Goal: Task Accomplishment & Management: Manage account settings

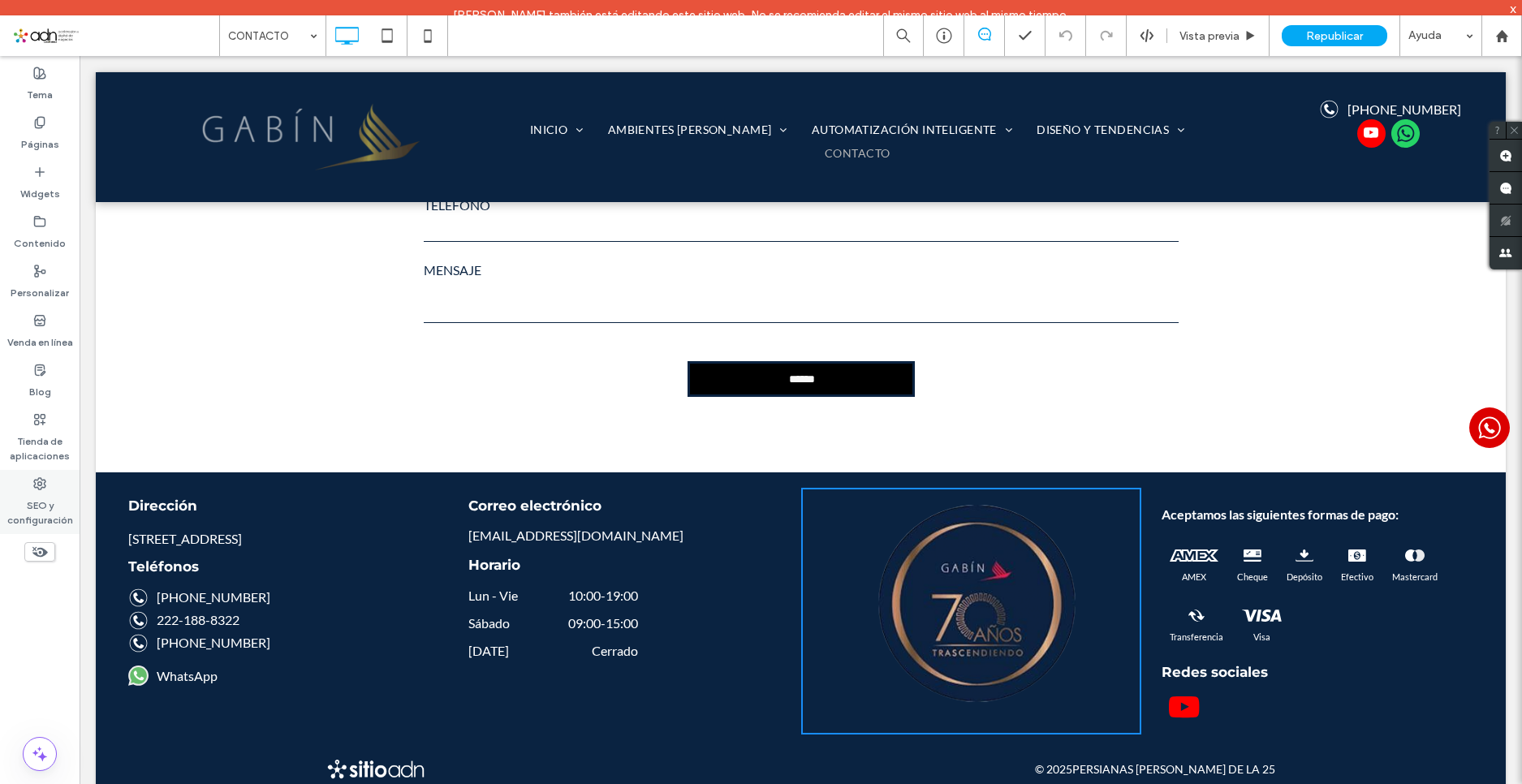
click at [27, 501] on label "SEO y configuración" at bounding box center [39, 509] width 80 height 38
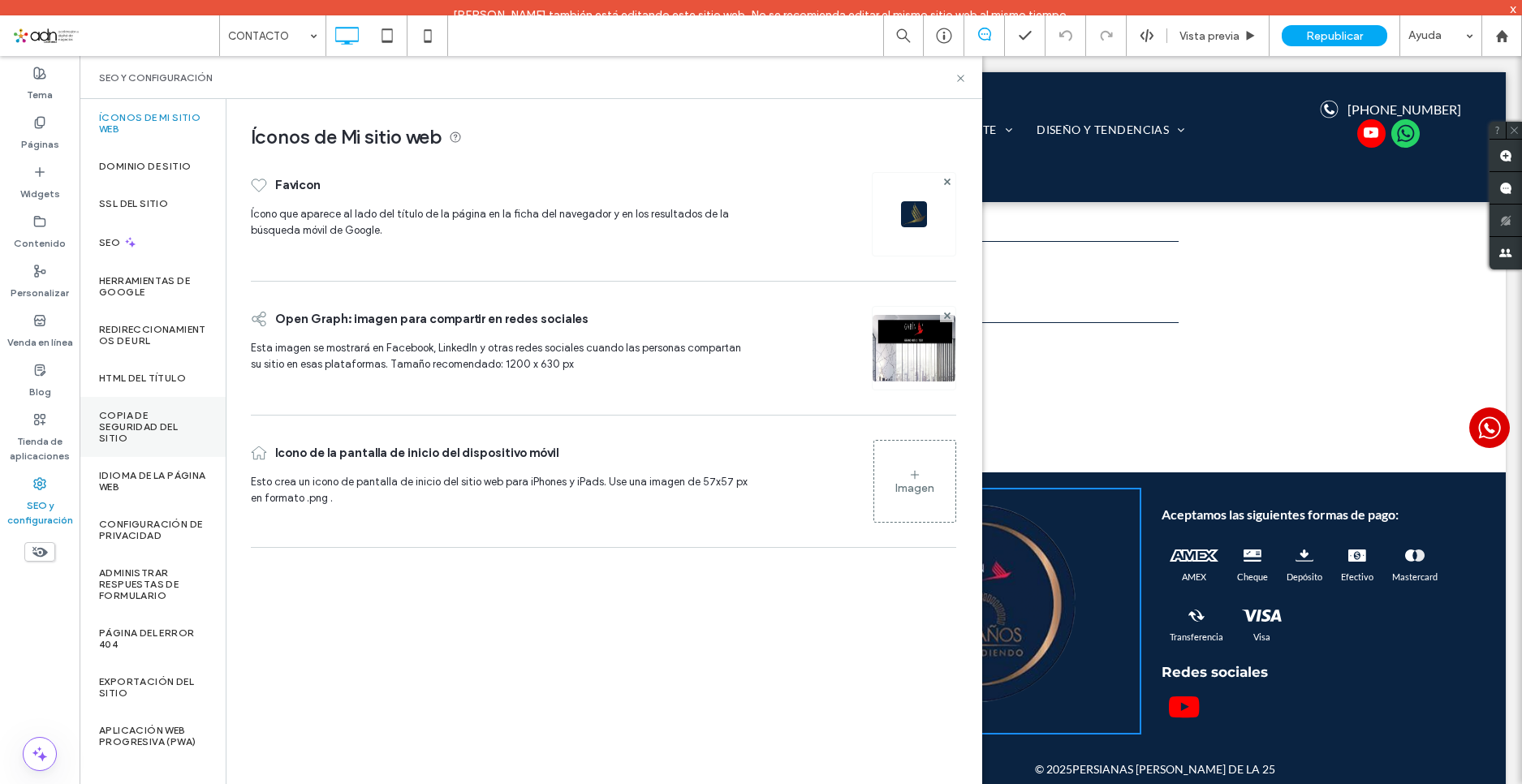
click at [141, 414] on label "Copia de seguridad del sitio" at bounding box center [152, 427] width 107 height 34
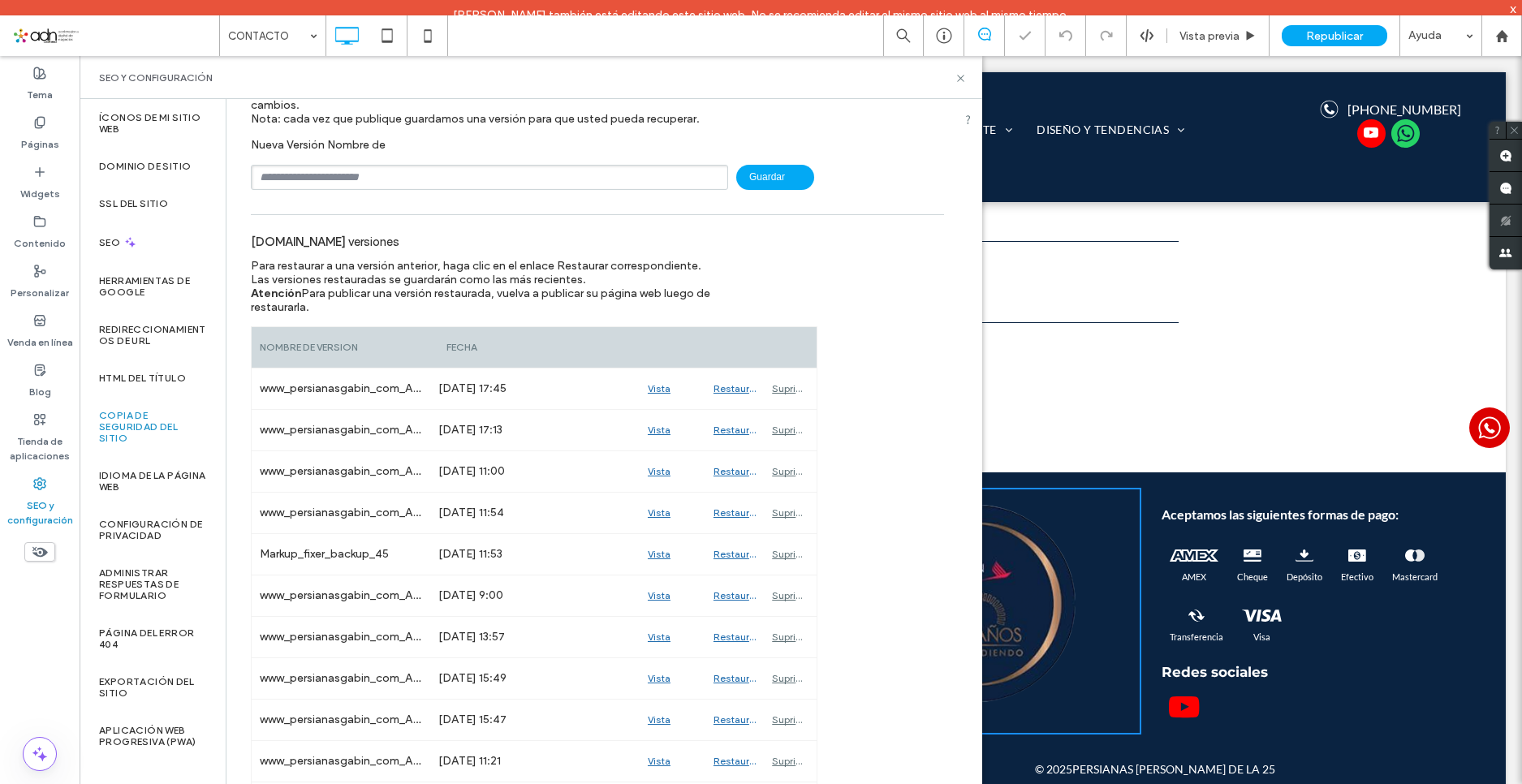
scroll to position [162, 0]
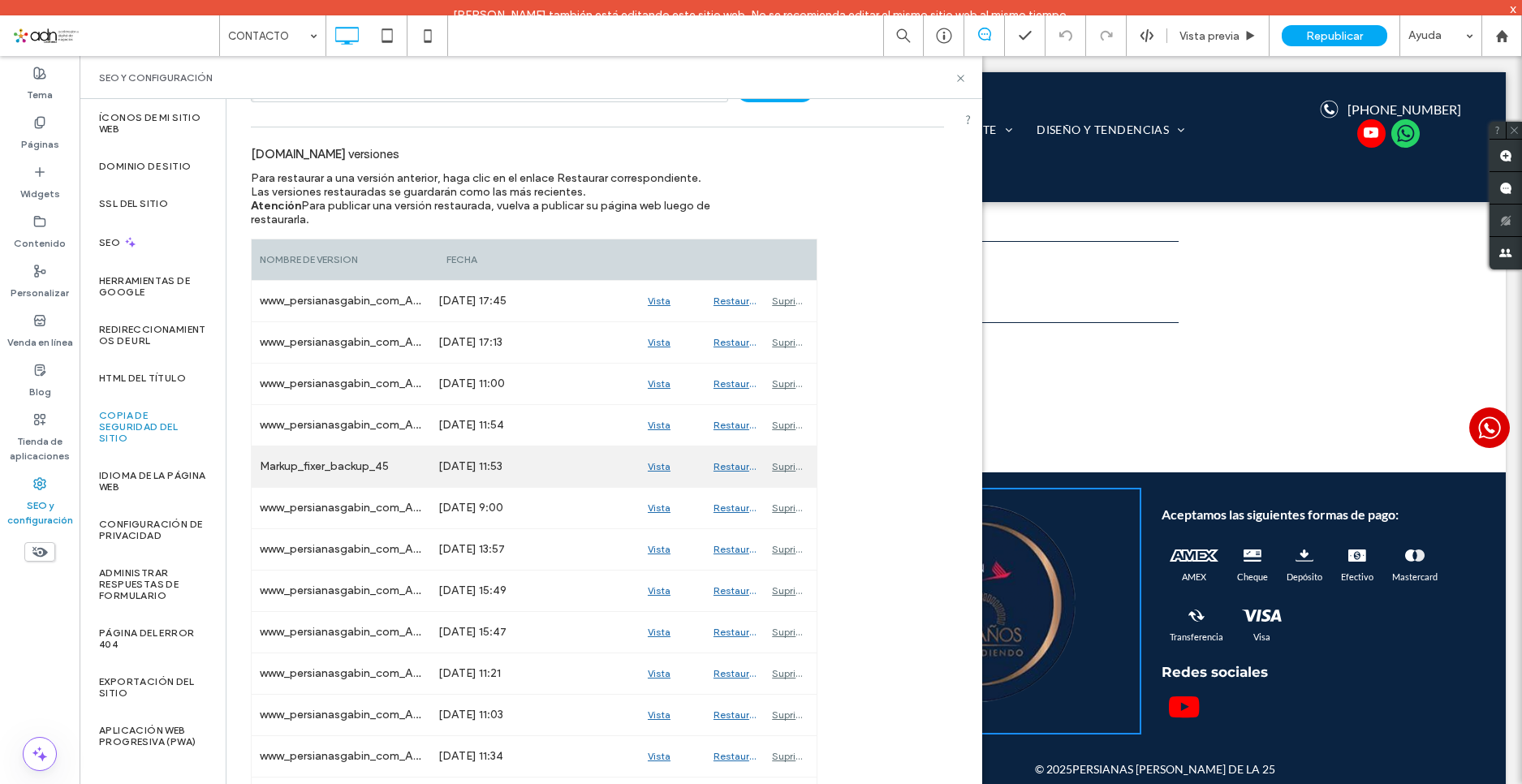
click at [669, 466] on div "Vista previa" at bounding box center [672, 466] width 66 height 40
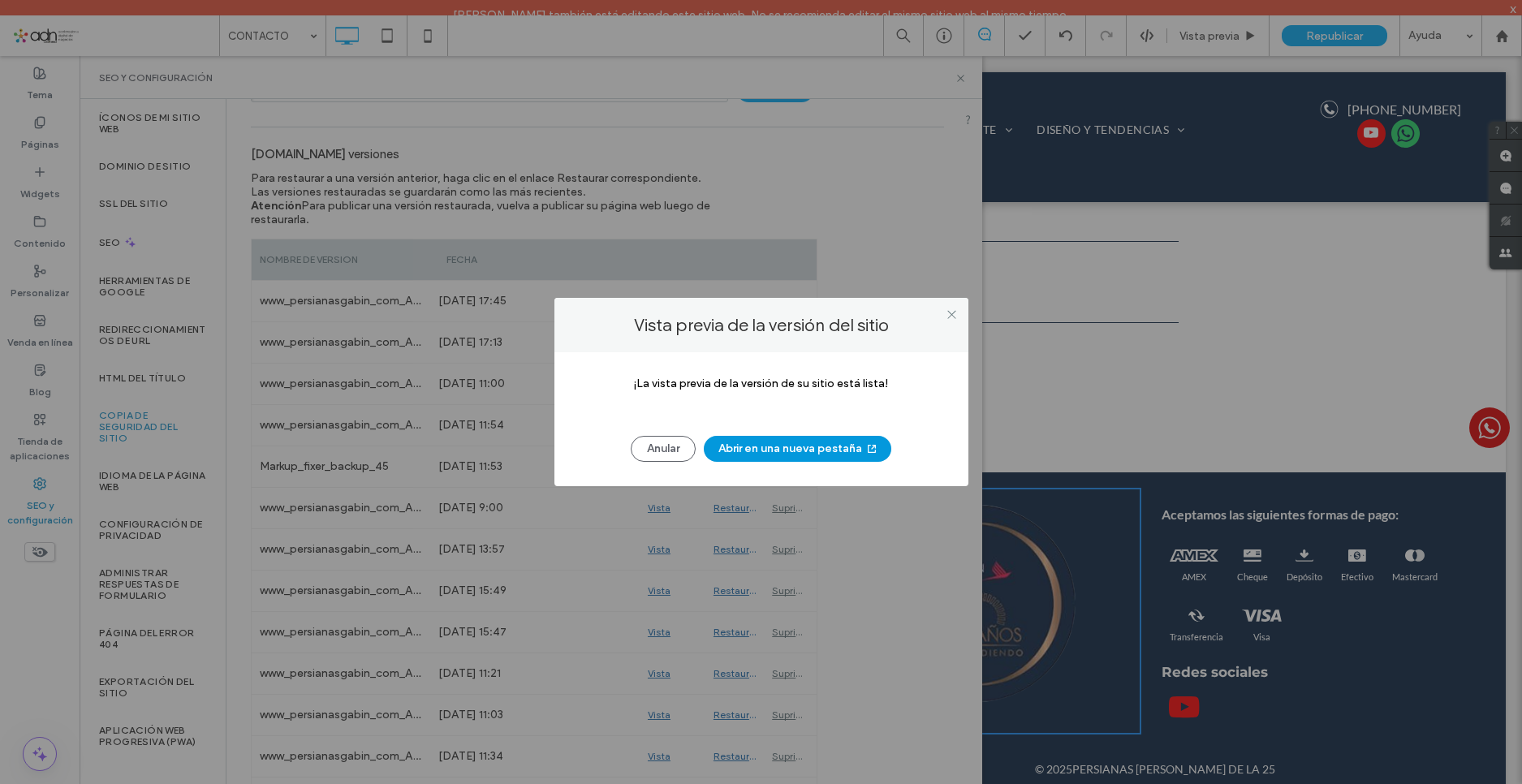
click at [809, 446] on button "Abrir en una nueva pestaña" at bounding box center [797, 449] width 188 height 26
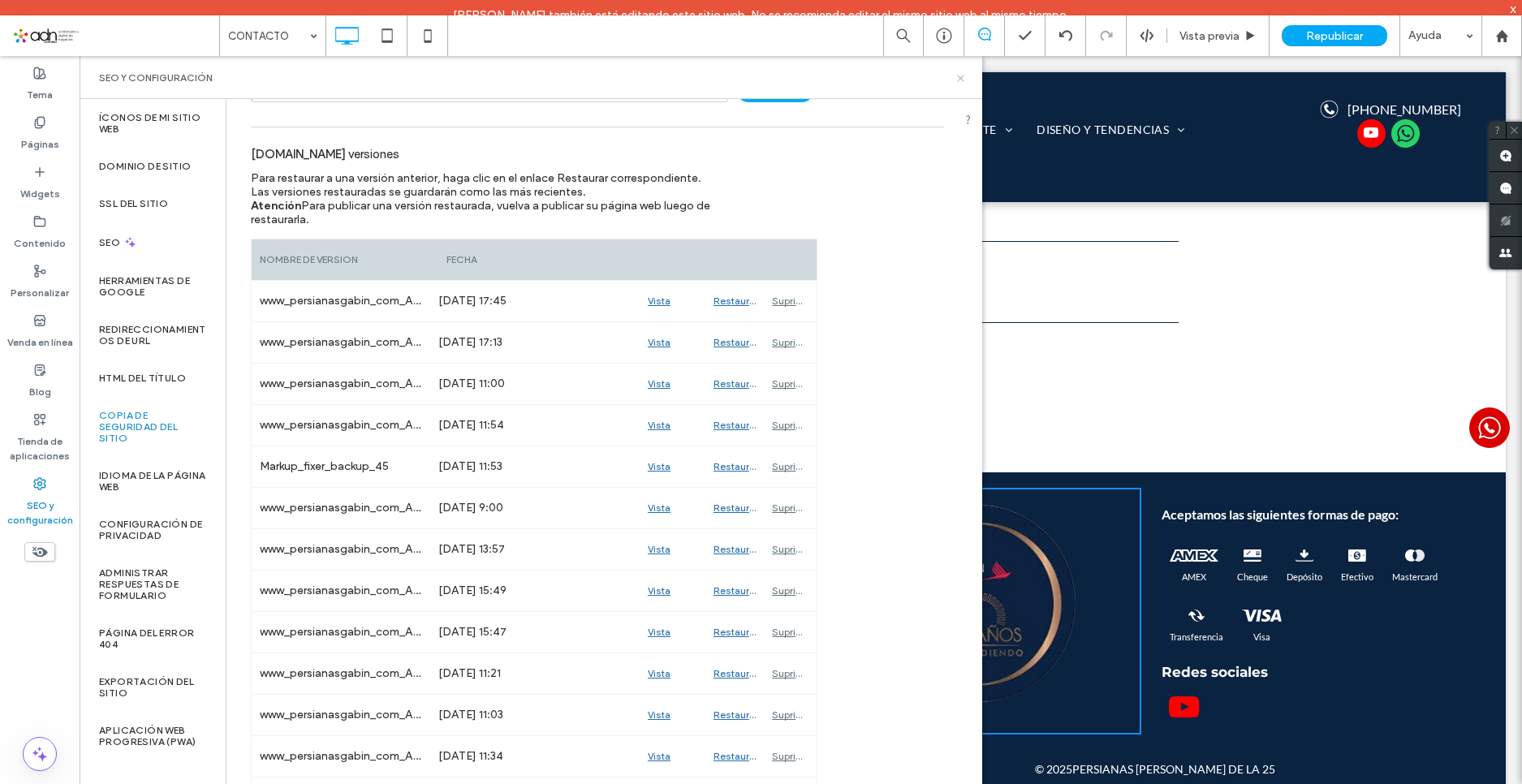
click at [963, 73] on icon at bounding box center [961, 79] width 13 height 13
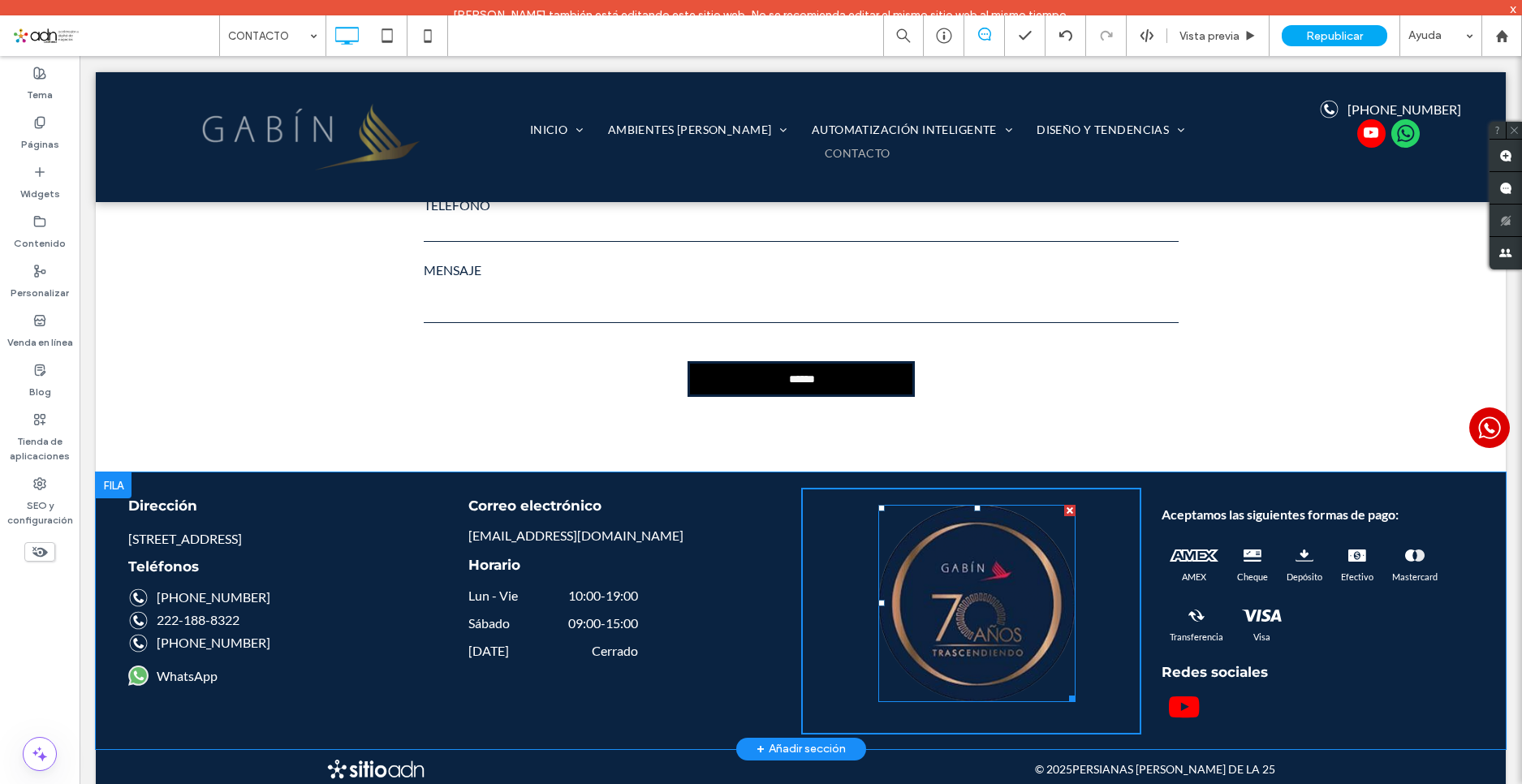
click at [979, 569] on img at bounding box center [977, 604] width 197 height 197
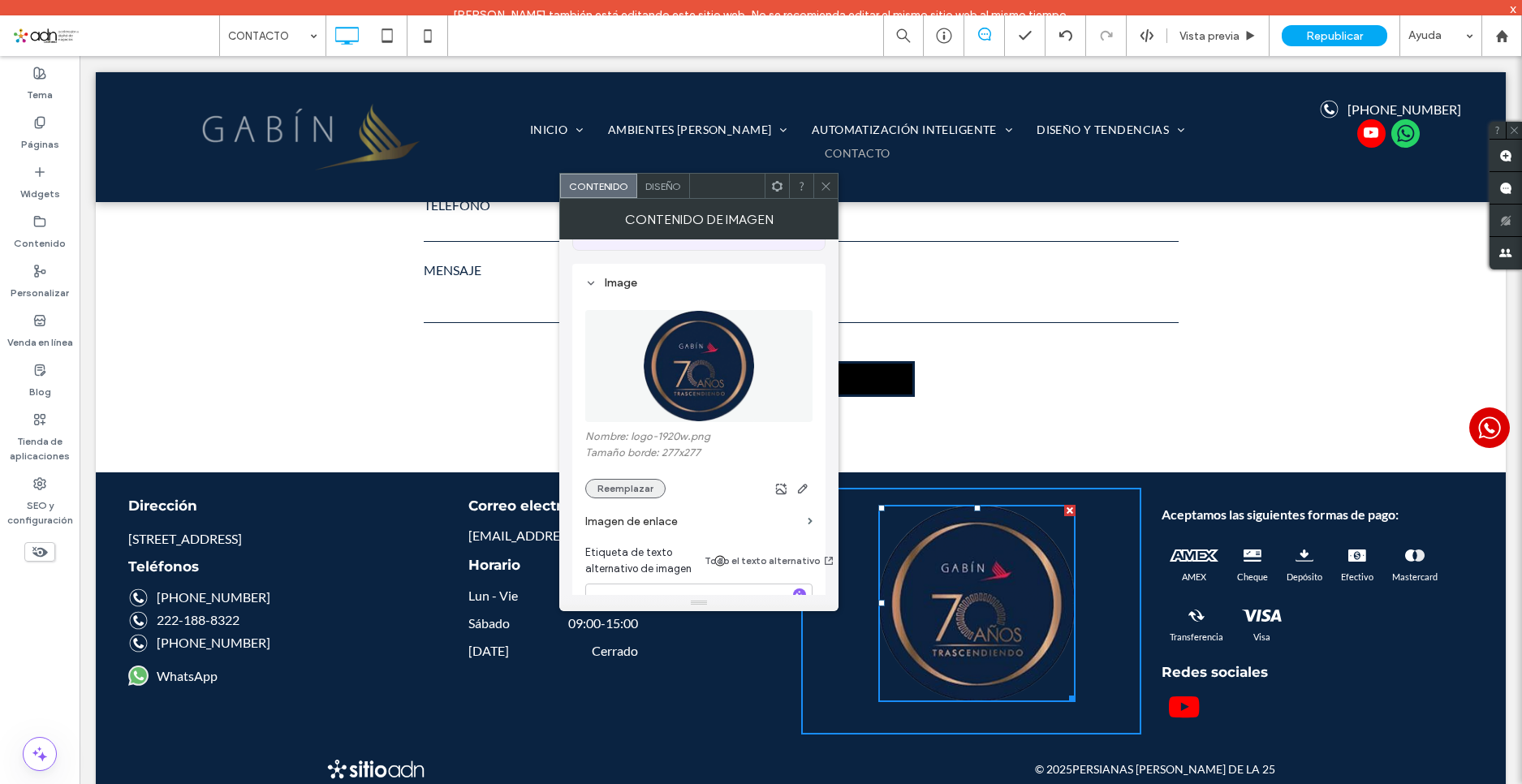
click at [628, 482] on button "Reemplazar" at bounding box center [625, 489] width 81 height 20
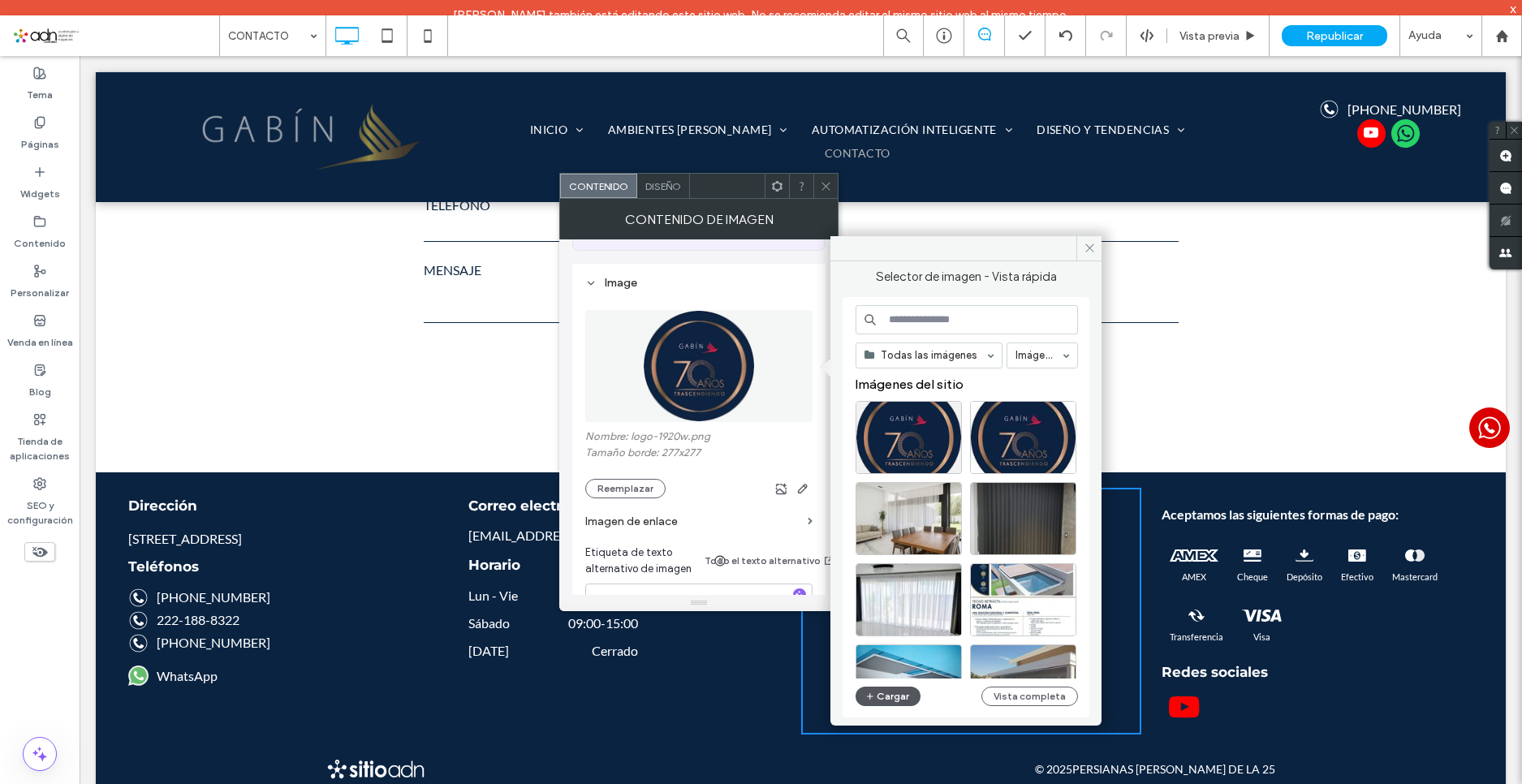
click at [888, 703] on button "Cargar" at bounding box center [888, 696] width 65 height 20
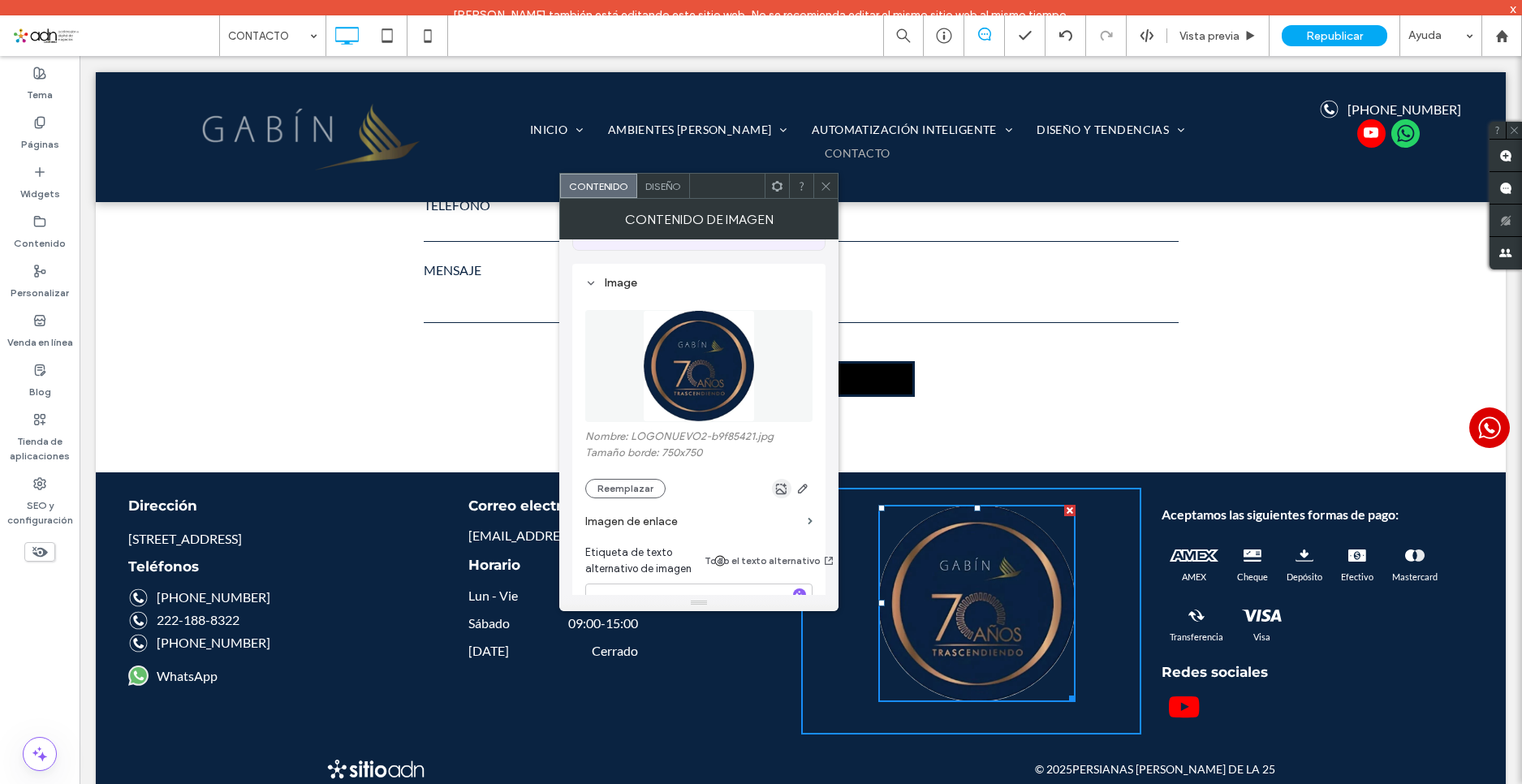
click at [780, 486] on icon "button" at bounding box center [782, 488] width 13 height 13
click at [798, 490] on icon "button" at bounding box center [803, 488] width 13 height 13
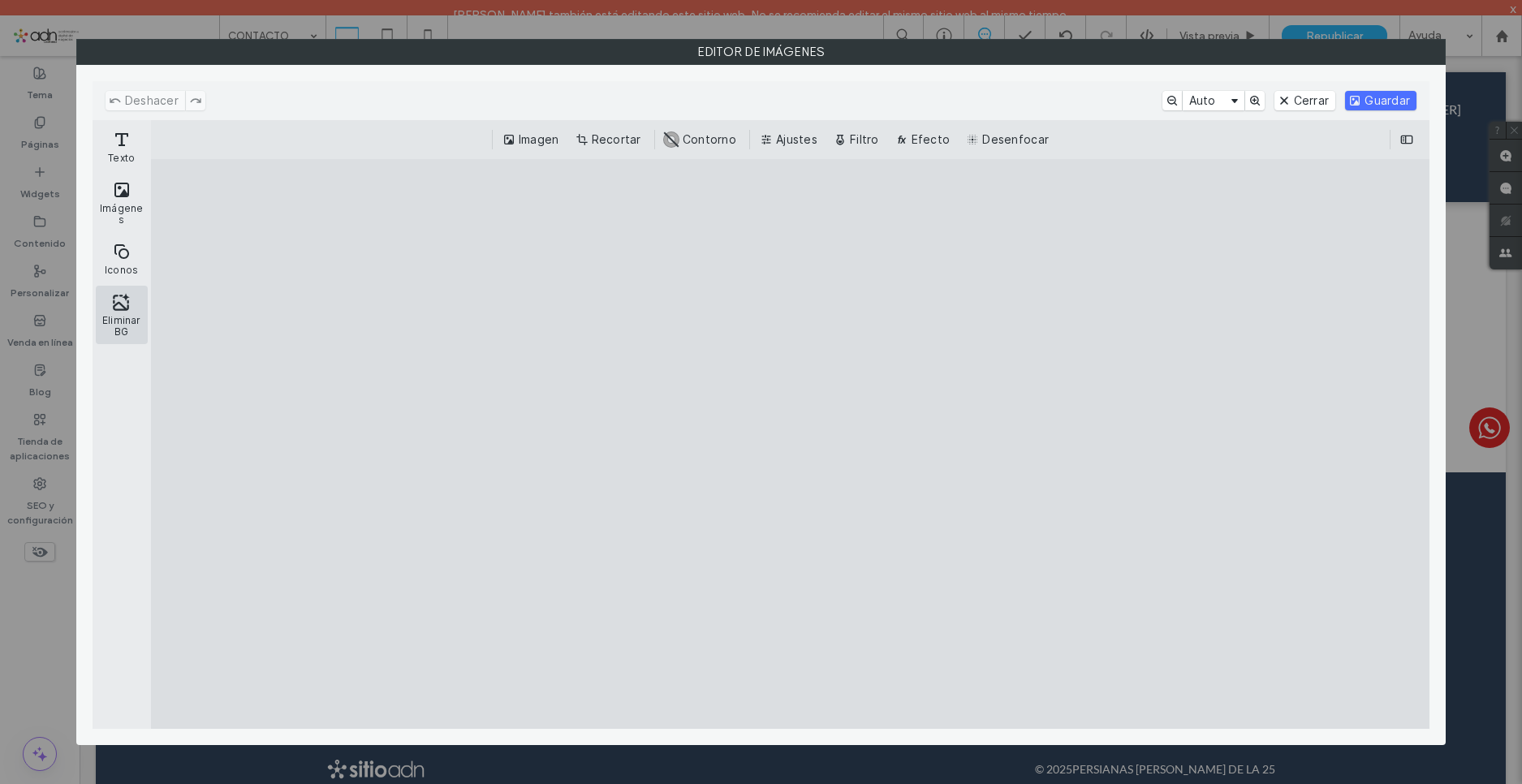
click at [106, 303] on button "Eliminar BG" at bounding box center [122, 314] width 52 height 58
click at [1387, 97] on button "Guardar" at bounding box center [1381, 100] width 72 height 20
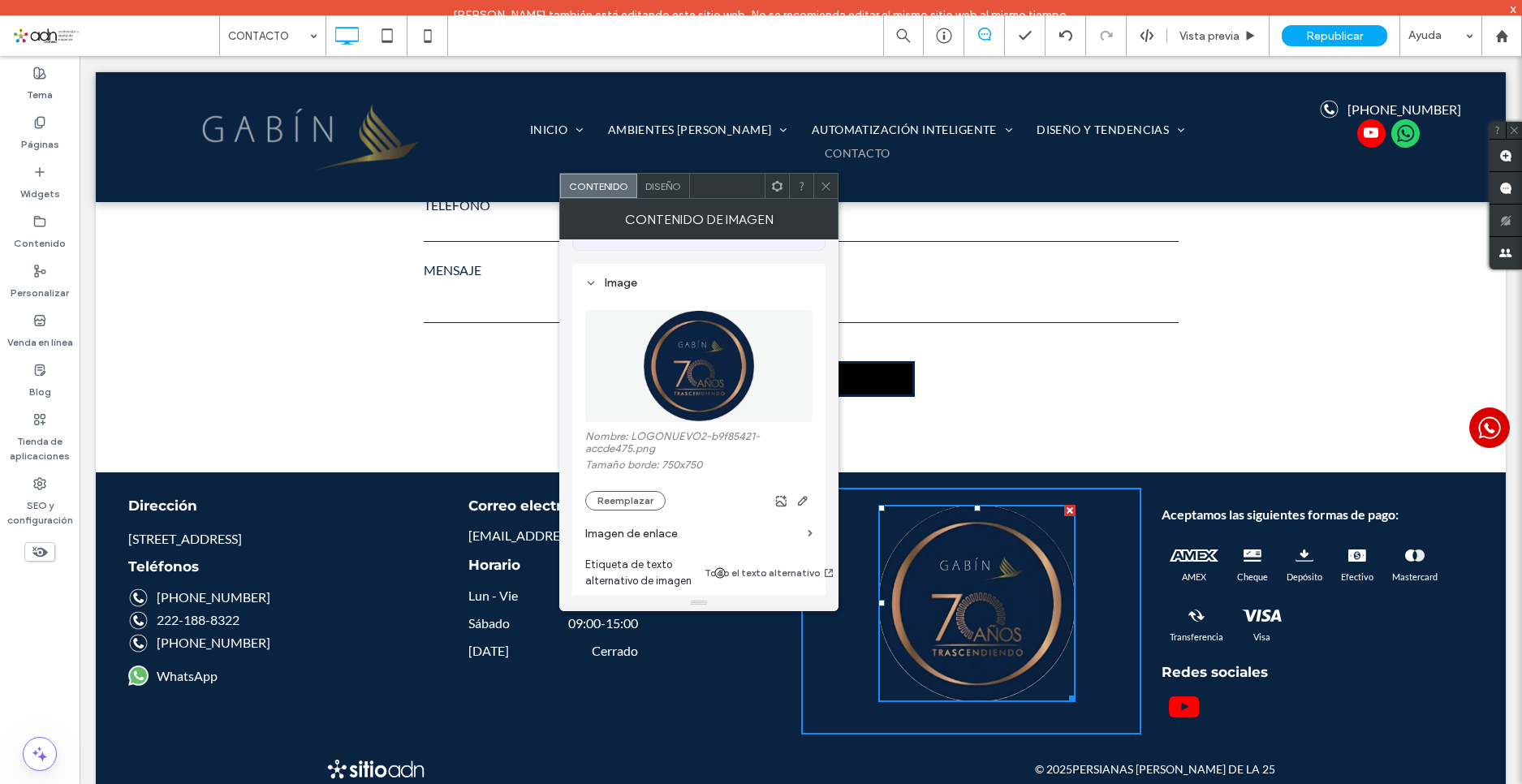
click at [664, 190] on span "Diseño" at bounding box center [663, 187] width 36 height 13
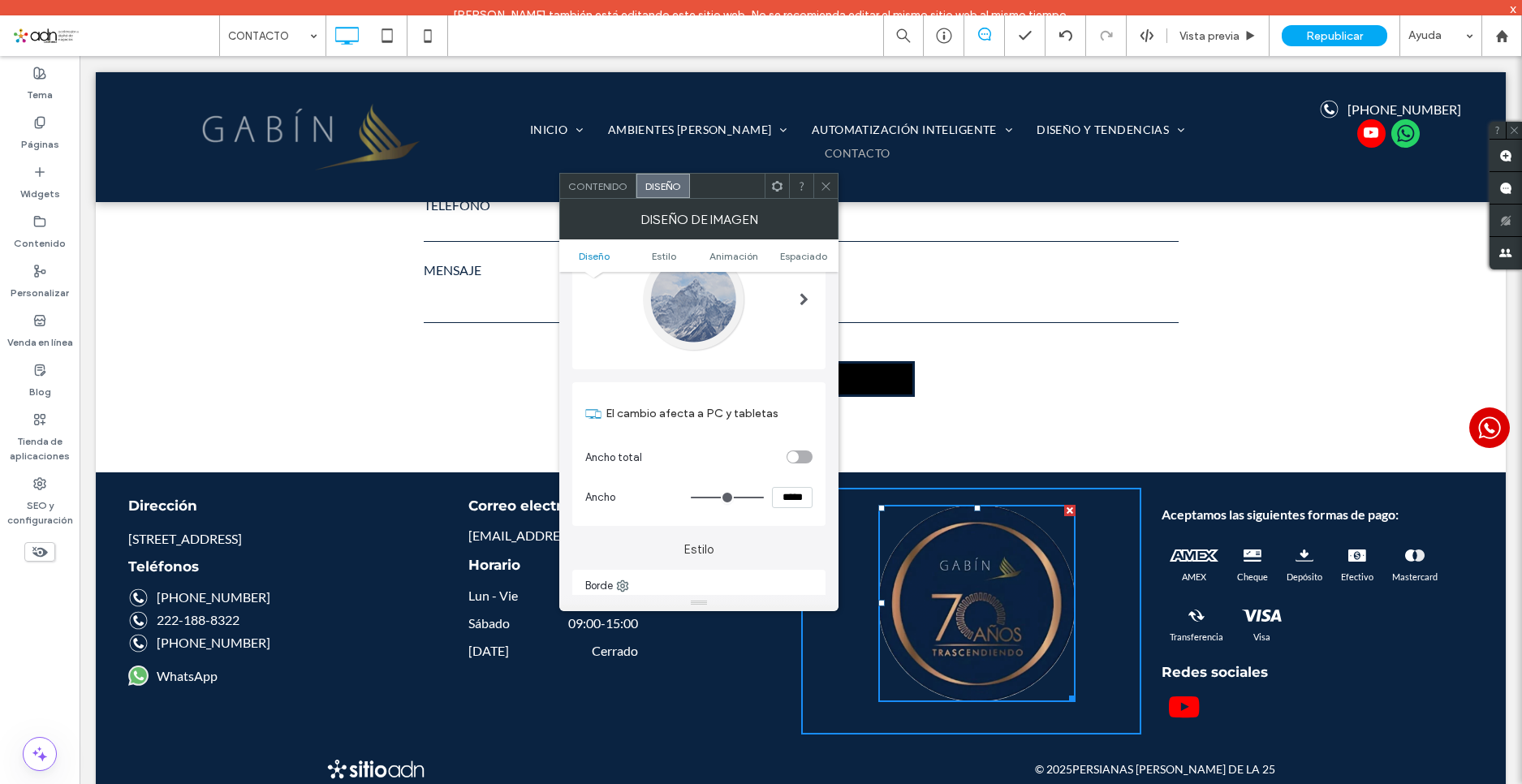
scroll to position [0, 0]
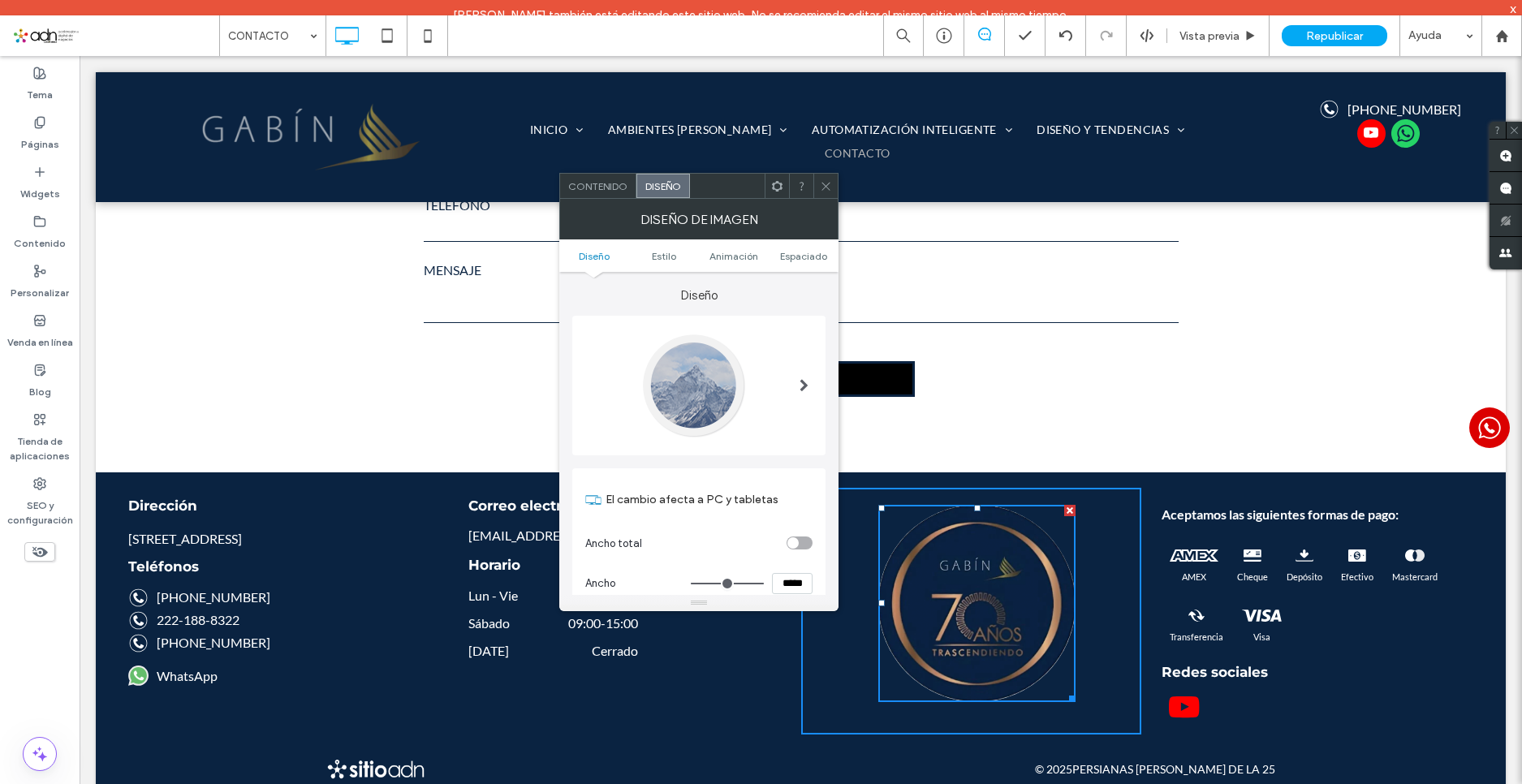
click at [807, 385] on span at bounding box center [804, 386] width 9 height 13
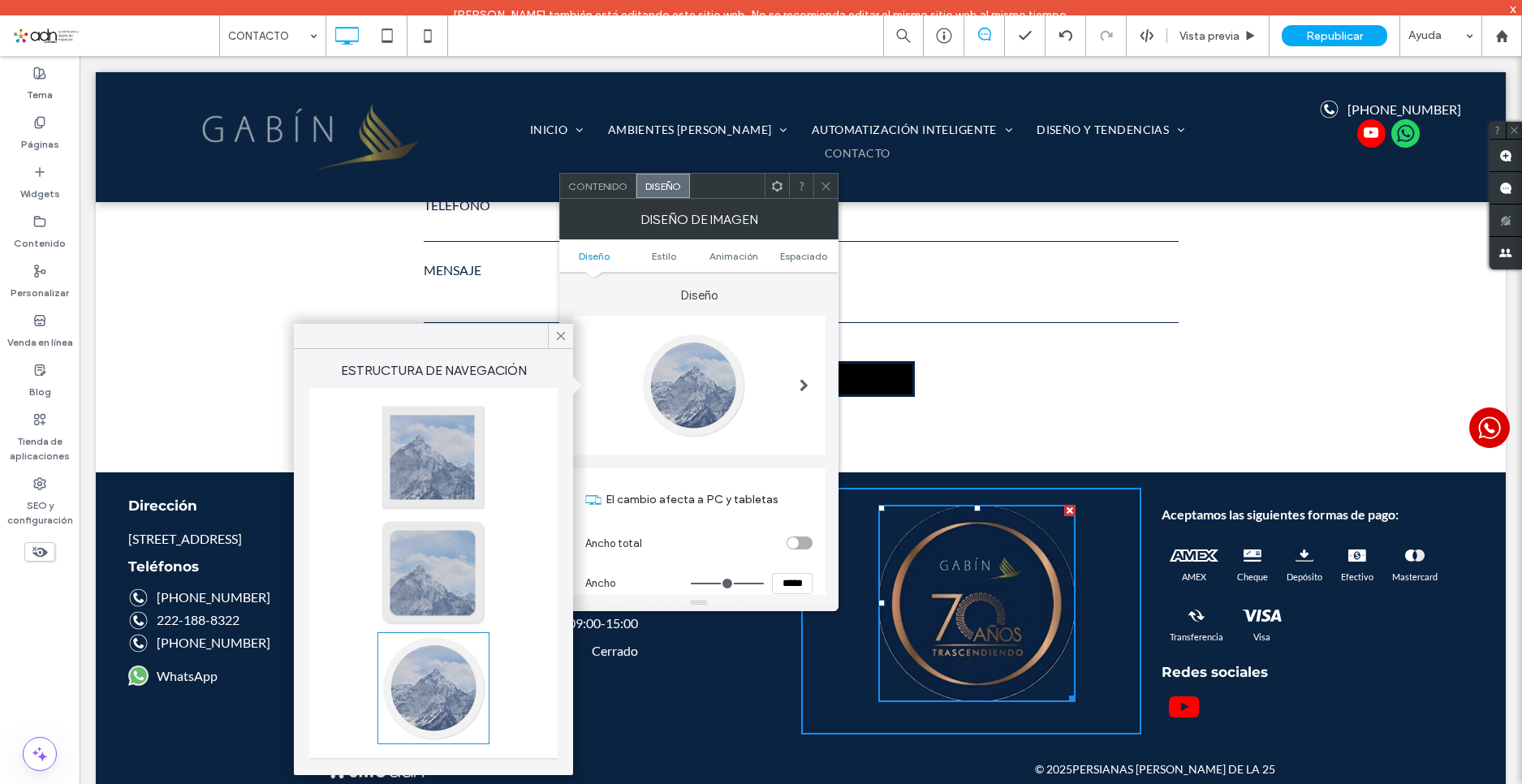
click at [418, 474] on div at bounding box center [433, 457] width 107 height 107
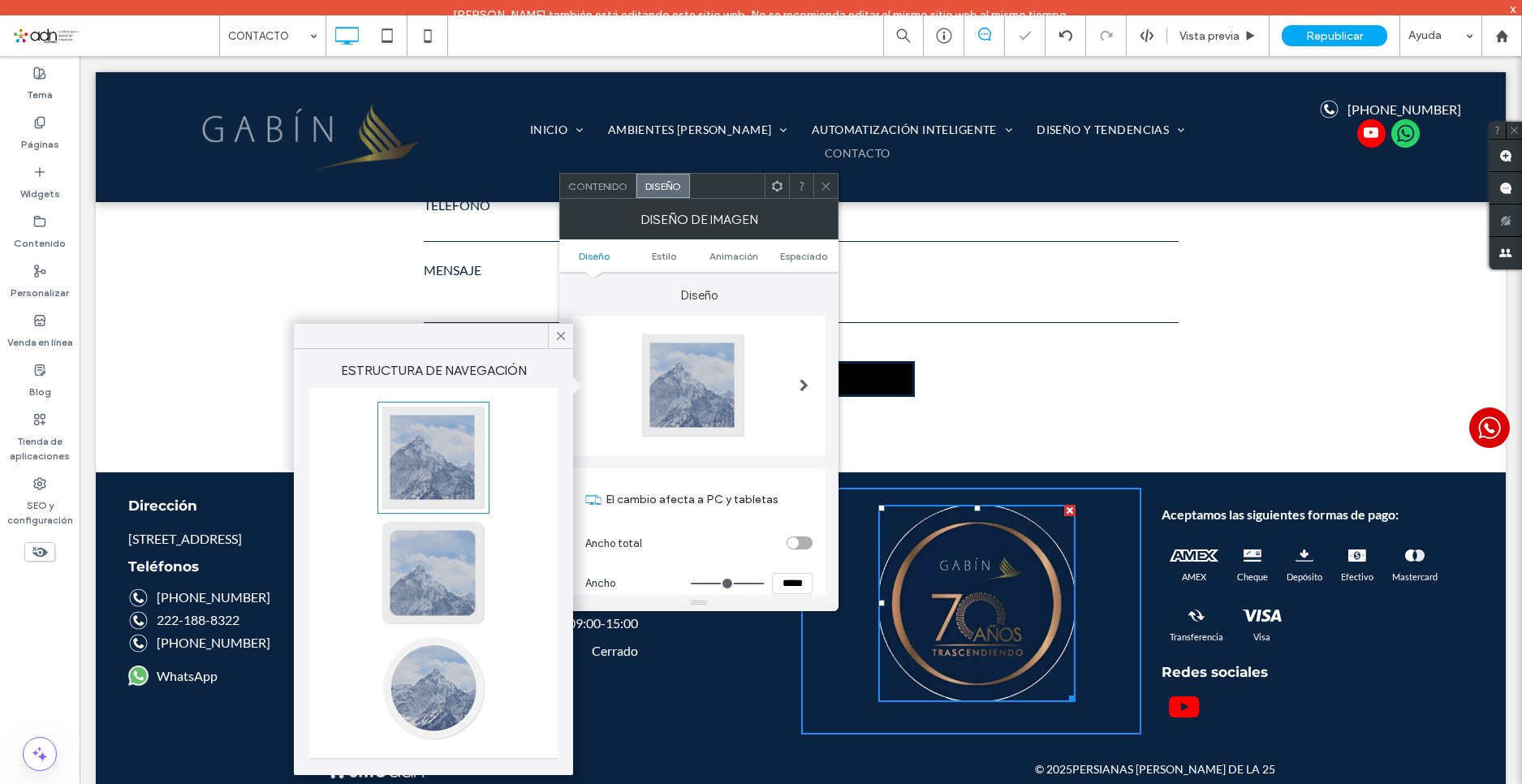
type input "*"
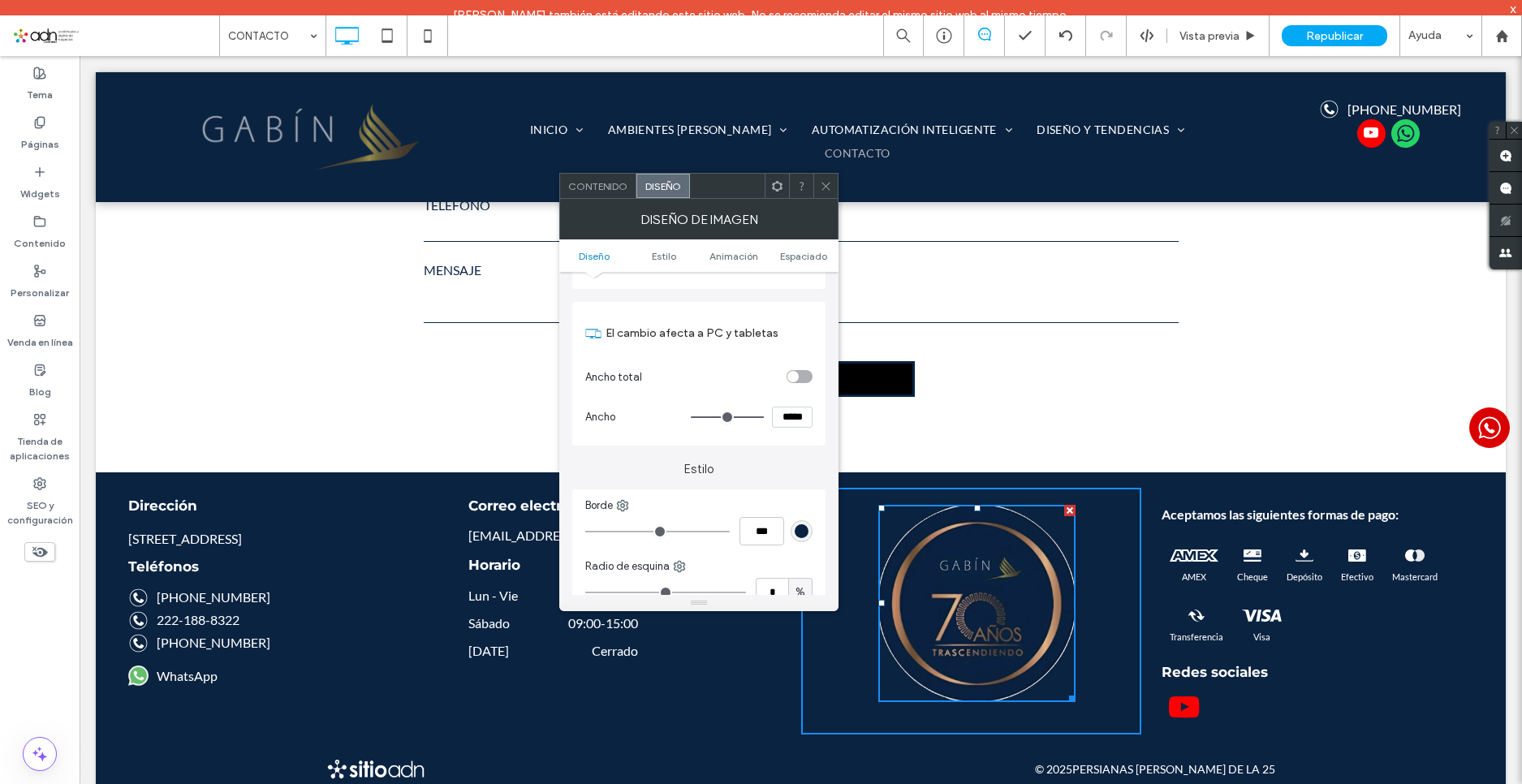
scroll to position [162, 0]
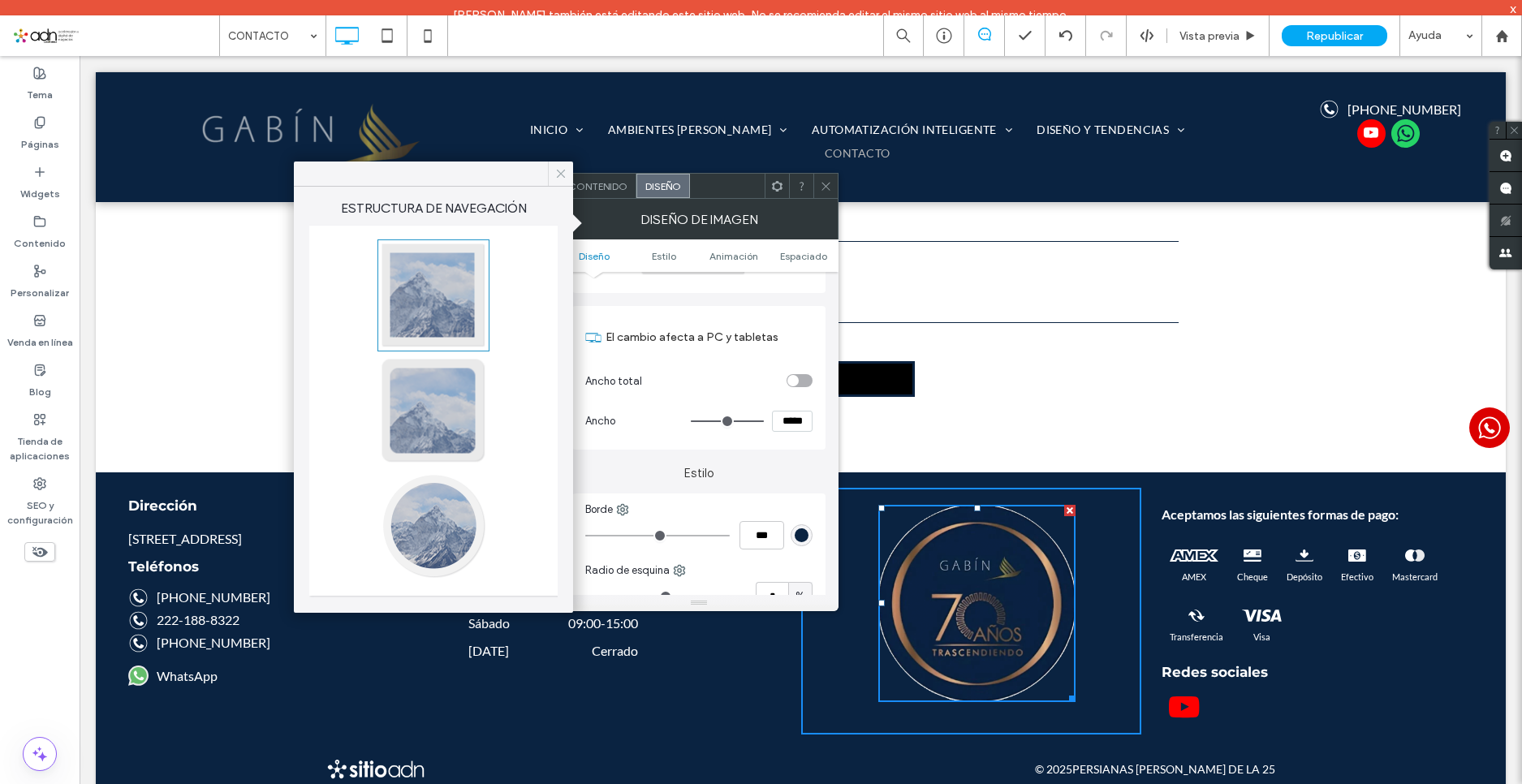
click at [557, 174] on icon at bounding box center [561, 173] width 14 height 14
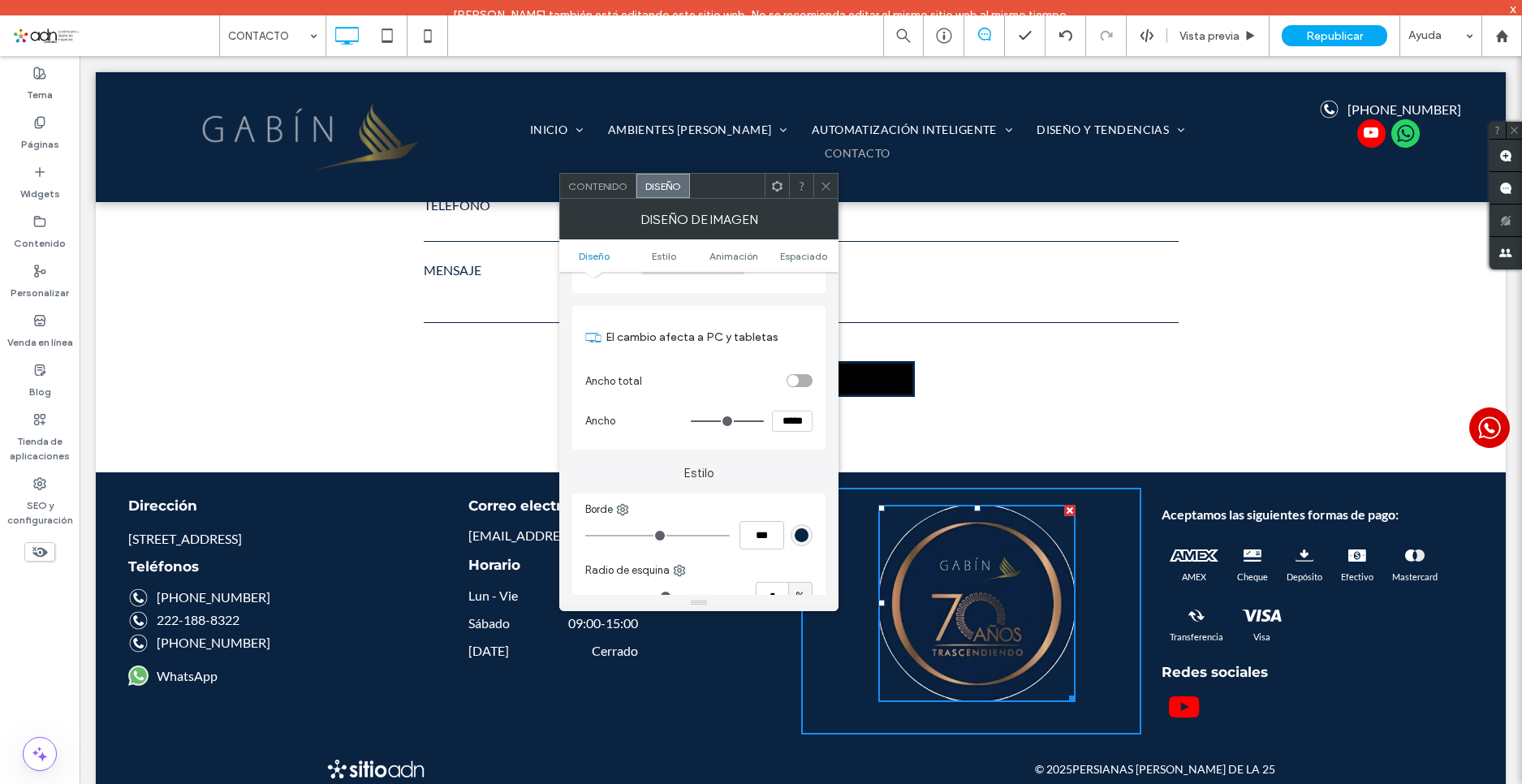
scroll to position [0, 0]
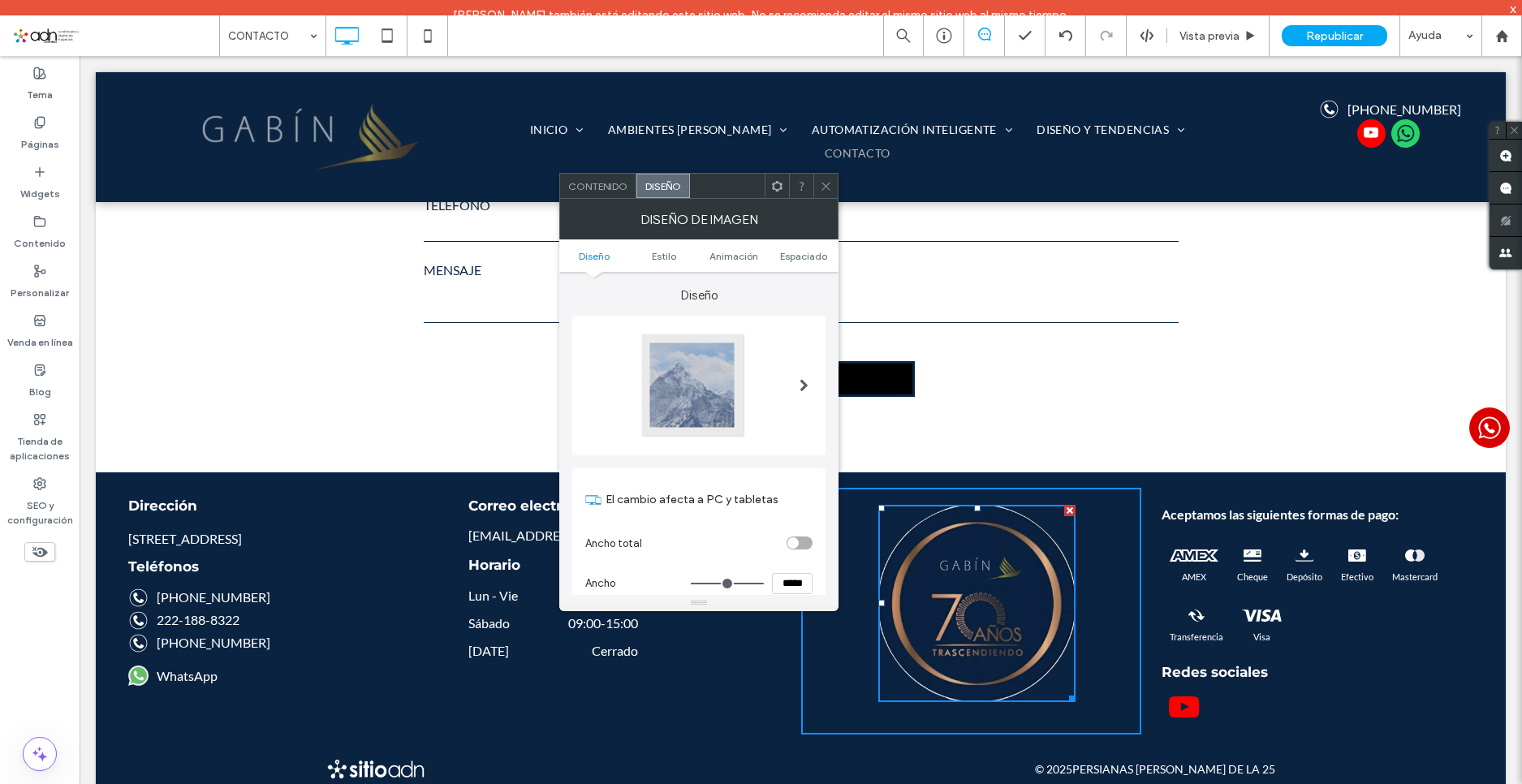
click at [805, 382] on span at bounding box center [804, 386] width 9 height 13
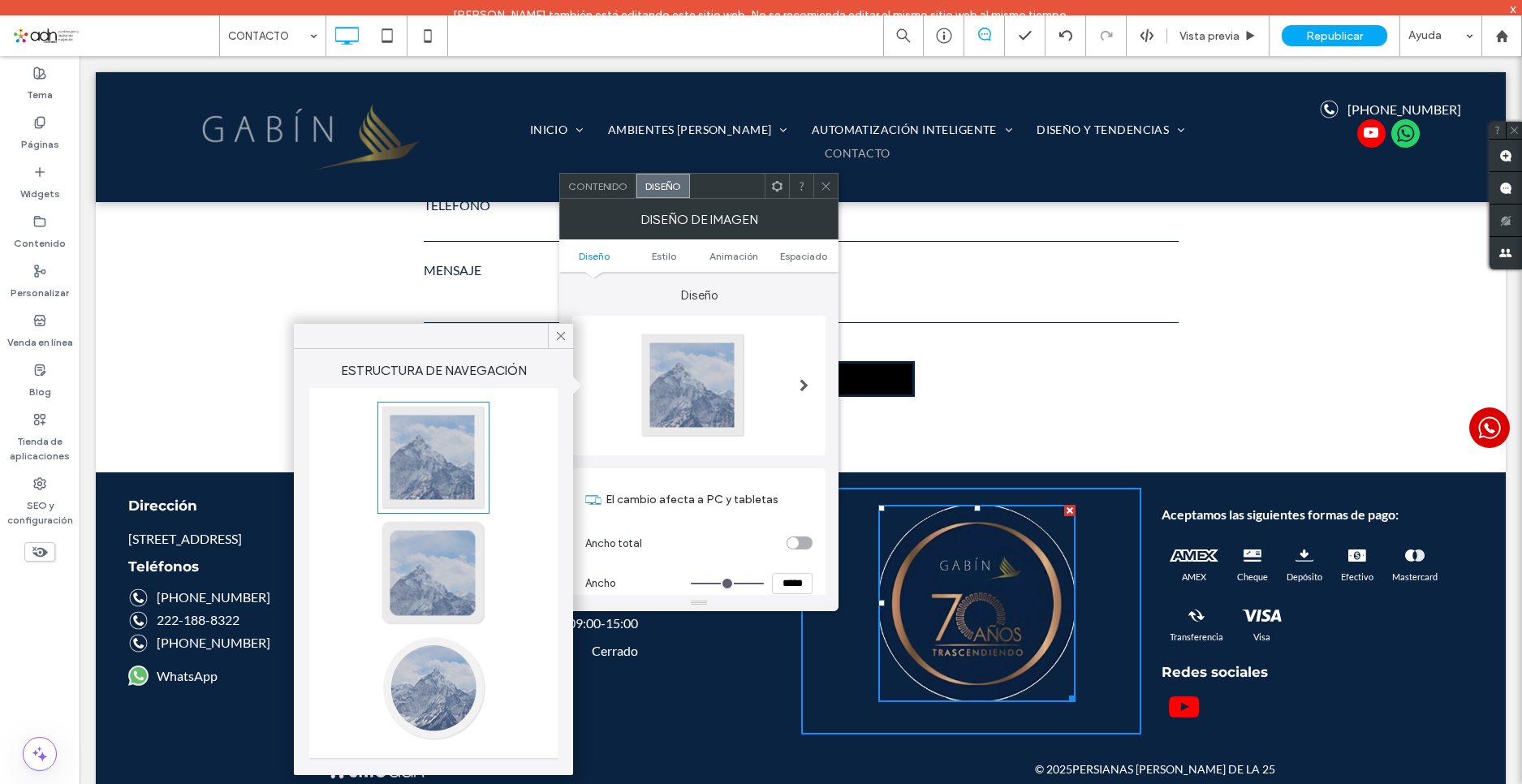
click at [450, 677] on div at bounding box center [433, 688] width 107 height 107
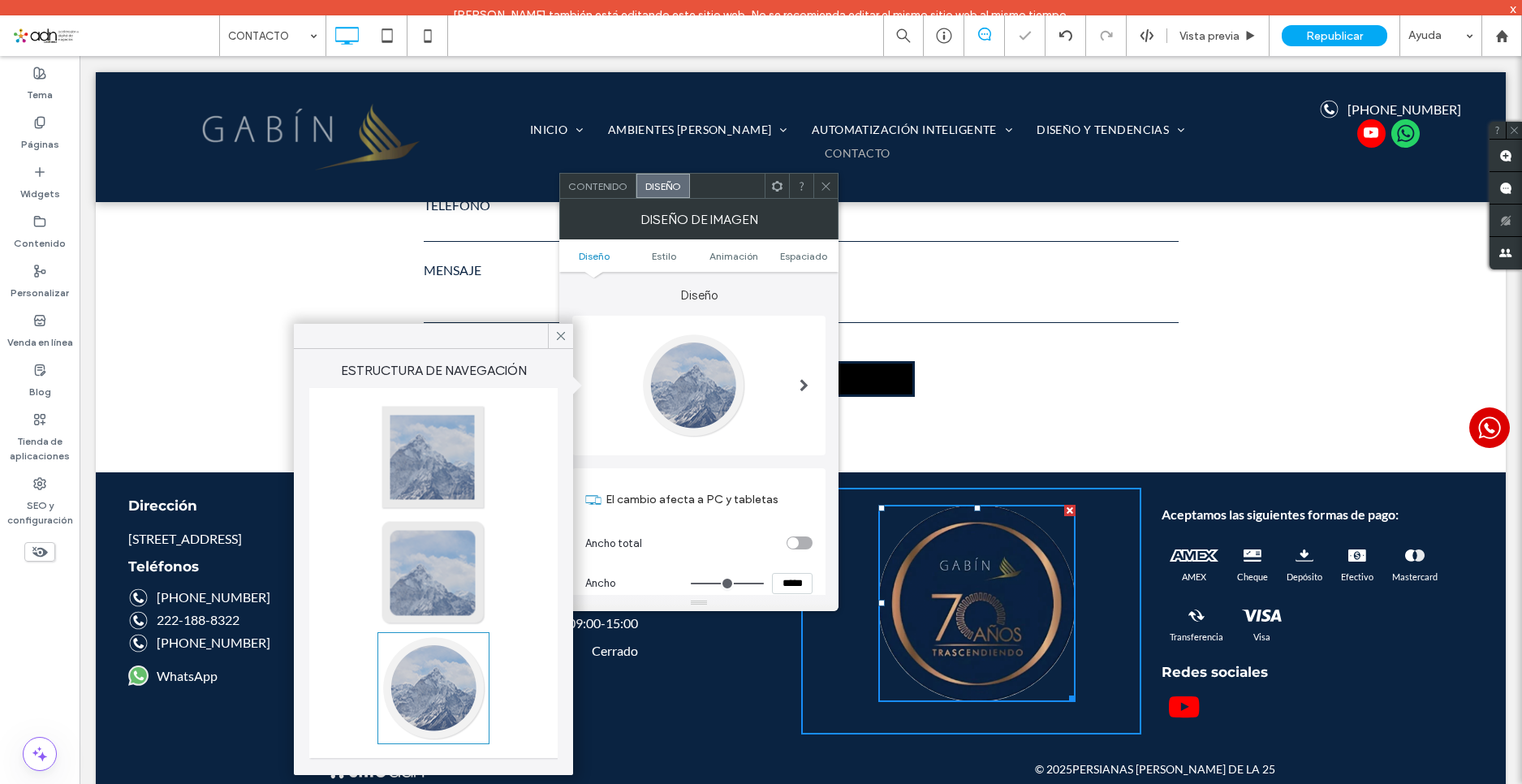
type input "**"
click at [442, 422] on div at bounding box center [433, 457] width 107 height 107
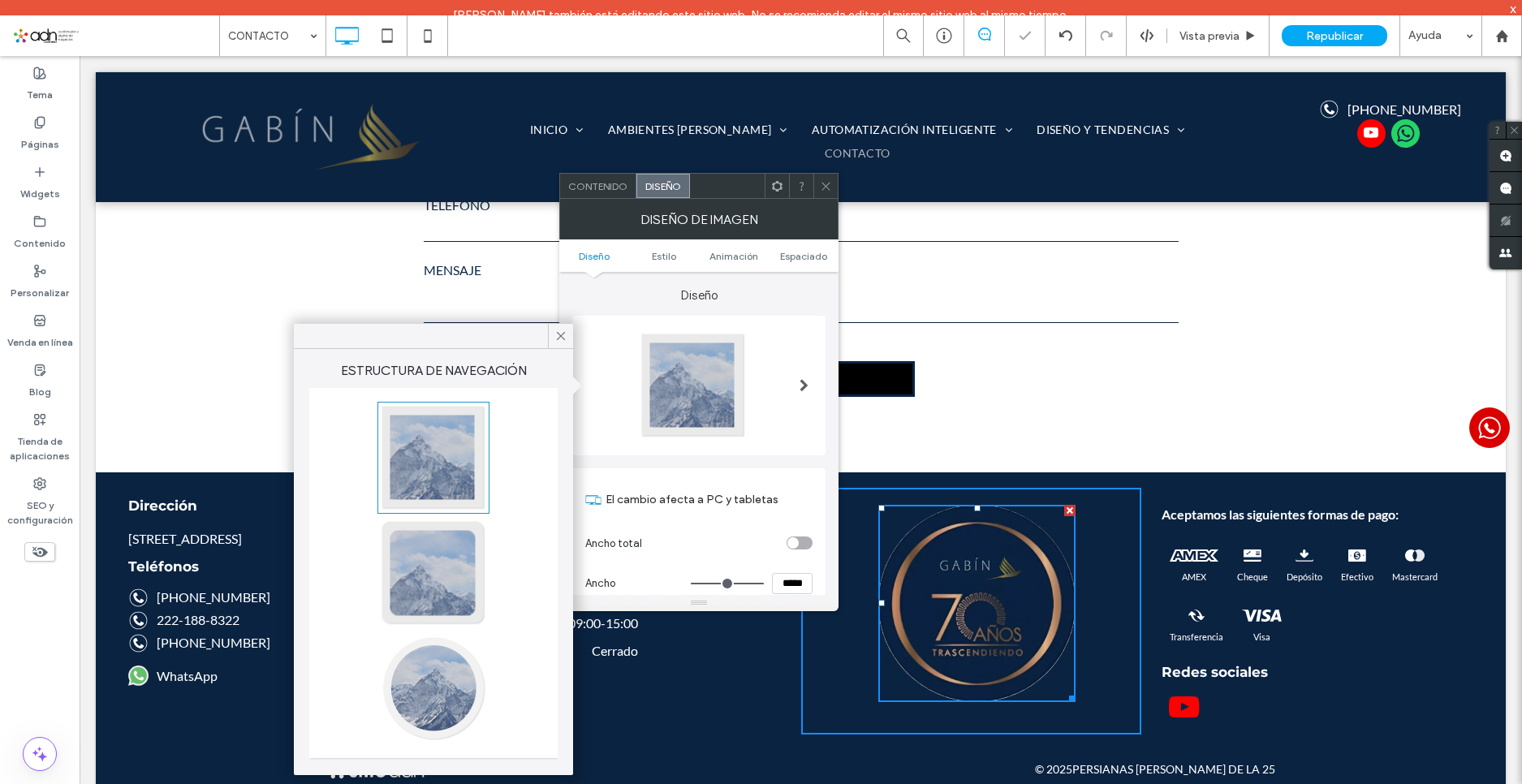
type input "*"
click at [558, 335] on icon at bounding box center [561, 335] width 14 height 14
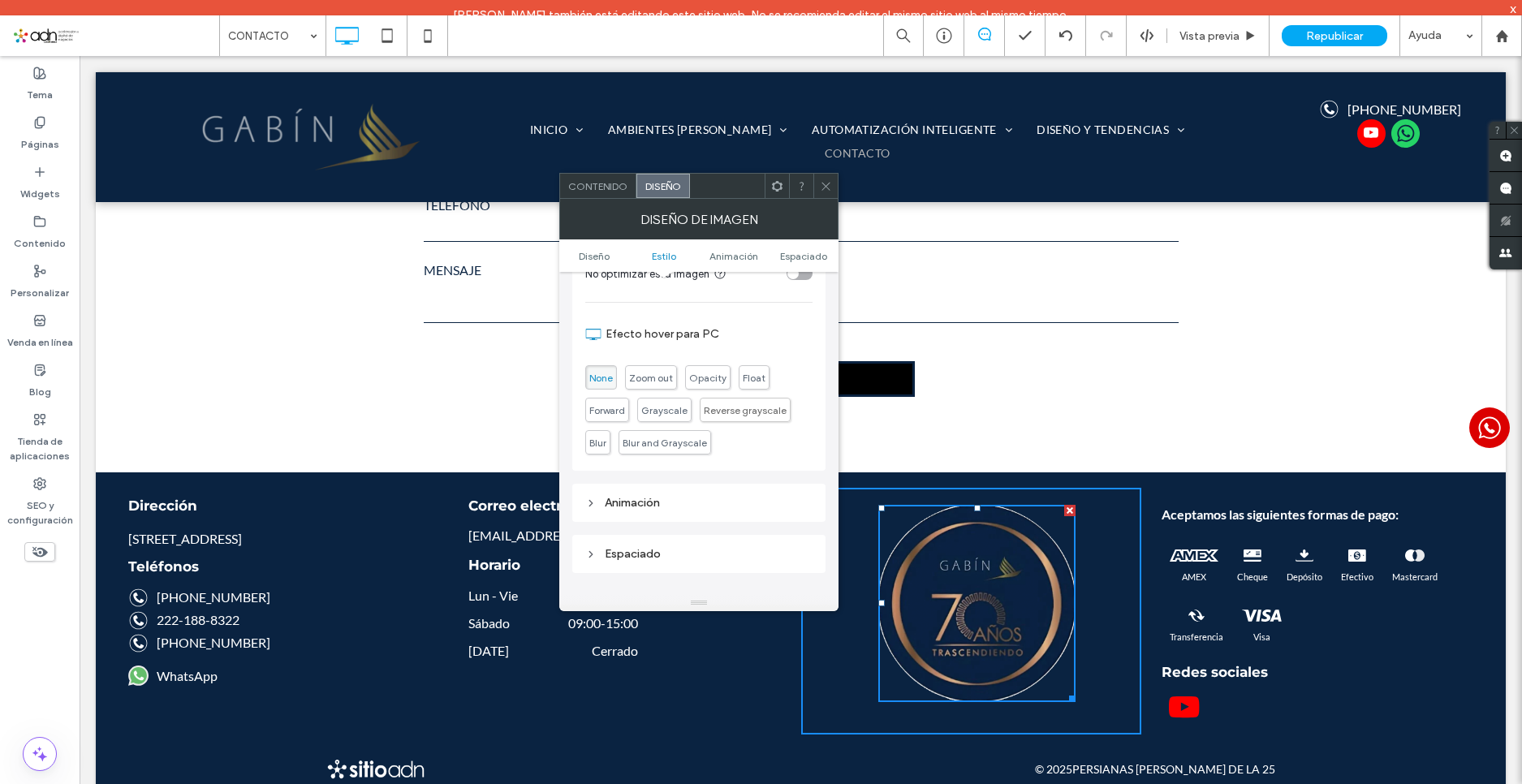
scroll to position [568, 0]
click at [631, 509] on div "Animación" at bounding box center [698, 501] width 227 height 22
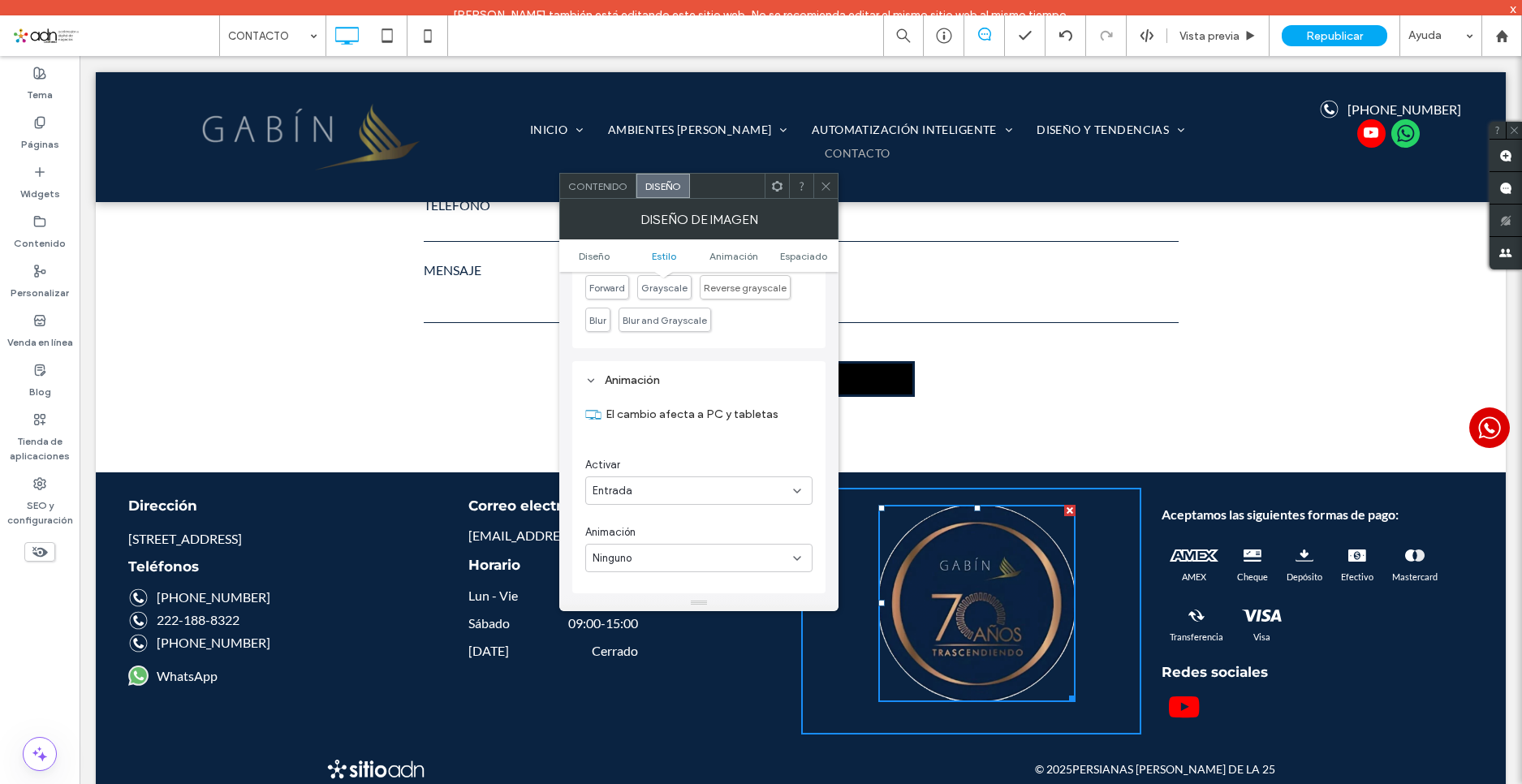
scroll to position [812, 0]
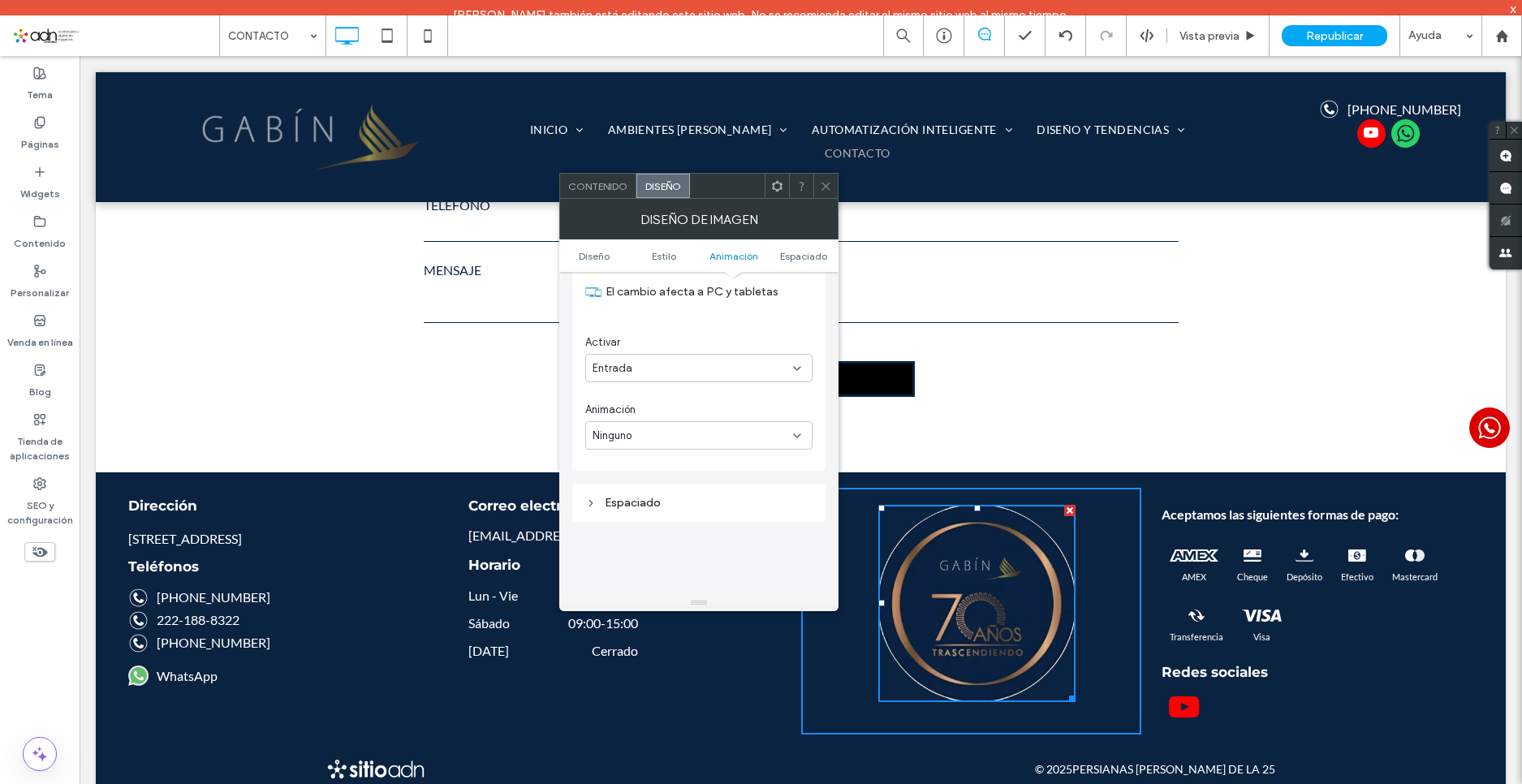
click at [652, 513] on div "Espaciado" at bounding box center [698, 502] width 227 height 22
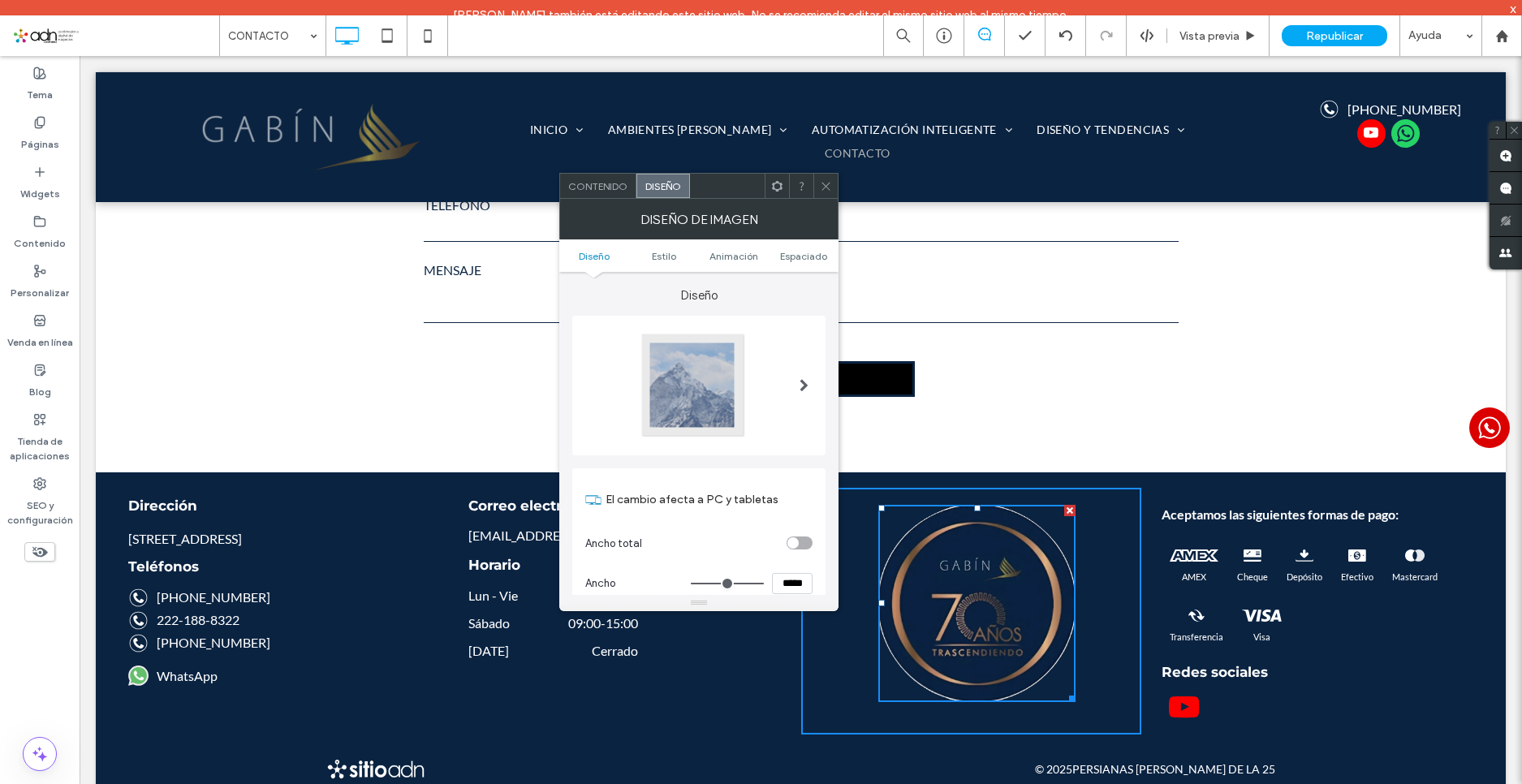
scroll to position [243, 0]
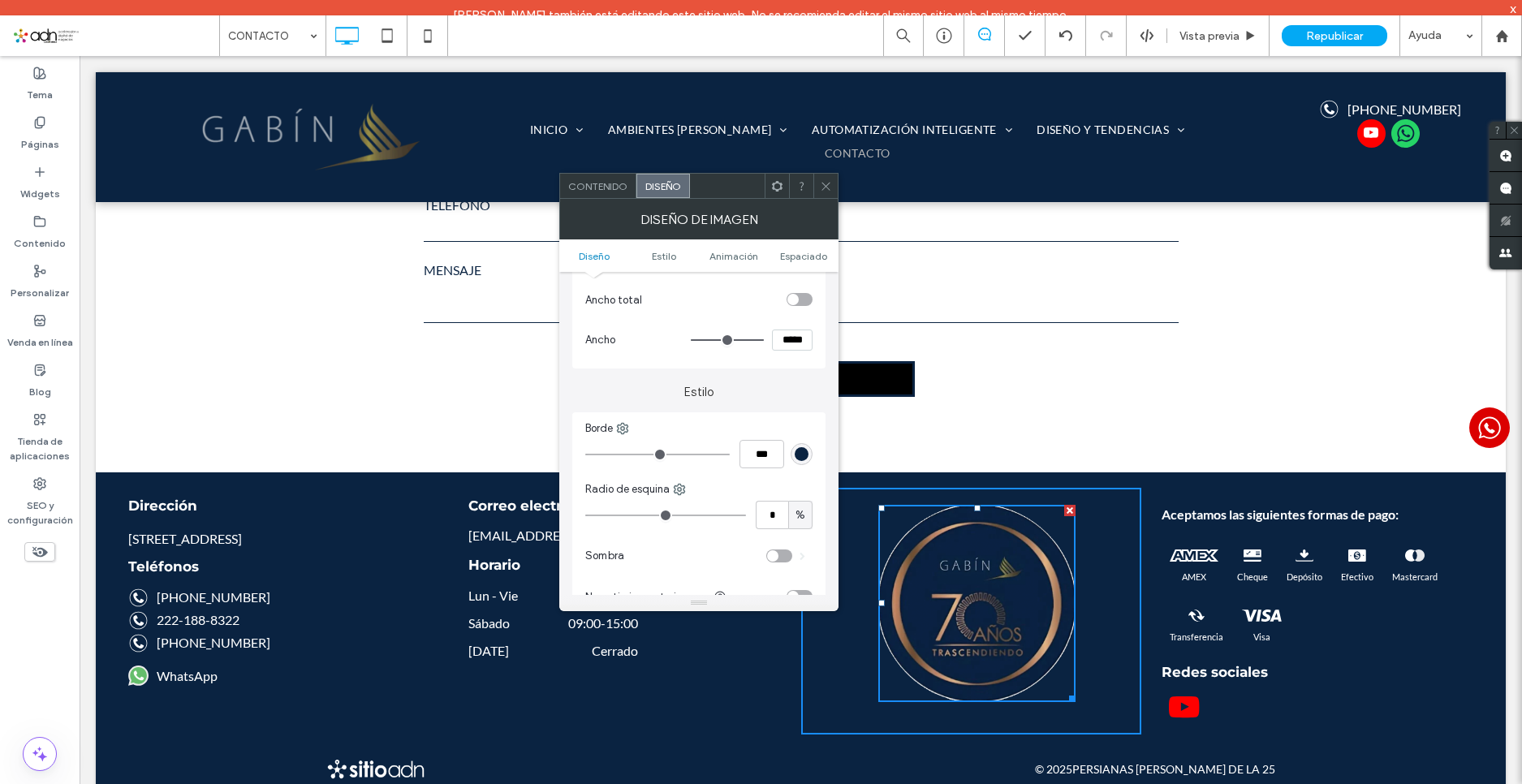
click at [800, 456] on div "rgb(10, 35, 65)" at bounding box center [801, 454] width 13 height 13
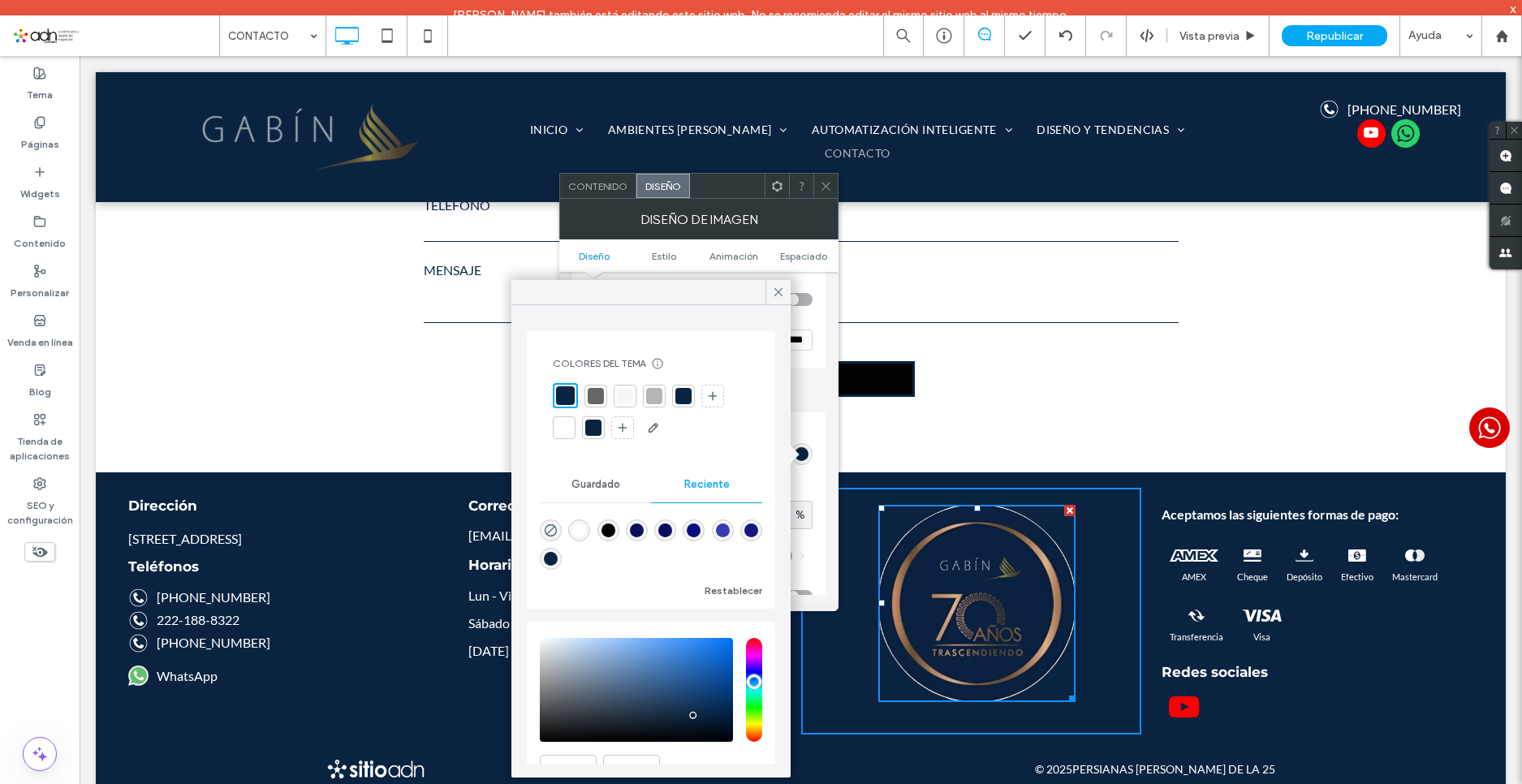
click at [562, 391] on div at bounding box center [565, 396] width 19 height 19
type input "*"
type input "***"
click at [780, 294] on icon at bounding box center [779, 292] width 14 height 14
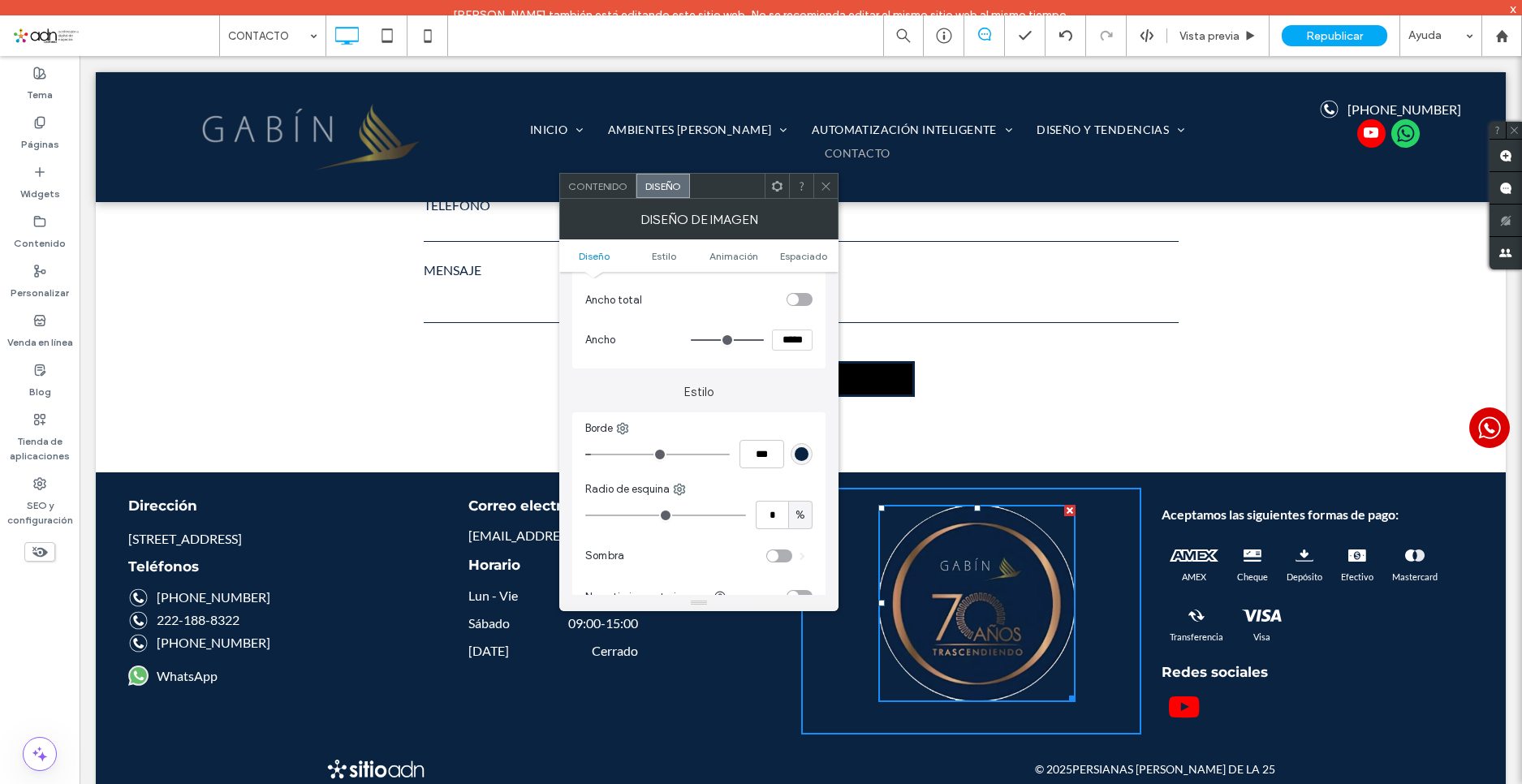
type input "*"
type input "***"
drag, startPoint x: 596, startPoint y: 452, endPoint x: 573, endPoint y: 451, distance: 23.0
type input "*"
click at [585, 454] on input "range" at bounding box center [657, 455] width 144 height 2
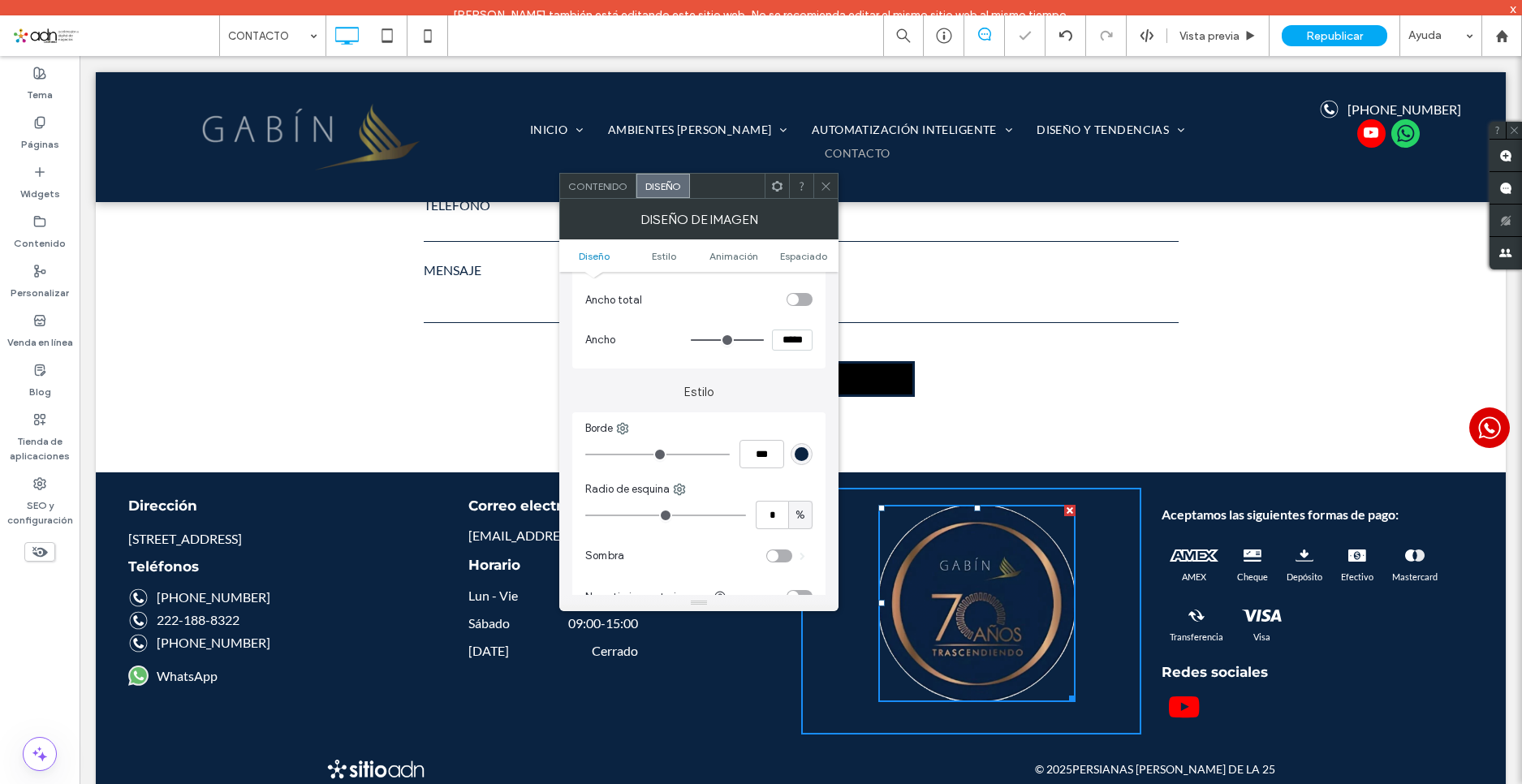
drag, startPoint x: 819, startPoint y: 196, endPoint x: 834, endPoint y: 218, distance: 26.6
click at [819, 195] on div at bounding box center [826, 186] width 24 height 24
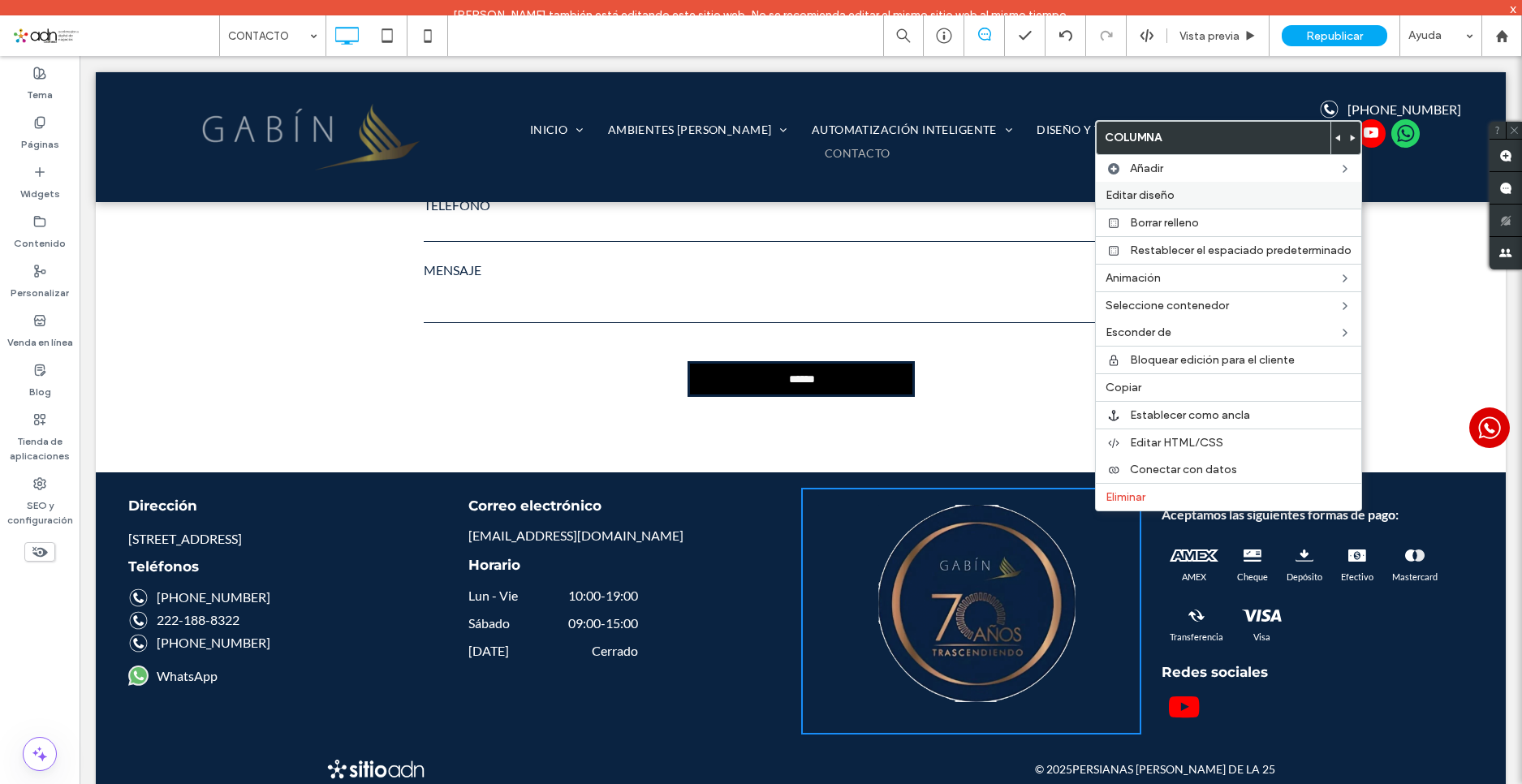
click at [1174, 187] on div "Editar diseño" at bounding box center [1229, 196] width 266 height 27
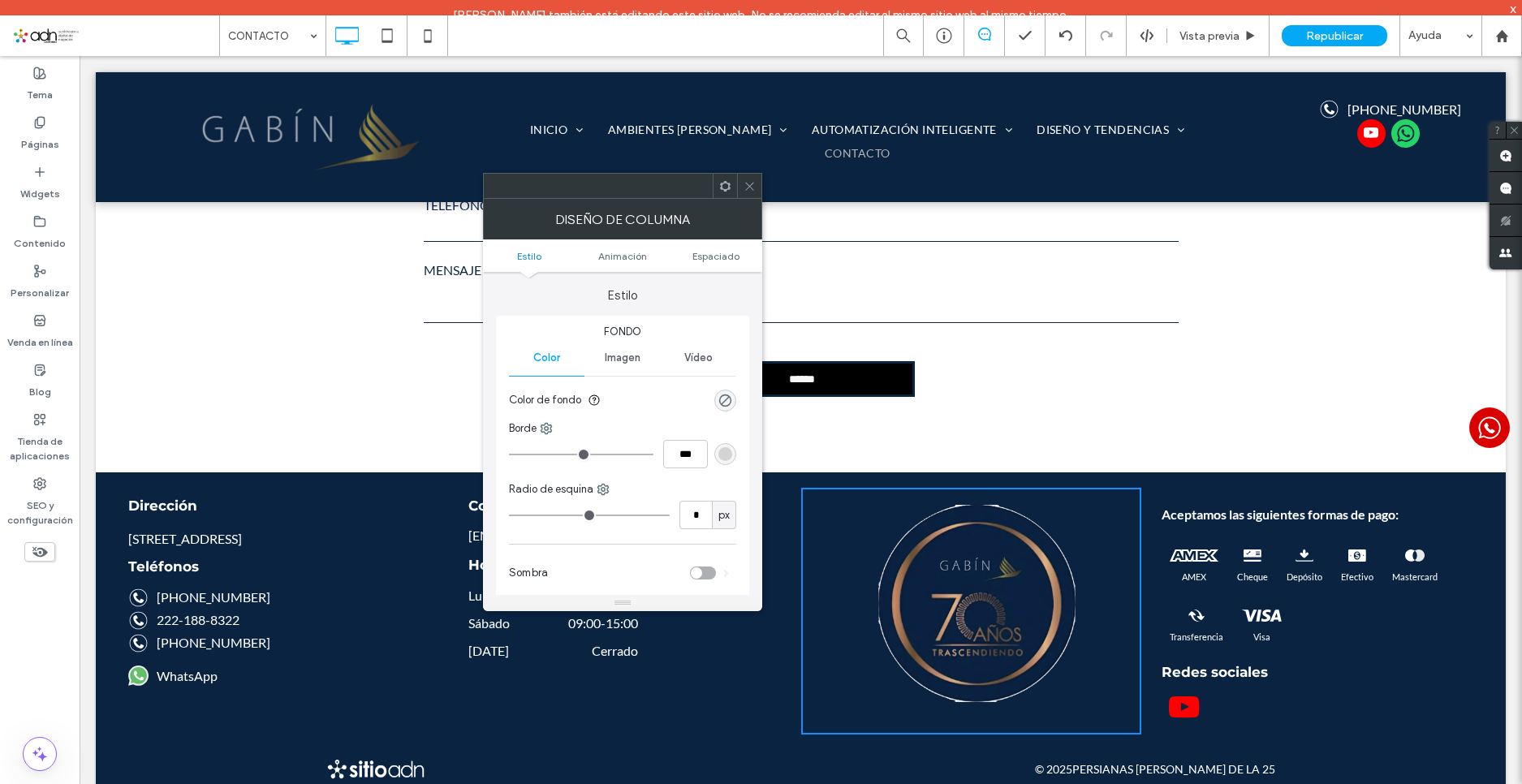
scroll to position [325, 0]
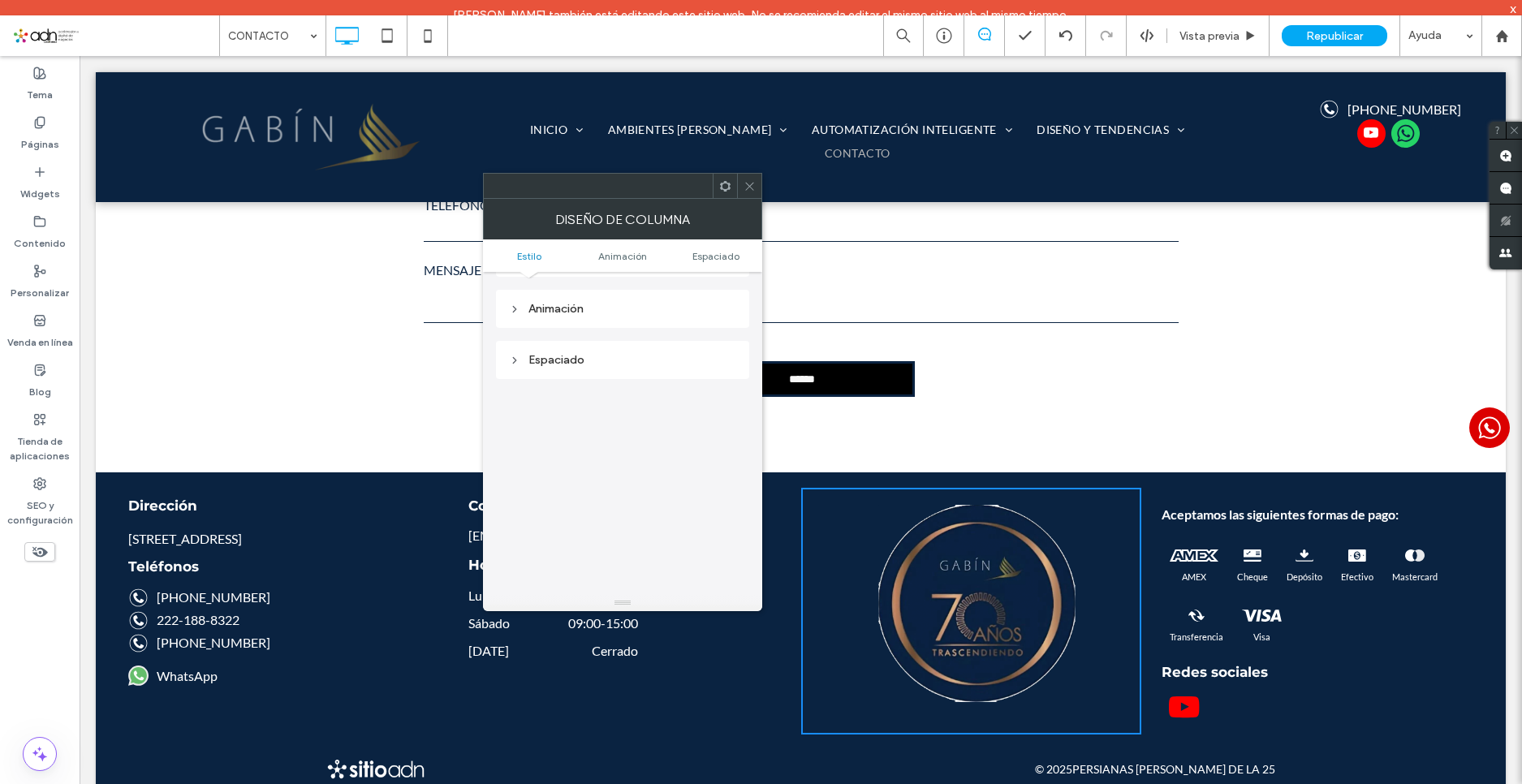
click at [592, 309] on div "Animación" at bounding box center [622, 309] width 227 height 13
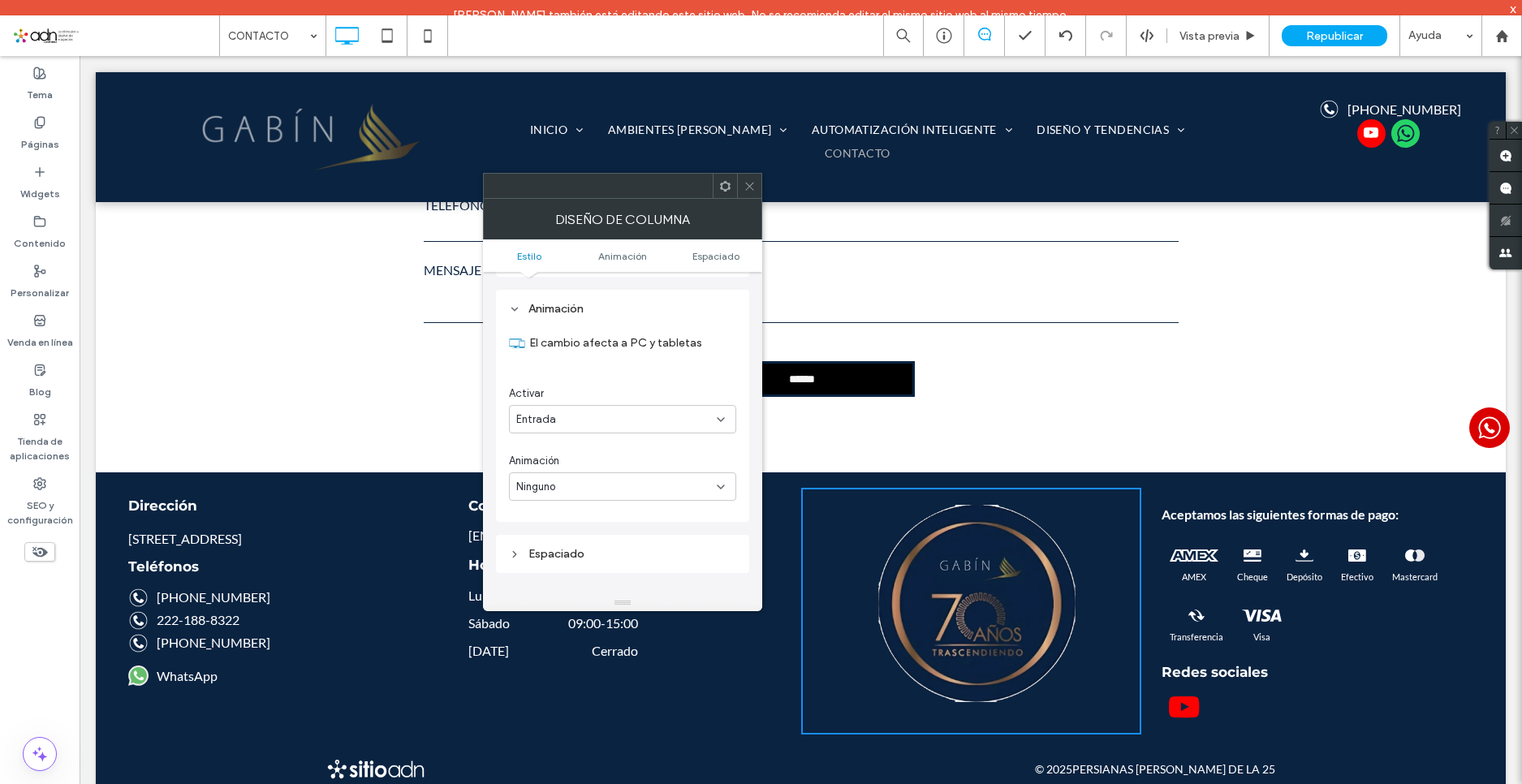
click at [751, 188] on icon at bounding box center [750, 187] width 13 height 13
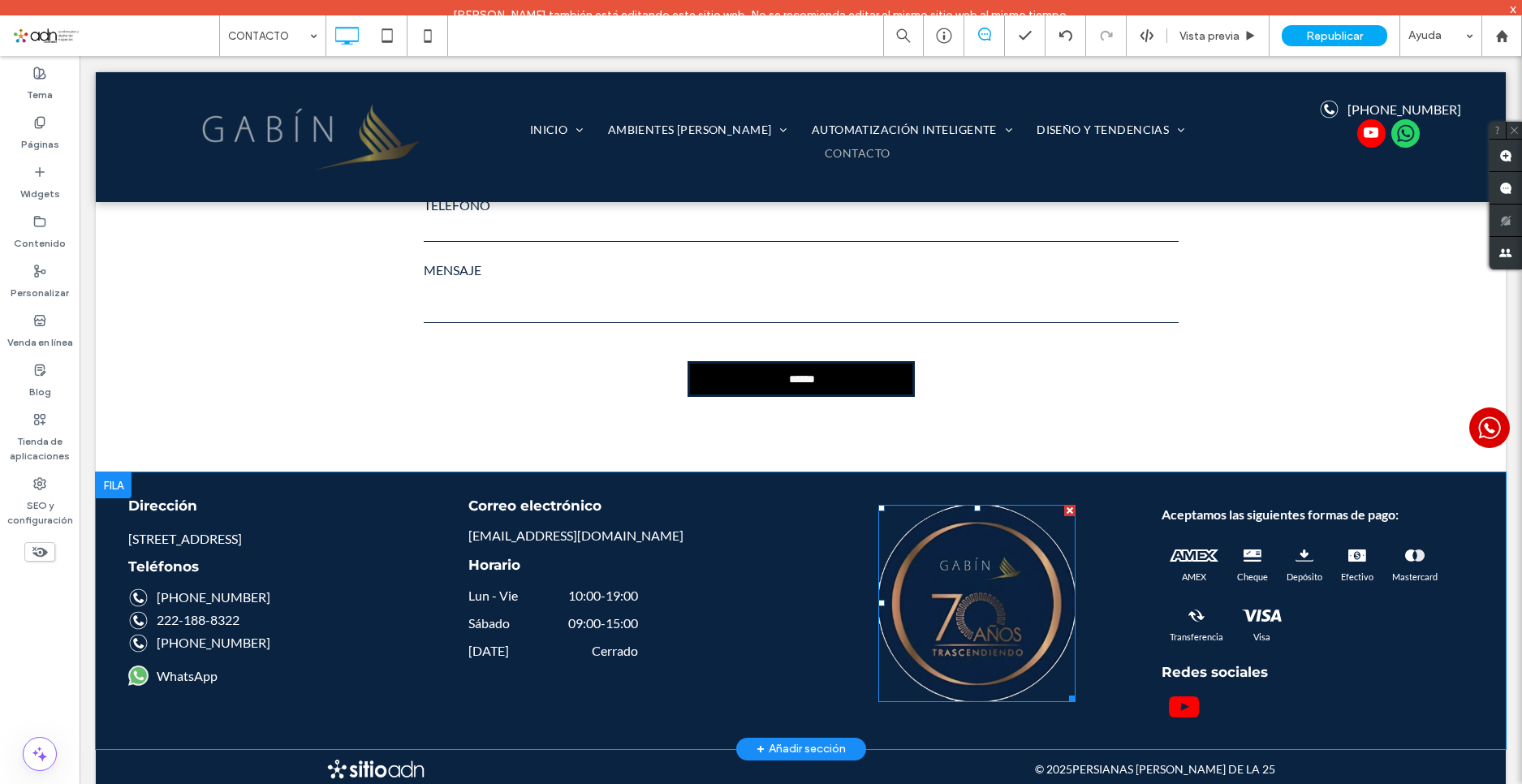
click at [978, 548] on img at bounding box center [977, 604] width 197 height 197
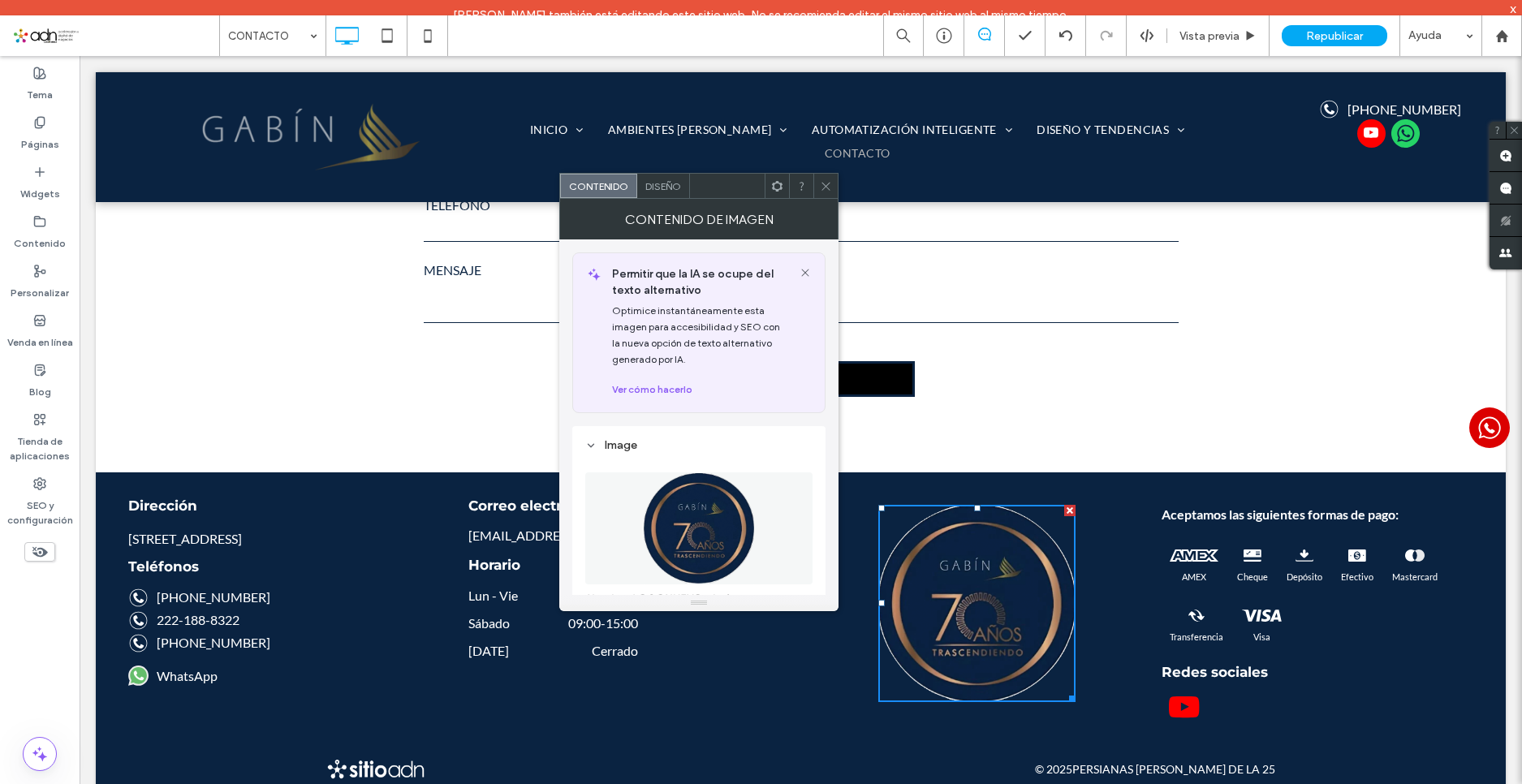
click at [660, 189] on span "Diseño" at bounding box center [663, 187] width 36 height 13
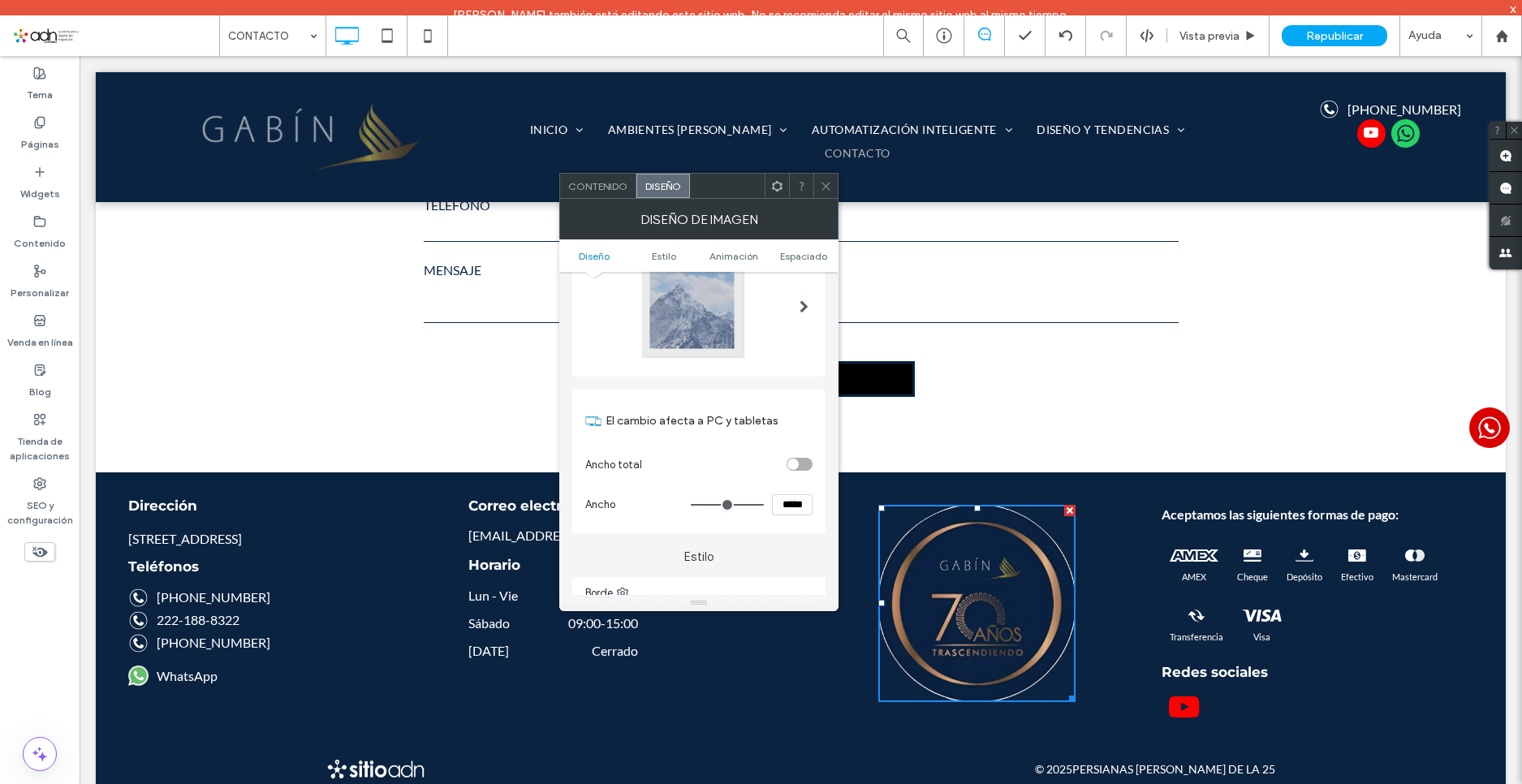
scroll to position [81, 0]
click at [803, 309] on span at bounding box center [804, 304] width 9 height 13
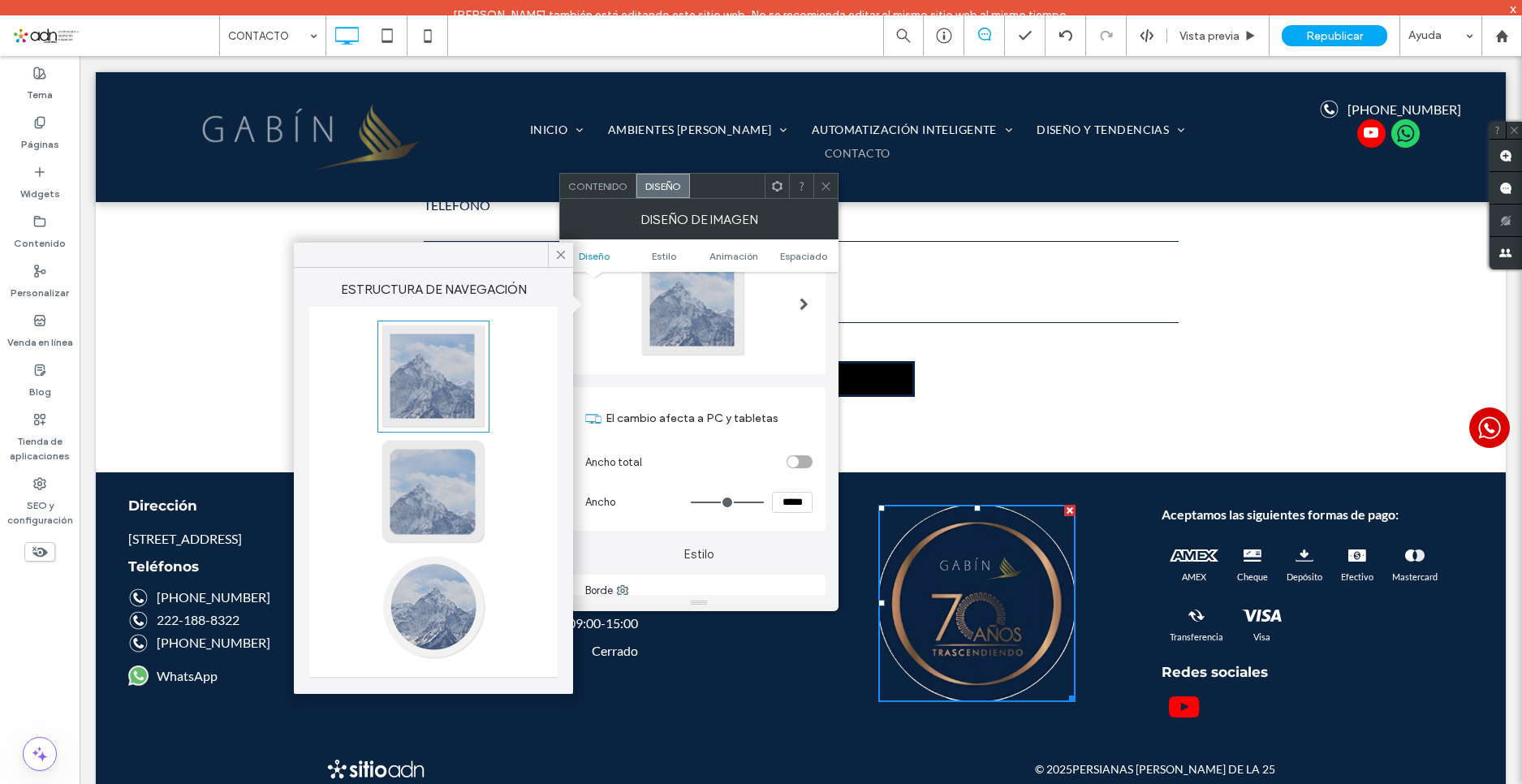
click at [422, 492] on div at bounding box center [433, 492] width 107 height 107
type input "**"
click at [567, 257] on icon at bounding box center [561, 255] width 14 height 14
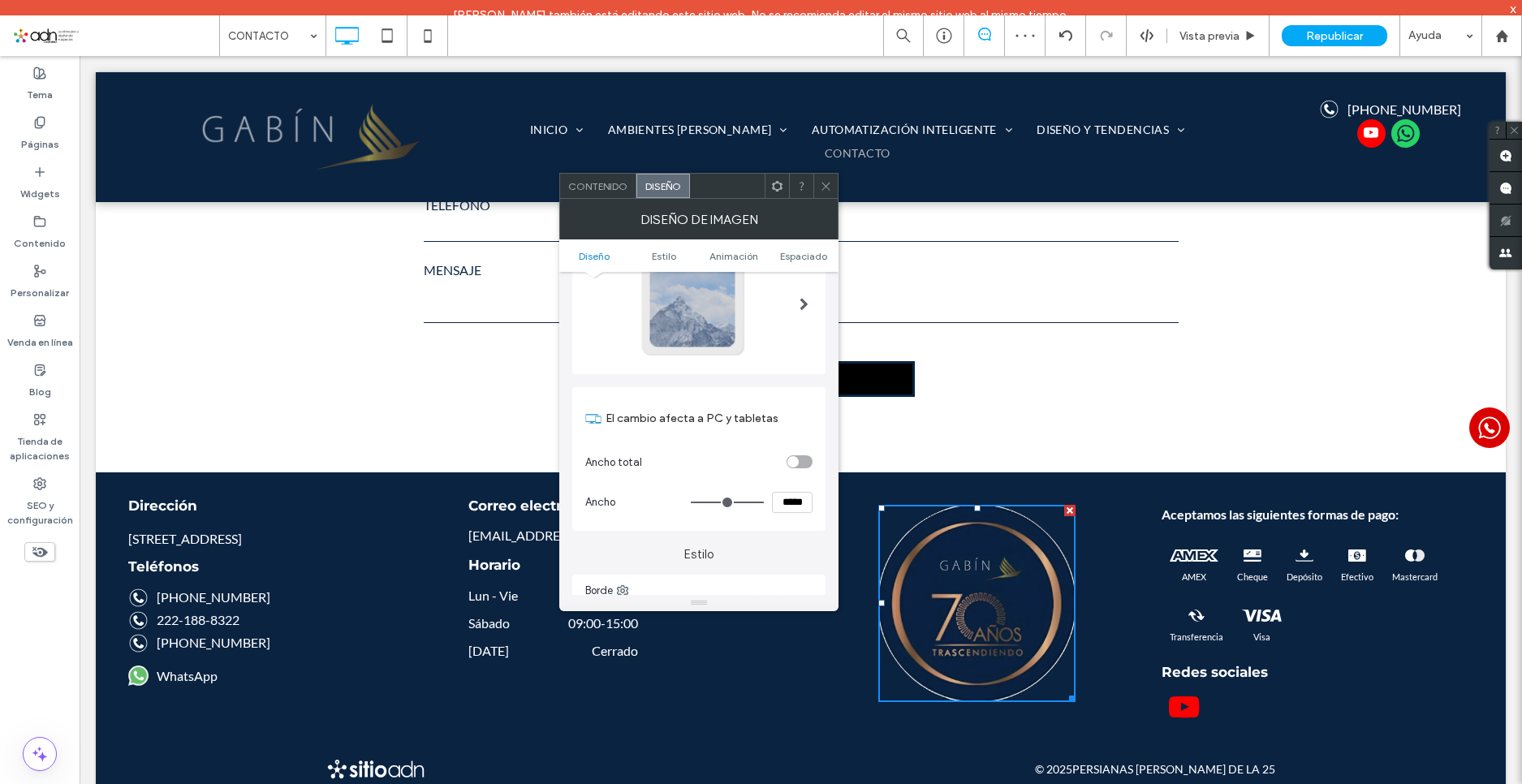
click at [959, 585] on img at bounding box center [977, 604] width 197 height 197
click at [775, 189] on use at bounding box center [777, 186] width 11 height 11
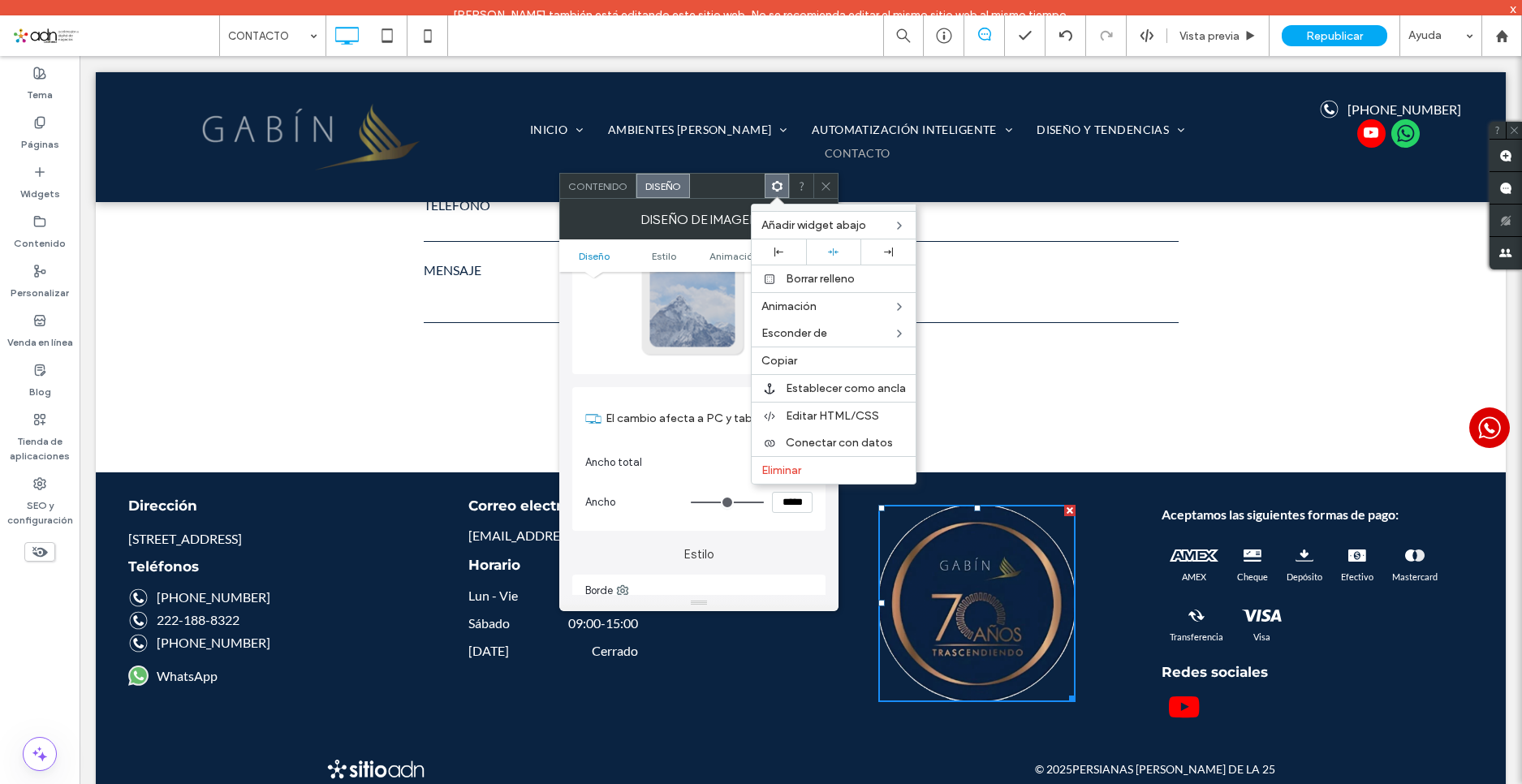
click at [613, 183] on span "Contenido" at bounding box center [598, 187] width 59 height 13
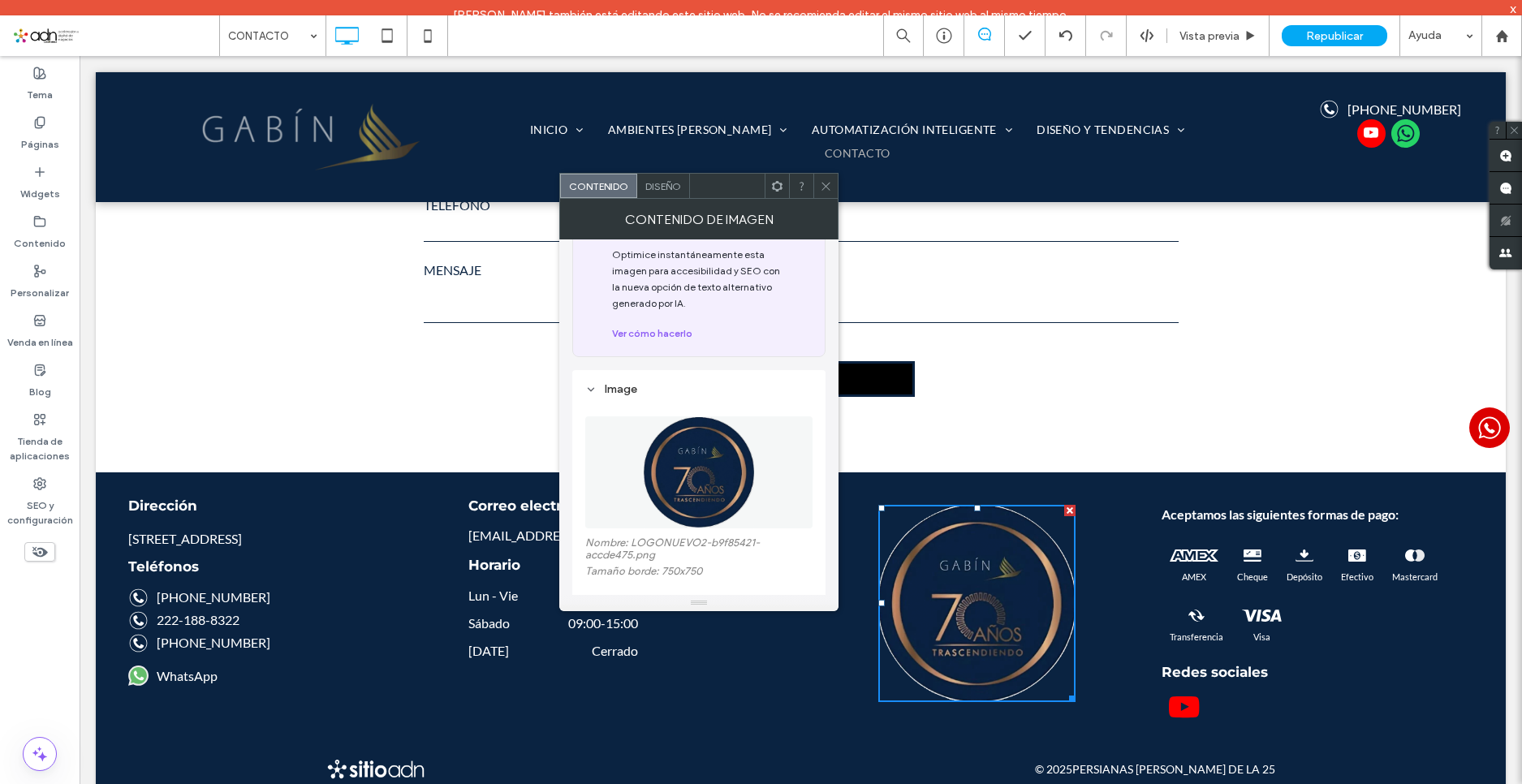
scroll to position [162, 0]
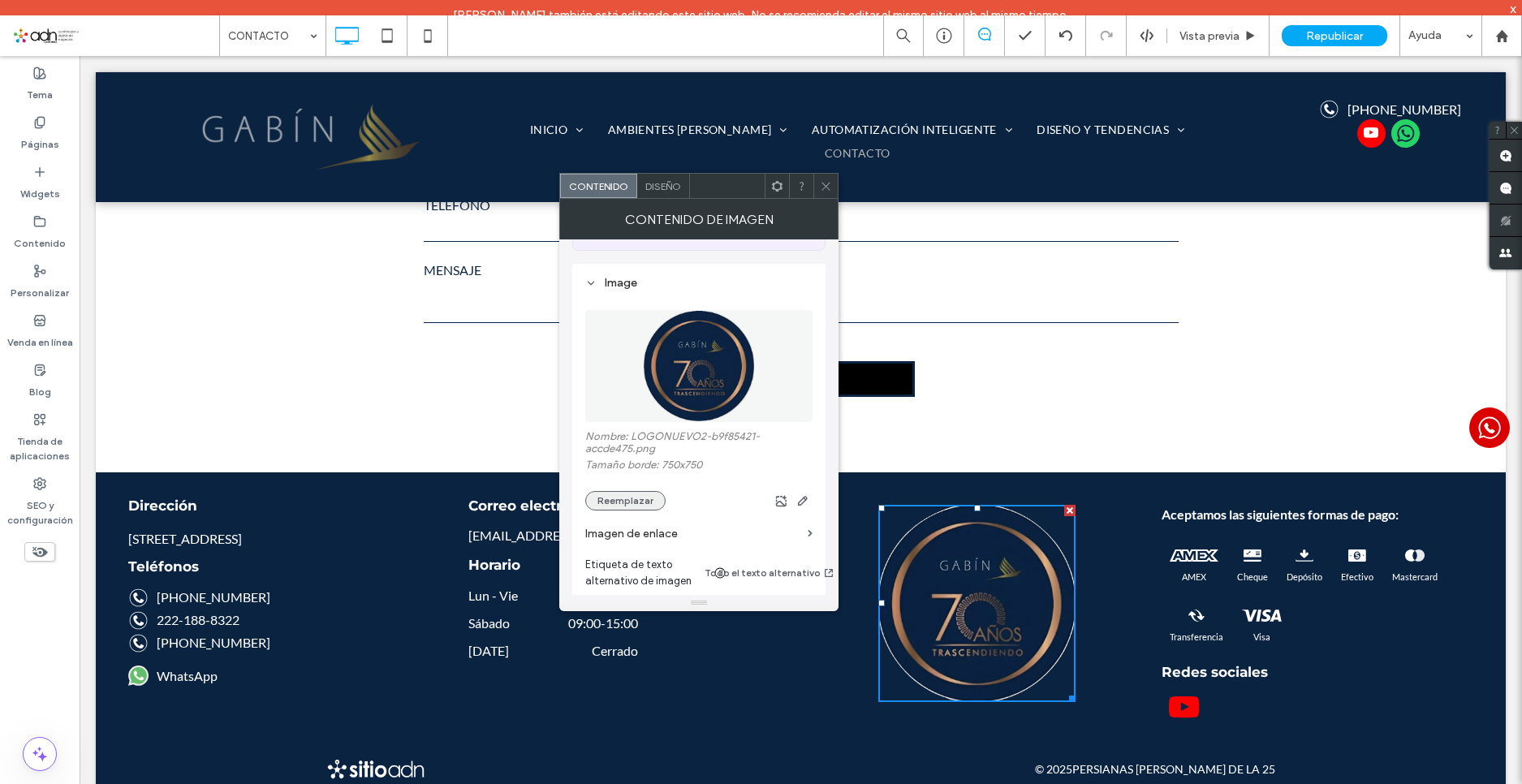
click at [632, 503] on button "Reemplazar" at bounding box center [625, 501] width 81 height 20
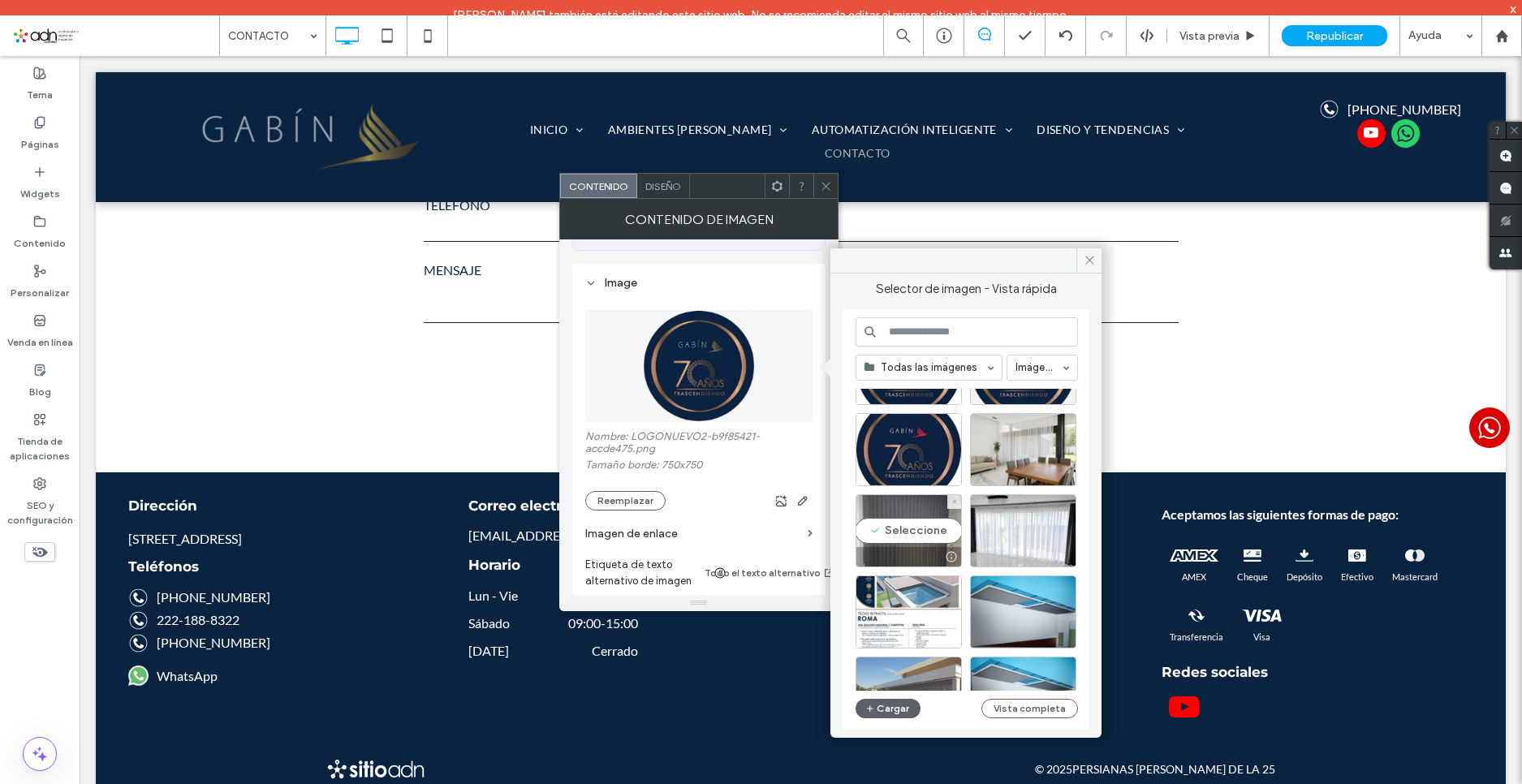
click at [909, 529] on div "Seleccione" at bounding box center [909, 530] width 107 height 73
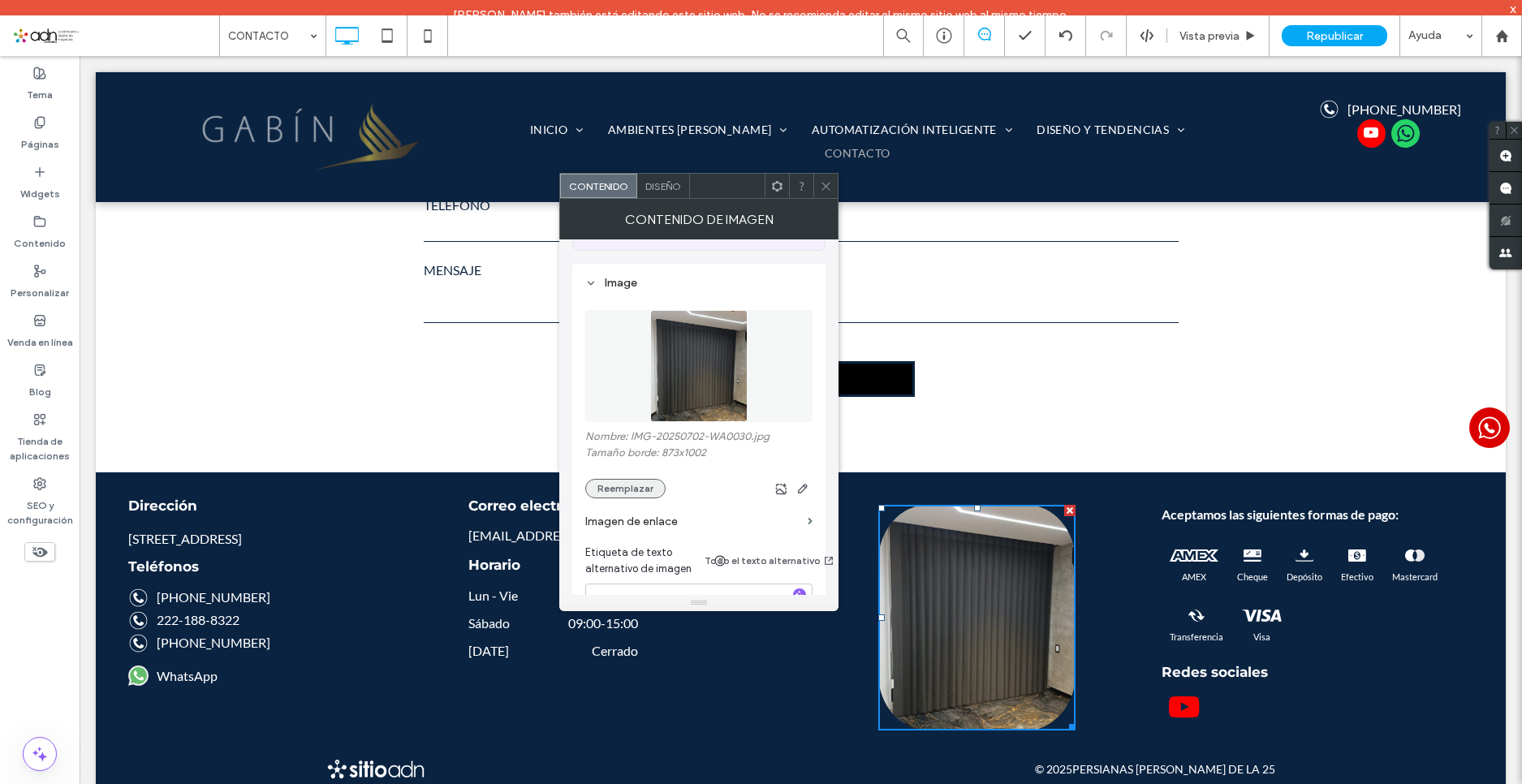
click at [641, 483] on button "Reemplazar" at bounding box center [625, 489] width 81 height 20
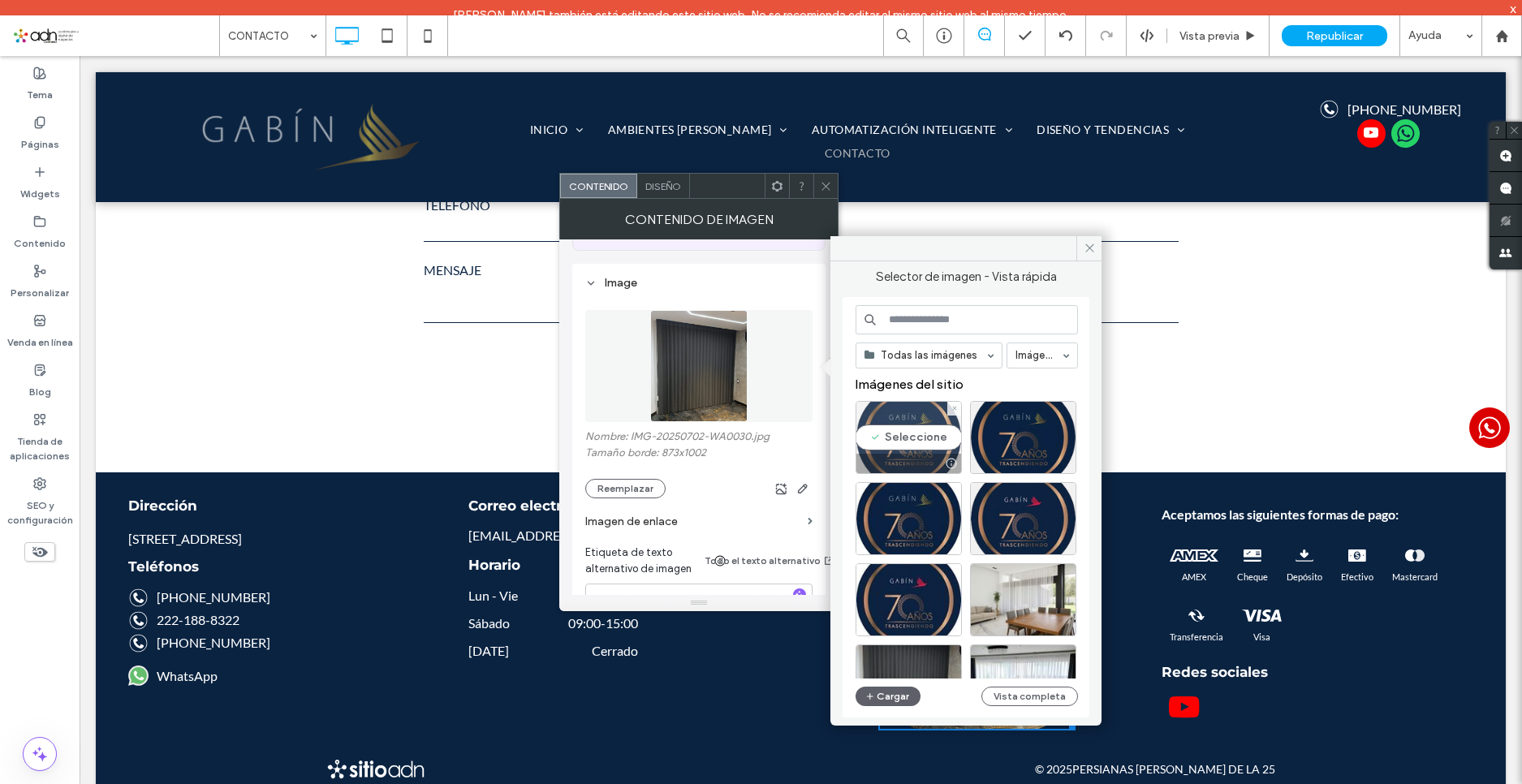
click at [879, 426] on div "Seleccione" at bounding box center [909, 437] width 107 height 73
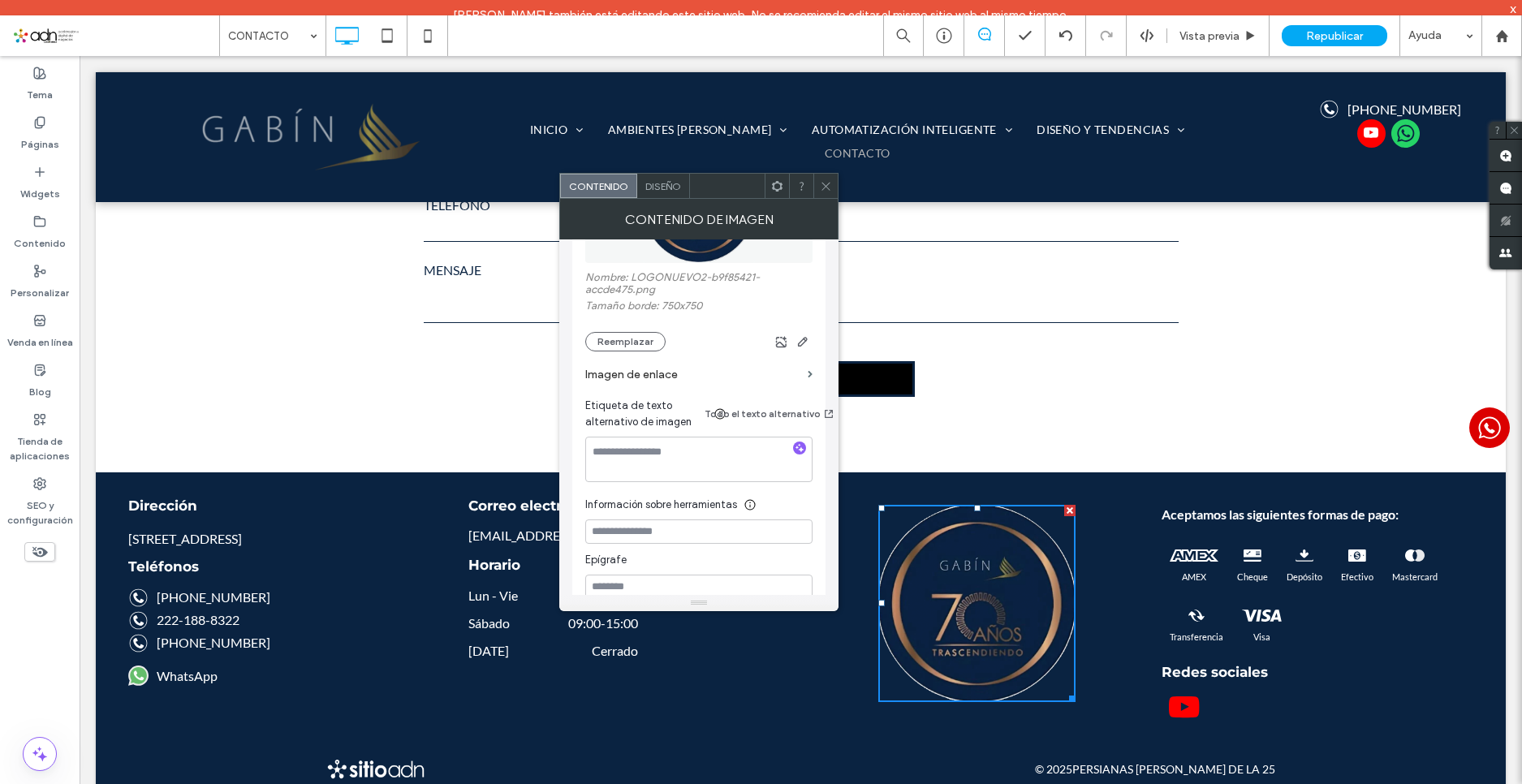
scroll to position [325, 0]
click at [800, 341] on icon "button" at bounding box center [803, 338] width 13 height 13
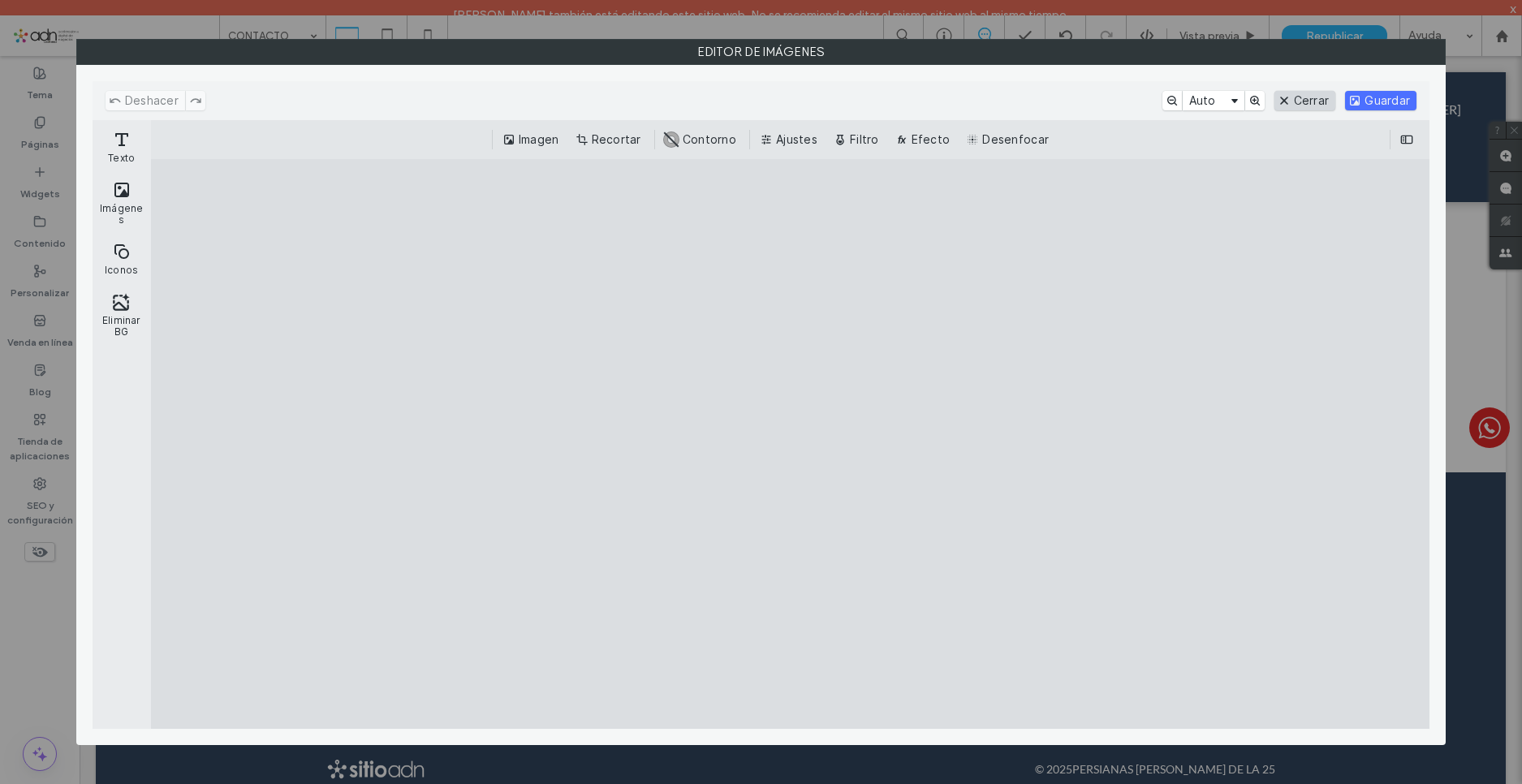
click at [1300, 101] on button "Cerrar" at bounding box center [1306, 100] width 62 height 20
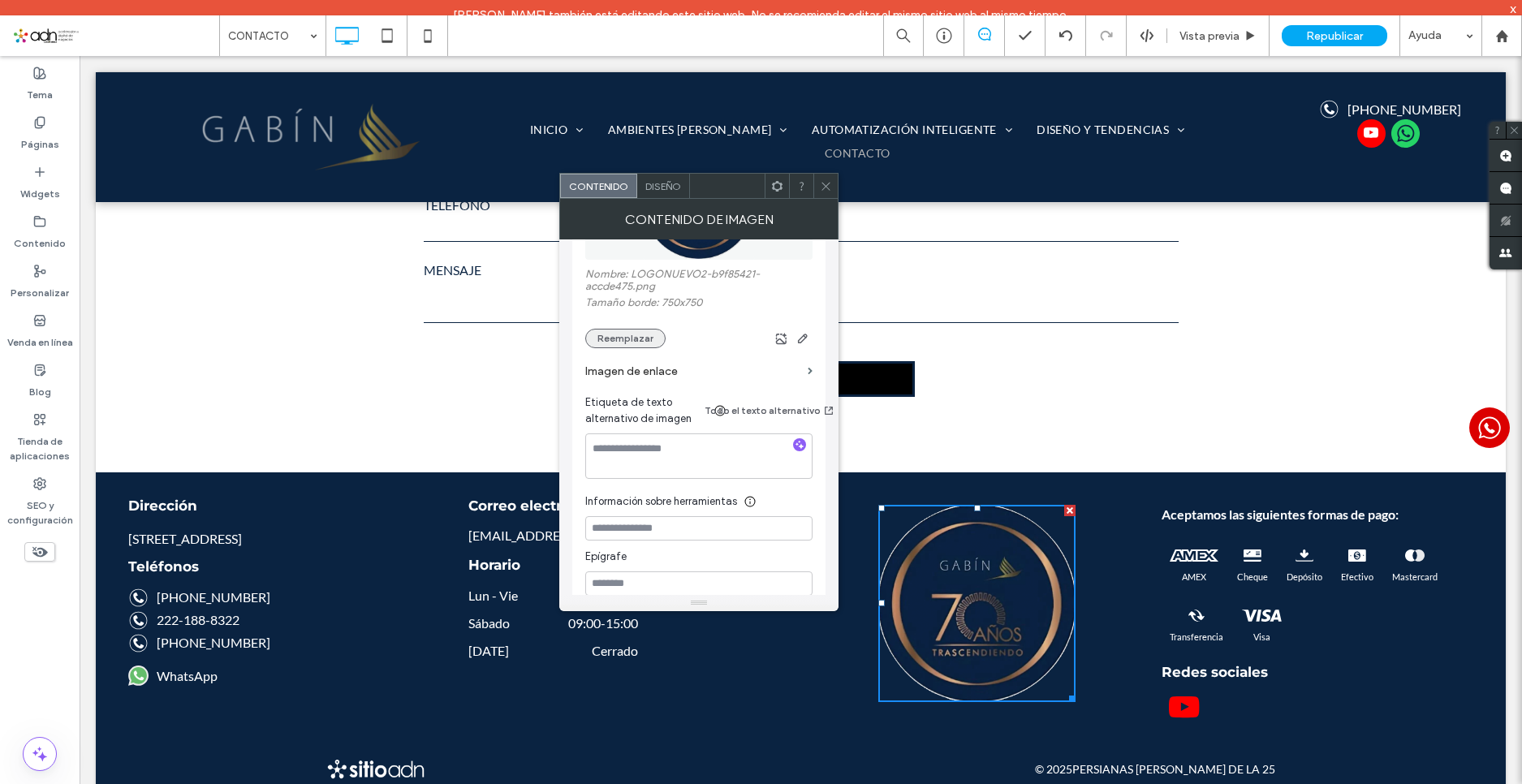
click at [629, 333] on button "Reemplazar" at bounding box center [625, 338] width 81 height 20
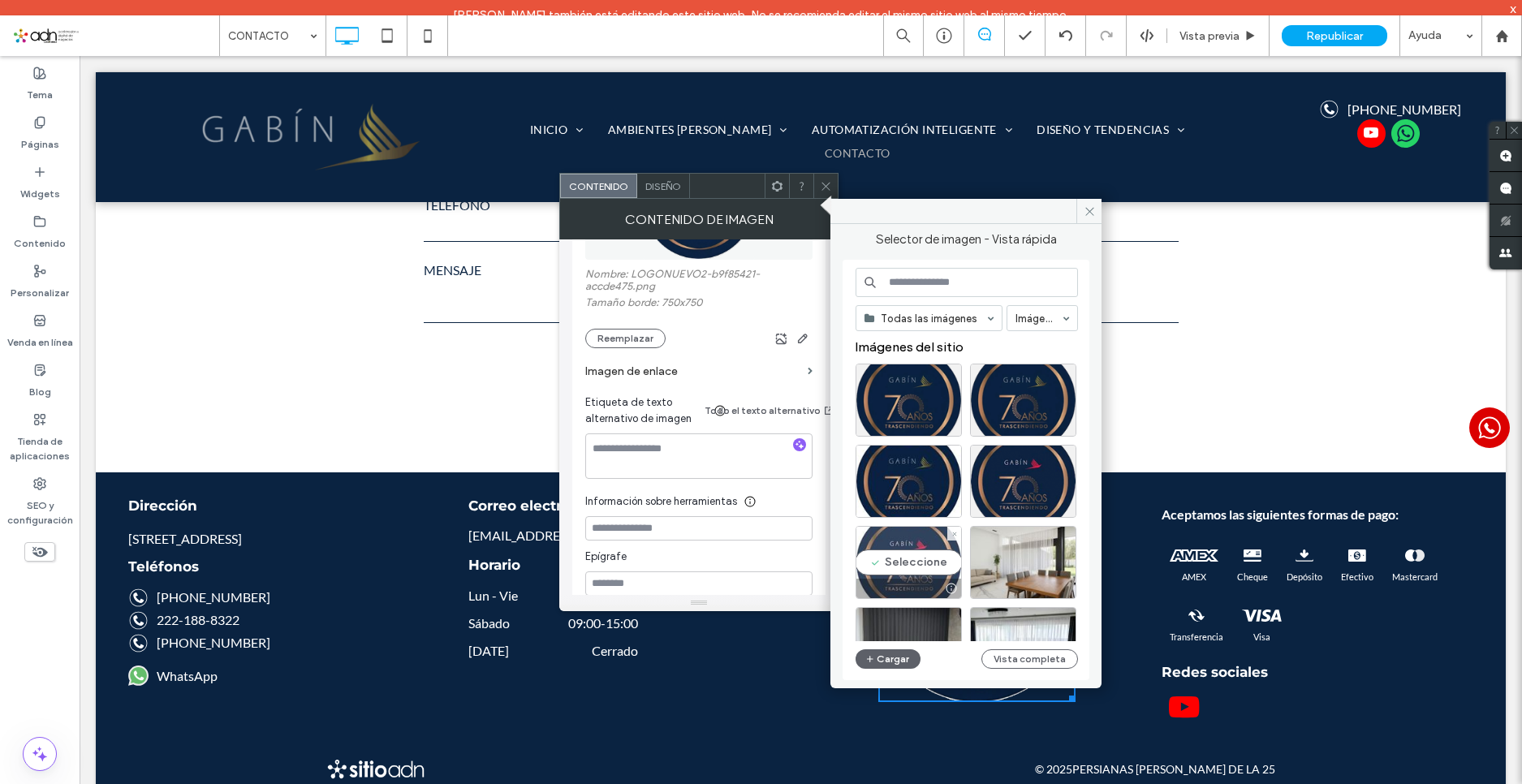
click at [923, 550] on div "Seleccione" at bounding box center [909, 562] width 107 height 73
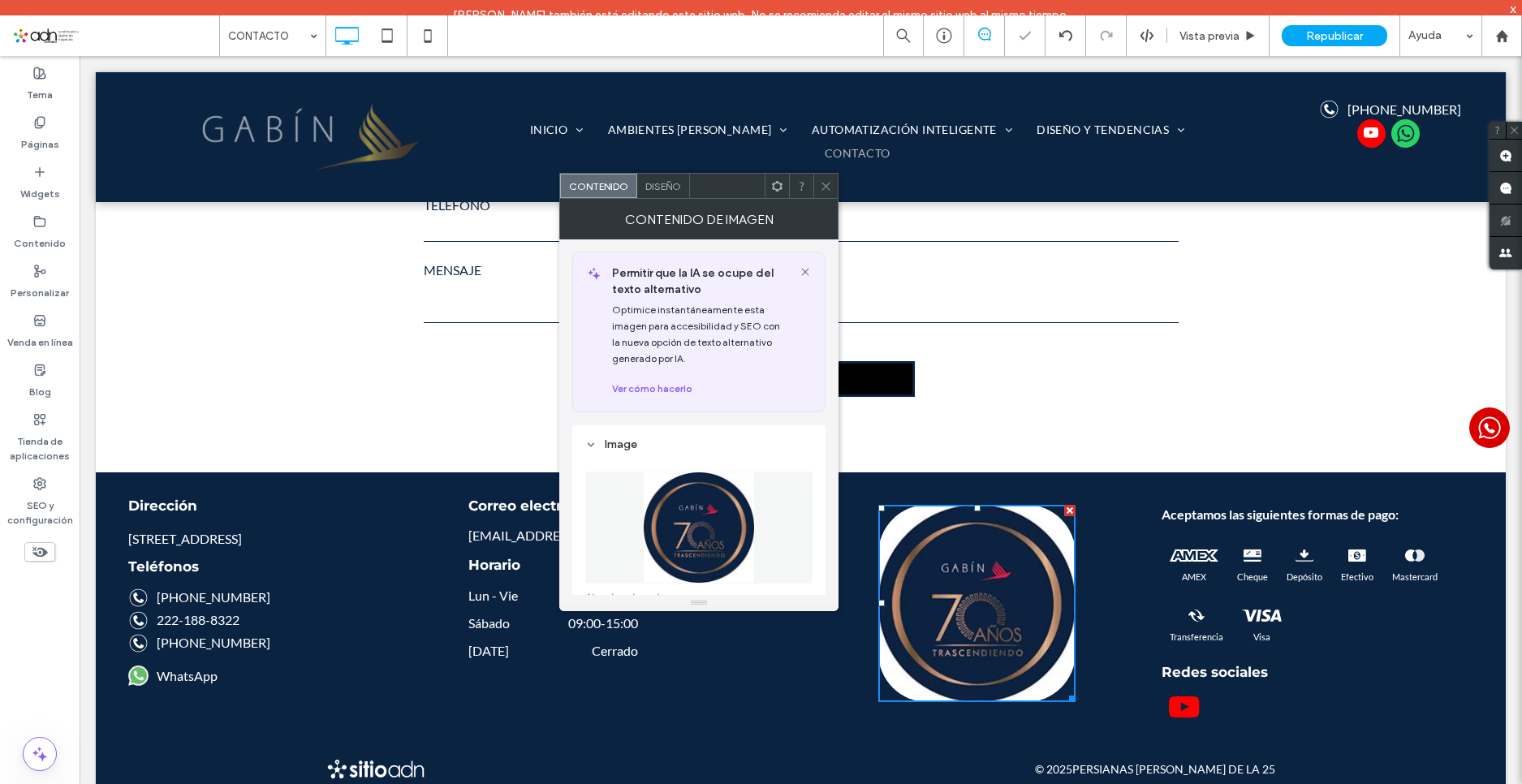
scroll to position [0, 0]
click at [669, 180] on span "Diseño" at bounding box center [663, 187] width 36 height 13
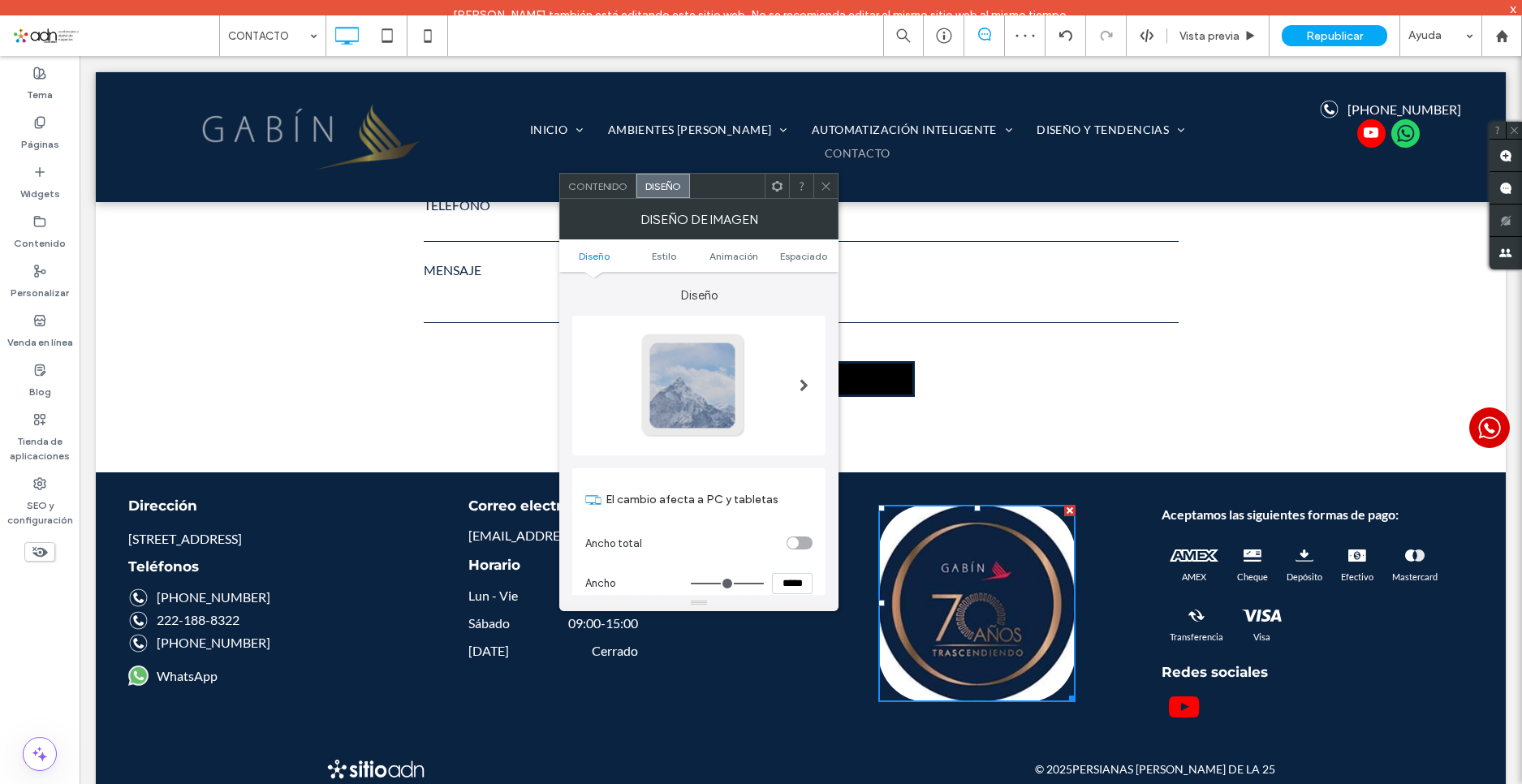
click at [695, 390] on div at bounding box center [693, 385] width 107 height 107
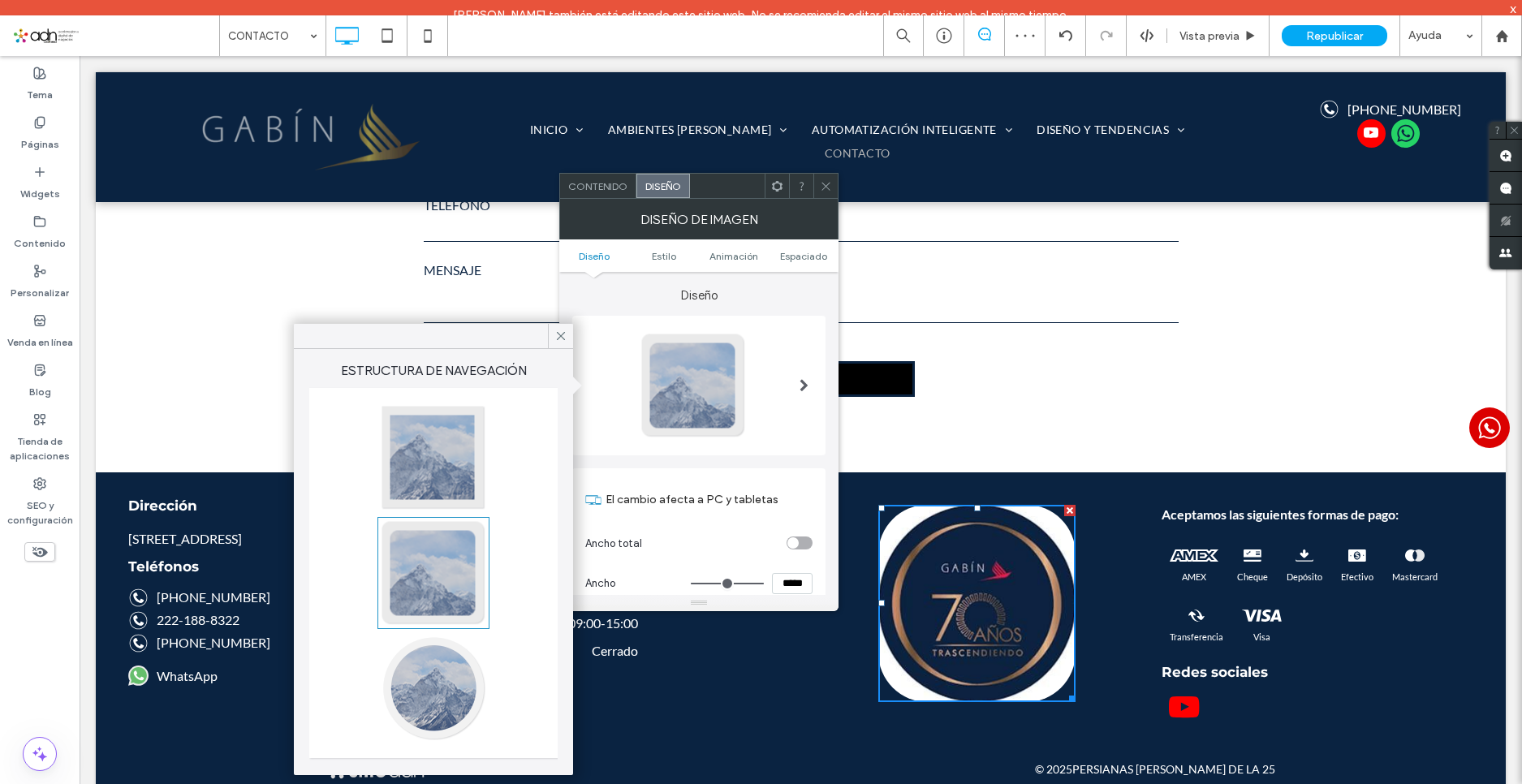
click at [414, 474] on div at bounding box center [433, 457] width 107 height 107
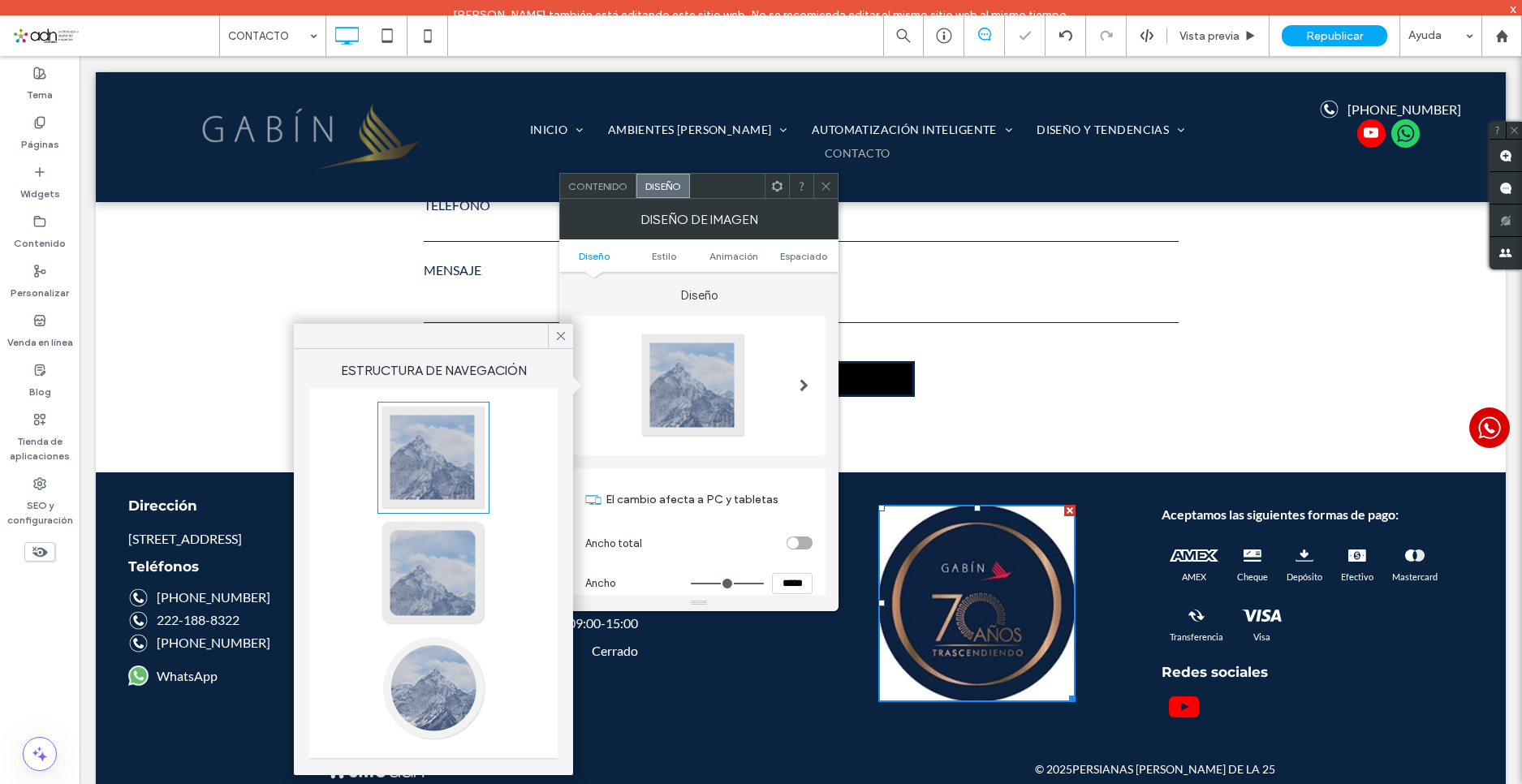
type input "*"
click at [564, 328] on icon at bounding box center [561, 335] width 14 height 14
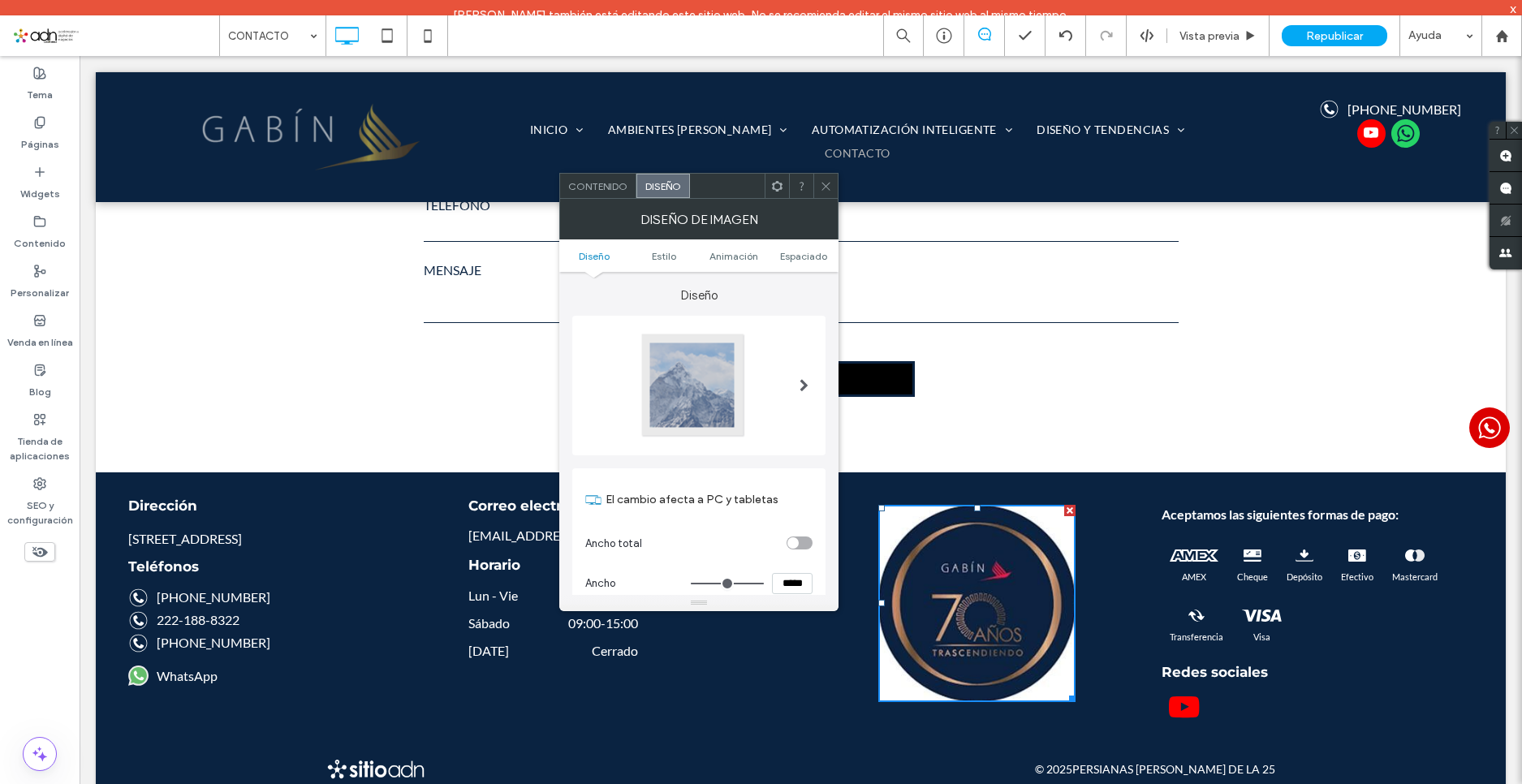
click at [604, 186] on span "Contenido" at bounding box center [598, 187] width 59 height 13
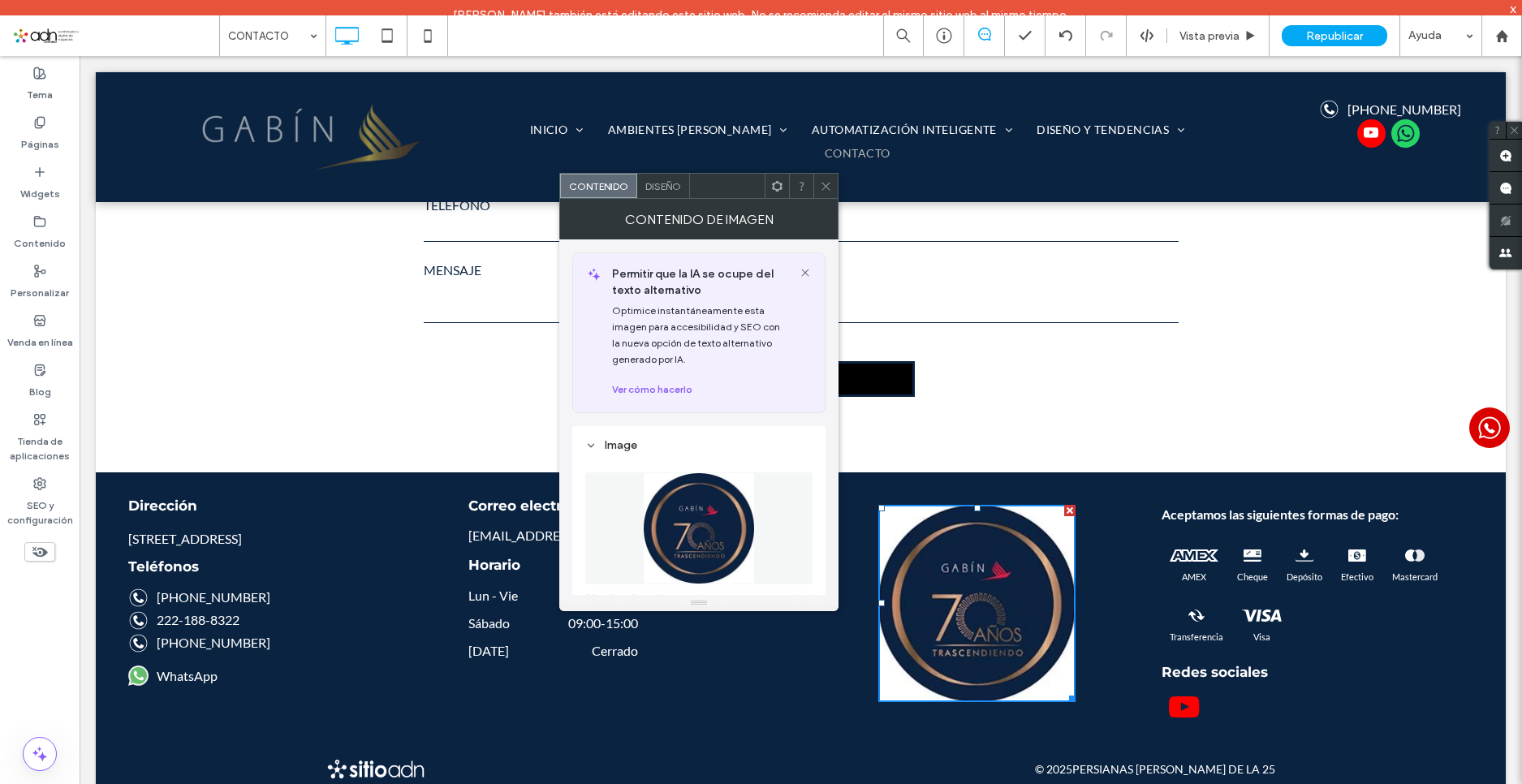
scroll to position [162, 0]
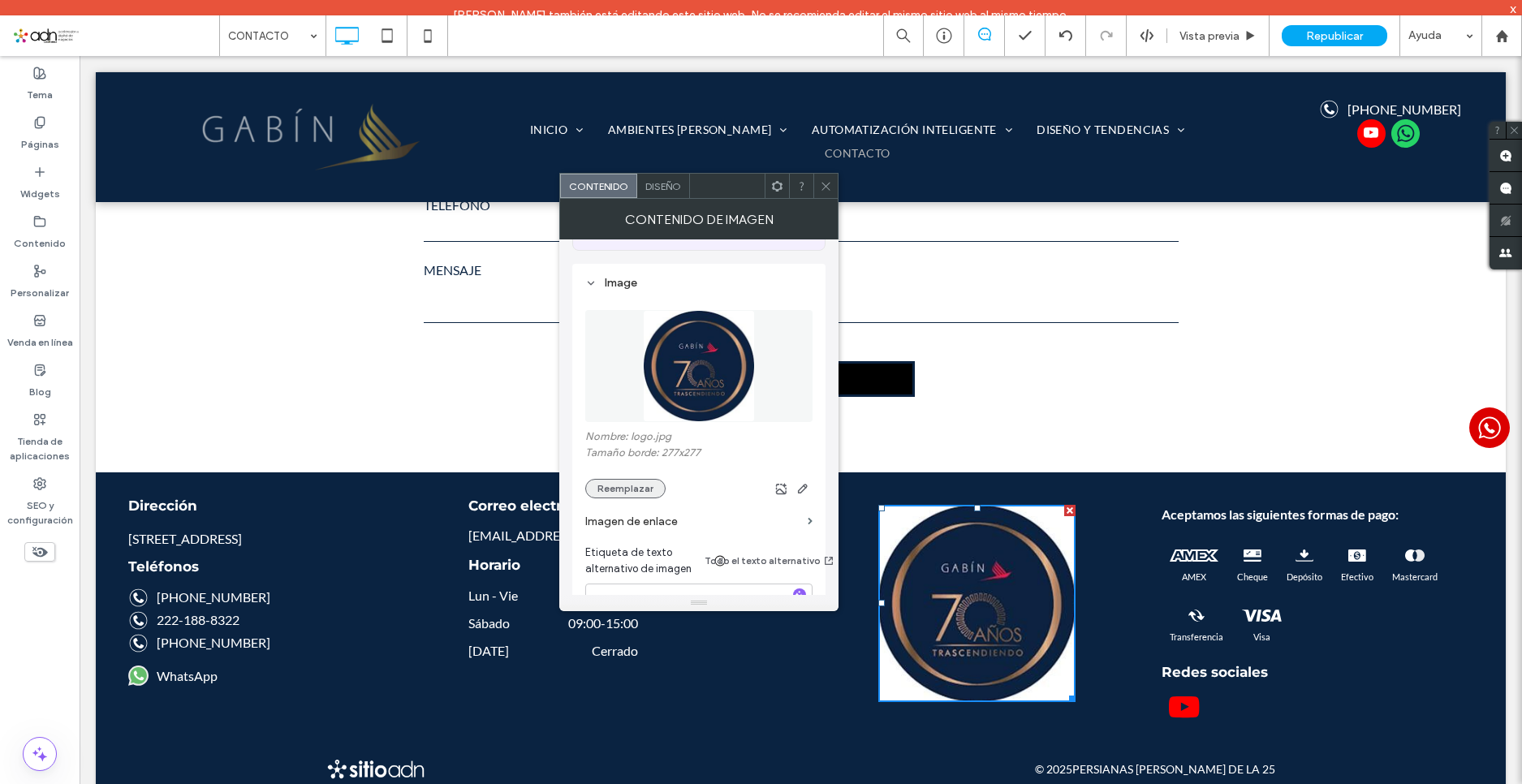
click at [633, 486] on button "Reemplazar" at bounding box center [625, 489] width 81 height 20
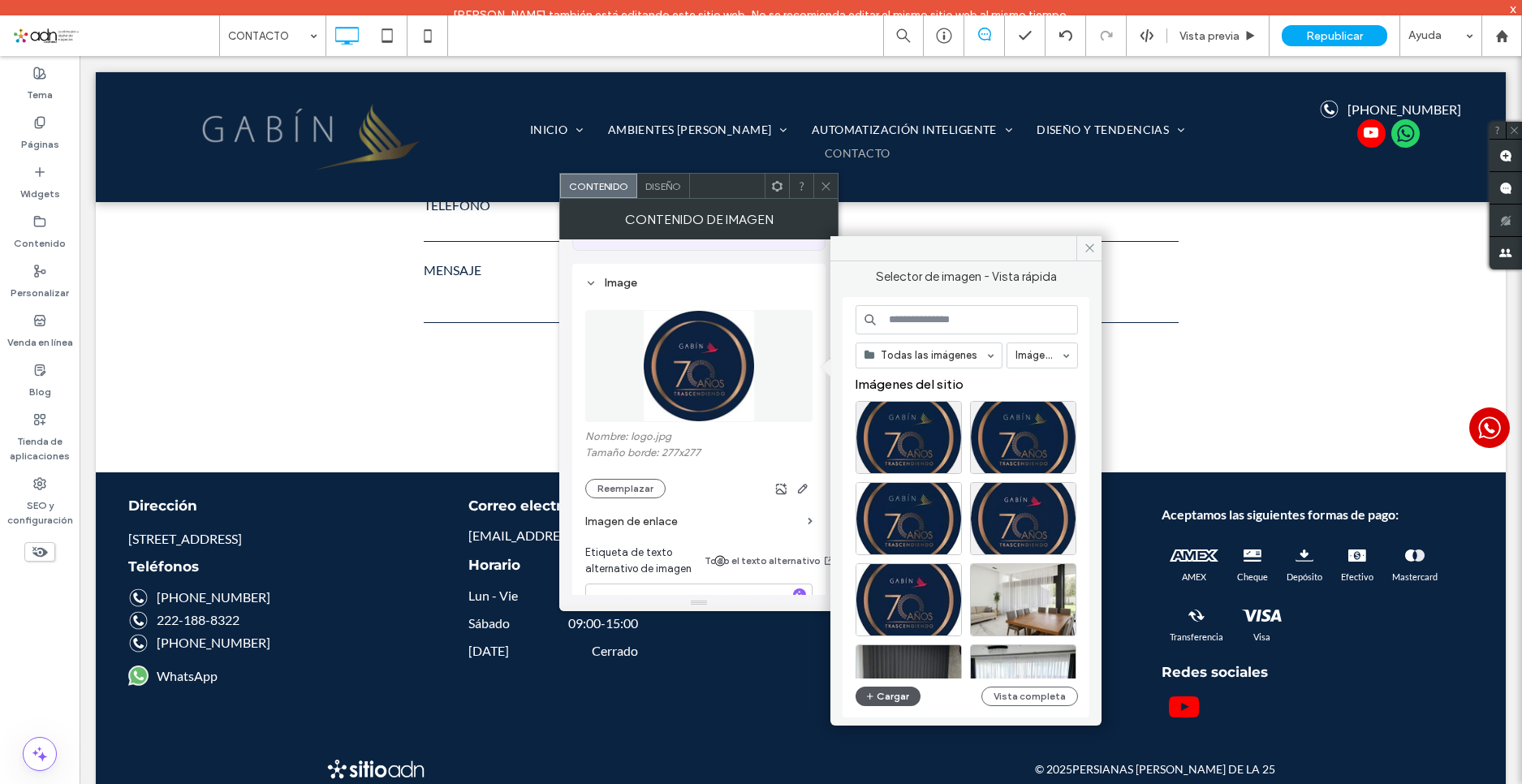
click at [867, 693] on icon "button" at bounding box center [870, 696] width 10 height 13
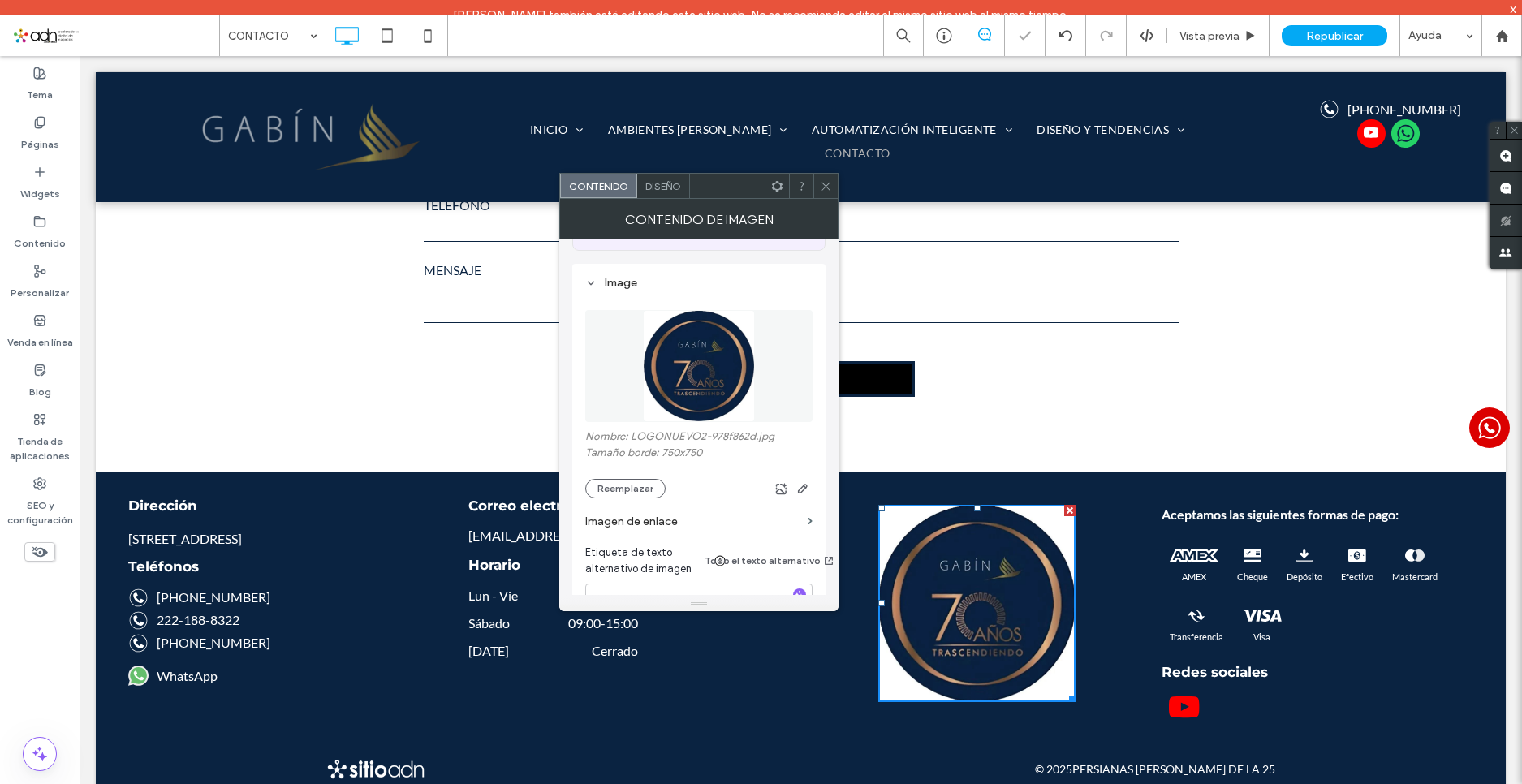
click at [827, 185] on icon at bounding box center [827, 187] width 13 height 13
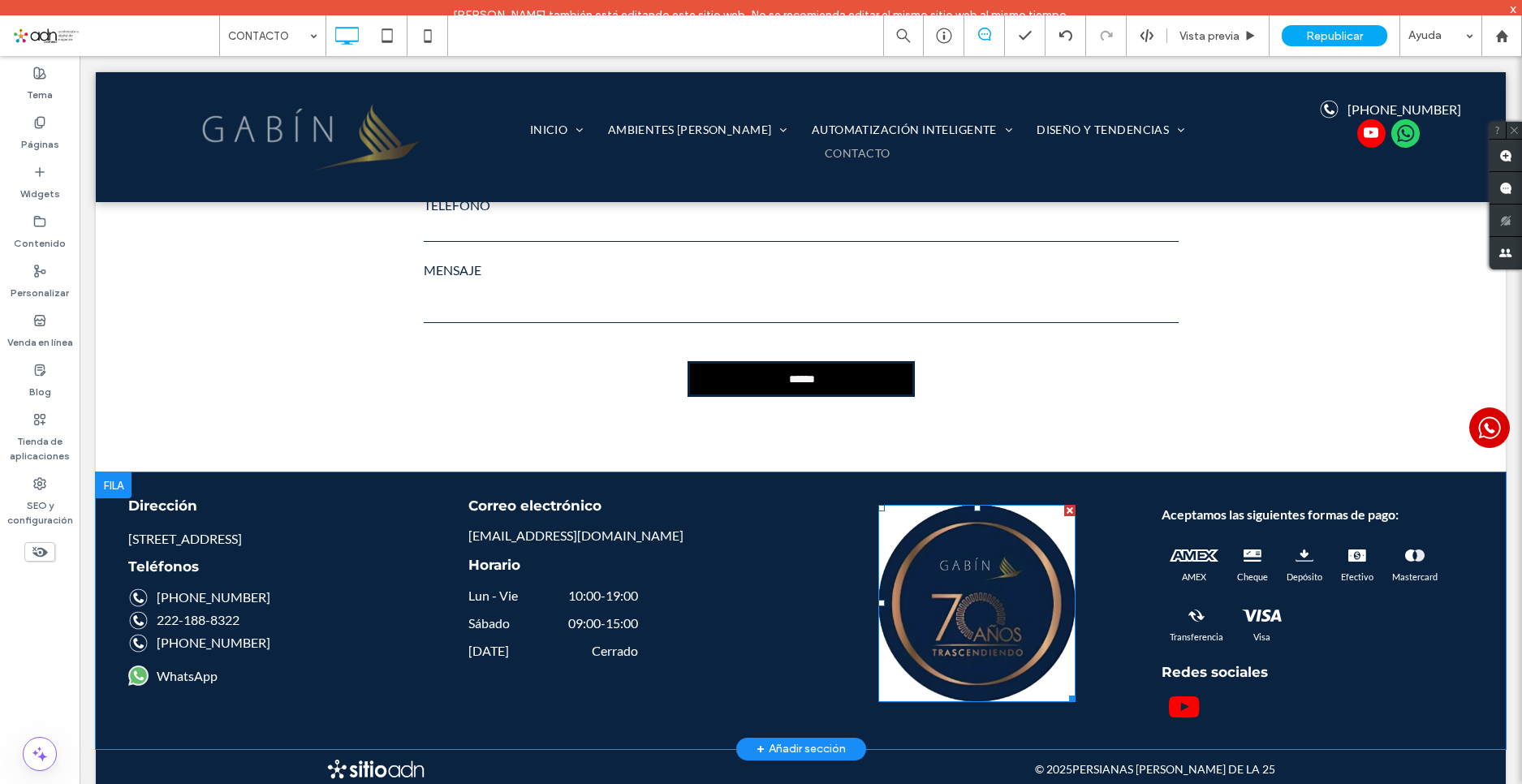
click at [993, 586] on img at bounding box center [977, 604] width 197 height 197
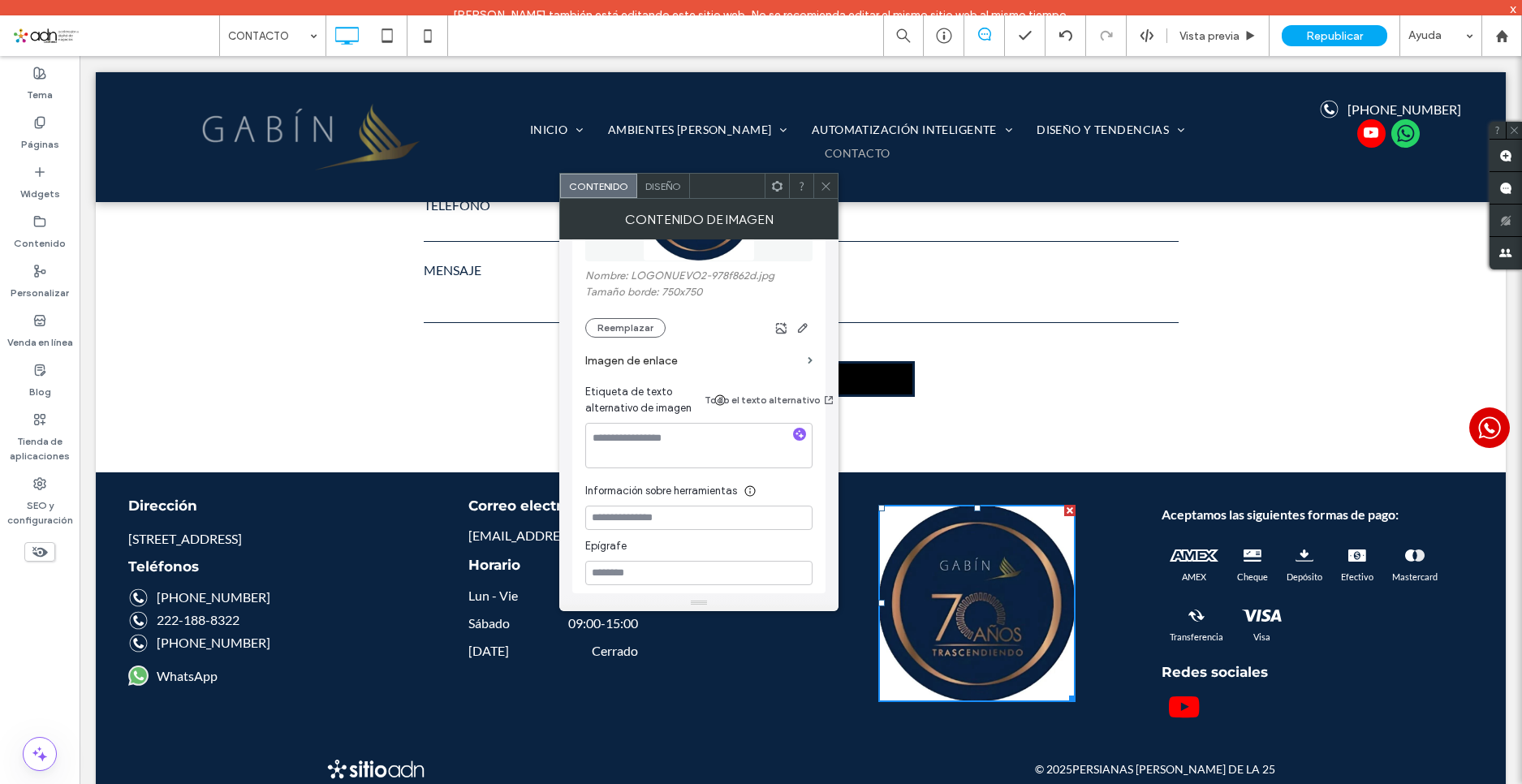
scroll to position [325, 0]
click at [635, 334] on button "Reemplazar" at bounding box center [625, 327] width 81 height 20
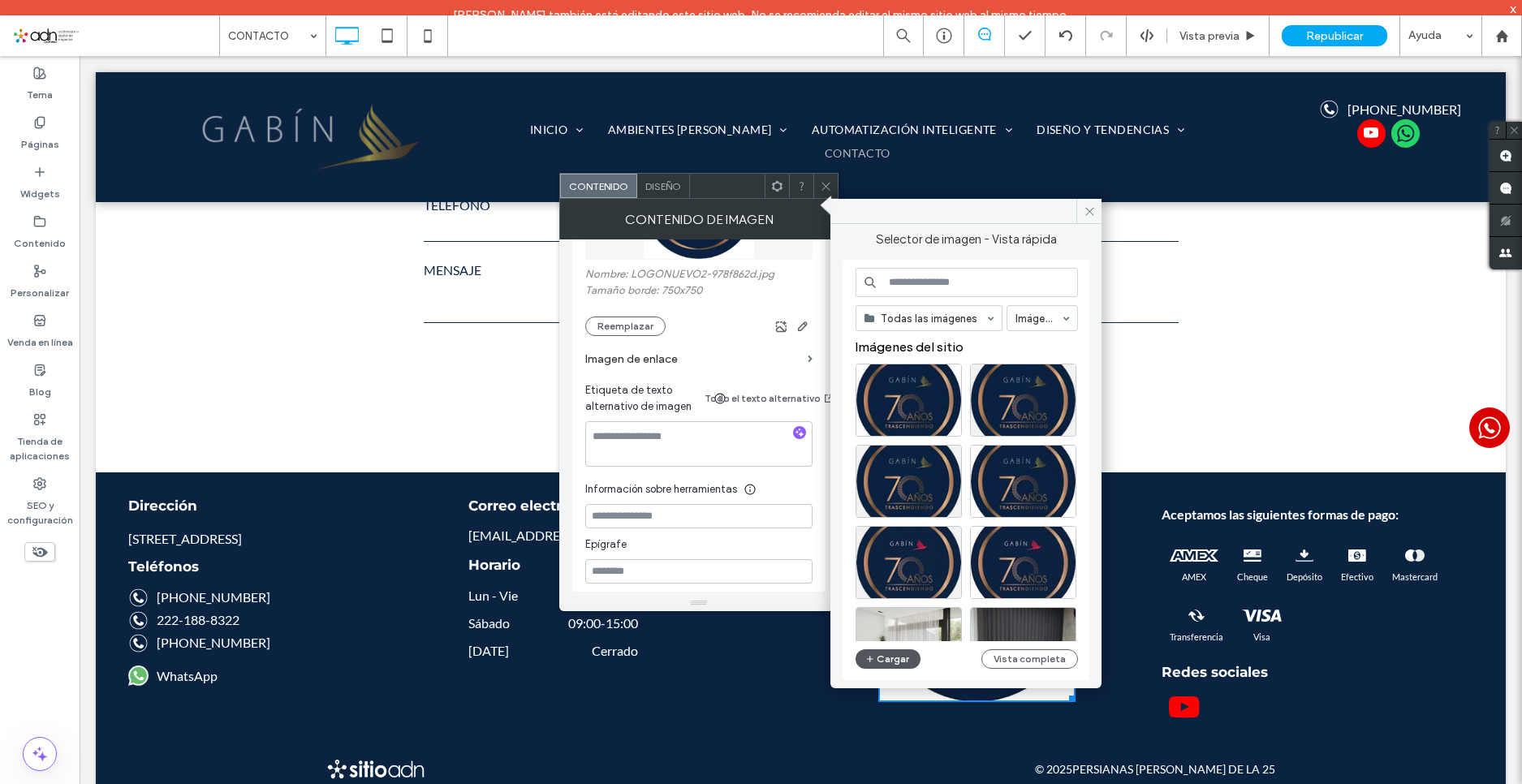
click at [888, 666] on button "Cargar" at bounding box center [888, 659] width 65 height 20
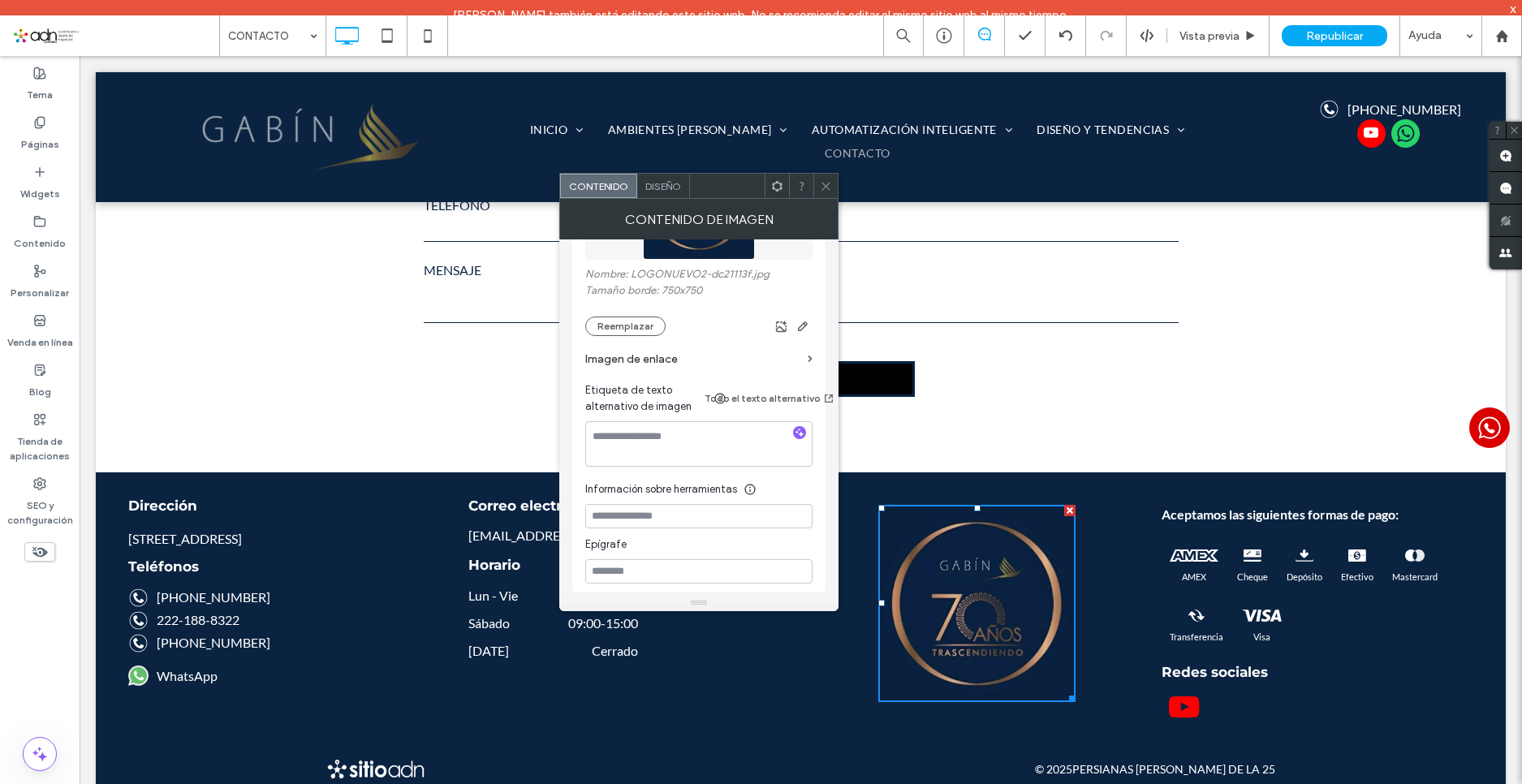
click at [823, 181] on icon at bounding box center [827, 187] width 13 height 13
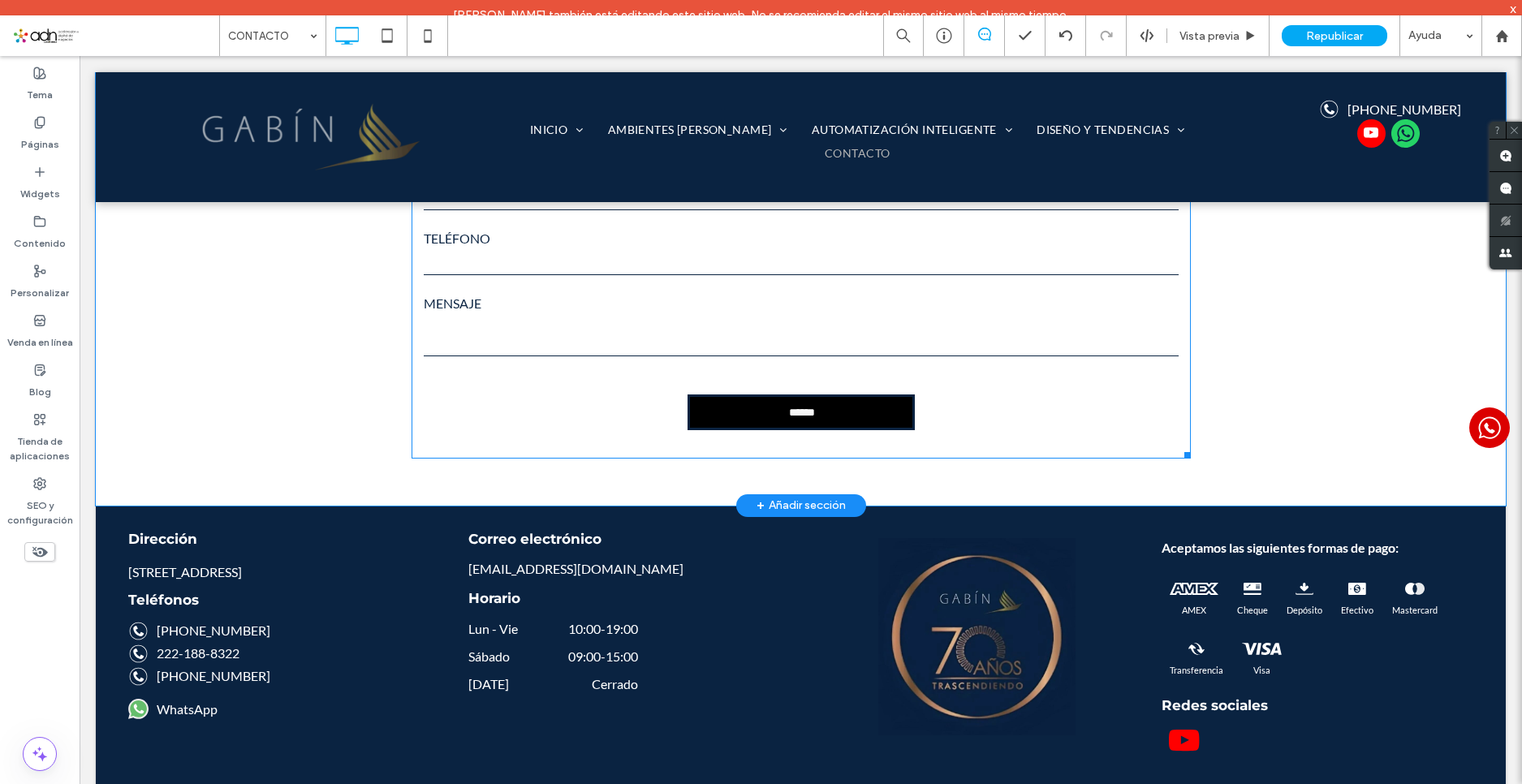
scroll to position [988, 0]
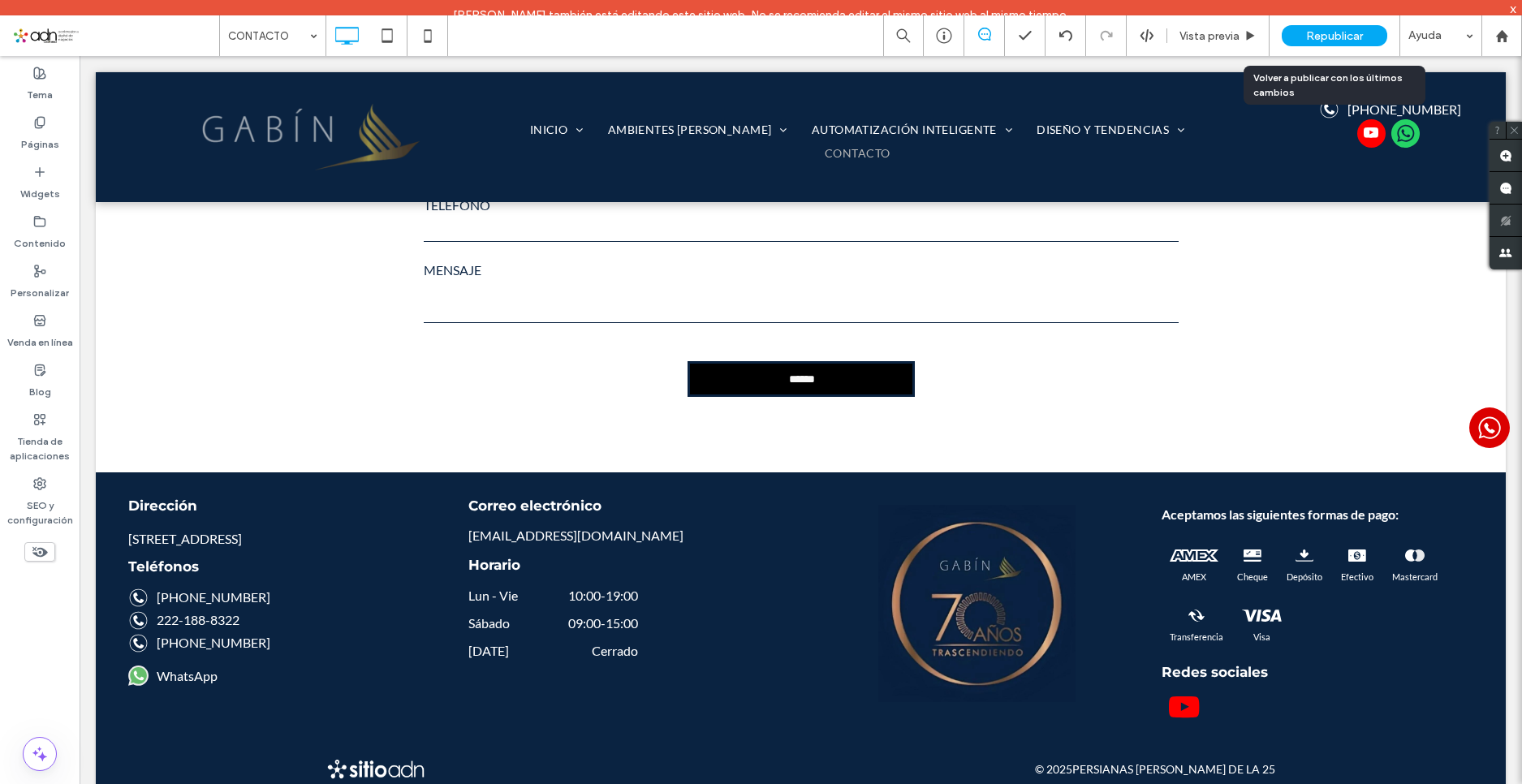
click at [1340, 41] on span "Republicar" at bounding box center [1334, 36] width 57 height 13
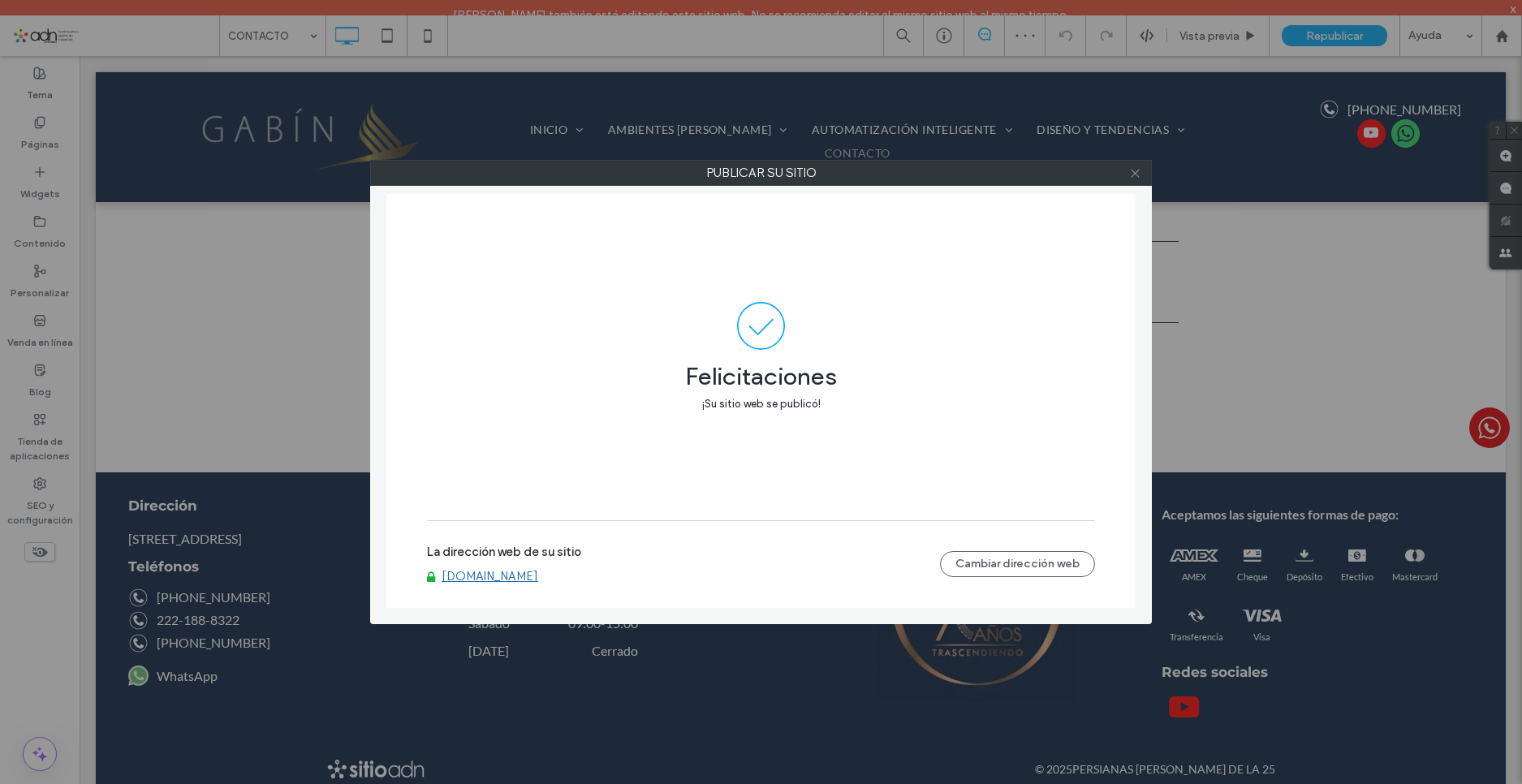
click at [1134, 172] on use at bounding box center [1134, 172] width 8 height 8
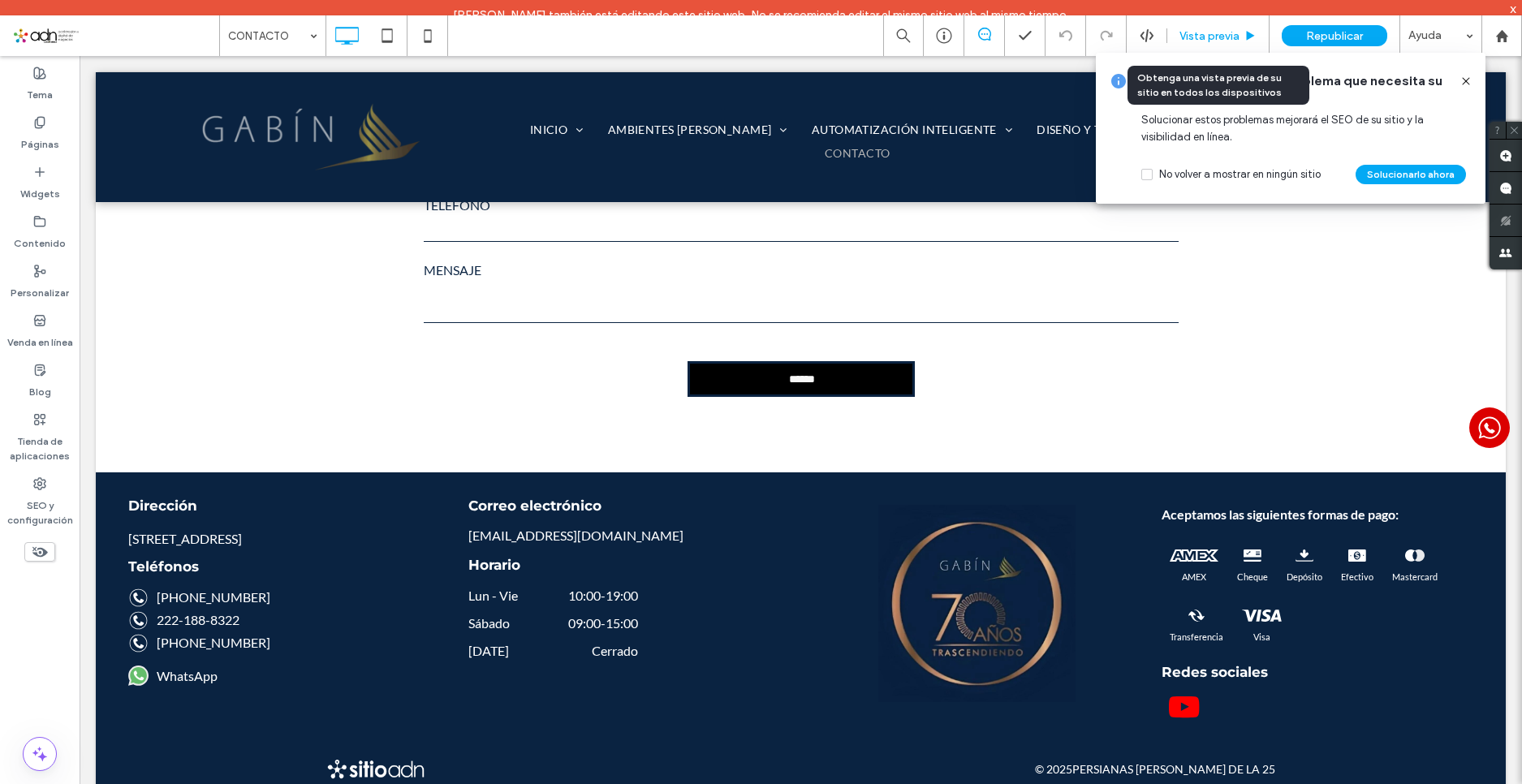
click at [1227, 41] on span "Vista previa" at bounding box center [1210, 36] width 60 height 13
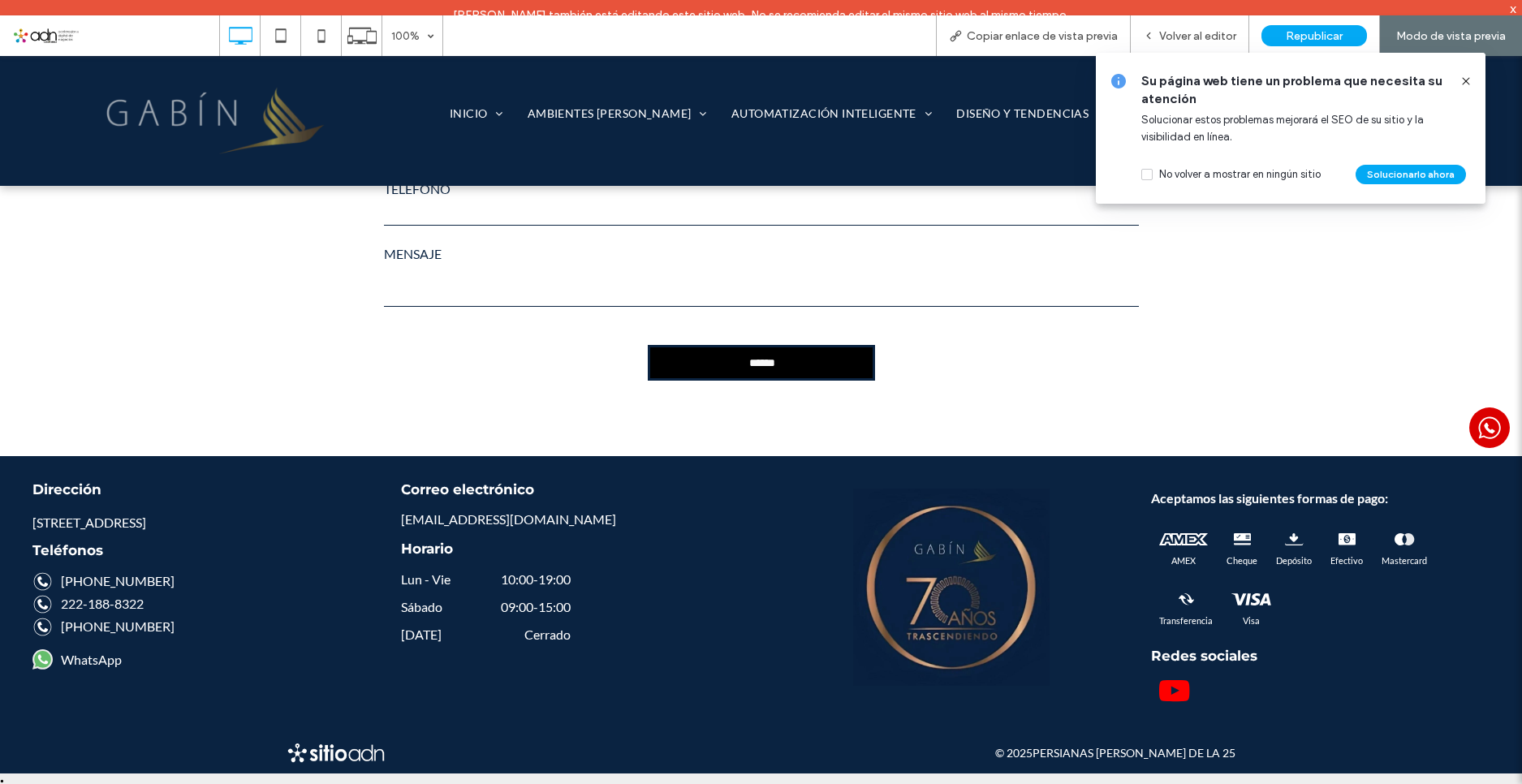
scroll to position [955, 0]
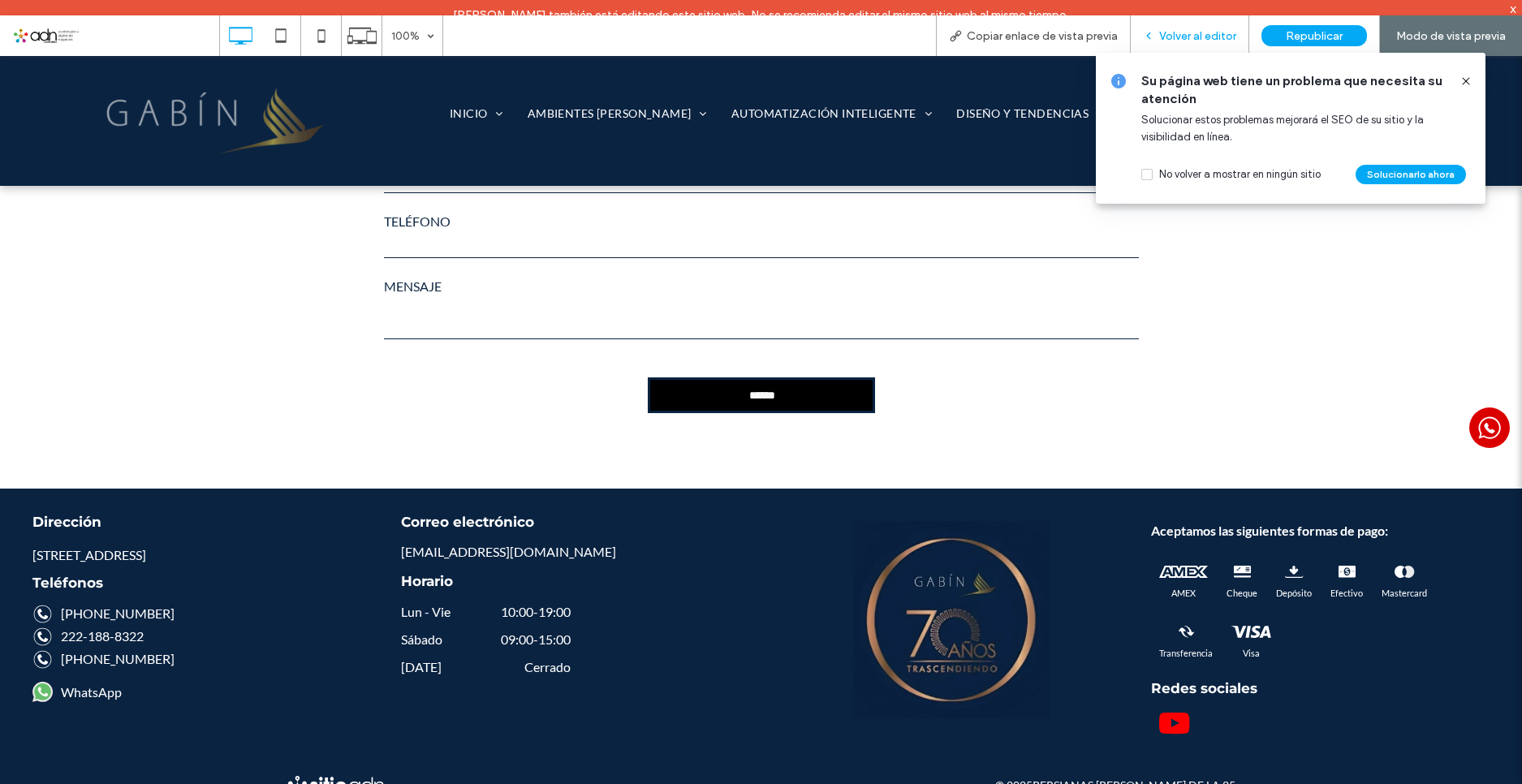
click at [1215, 33] on span "Volver al editor" at bounding box center [1198, 36] width 77 height 13
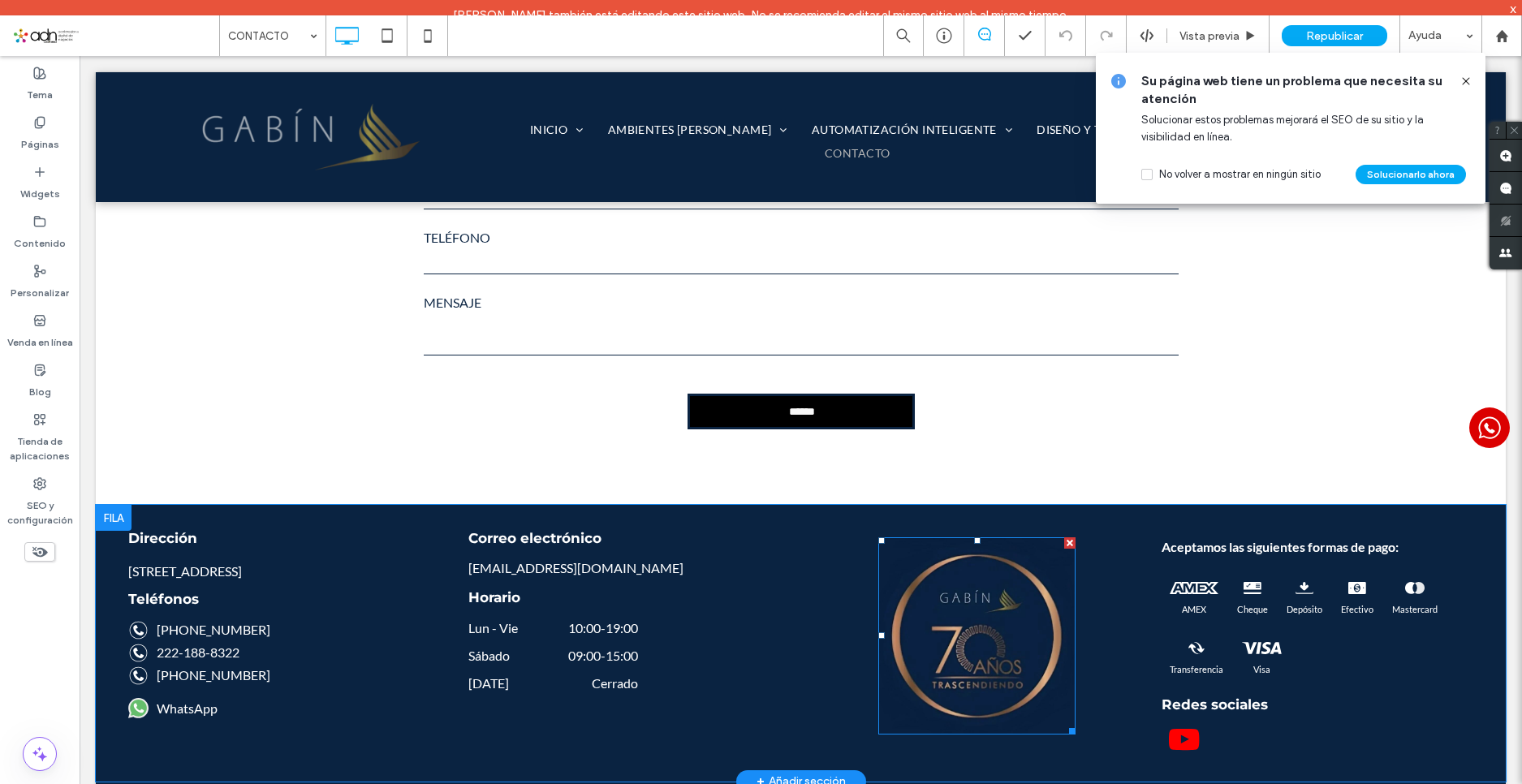
click at [1049, 564] on img at bounding box center [977, 636] width 197 height 197
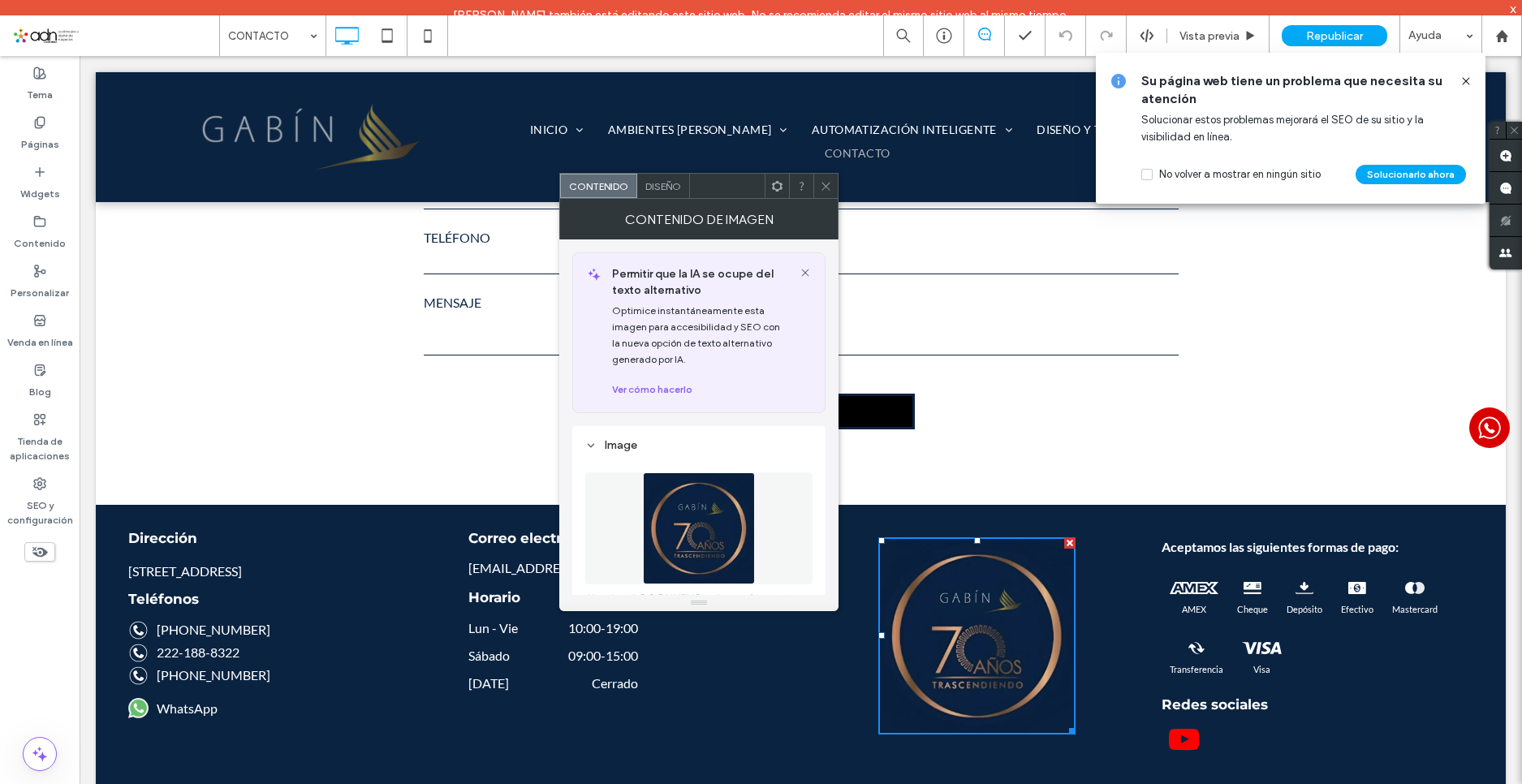
scroll to position [81, 0]
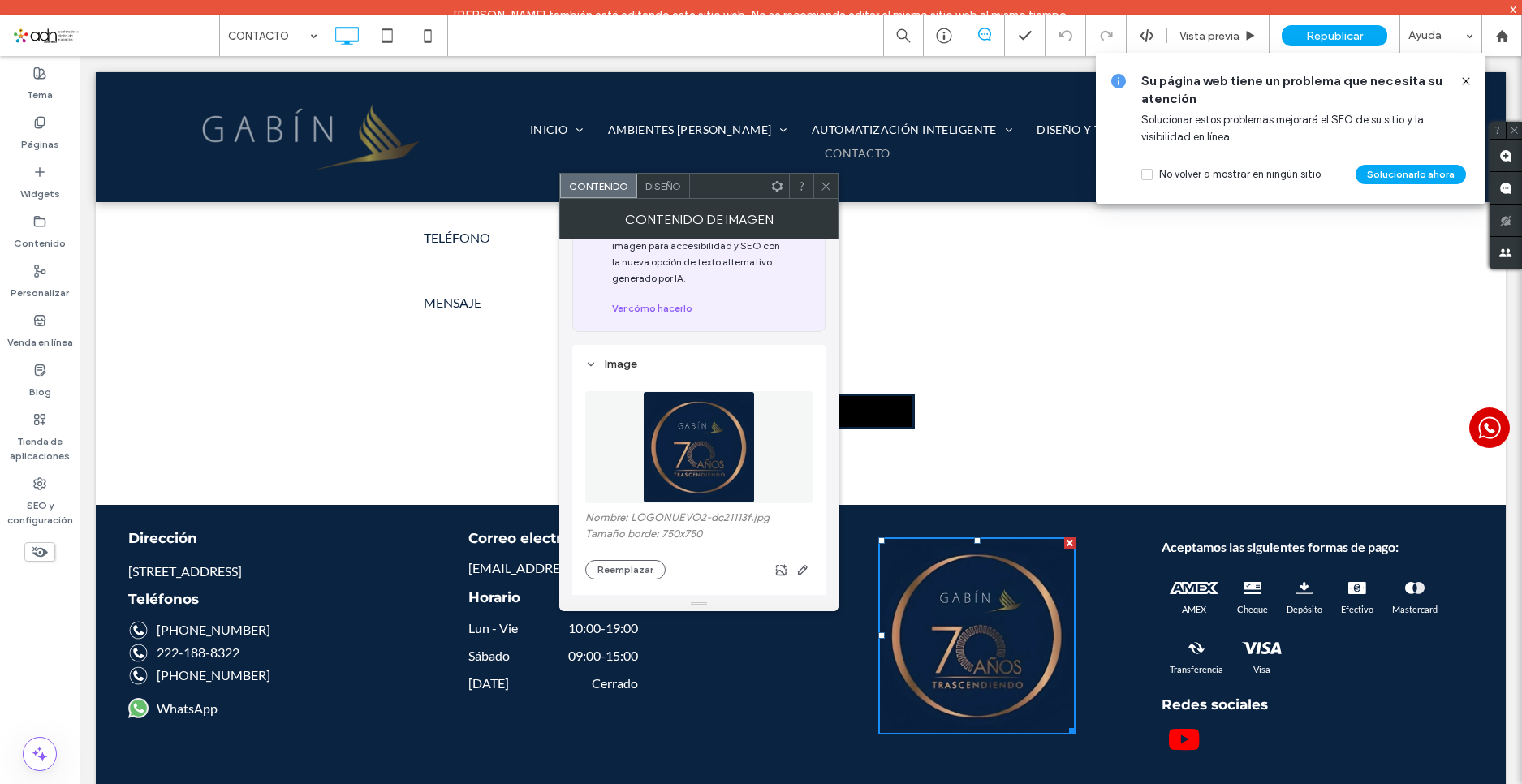
click at [830, 189] on icon at bounding box center [827, 187] width 13 height 13
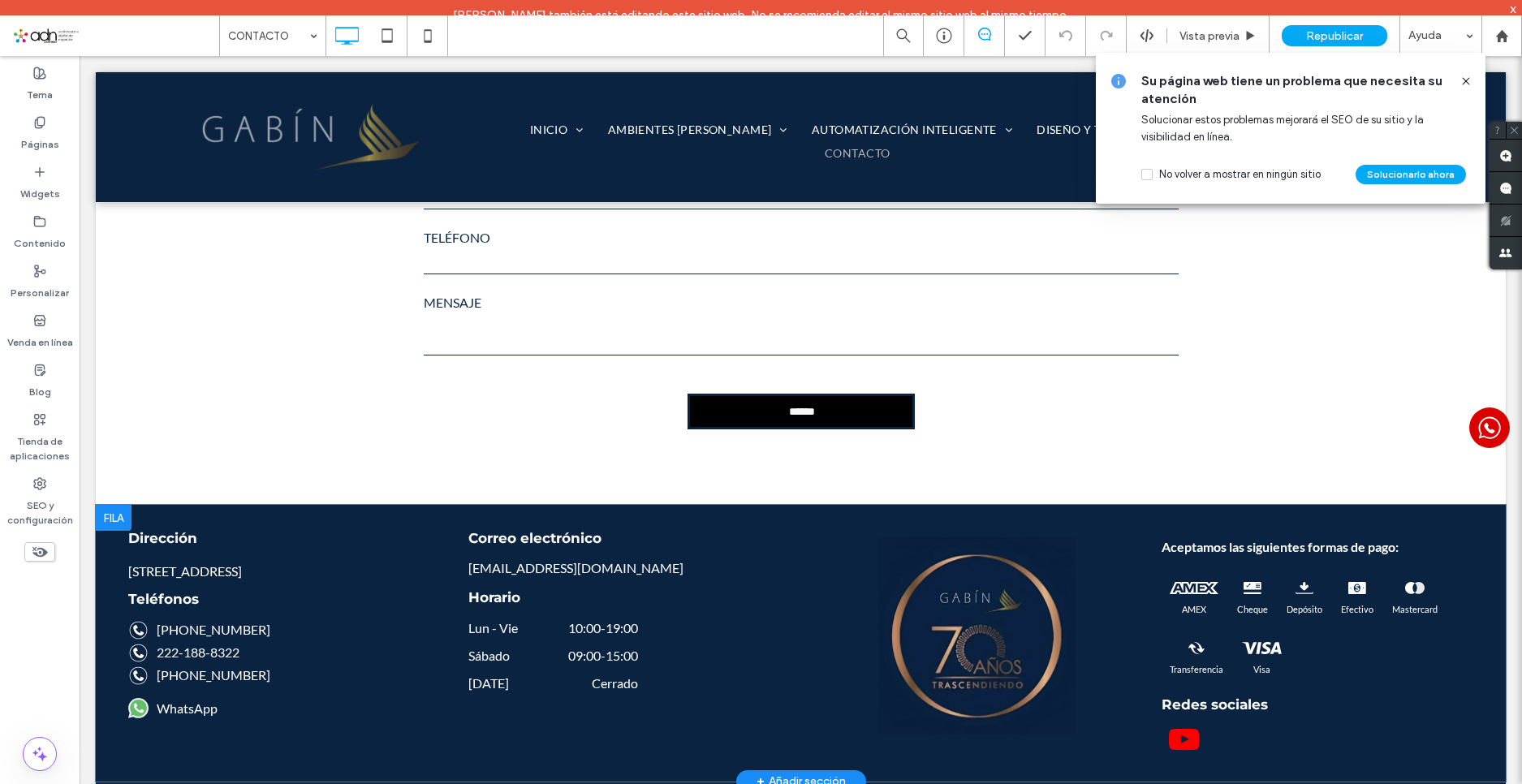
click at [1105, 520] on div "Click To Paste" at bounding box center [971, 643] width 340 height 247
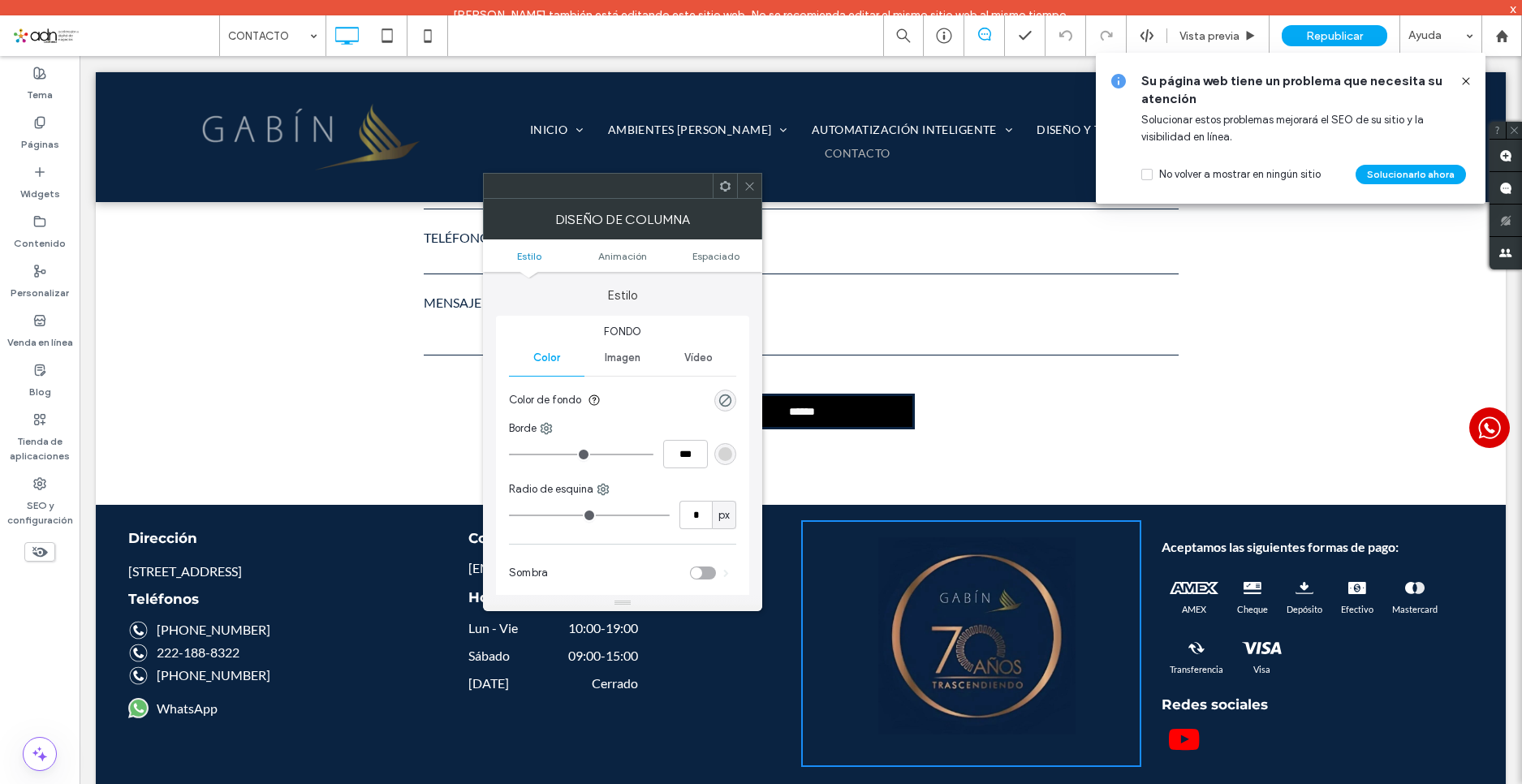
drag, startPoint x: 1190, startPoint y: 476, endPoint x: 838, endPoint y: 331, distance: 380.7
click at [1170, 457] on div "Ponte en contacto con [PERSON_NAME] Con más de 60 años en el mercado, [PERSON_N…" at bounding box center [801, 14] width 1411 height 1536
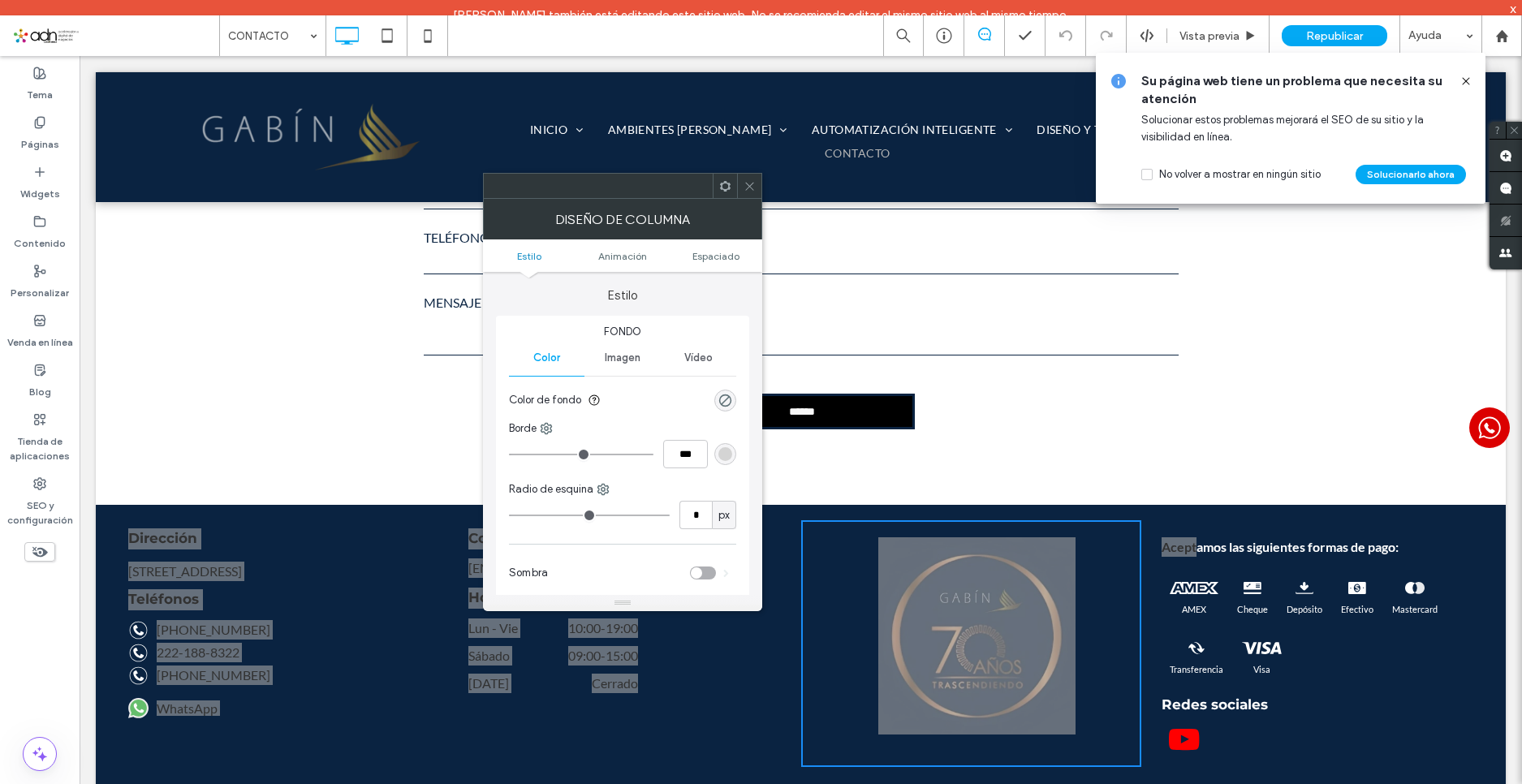
drag, startPoint x: 758, startPoint y: 182, endPoint x: 573, endPoint y: 370, distance: 263.8
click at [758, 182] on div at bounding box center [749, 186] width 24 height 24
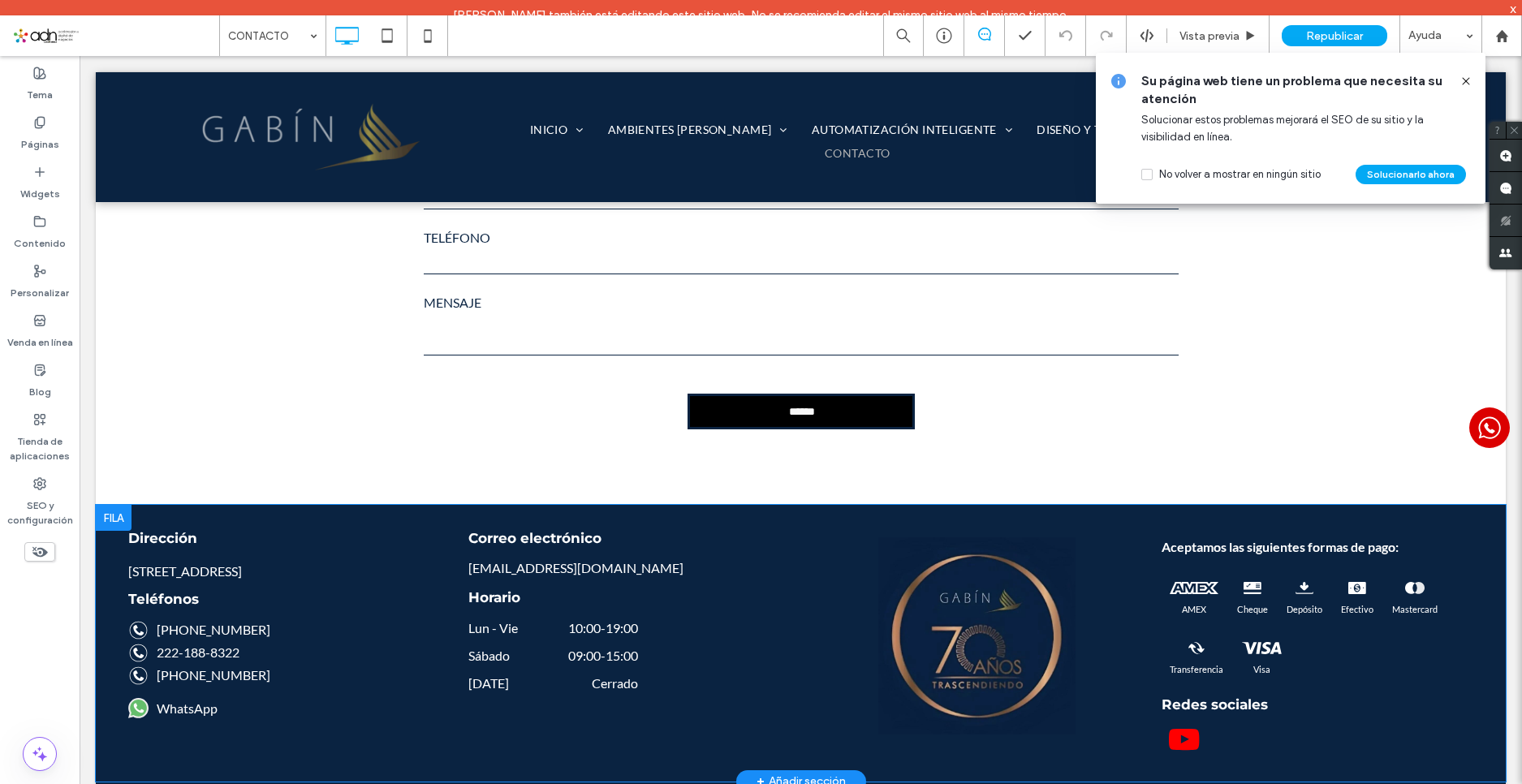
click at [120, 505] on div at bounding box center [114, 518] width 36 height 26
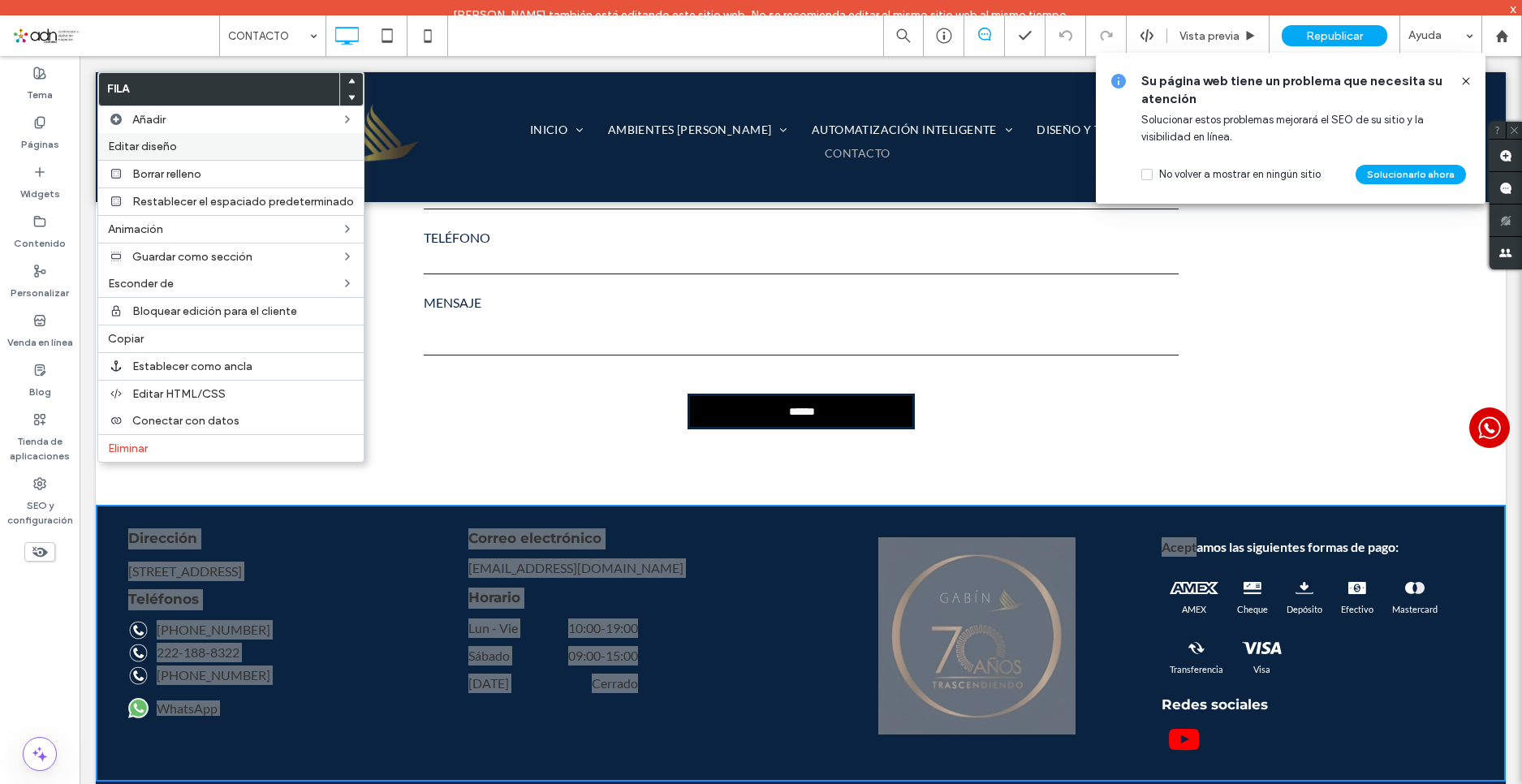
click at [164, 140] on span "Editar diseño" at bounding box center [142, 146] width 69 height 13
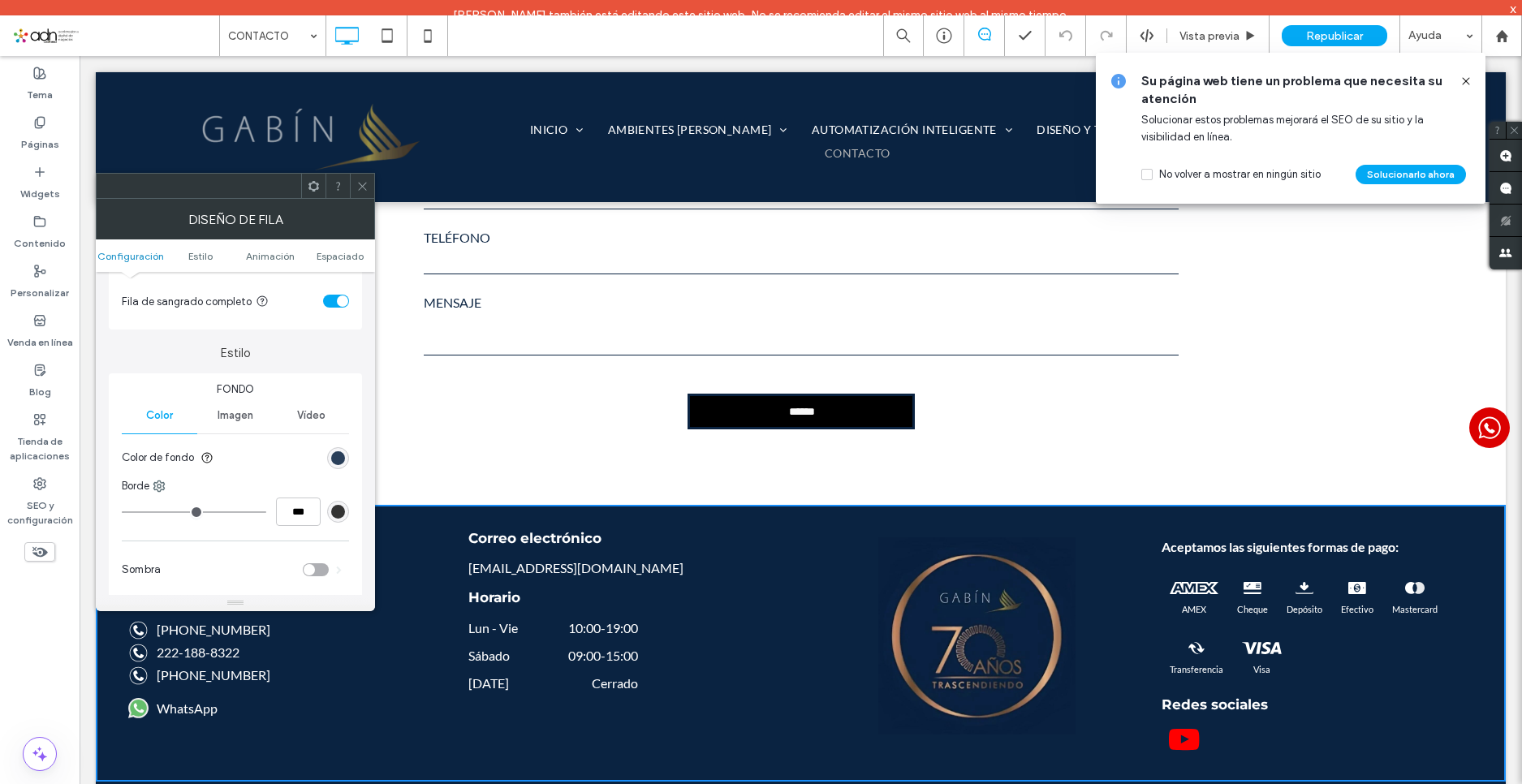
click at [337, 458] on div "rgb(10, 35, 65)" at bounding box center [337, 457] width 13 height 13
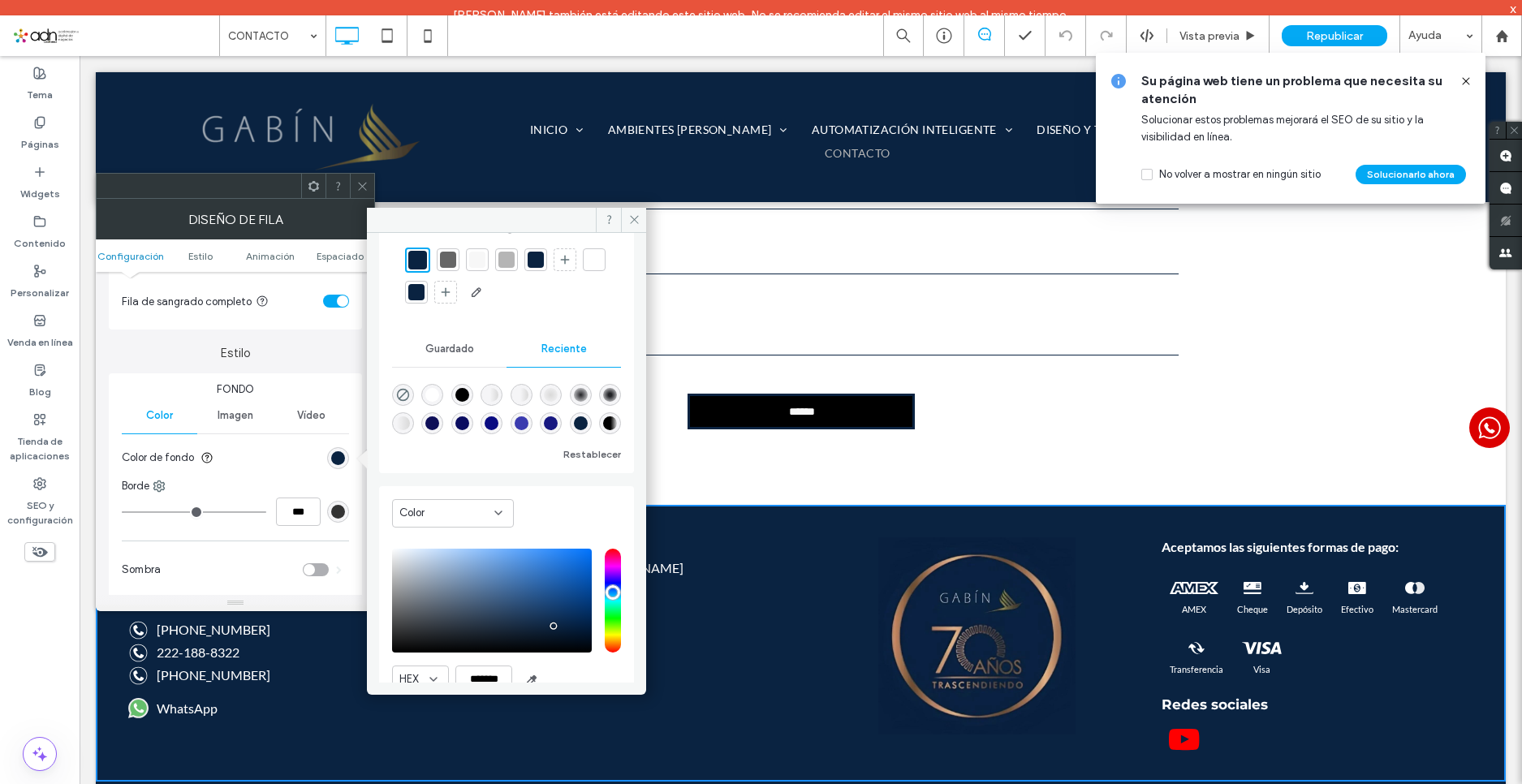
scroll to position [132, 0]
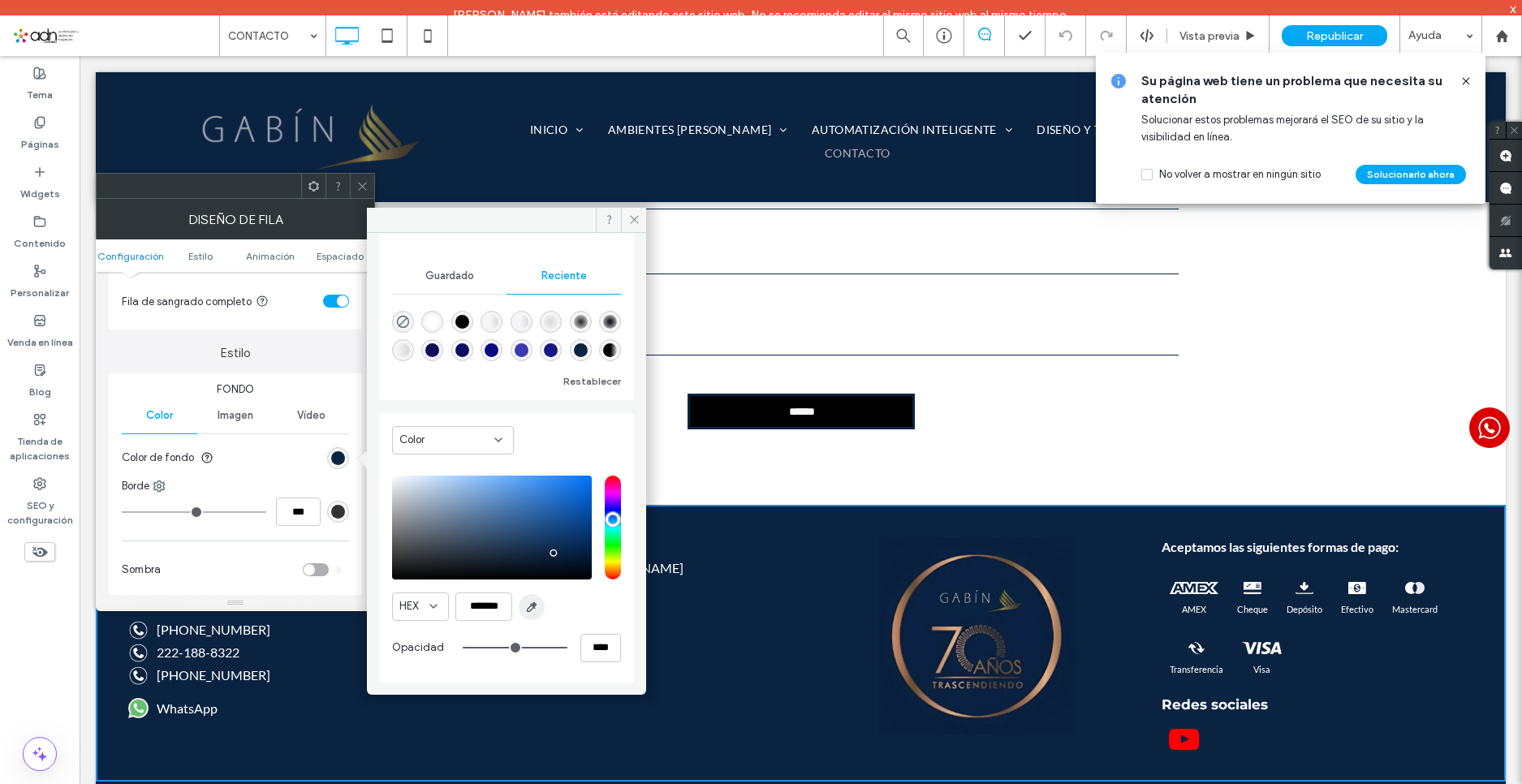
click at [536, 601] on icon "button" at bounding box center [531, 607] width 13 height 13
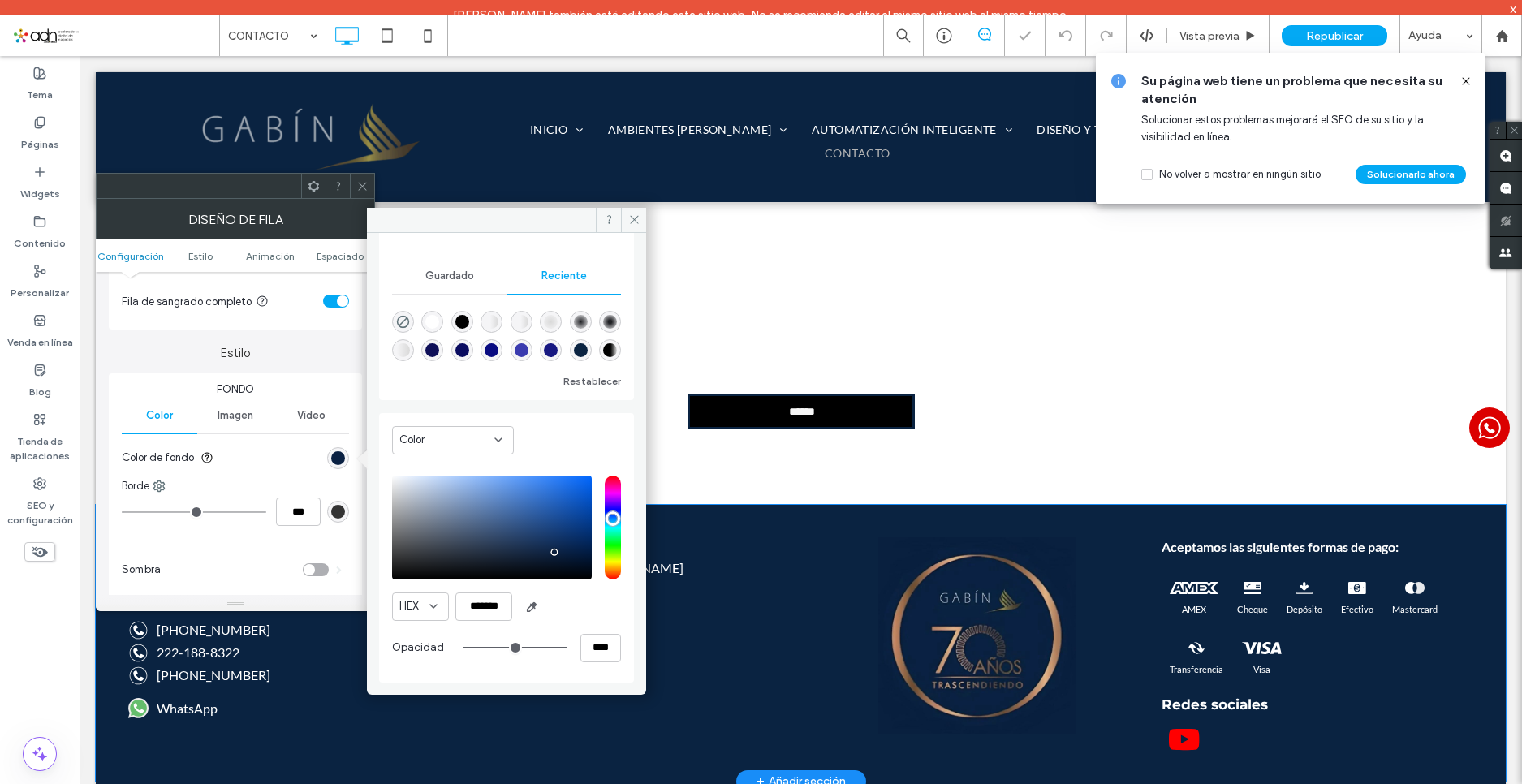
scroll to position [129, 0]
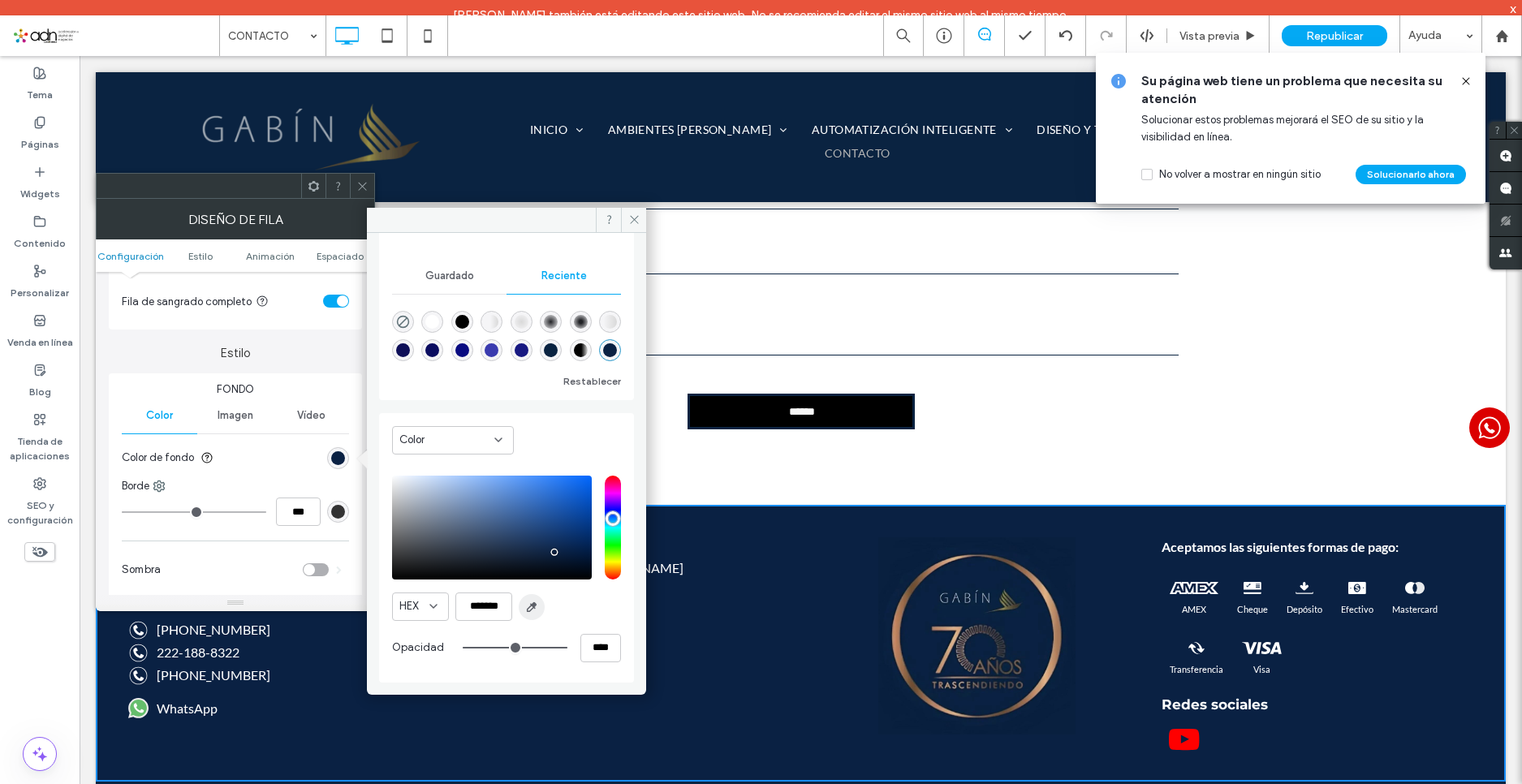
click at [531, 608] on icon "button" at bounding box center [531, 607] width 13 height 13
click at [485, 605] on input "*******" at bounding box center [484, 606] width 57 height 29
click at [486, 605] on input "*******" at bounding box center [484, 606] width 57 height 29
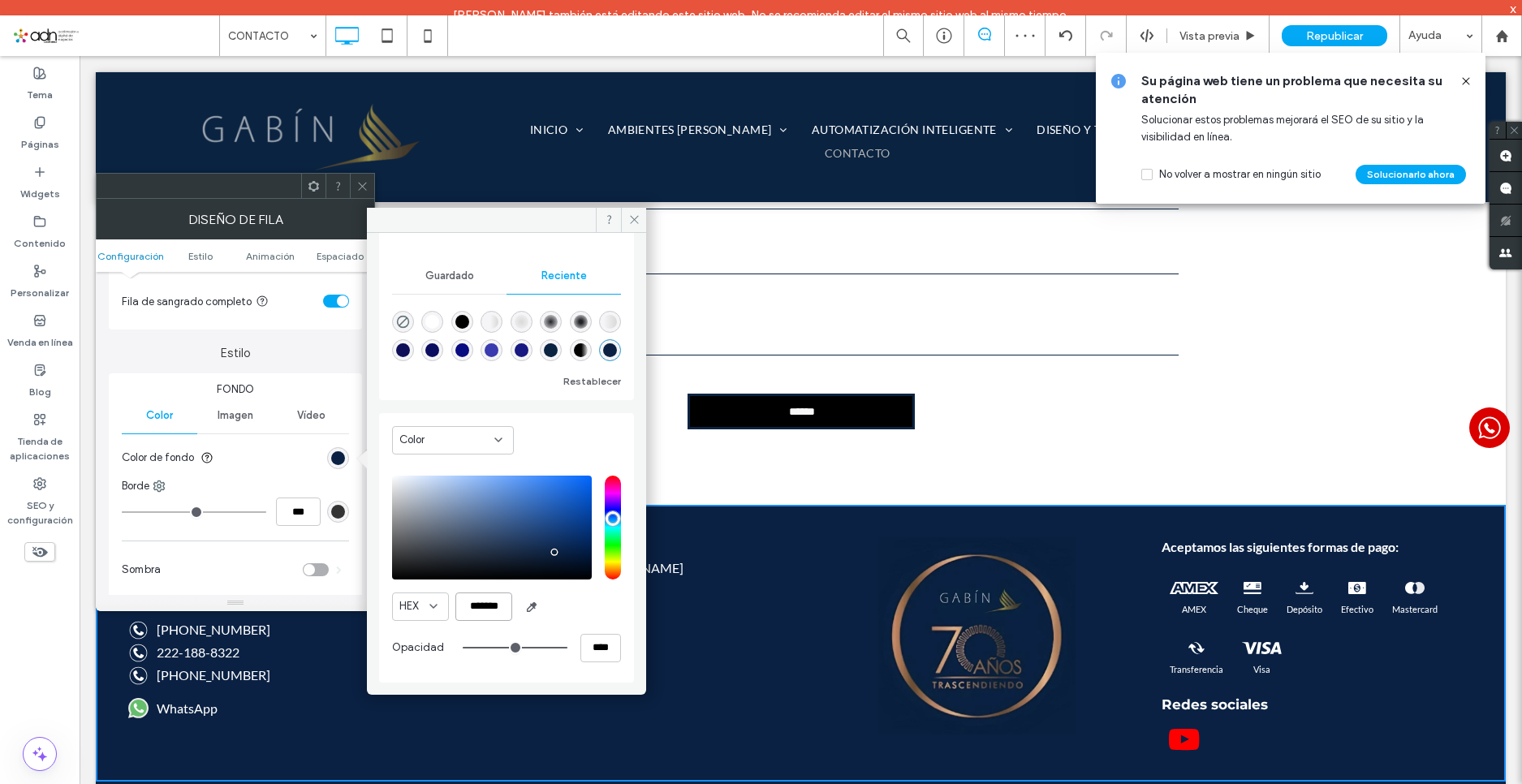
click at [486, 605] on input "*******" at bounding box center [484, 606] width 57 height 29
click at [607, 607] on div "HEX *******" at bounding box center [506, 606] width 229 height 29
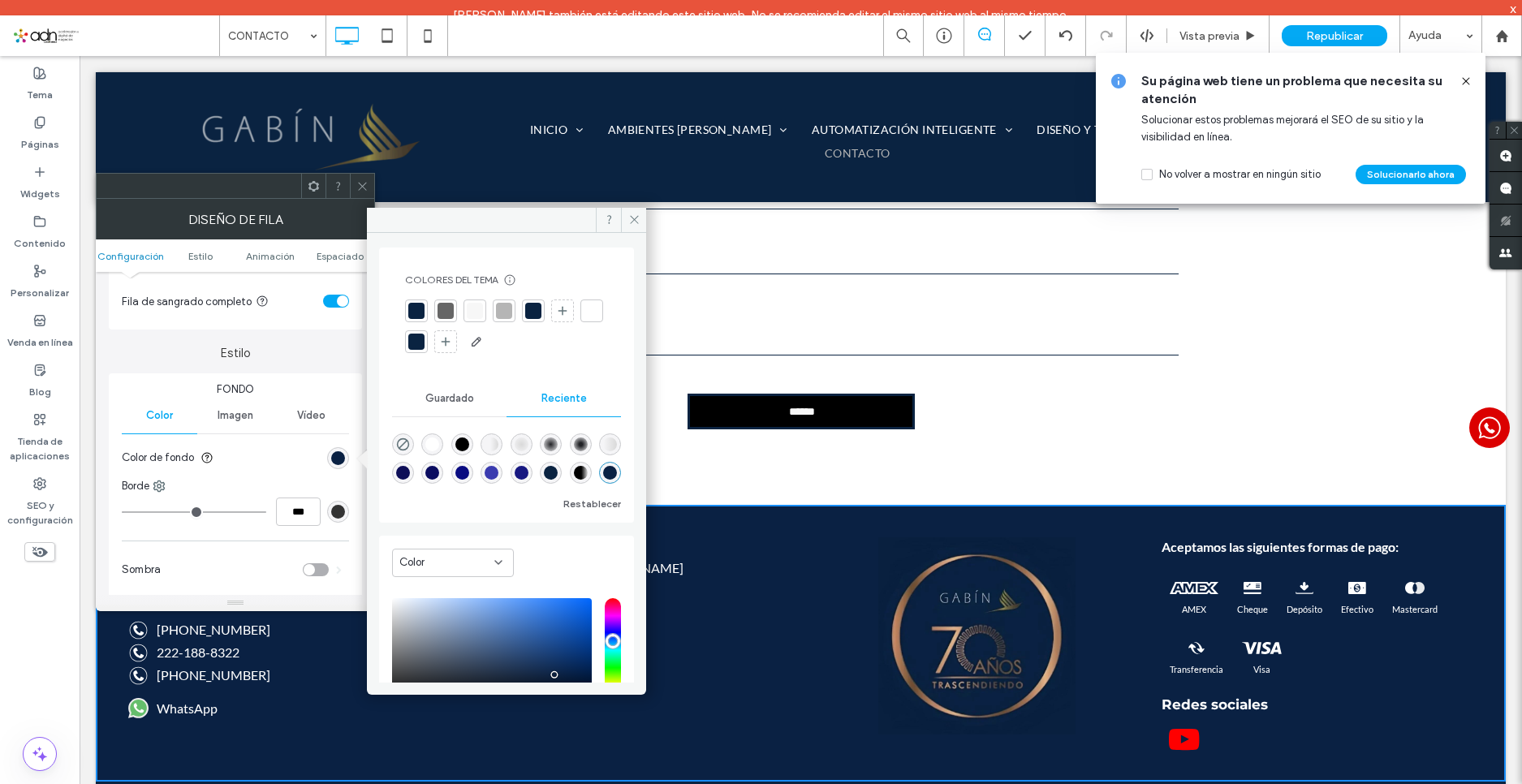
scroll to position [0, 0]
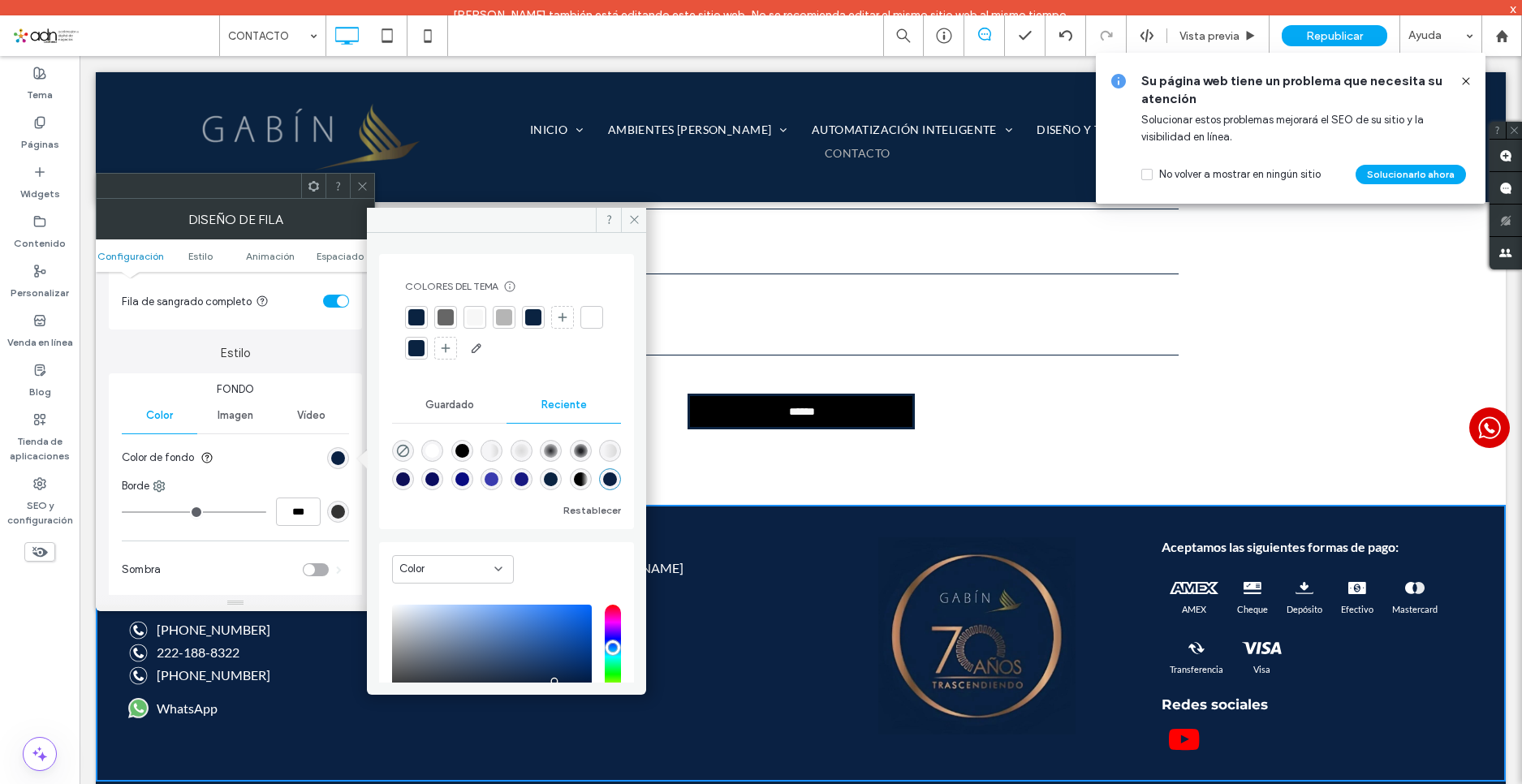
click at [528, 308] on div at bounding box center [533, 317] width 22 height 22
click at [417, 315] on div at bounding box center [416, 318] width 16 height 16
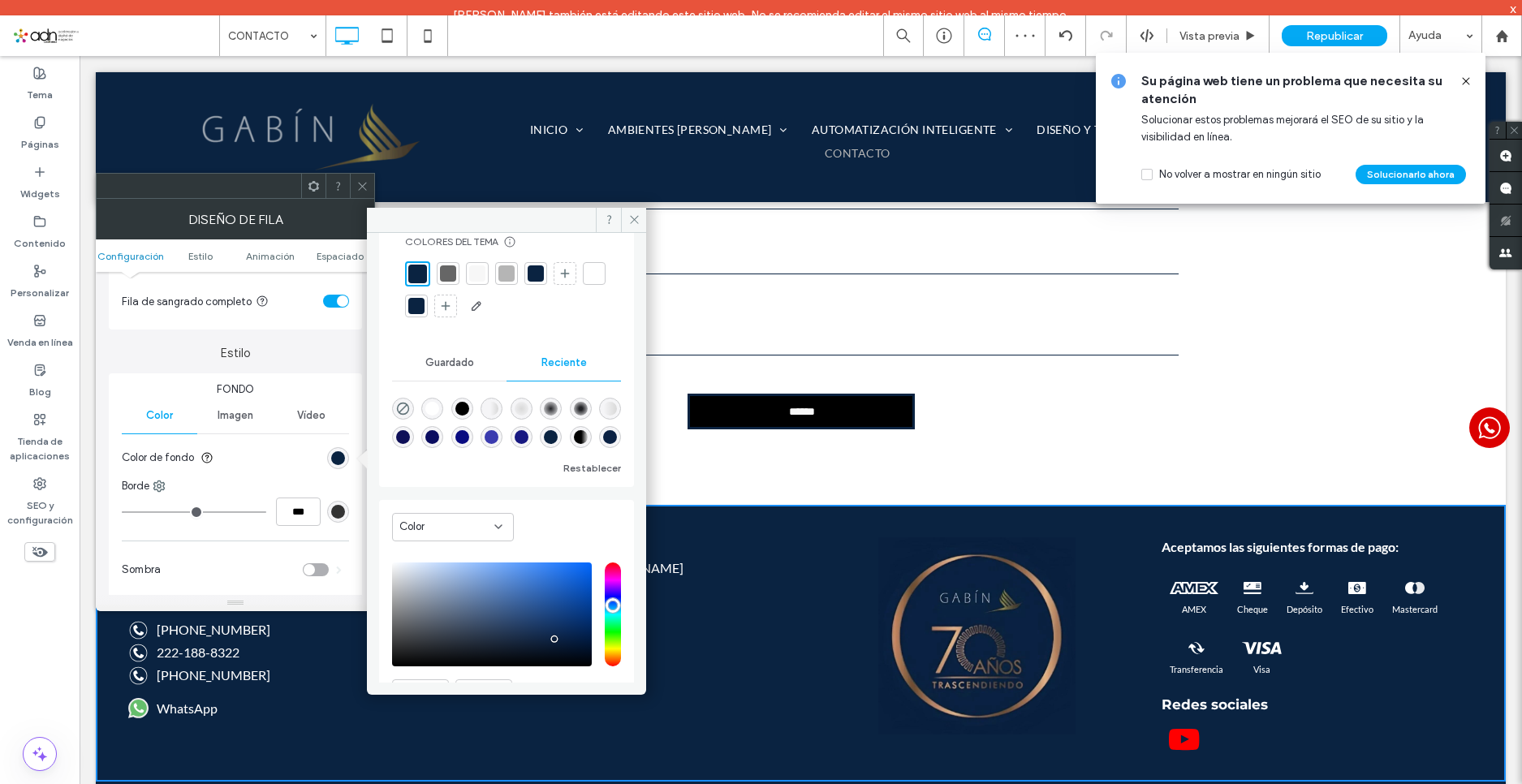
scroll to position [132, 0]
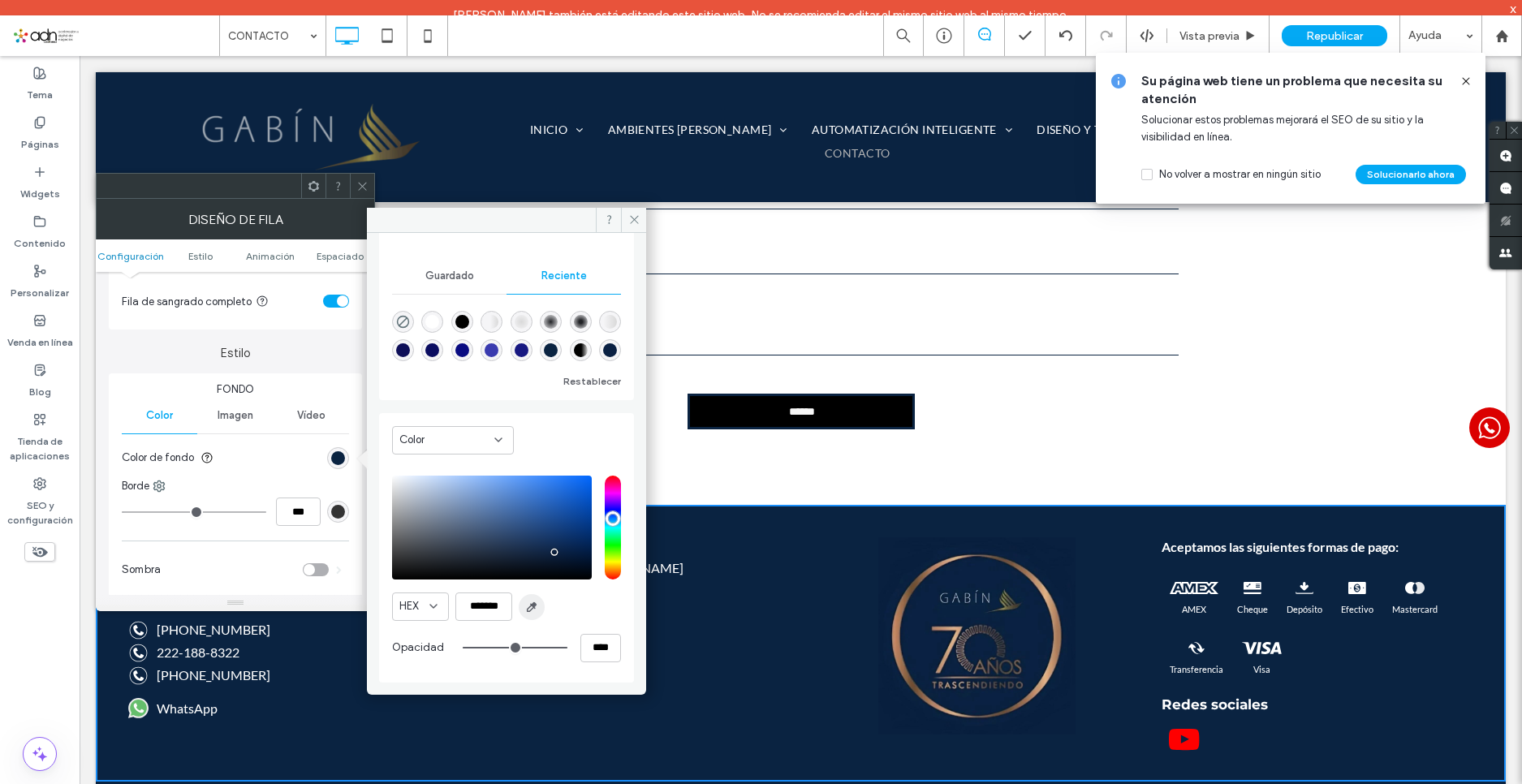
click at [530, 605] on icon "button" at bounding box center [531, 607] width 13 height 13
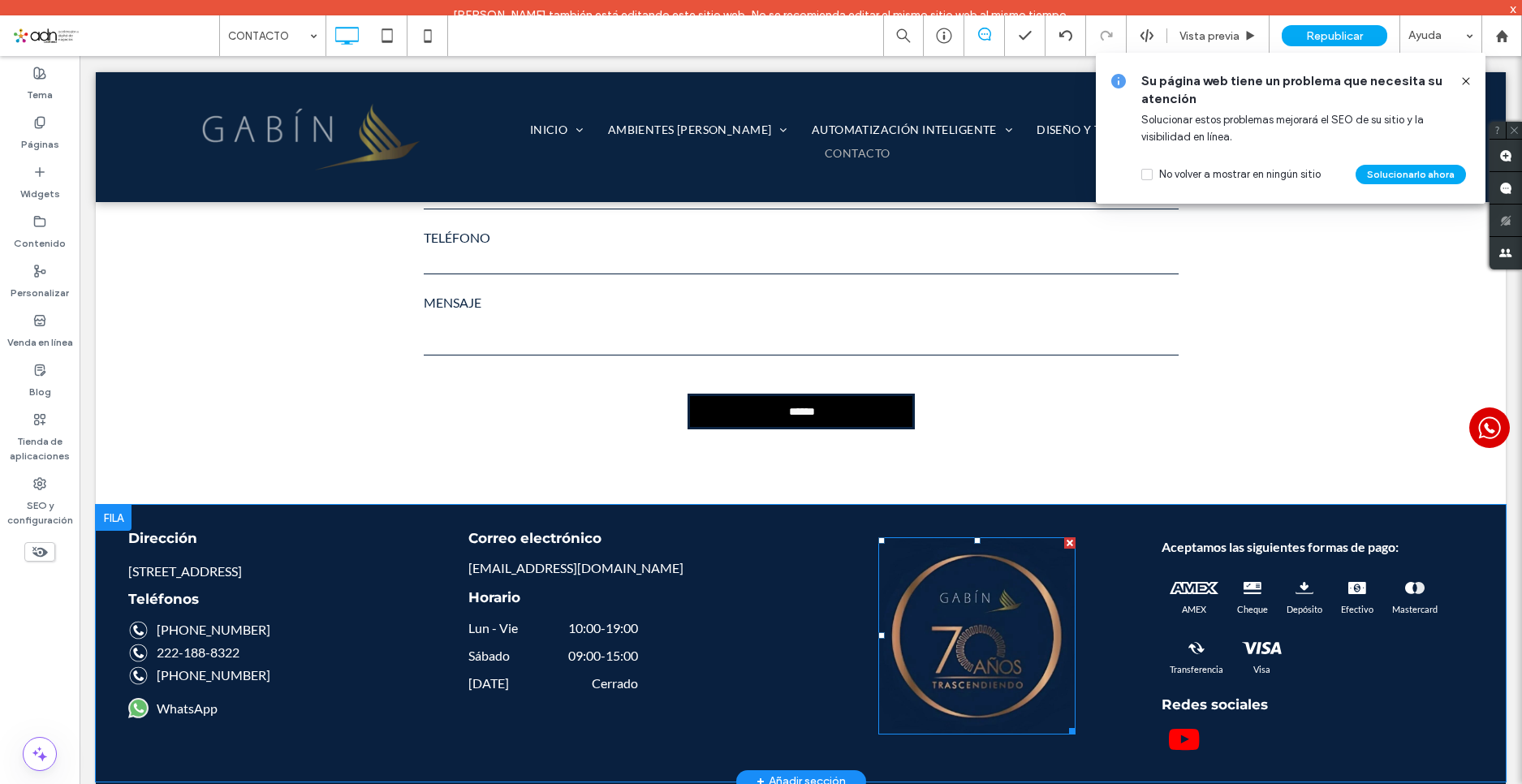
type input "*******"
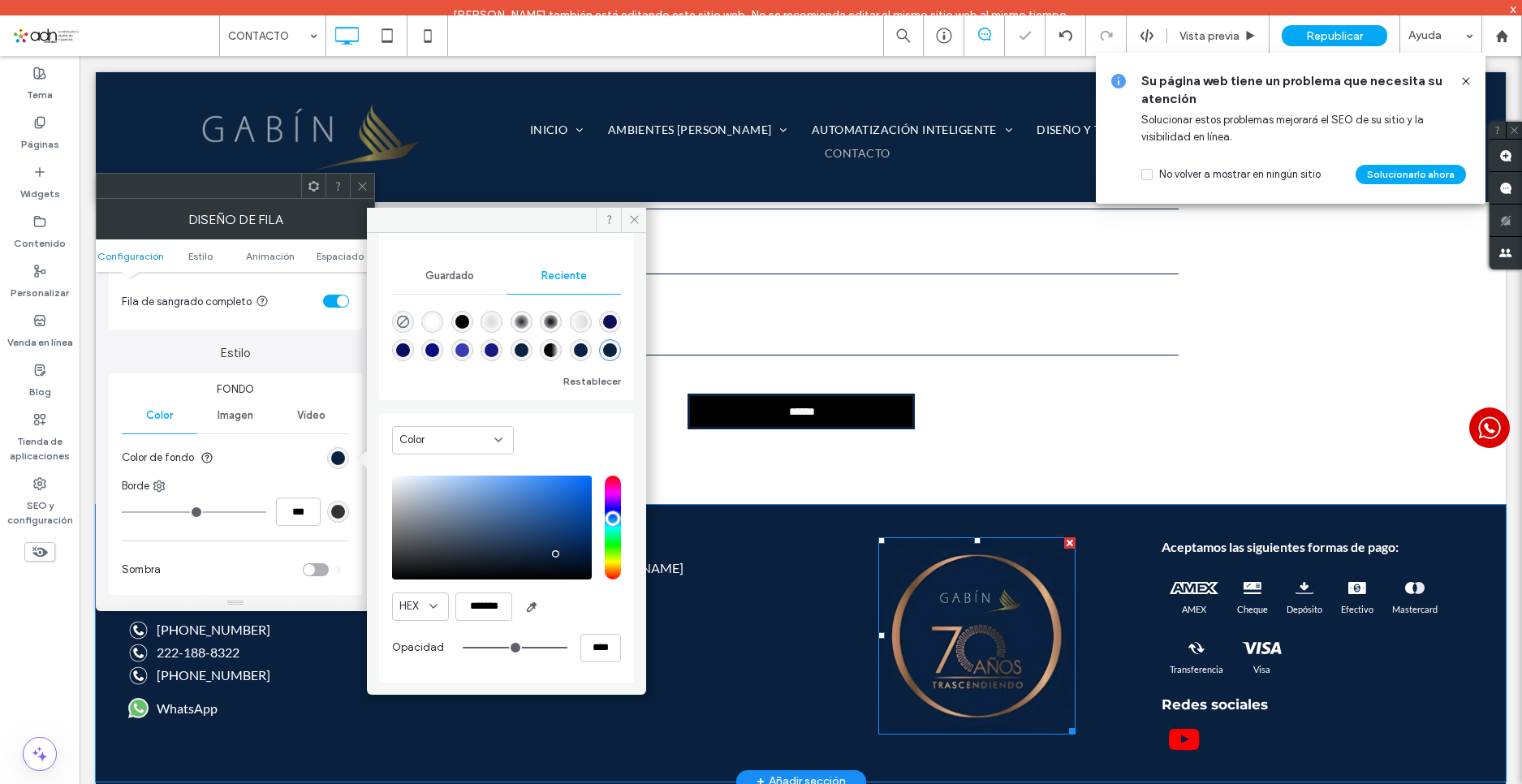
scroll to position [129, 0]
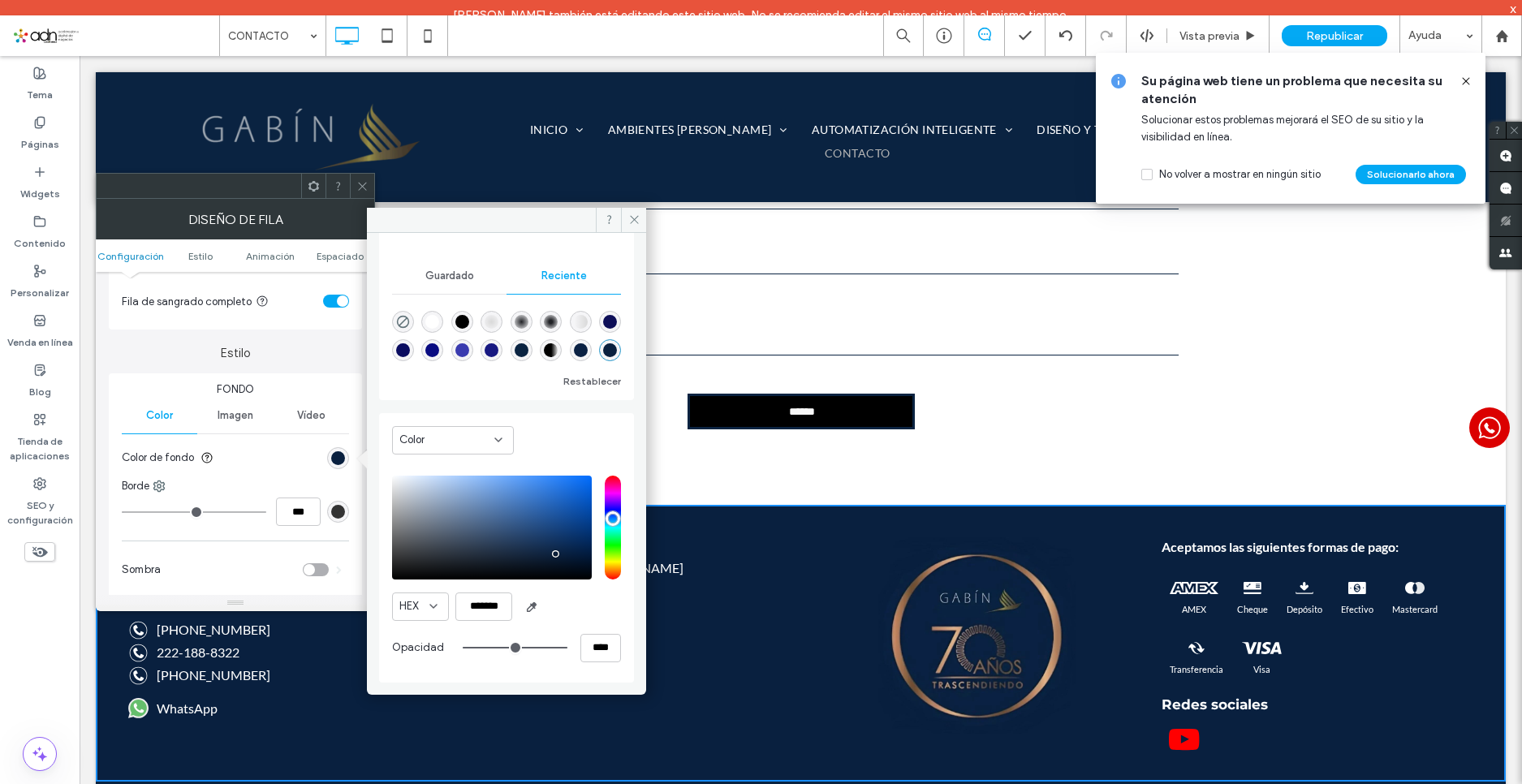
click at [175, 379] on div "Fondo Color Imagen Vídeo Color de fondo Borde *** Sombra" at bounding box center [235, 485] width 253 height 225
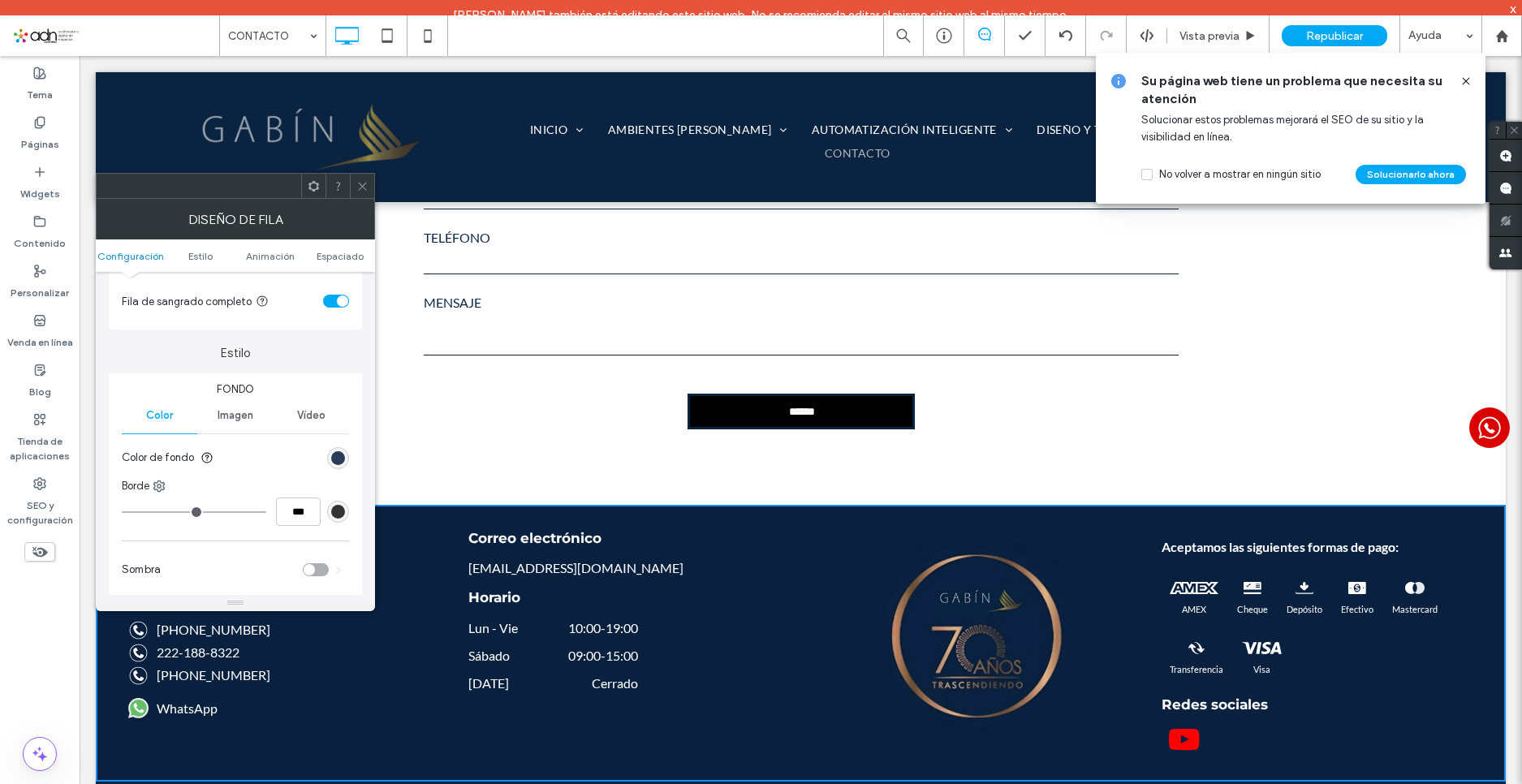
click at [337, 458] on div "rgba(9, 32, 63, 1)" at bounding box center [337, 457] width 13 height 13
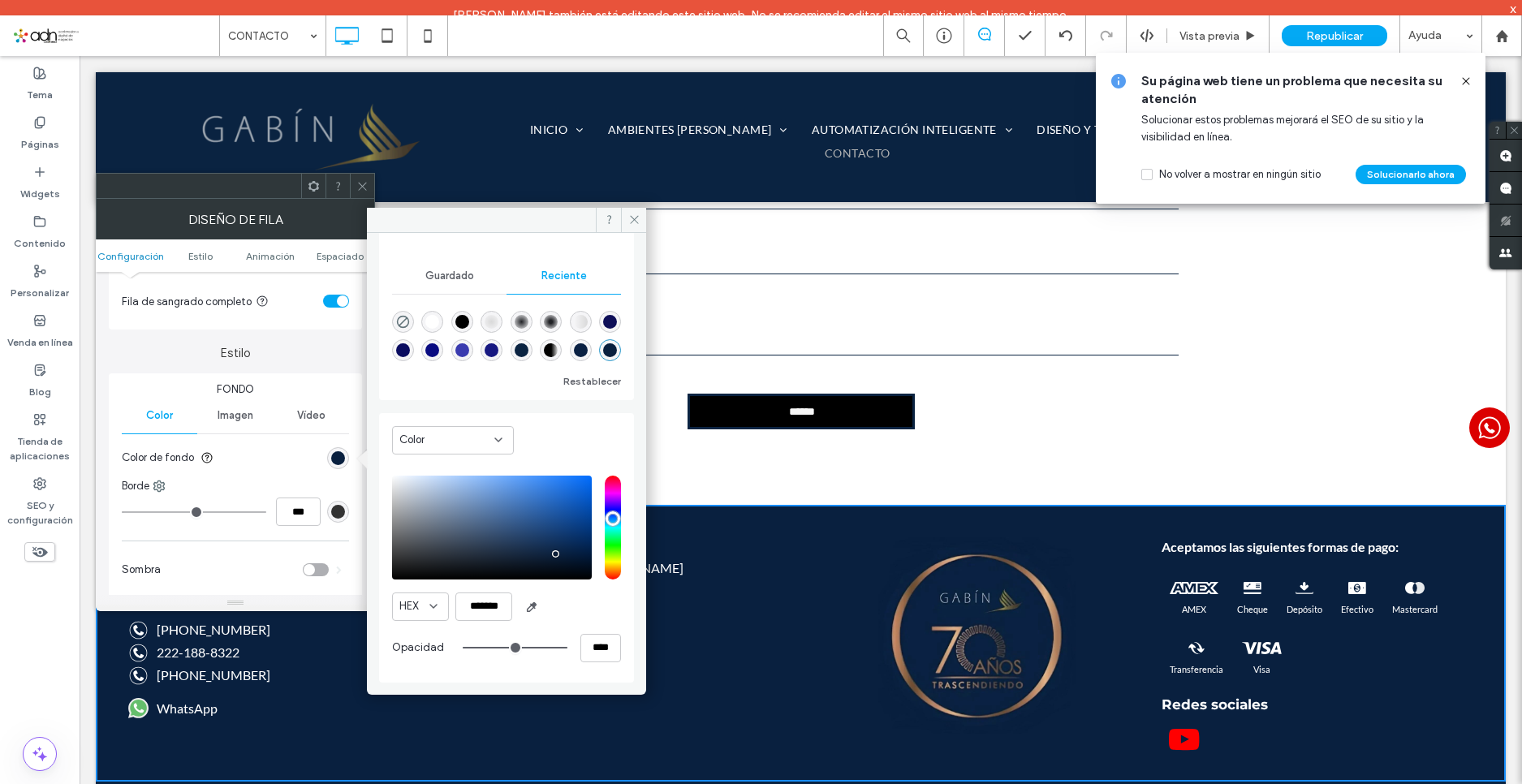
click at [424, 614] on div "HEX" at bounding box center [420, 606] width 57 height 29
click at [424, 664] on div "RGB" at bounding box center [421, 664] width 56 height 29
click at [471, 613] on input "*" at bounding box center [472, 606] width 32 height 29
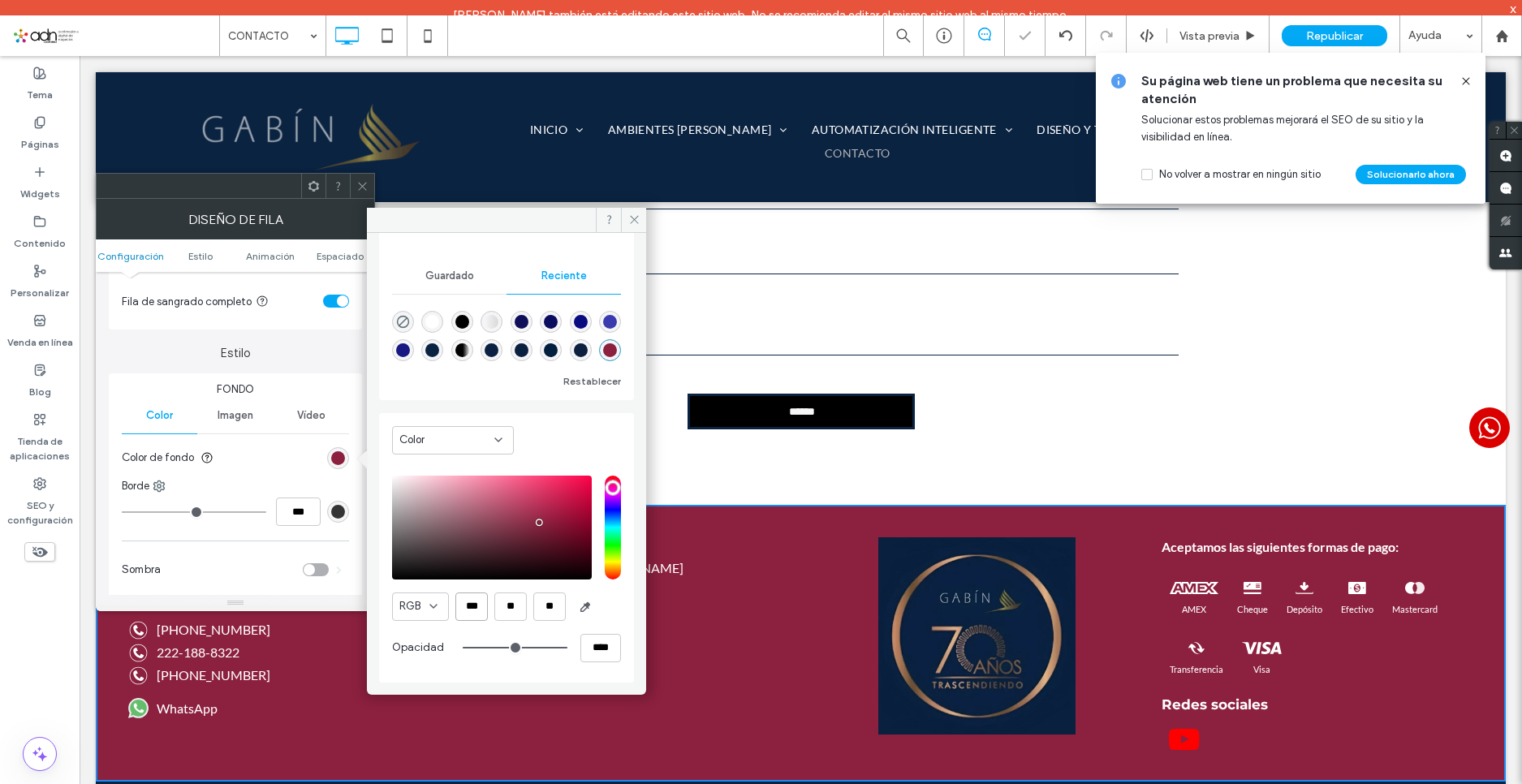
click at [476, 614] on input "***" at bounding box center [472, 606] width 32 height 29
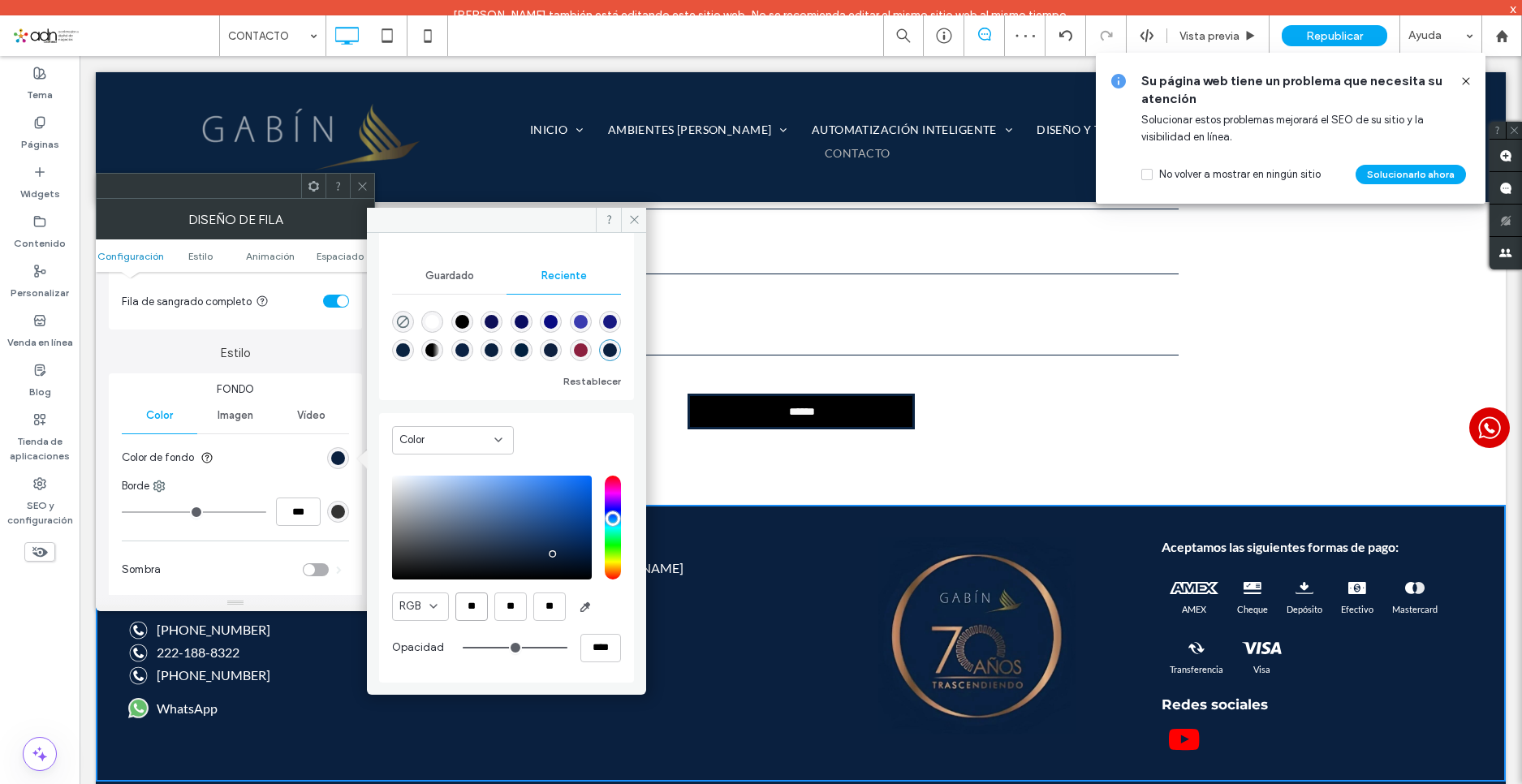
type input "**"
click at [630, 217] on icon at bounding box center [634, 220] width 13 height 13
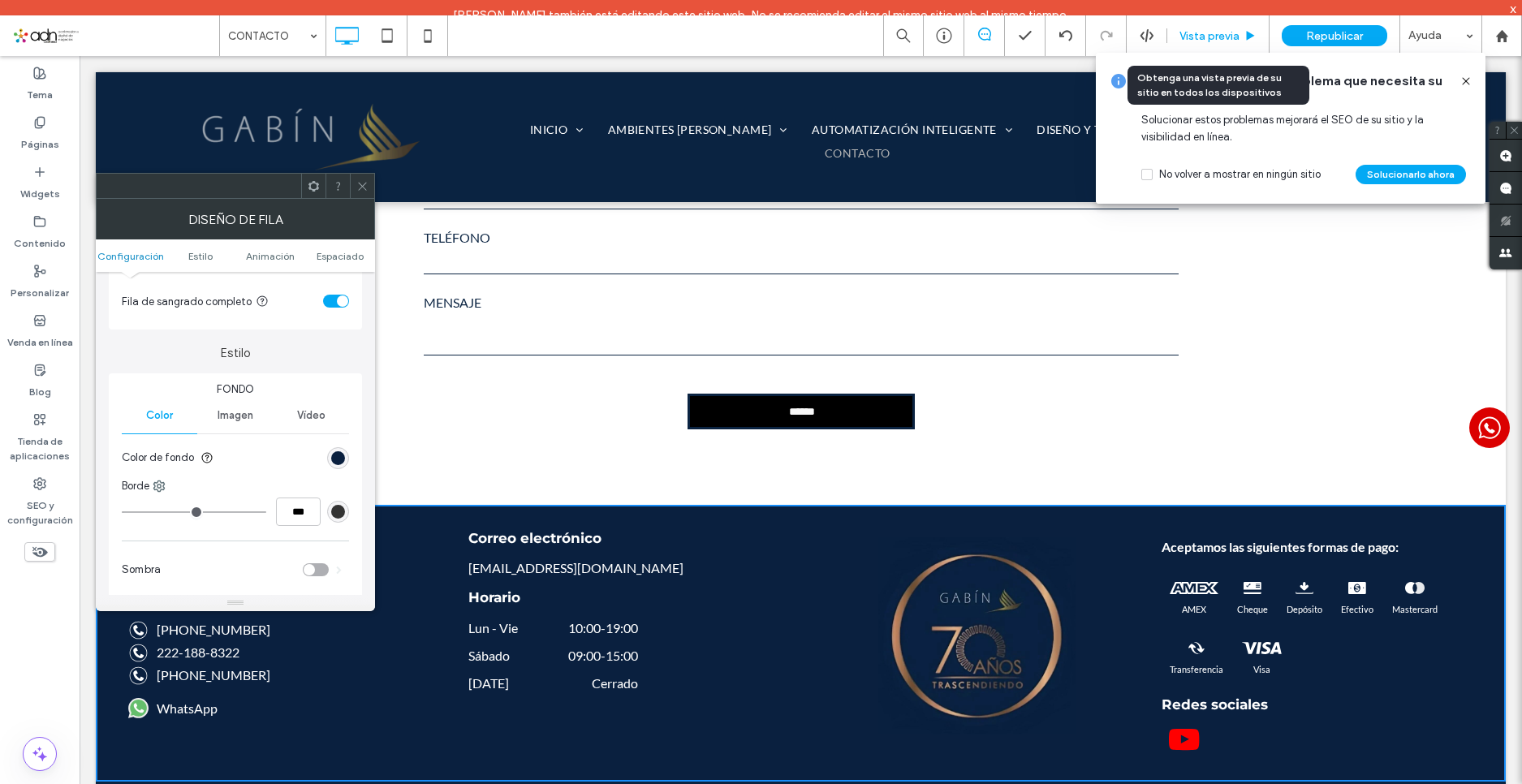
click at [1206, 40] on span "Vista previa" at bounding box center [1210, 36] width 60 height 13
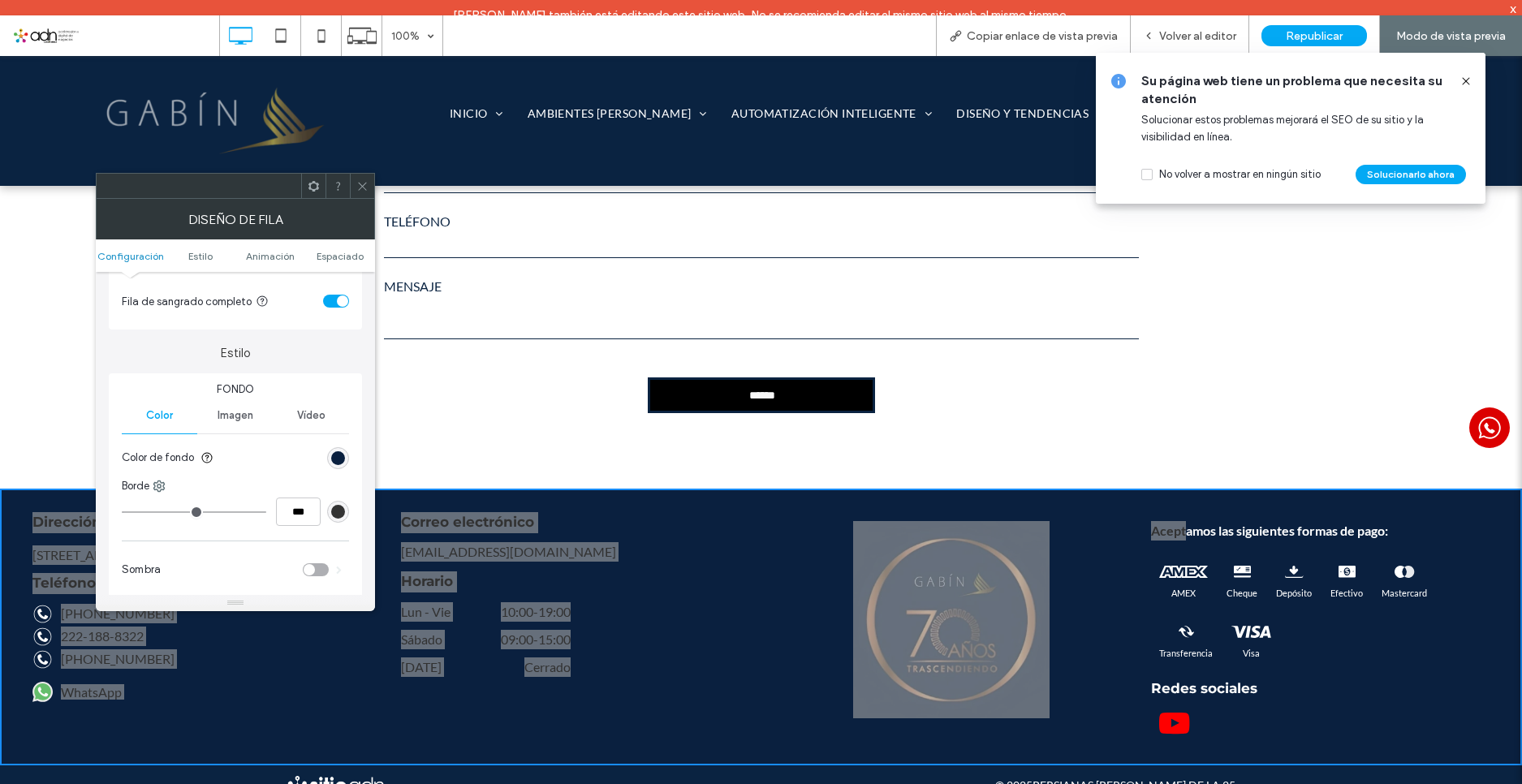
click at [360, 184] on icon at bounding box center [363, 187] width 13 height 13
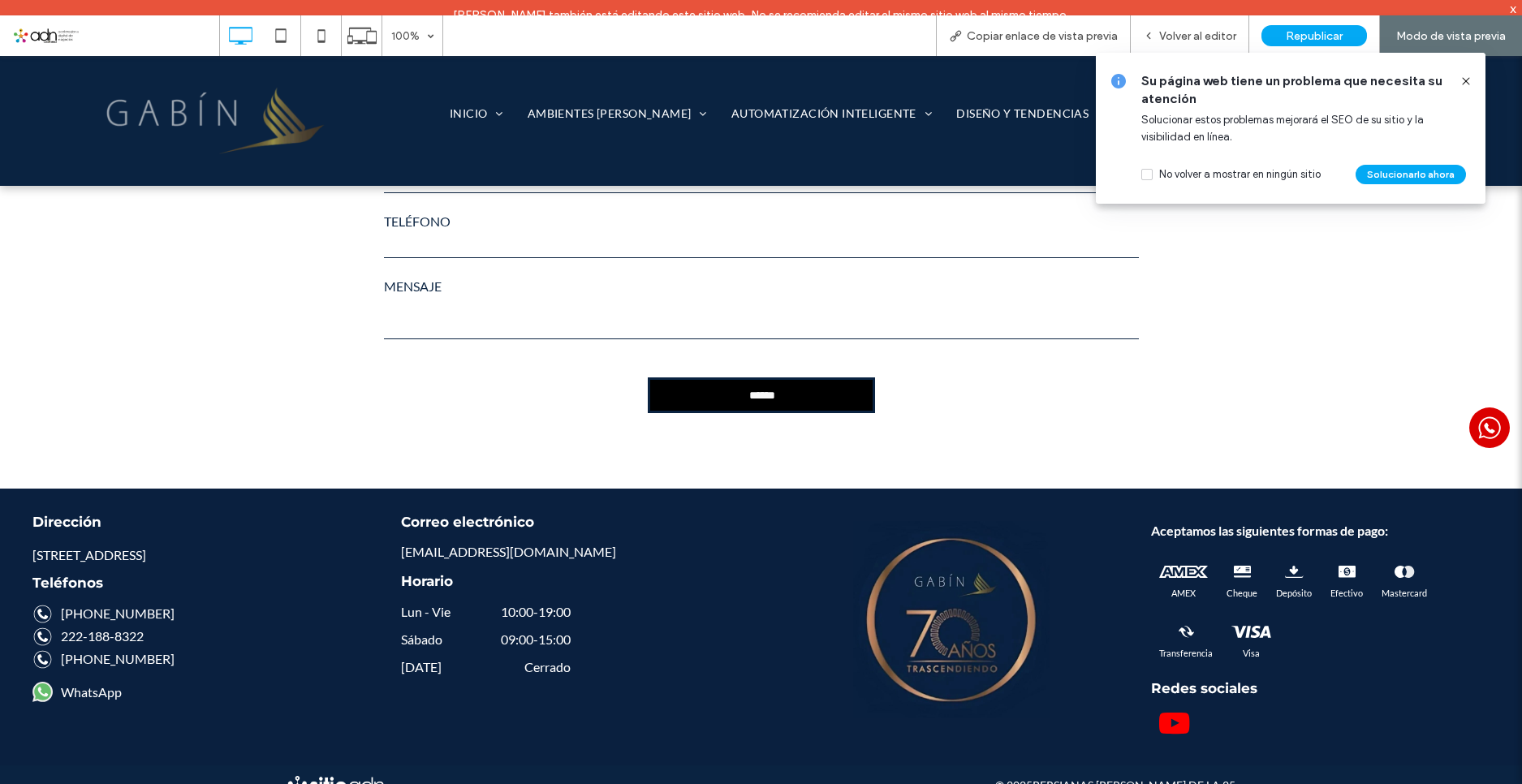
click at [1469, 87] on icon at bounding box center [1466, 81] width 13 height 13
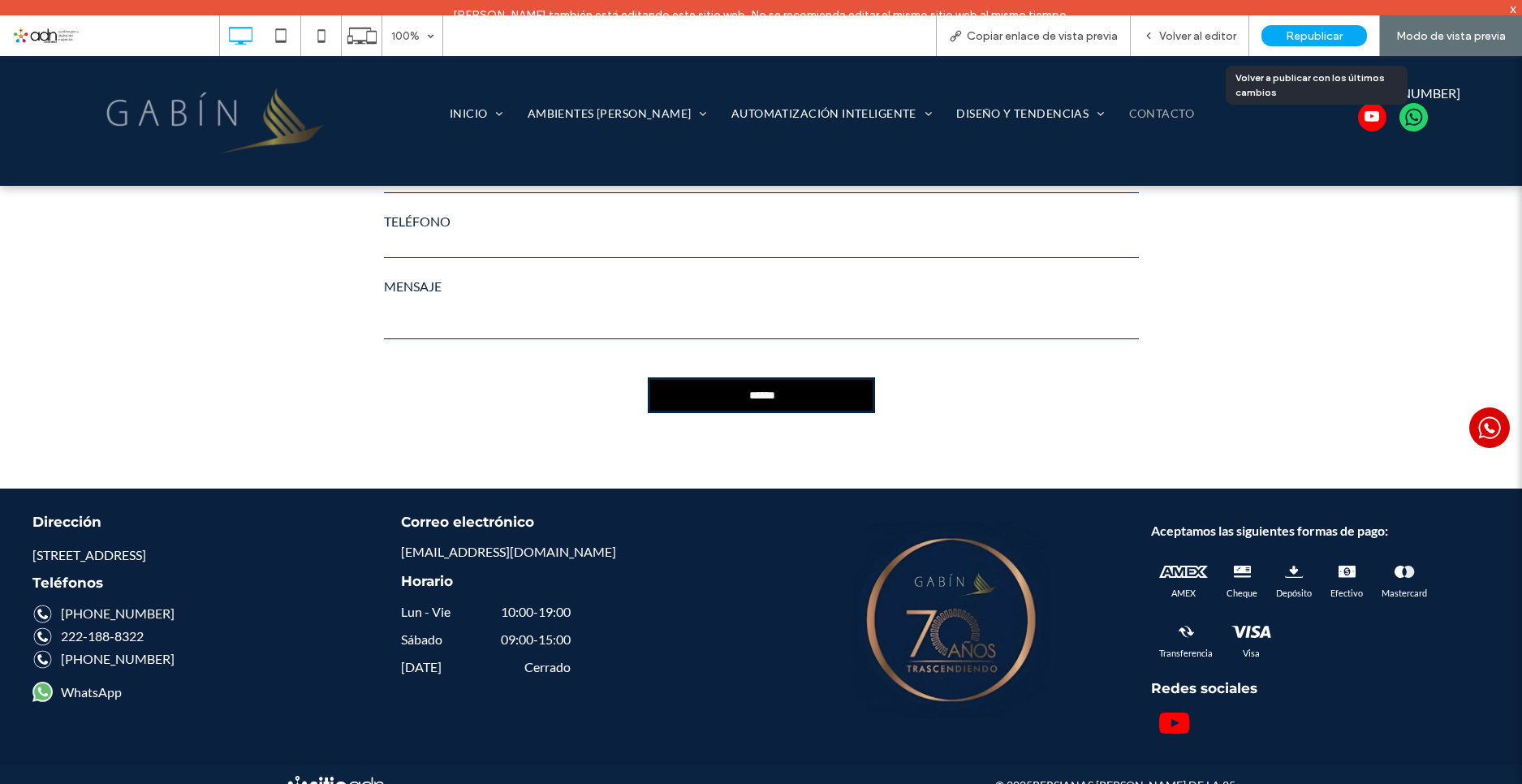
click at [1306, 30] on span "Republicar" at bounding box center [1314, 36] width 57 height 13
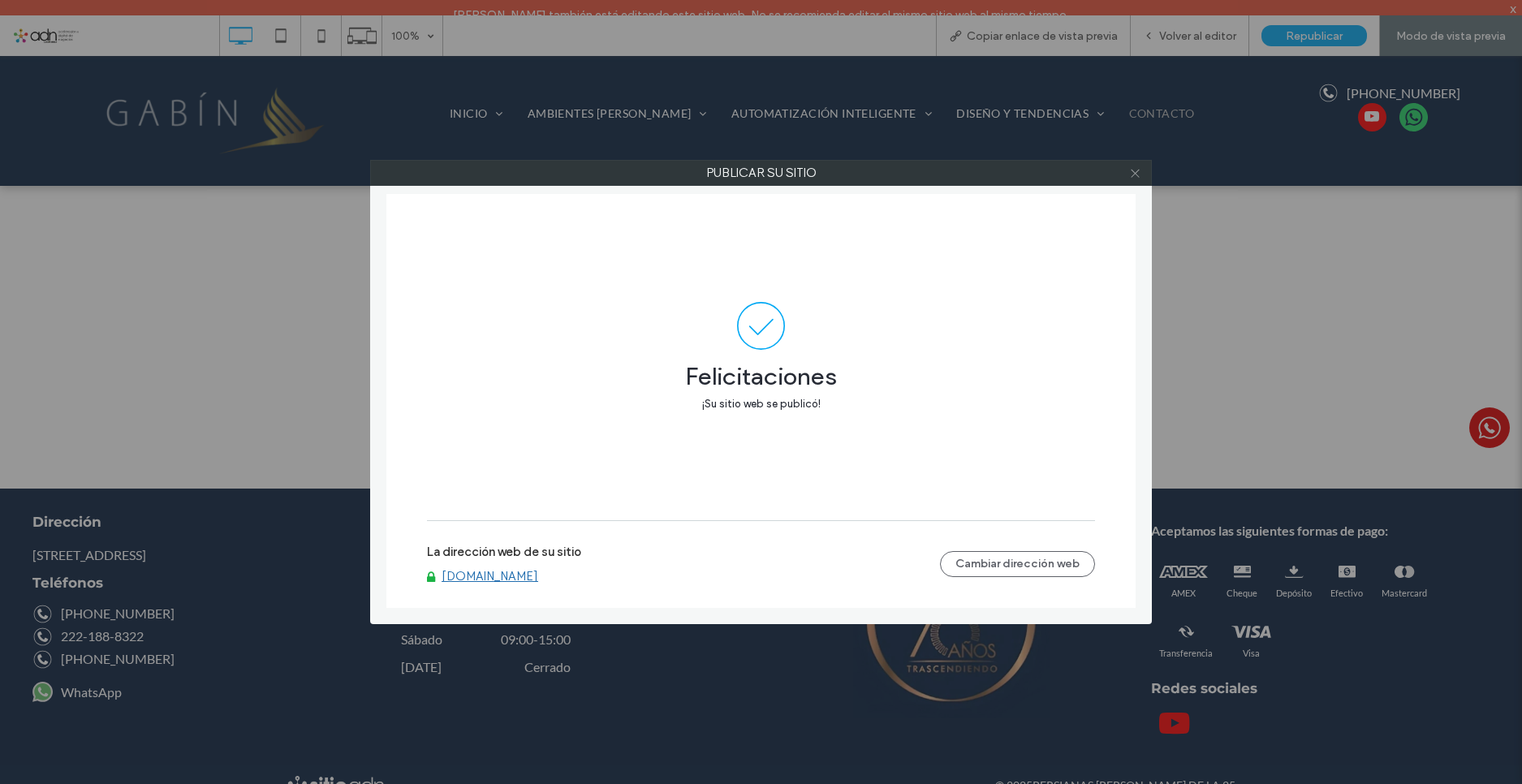
click at [1130, 171] on icon at bounding box center [1136, 173] width 13 height 13
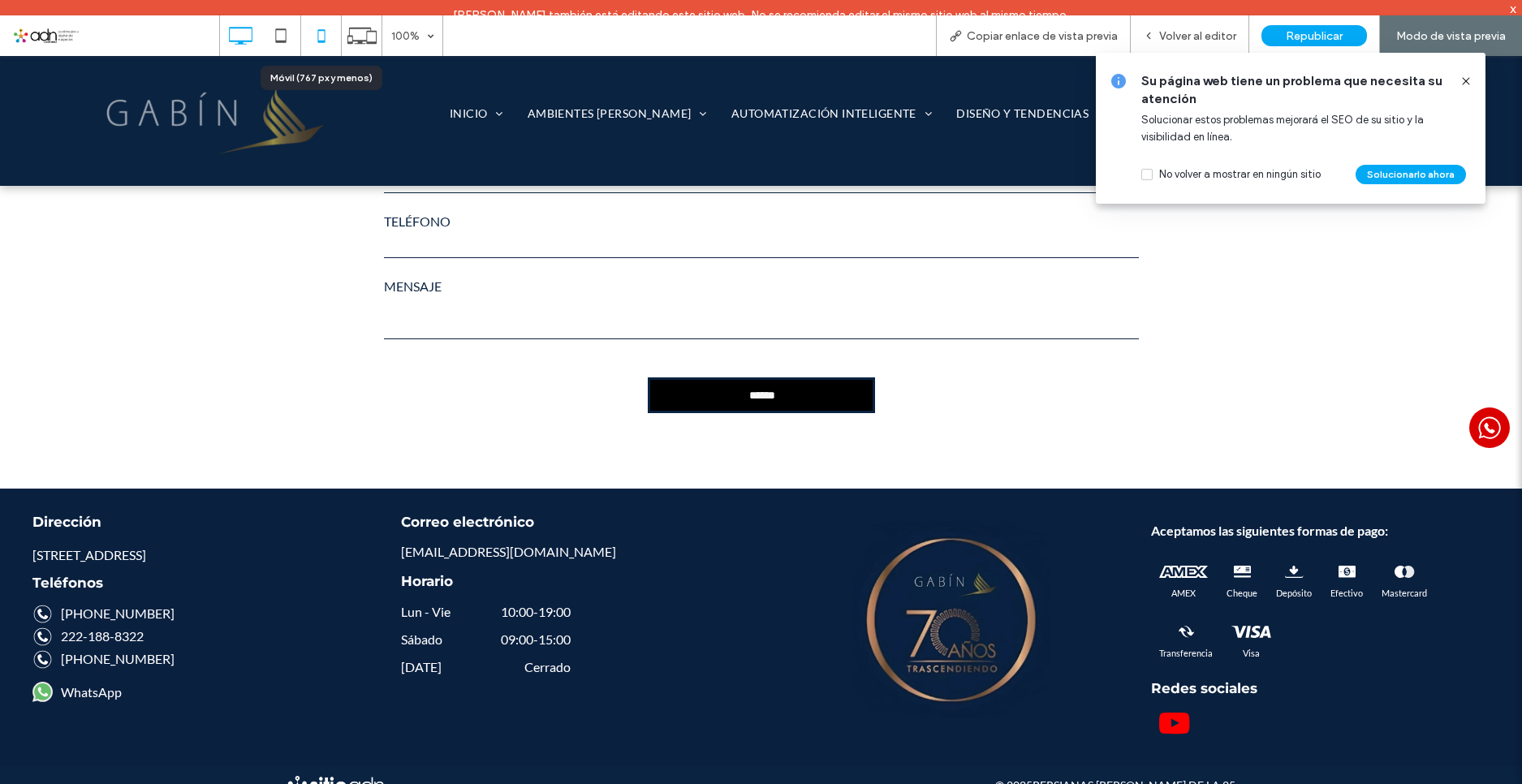
click at [325, 35] on use at bounding box center [321, 36] width 7 height 13
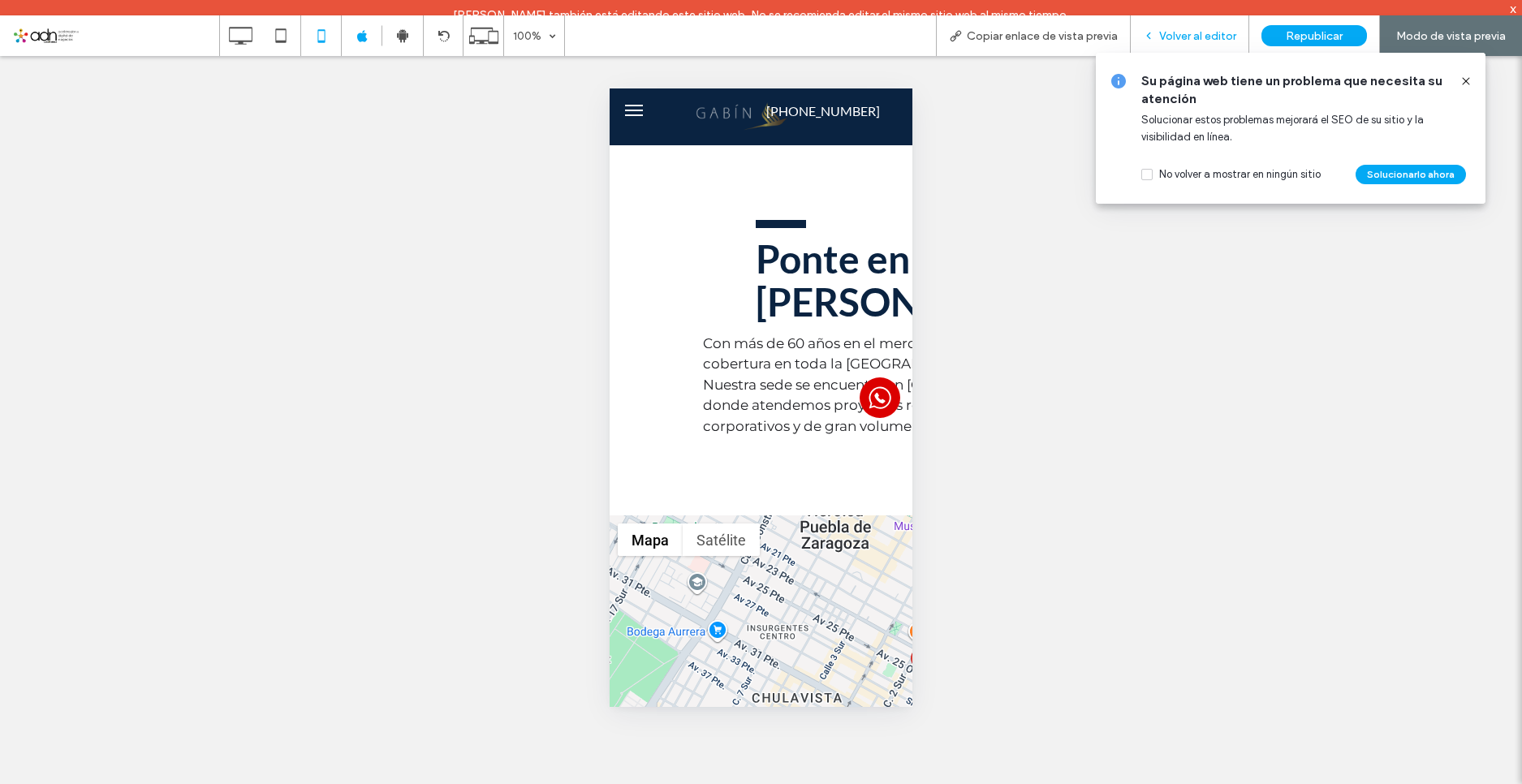
click at [1206, 37] on span "Volver al editor" at bounding box center [1198, 36] width 77 height 13
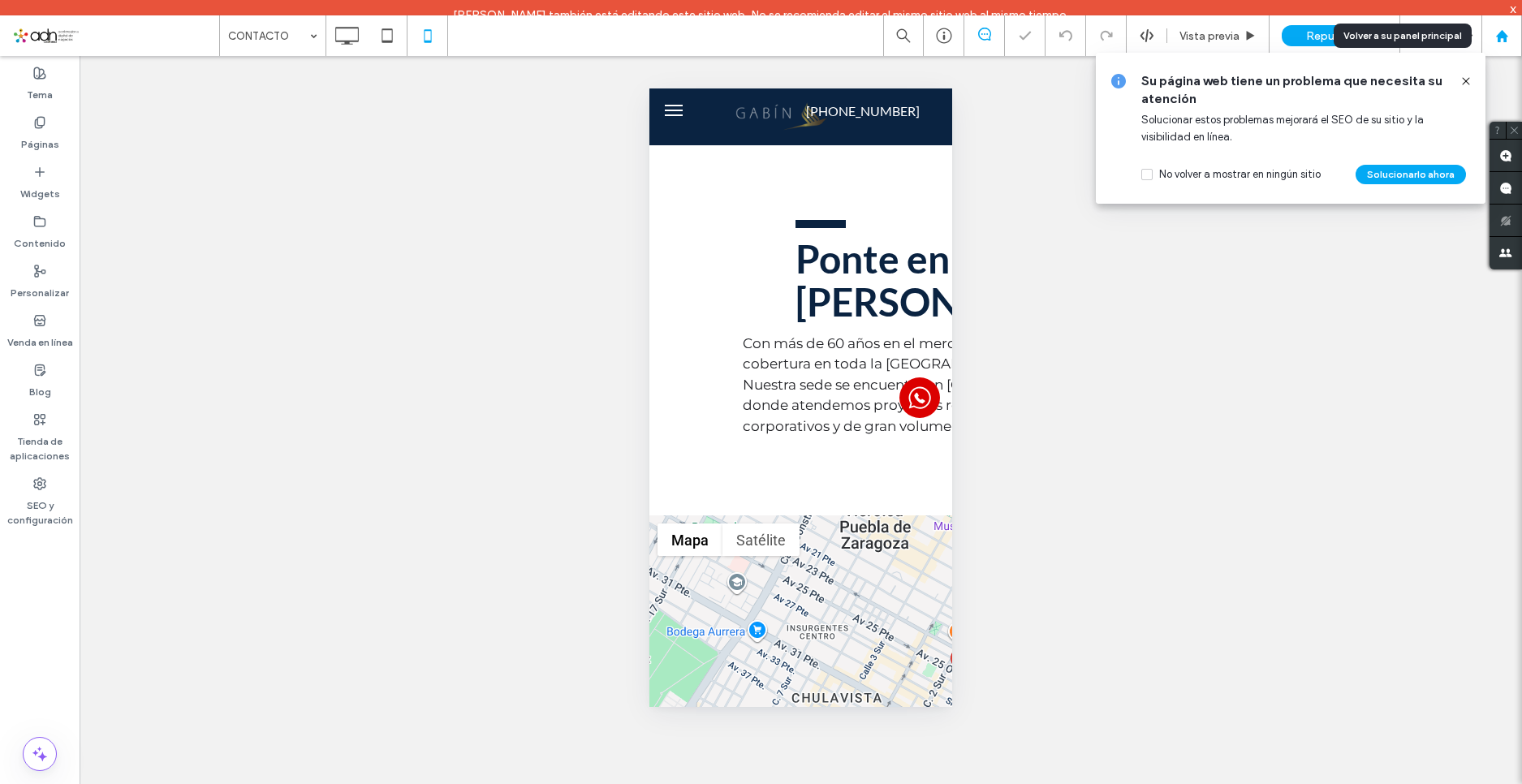
click at [1505, 40] on use at bounding box center [1502, 36] width 13 height 13
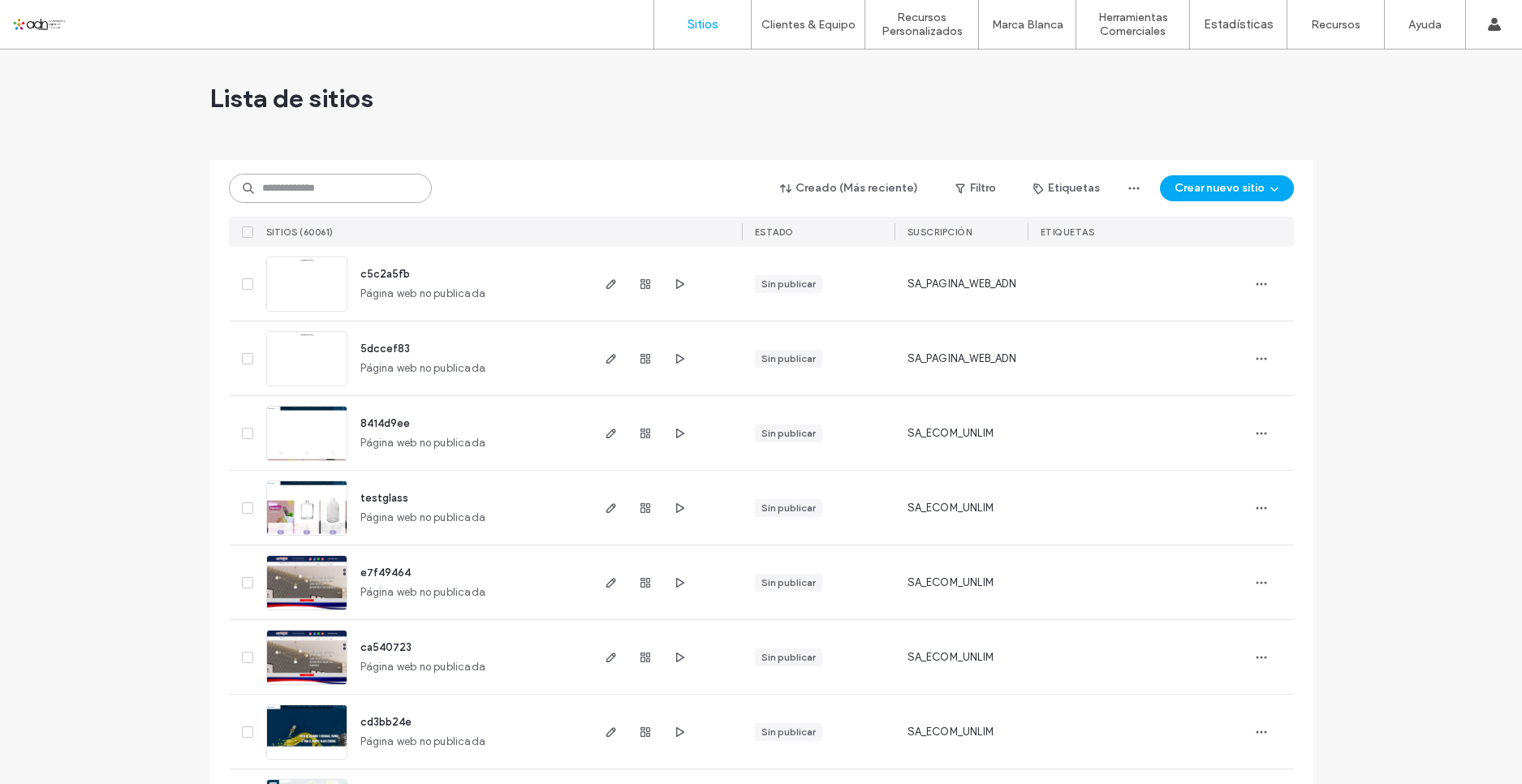
click at [288, 193] on input at bounding box center [330, 188] width 203 height 30
paste input "*********"
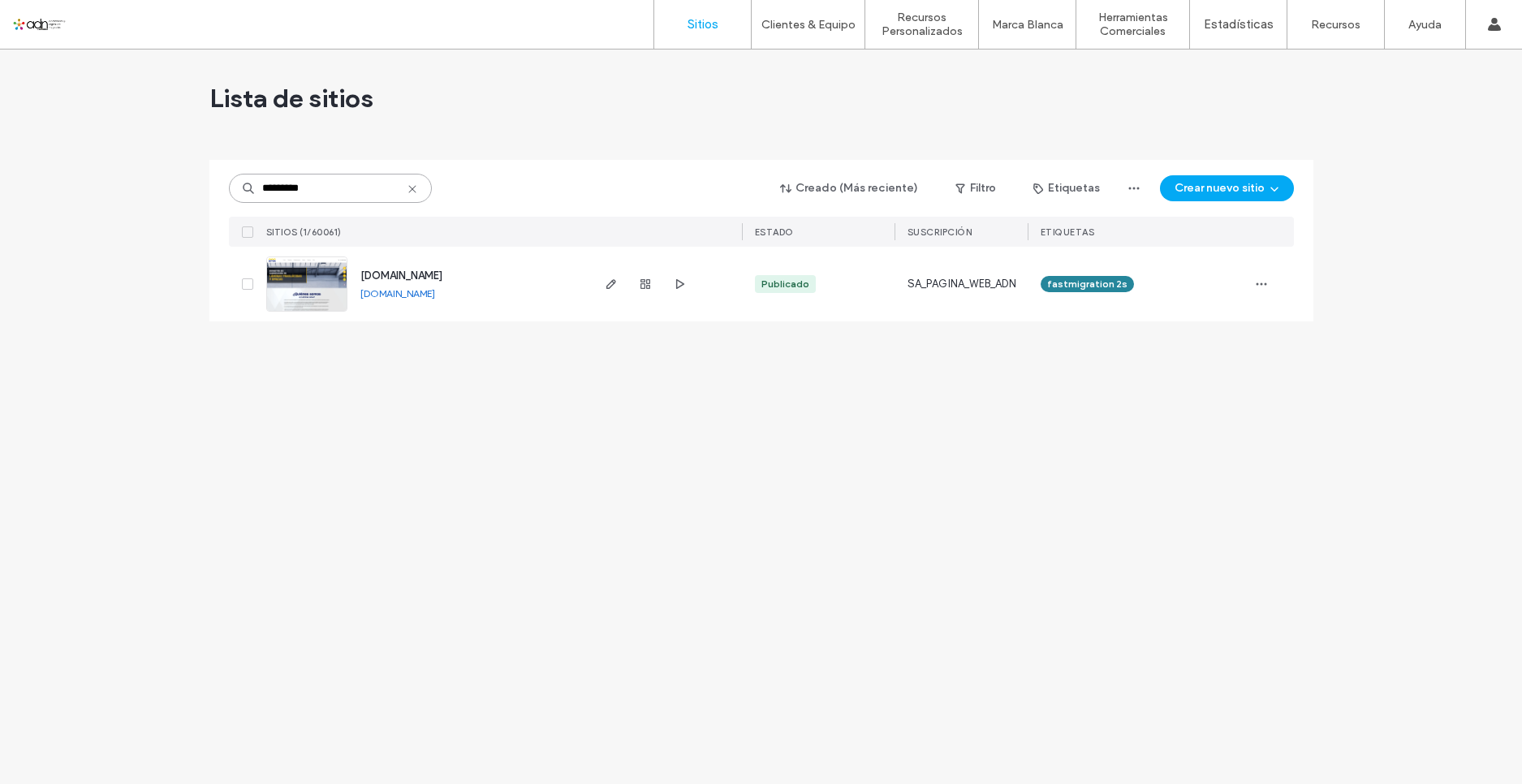
type input "*********"
click at [302, 288] on img at bounding box center [307, 312] width 80 height 110
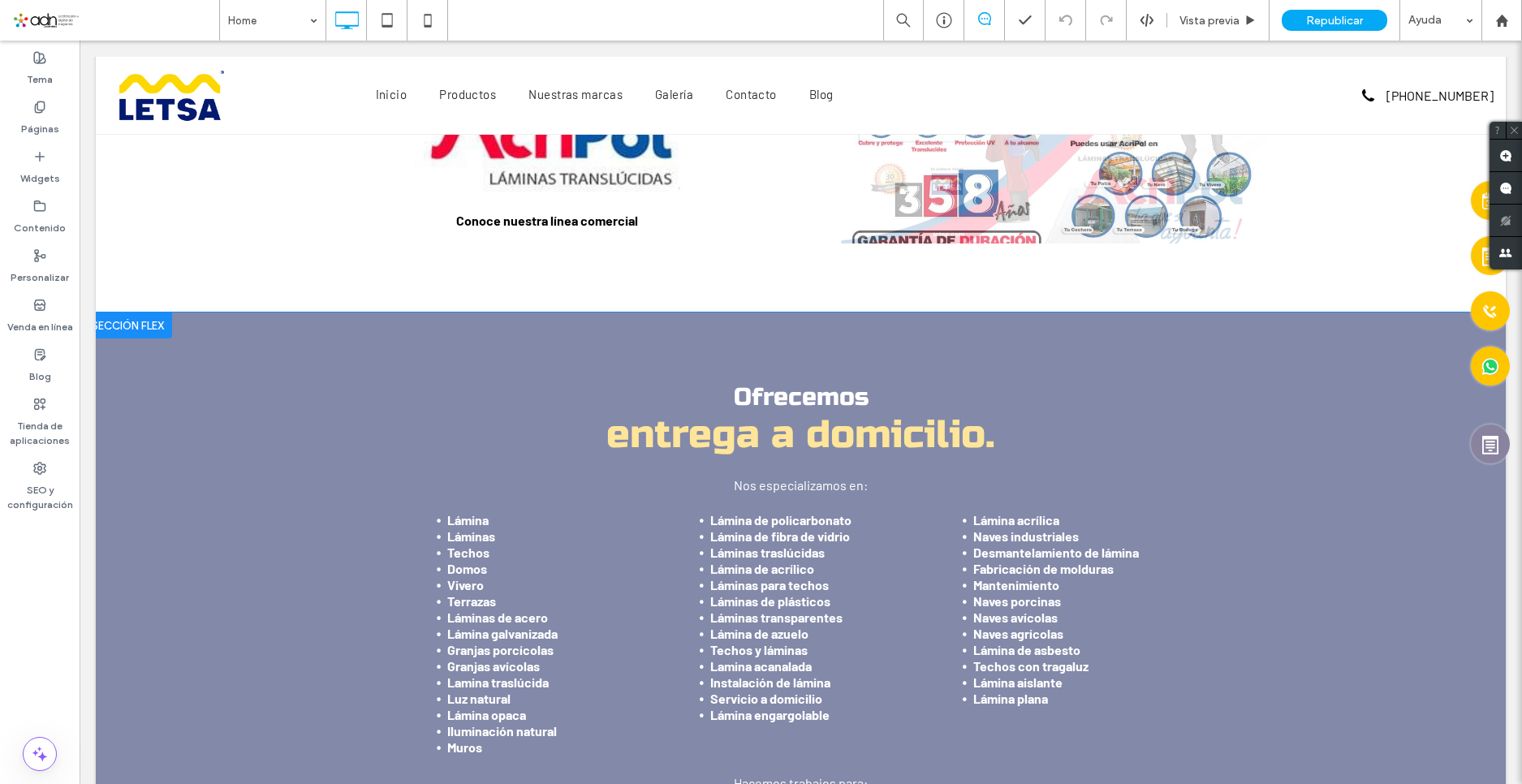
scroll to position [1217, 0]
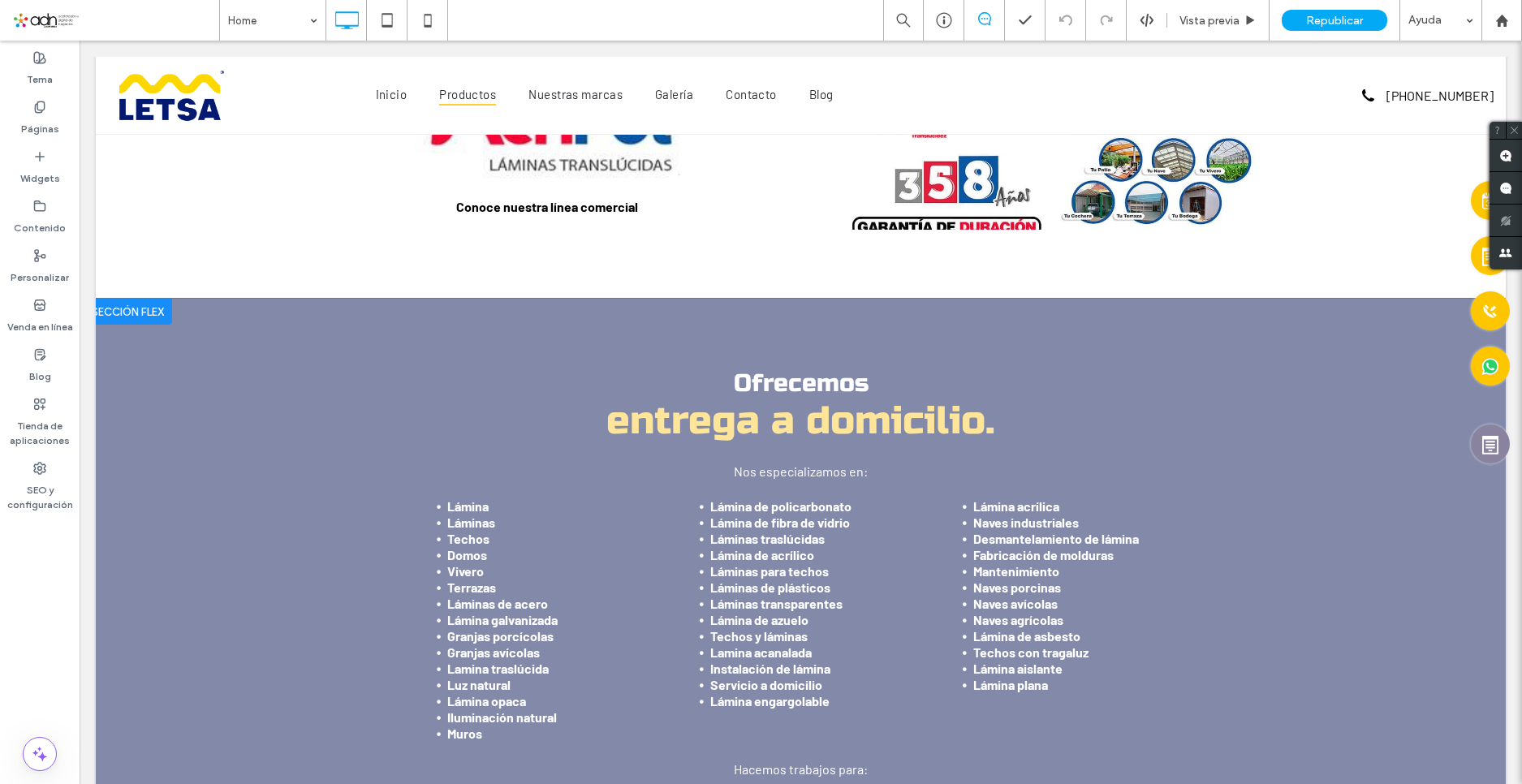
click at [141, 306] on div at bounding box center [127, 311] width 89 height 26
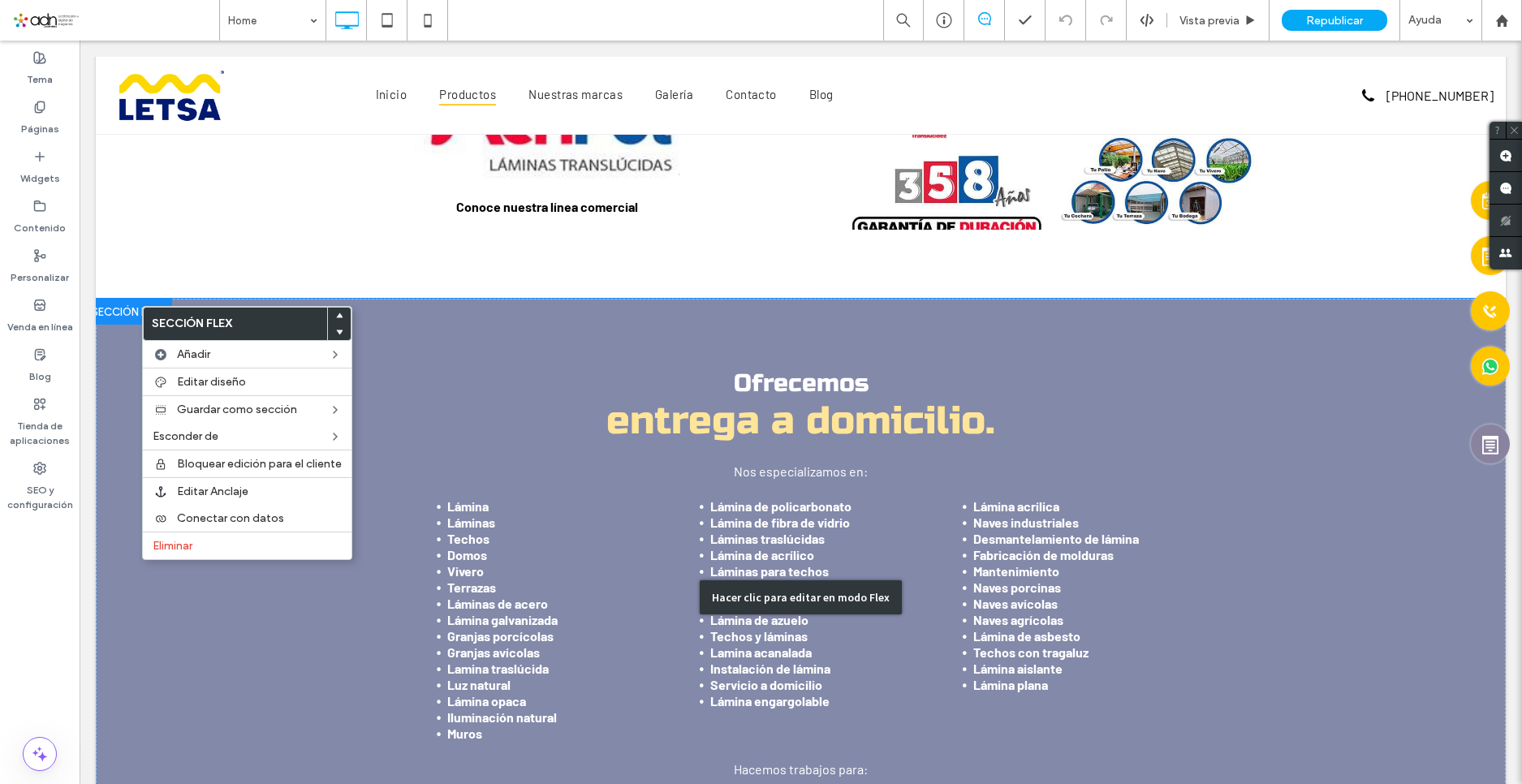
click at [516, 469] on div "Hacer clic para editar en modo Flex" at bounding box center [801, 597] width 1411 height 597
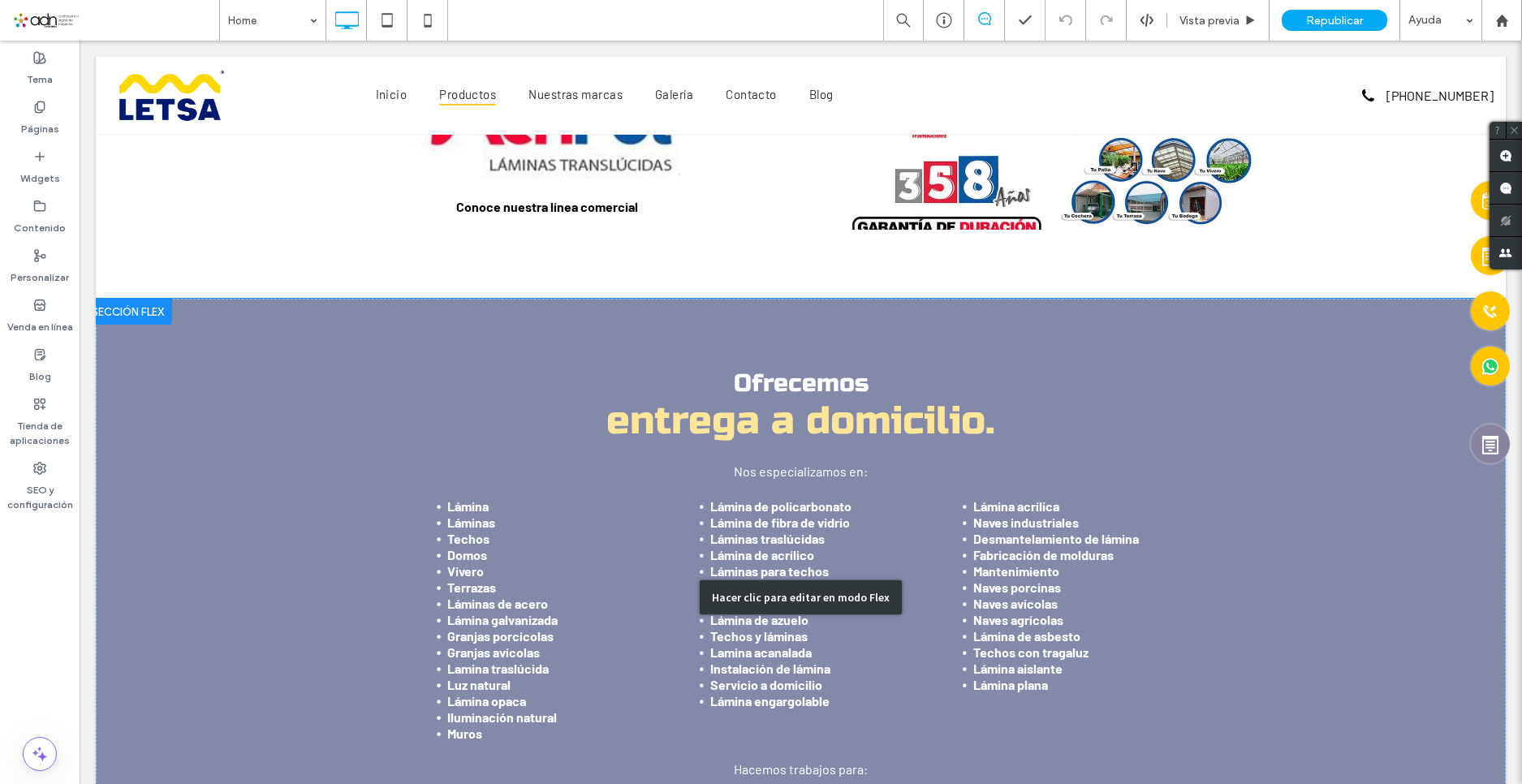
click at [488, 379] on div "Hacer clic para editar en modo Flex" at bounding box center [801, 597] width 1411 height 597
click at [488, 379] on h2 "Ofrecemos" at bounding box center [801, 383] width 949 height 30
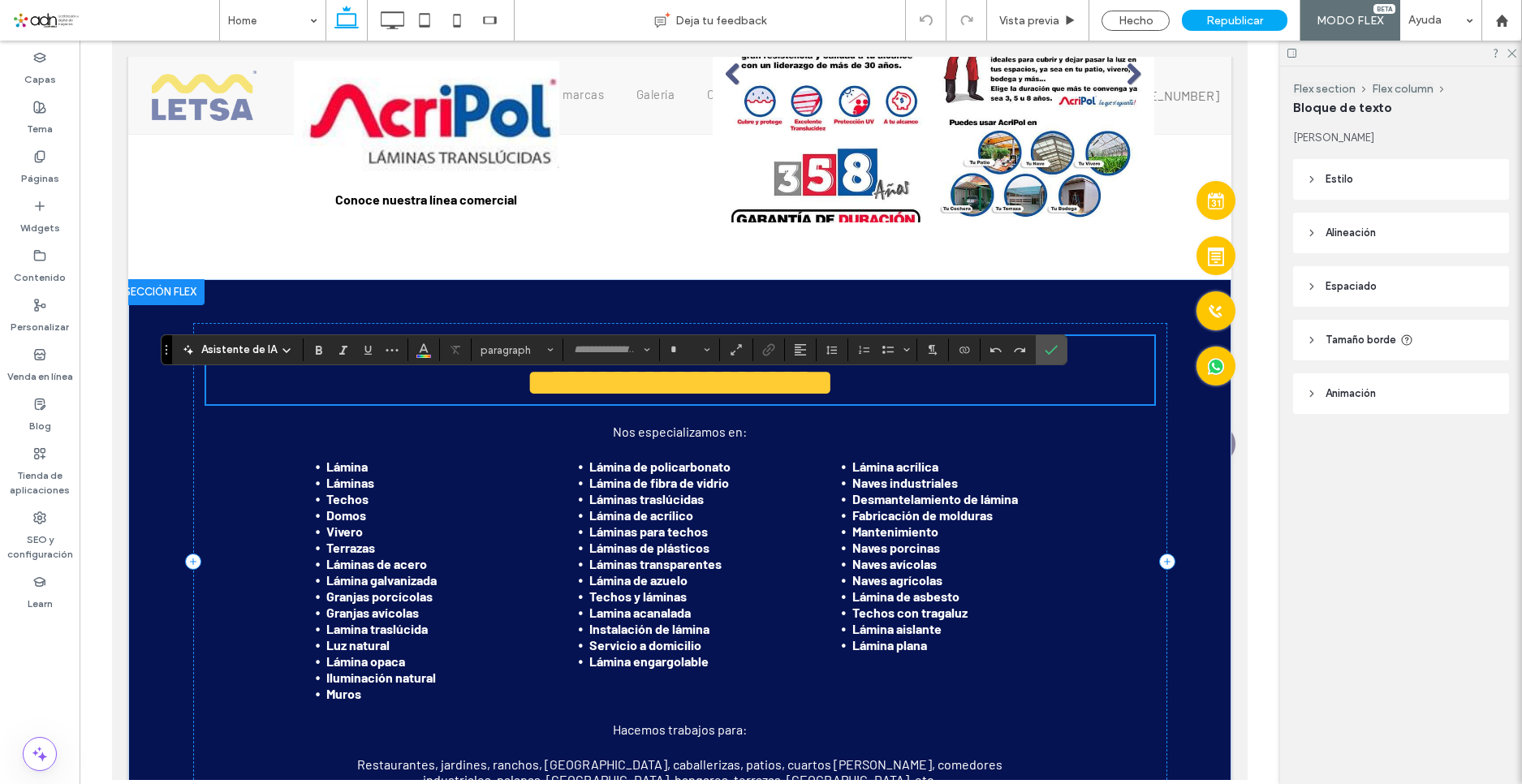
scroll to position [1180, 0]
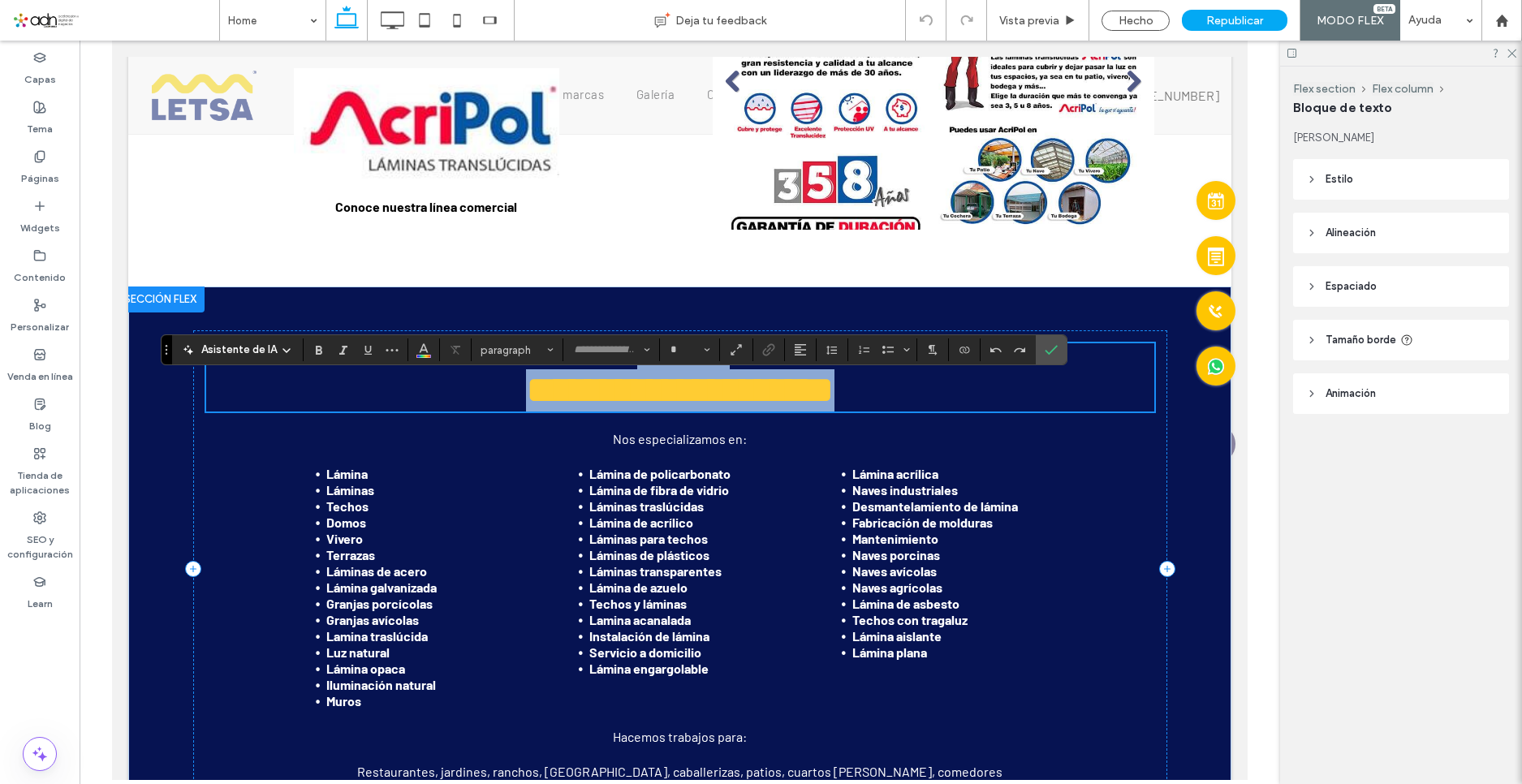
type input "*********"
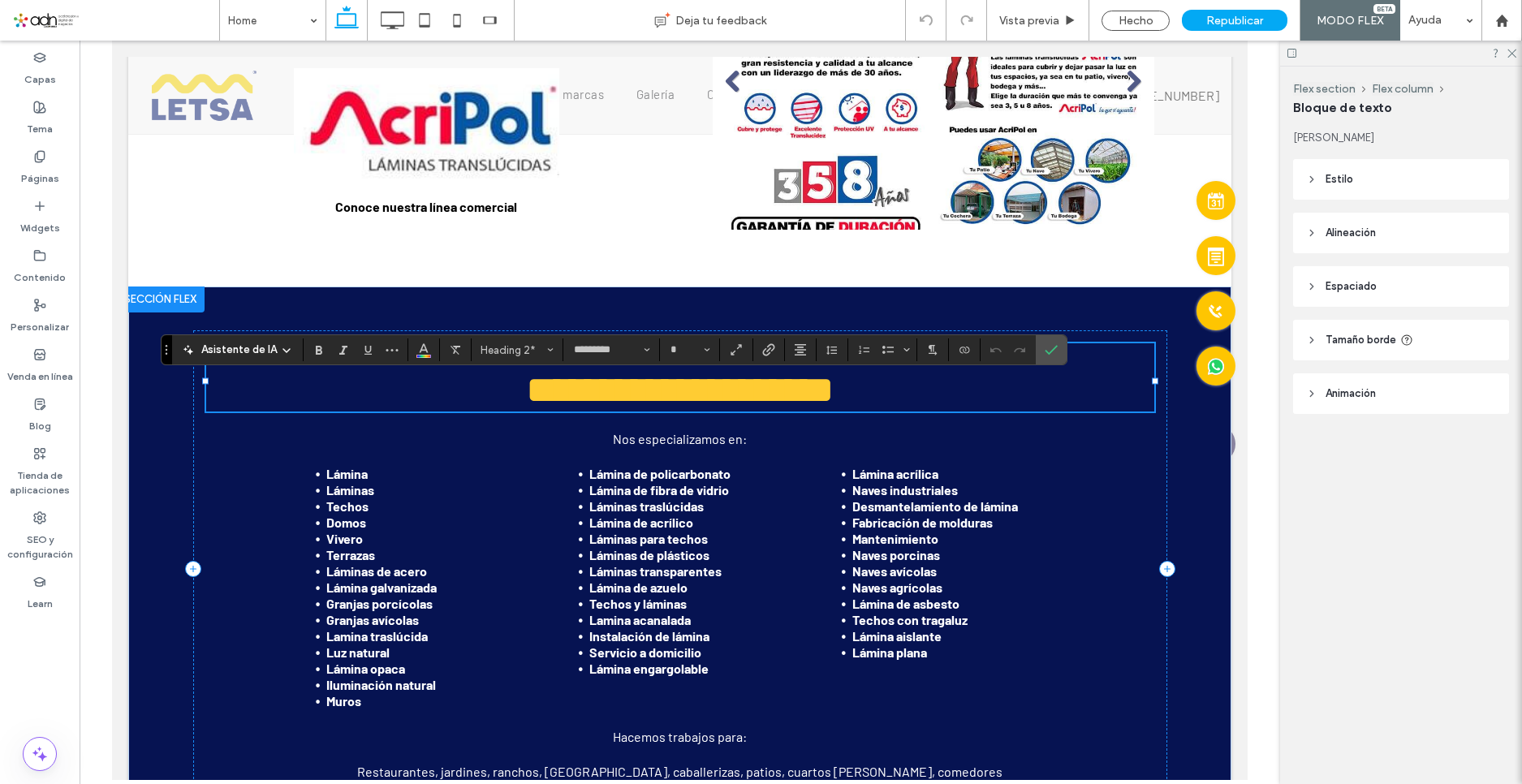
click at [144, 295] on div at bounding box center [160, 299] width 89 height 26
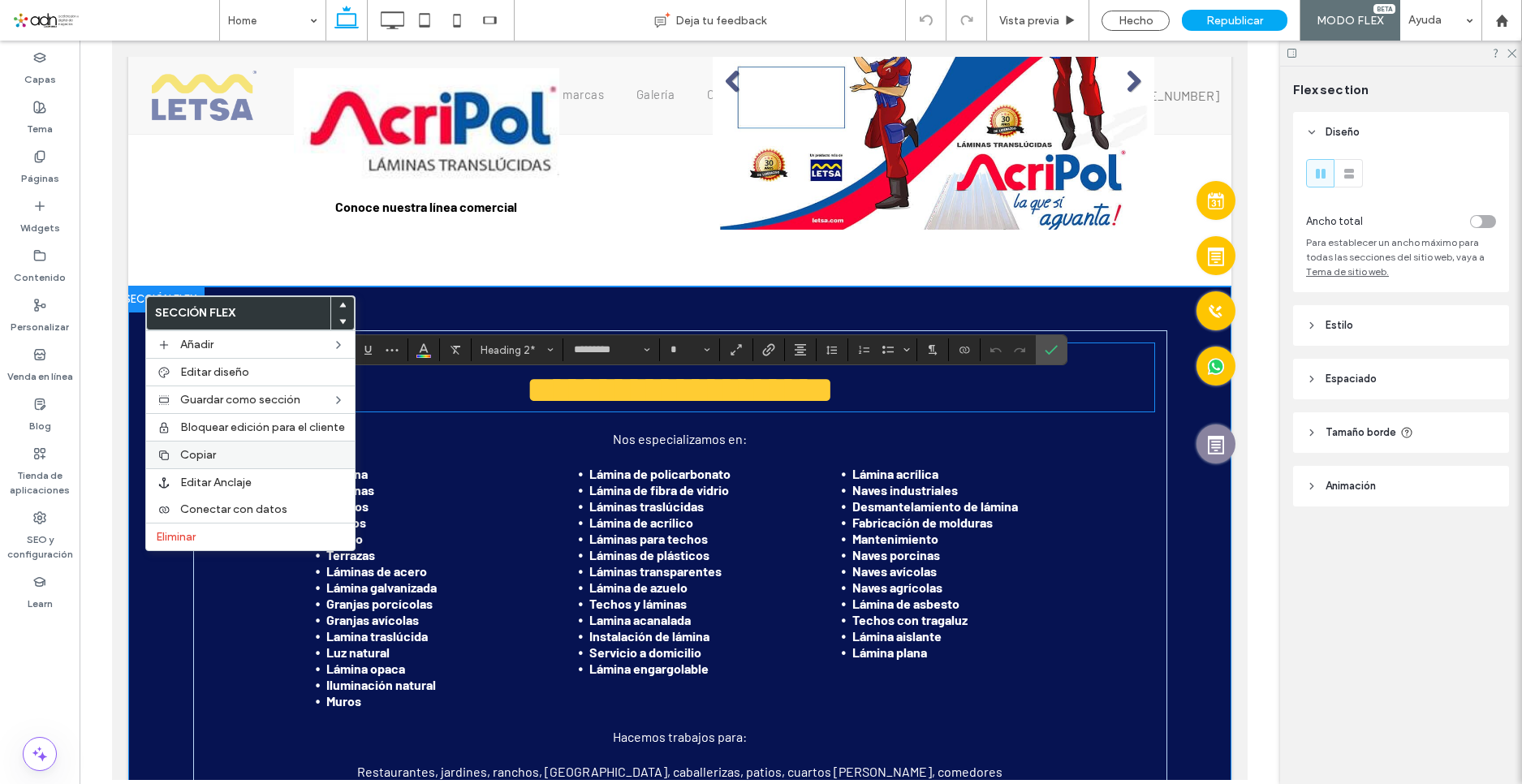
click at [217, 448] on label "Copiar" at bounding box center [263, 454] width 165 height 13
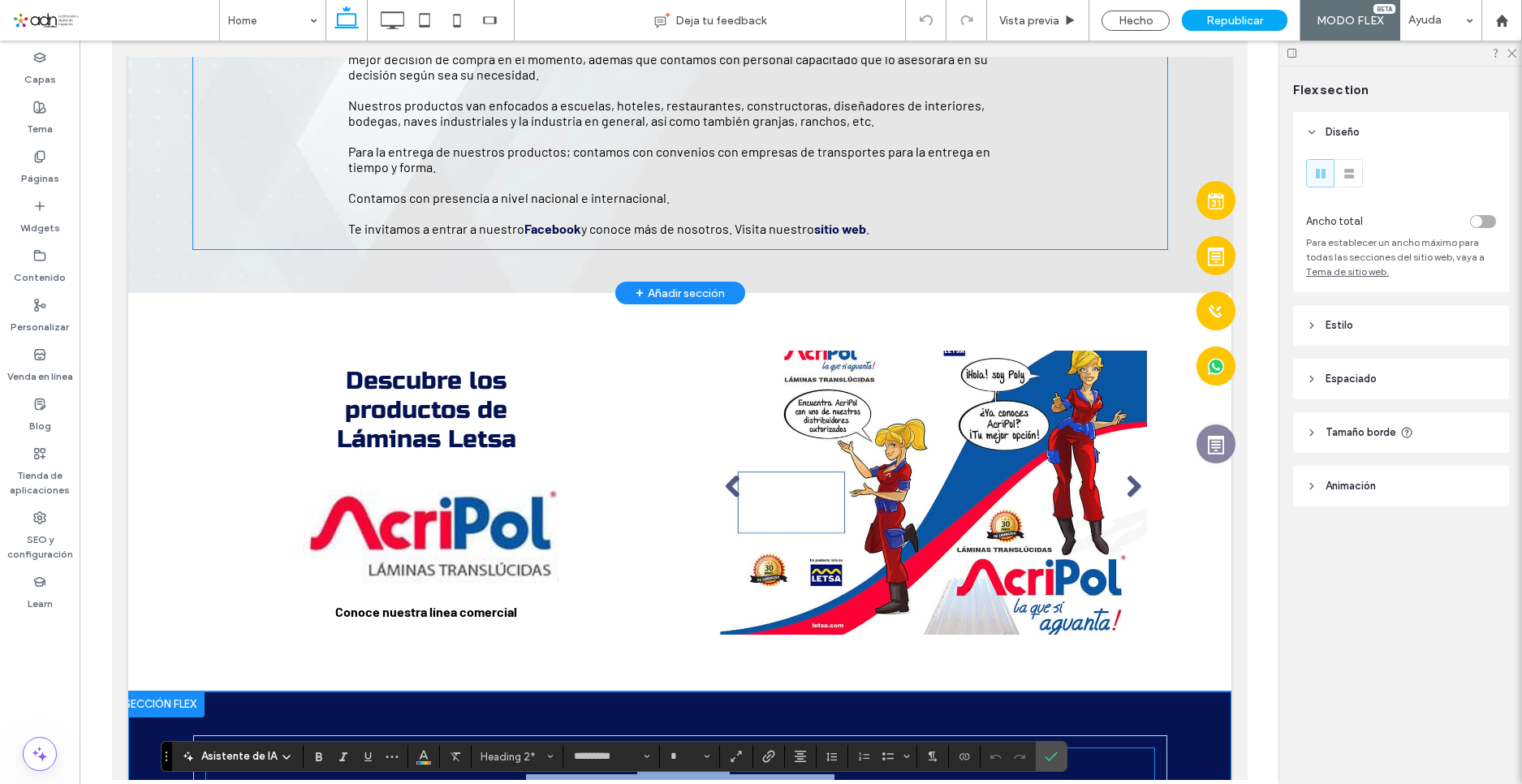
scroll to position [694, 0]
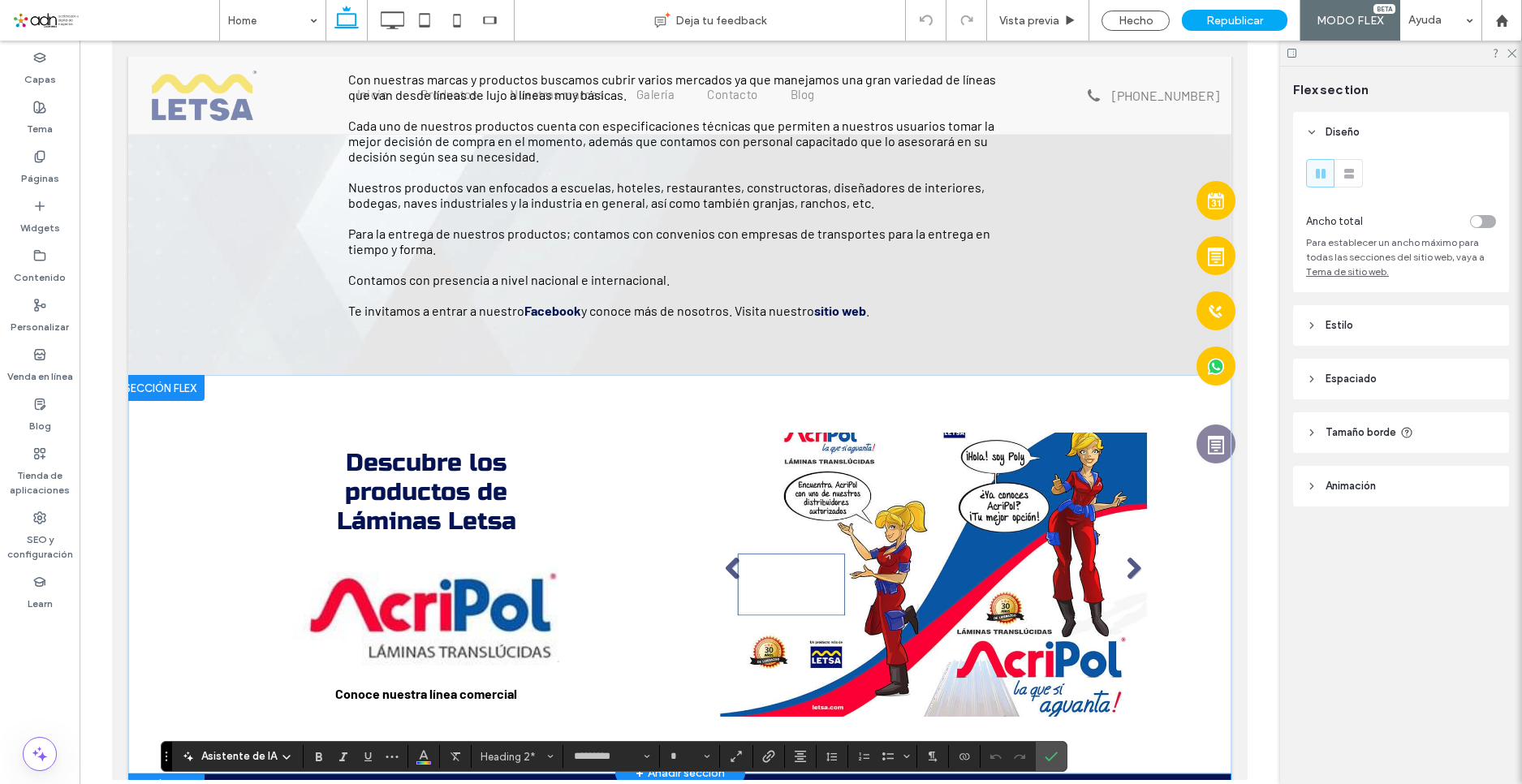
click at [152, 379] on div at bounding box center [160, 388] width 89 height 26
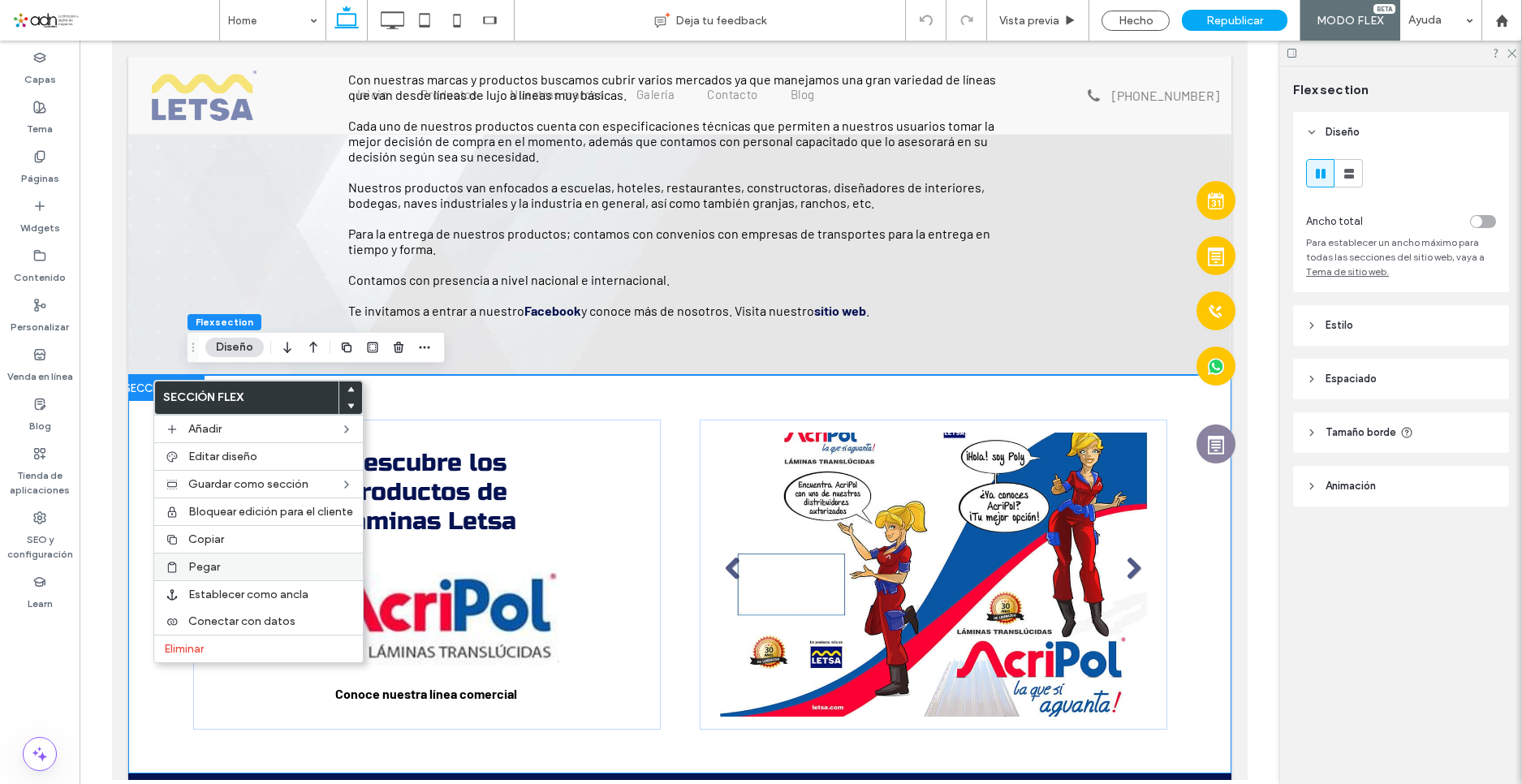
click at [215, 567] on span "Pegar" at bounding box center [204, 566] width 31 height 13
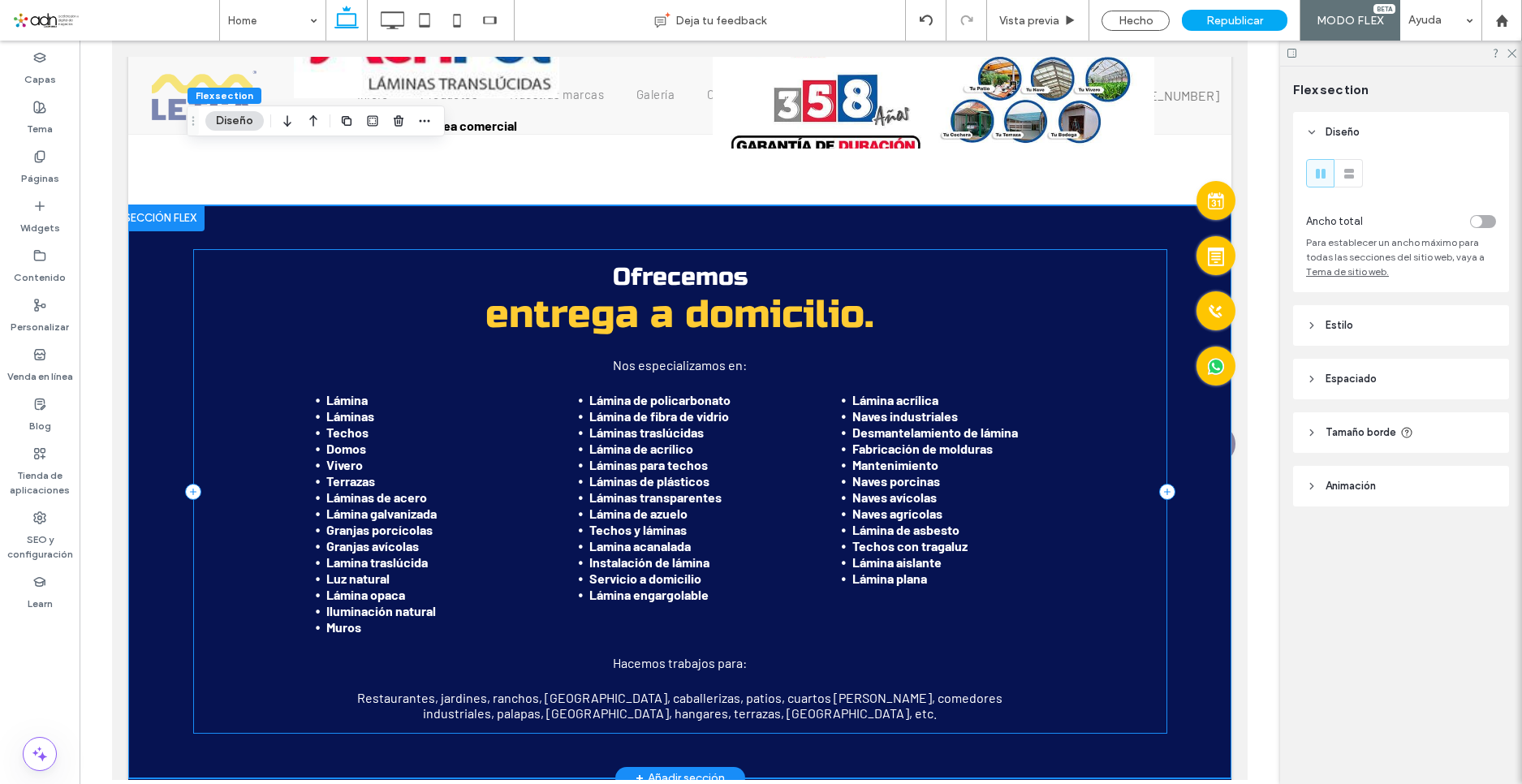
scroll to position [1176, 0]
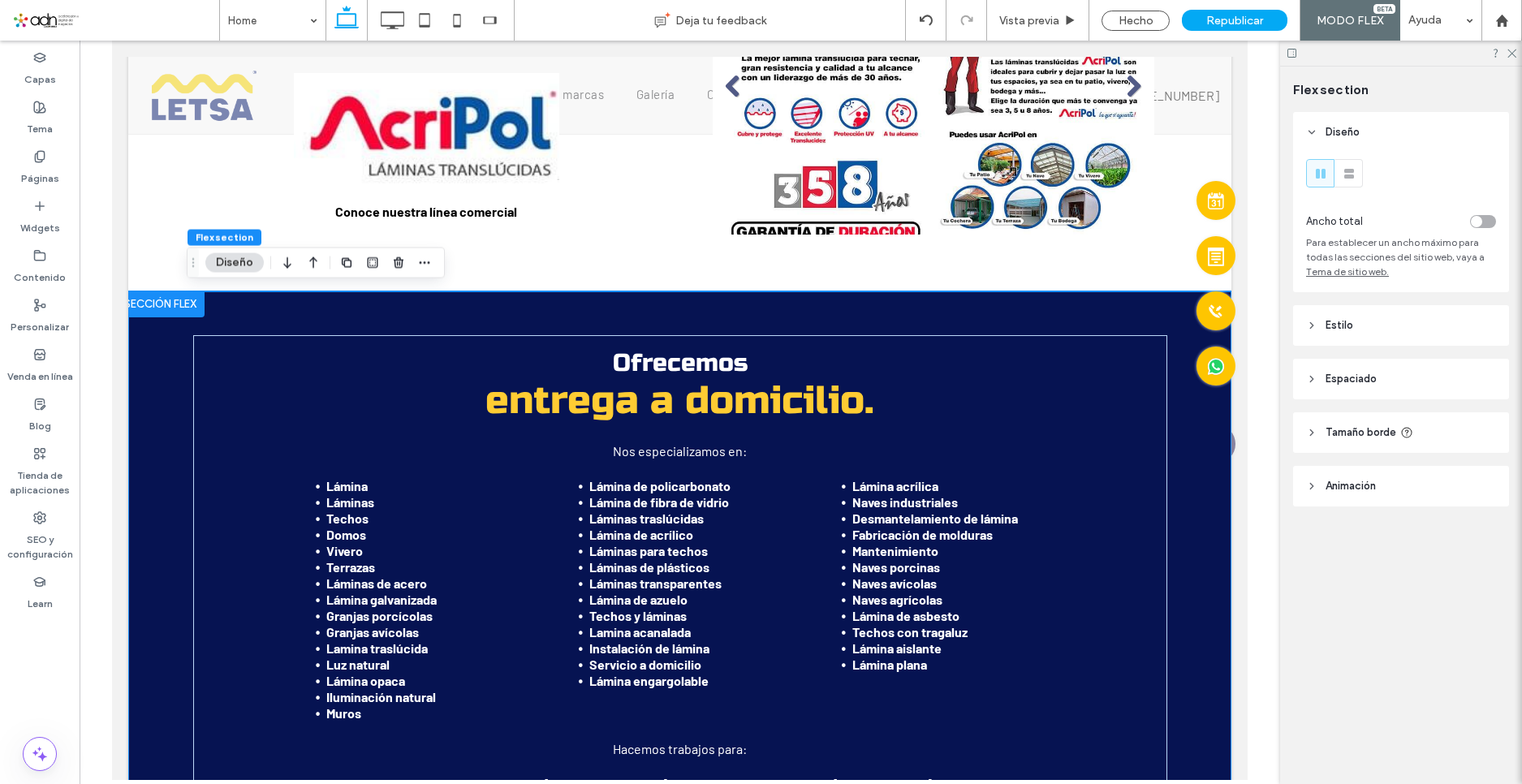
click at [1157, 309] on div "Ofrecemos entrega a domicilio. Nos especializamos en: Lámina Láminas Techos Dom…" at bounding box center [680, 578] width 975 height 573
click at [394, 263] on icon "button" at bounding box center [398, 263] width 13 height 13
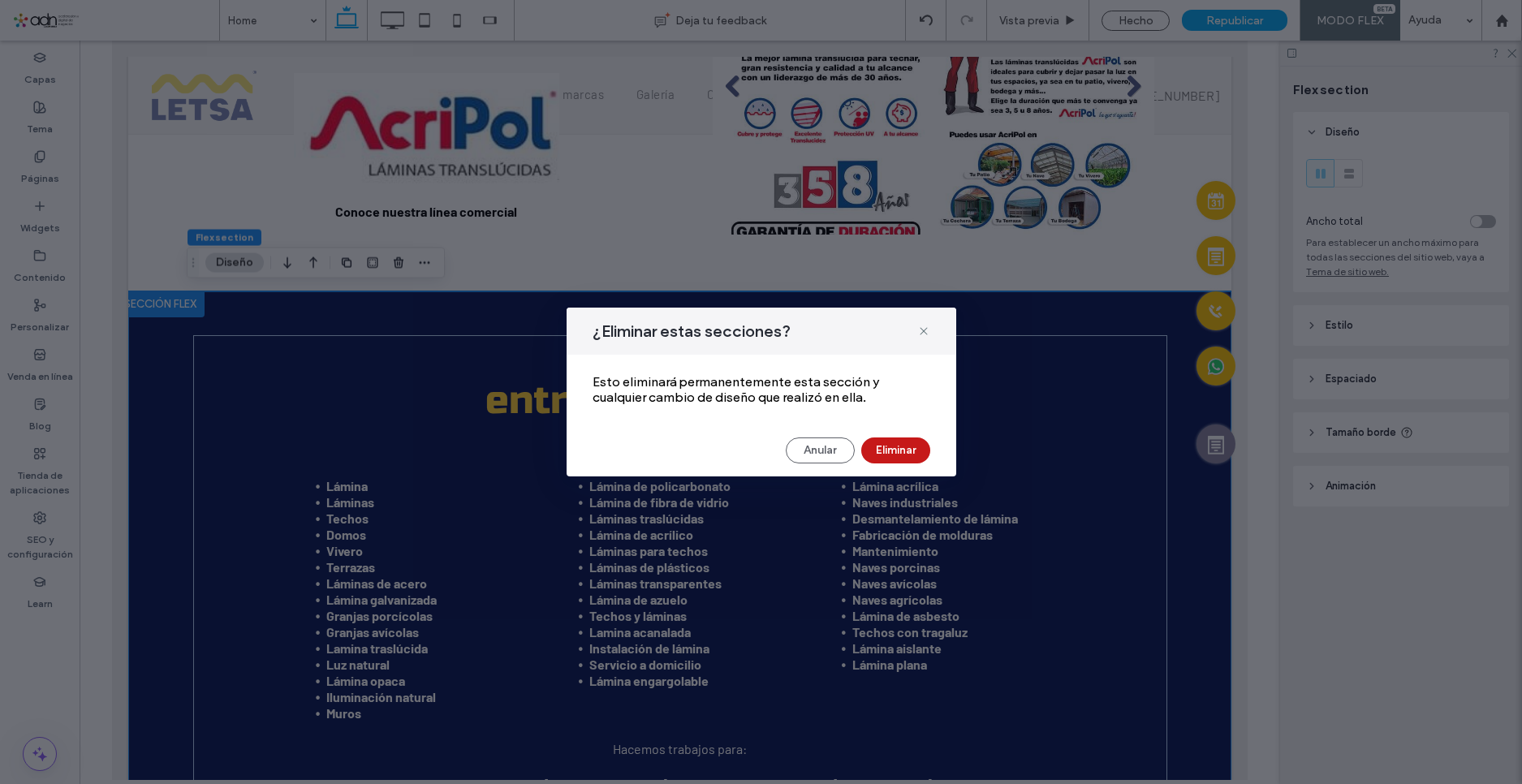
click at [886, 451] on button "Eliminar" at bounding box center [896, 450] width 69 height 26
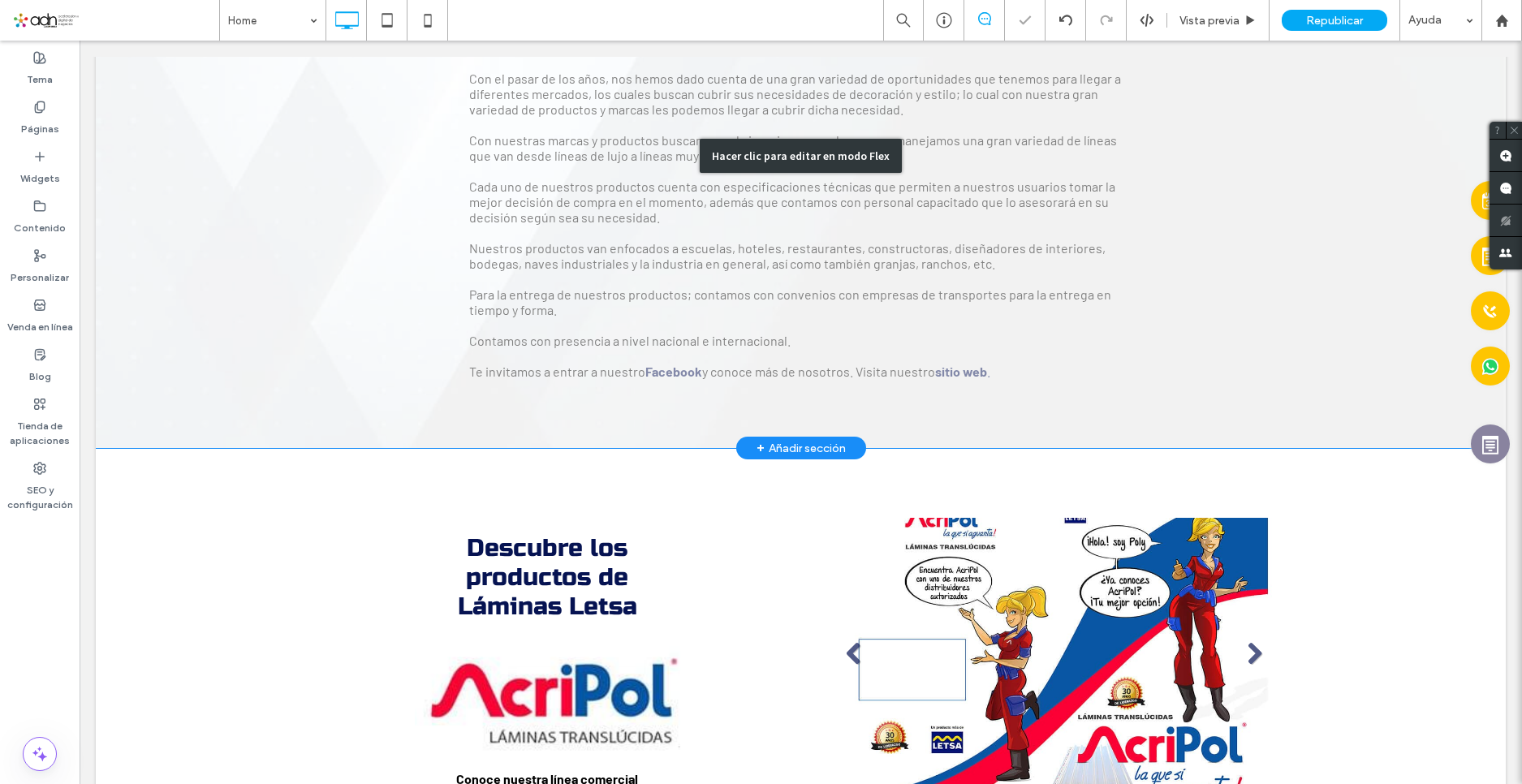
scroll to position [482, 0]
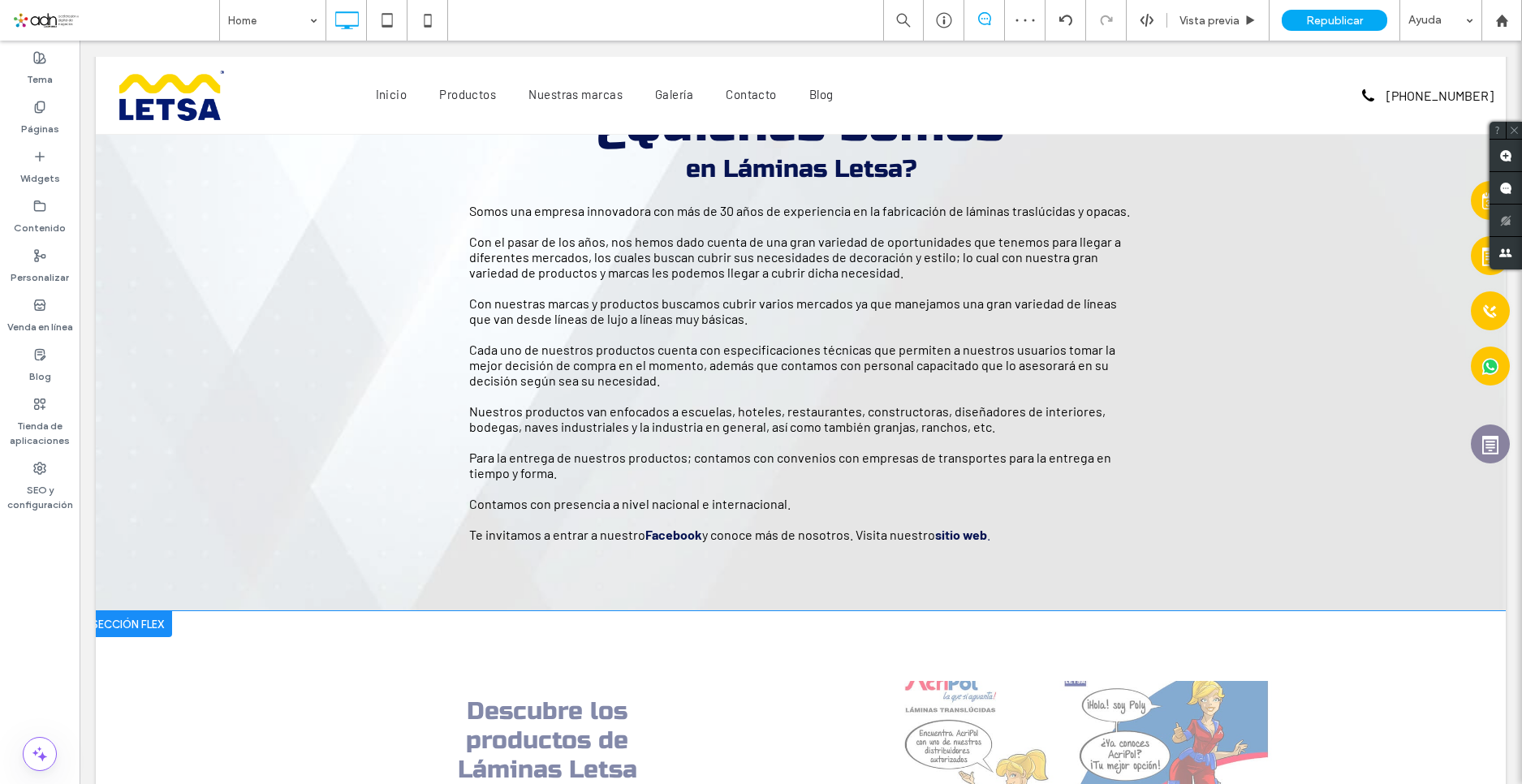
click at [153, 626] on div at bounding box center [127, 623] width 89 height 26
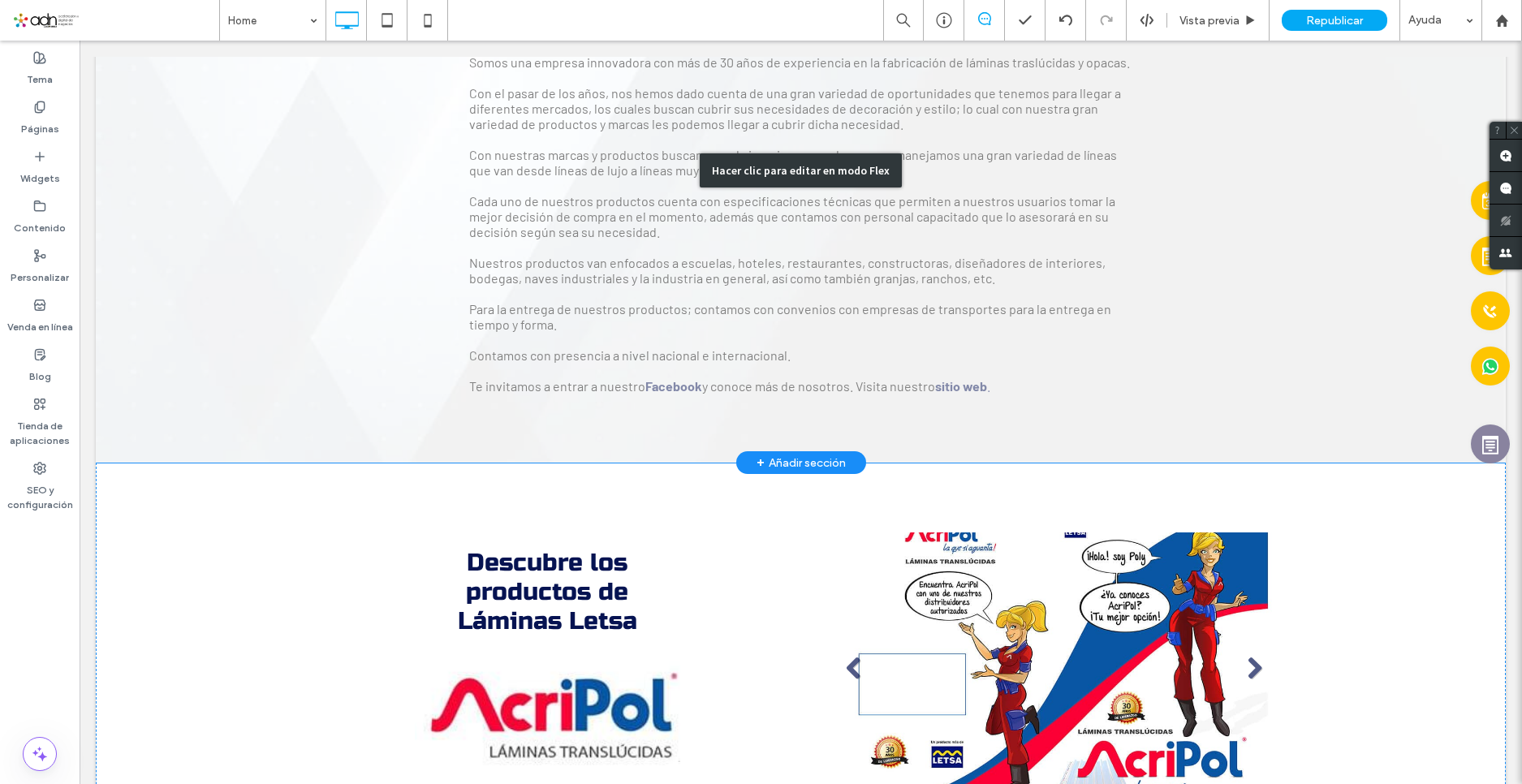
scroll to position [806, 0]
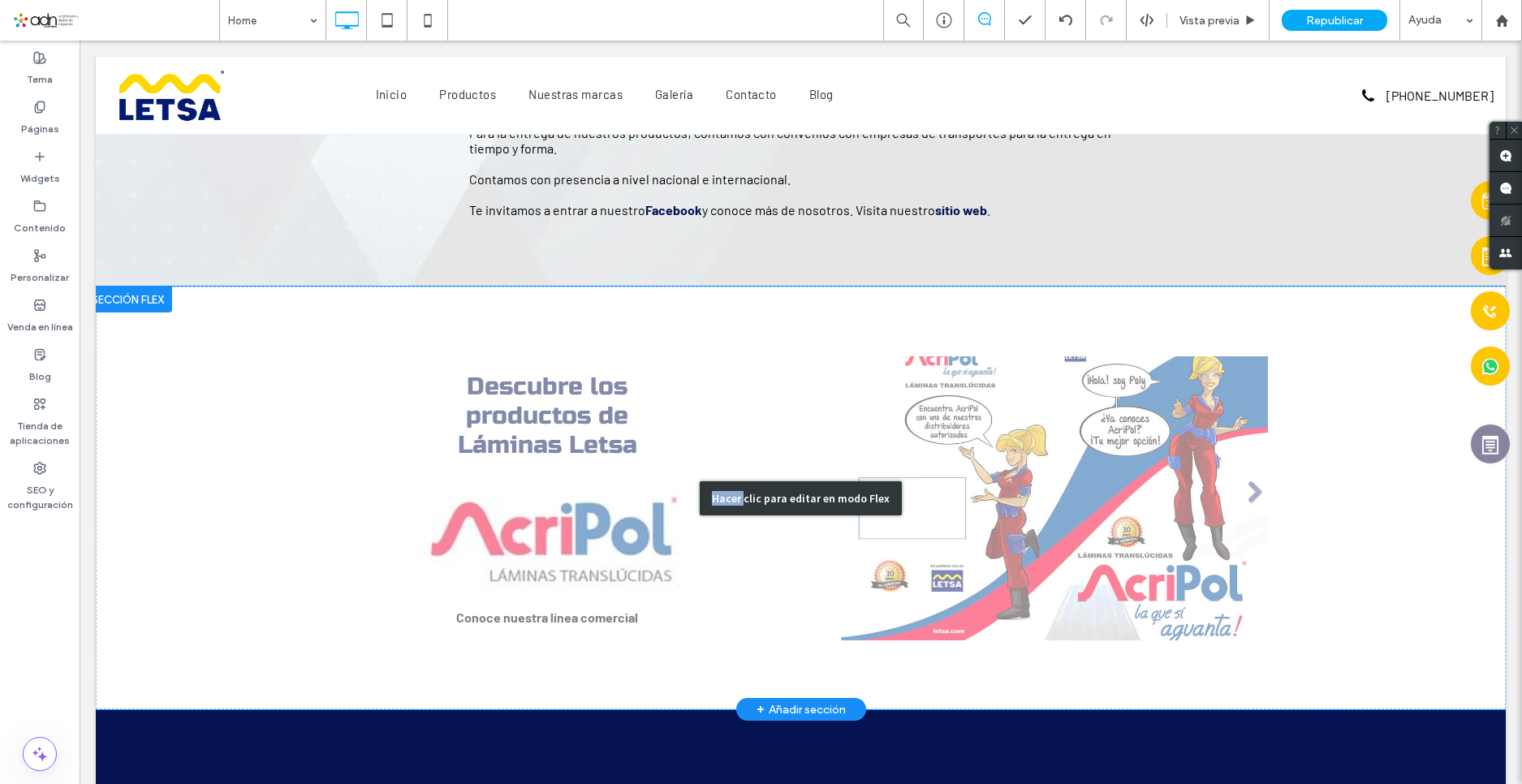
click at [338, 318] on div "Hacer clic para editar en modo Flex" at bounding box center [801, 497] width 1411 height 422
click at [338, 318] on div "Descubre los productos de Láminas Letsa Conoce nuestra línea comercial Título d…" at bounding box center [801, 497] width 975 height 422
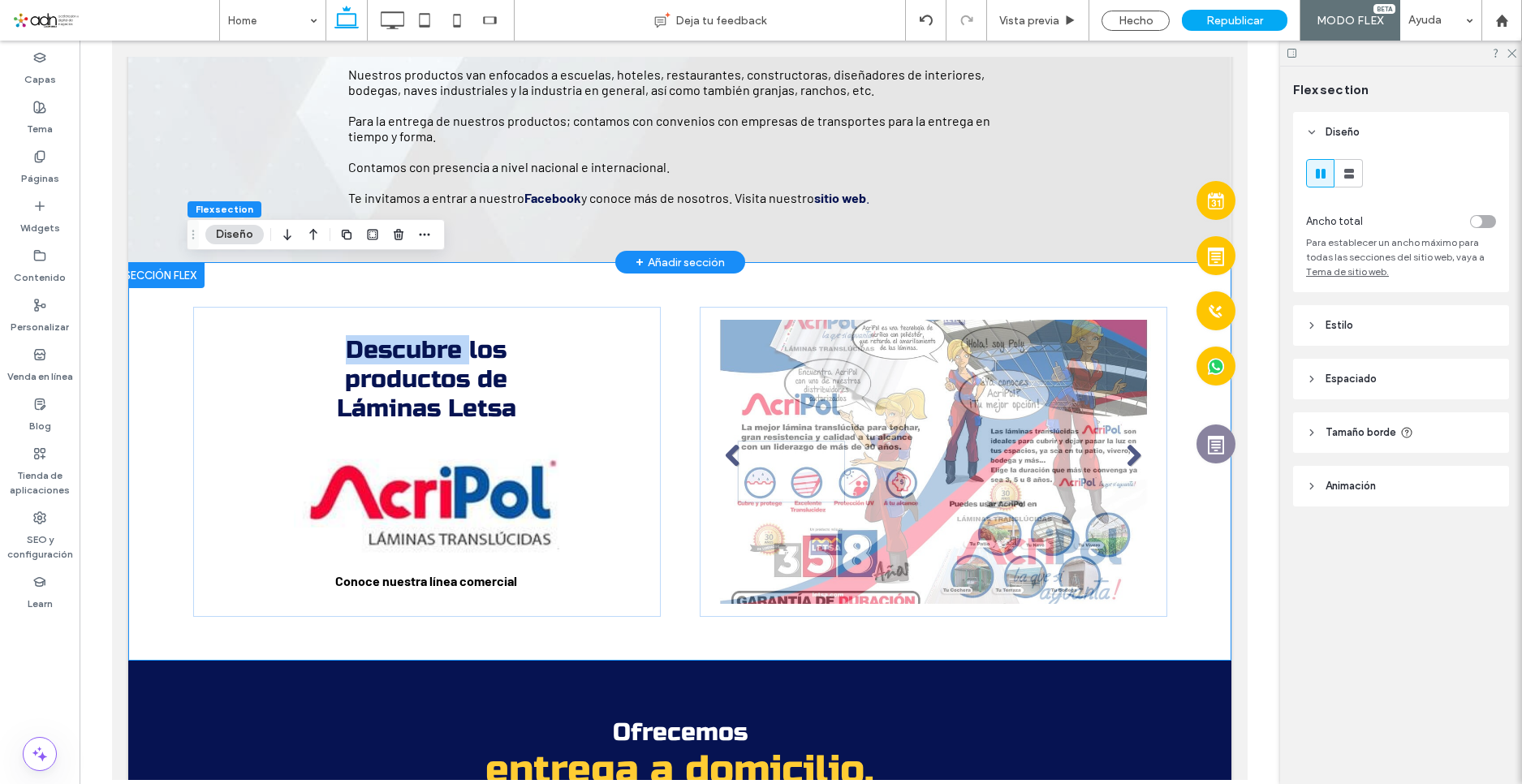
click at [704, 262] on div "+ Añadir sección" at bounding box center [680, 262] width 90 height 18
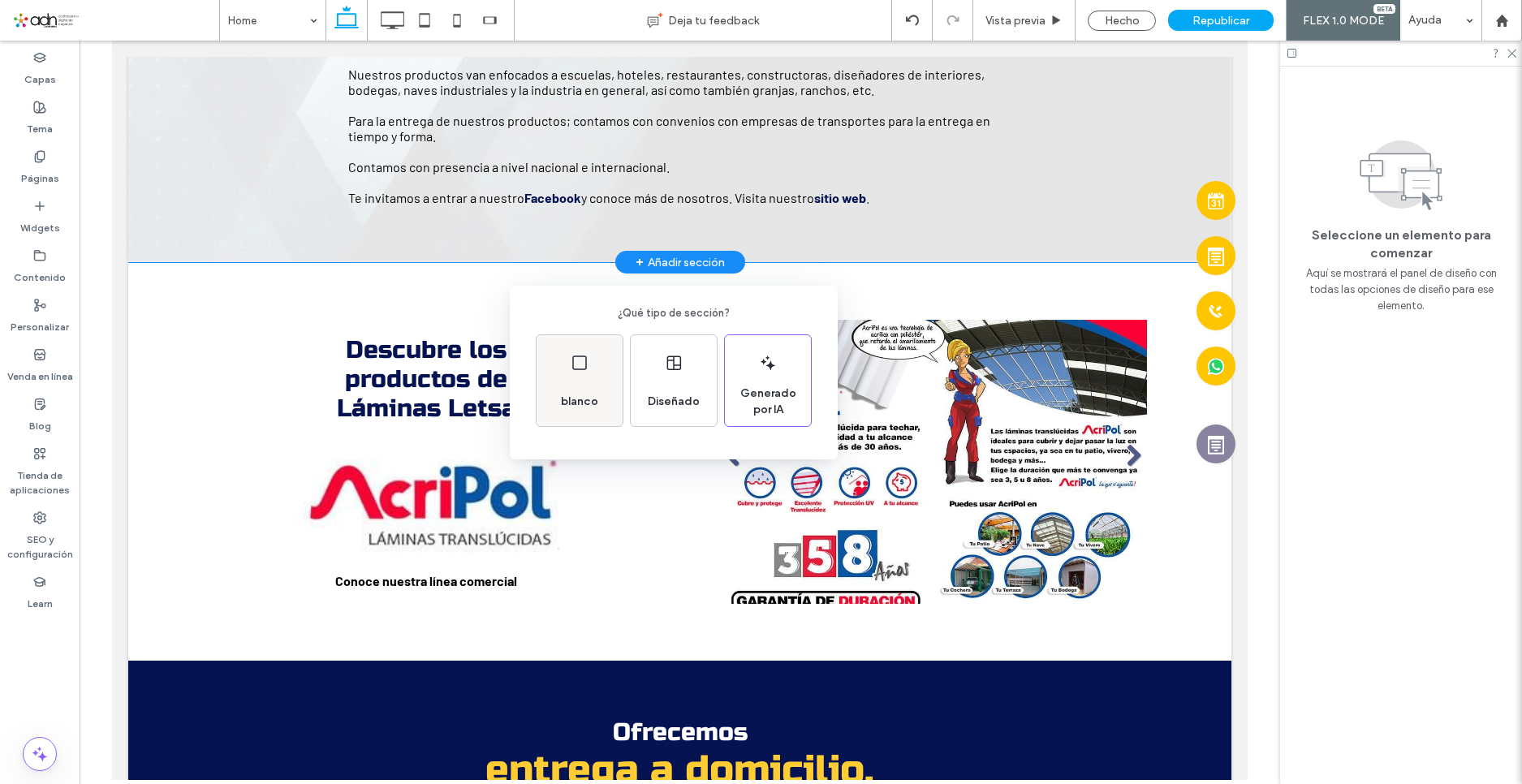
click at [601, 379] on div "blanco" at bounding box center [580, 380] width 86 height 91
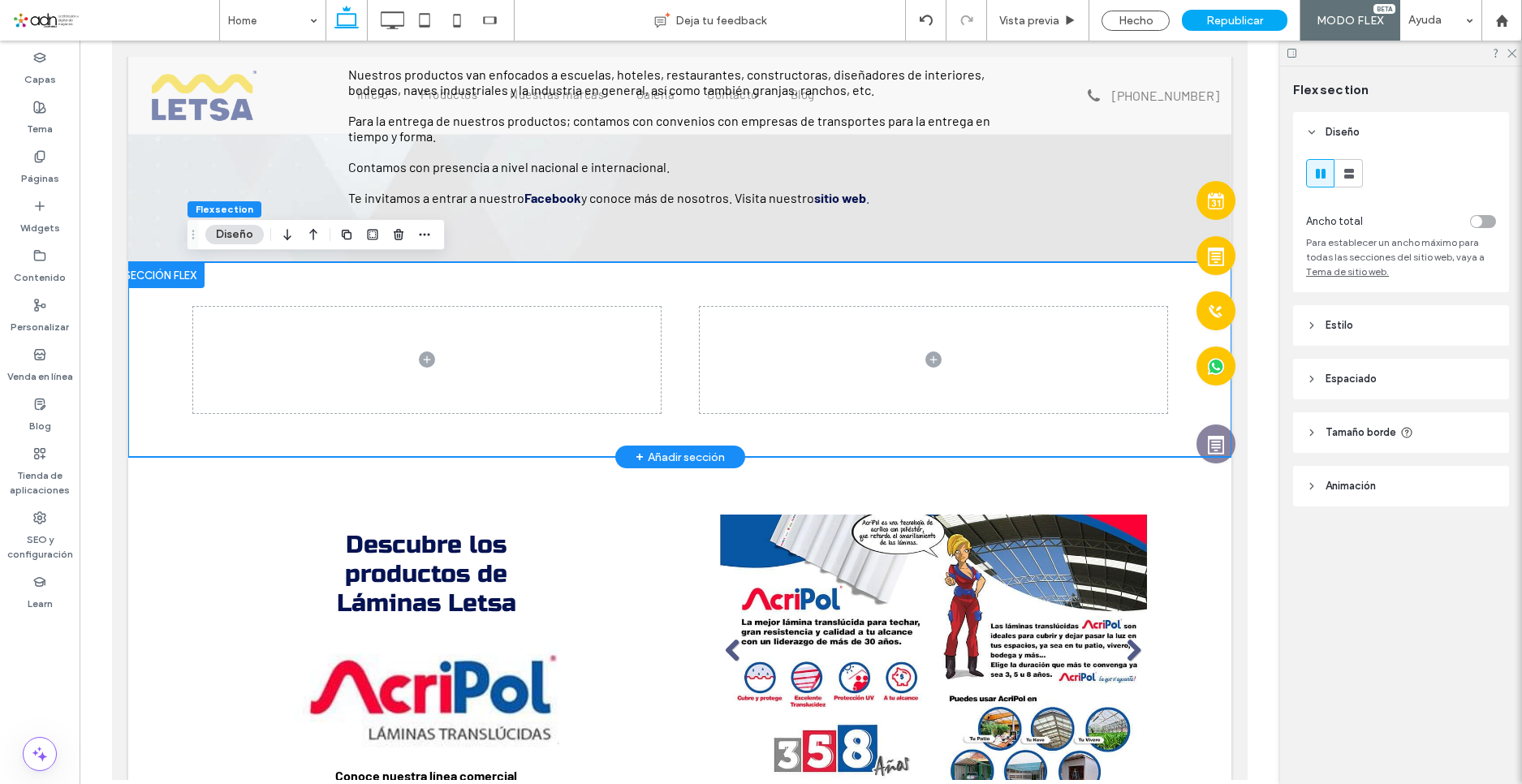
click at [174, 270] on div at bounding box center [160, 274] width 89 height 26
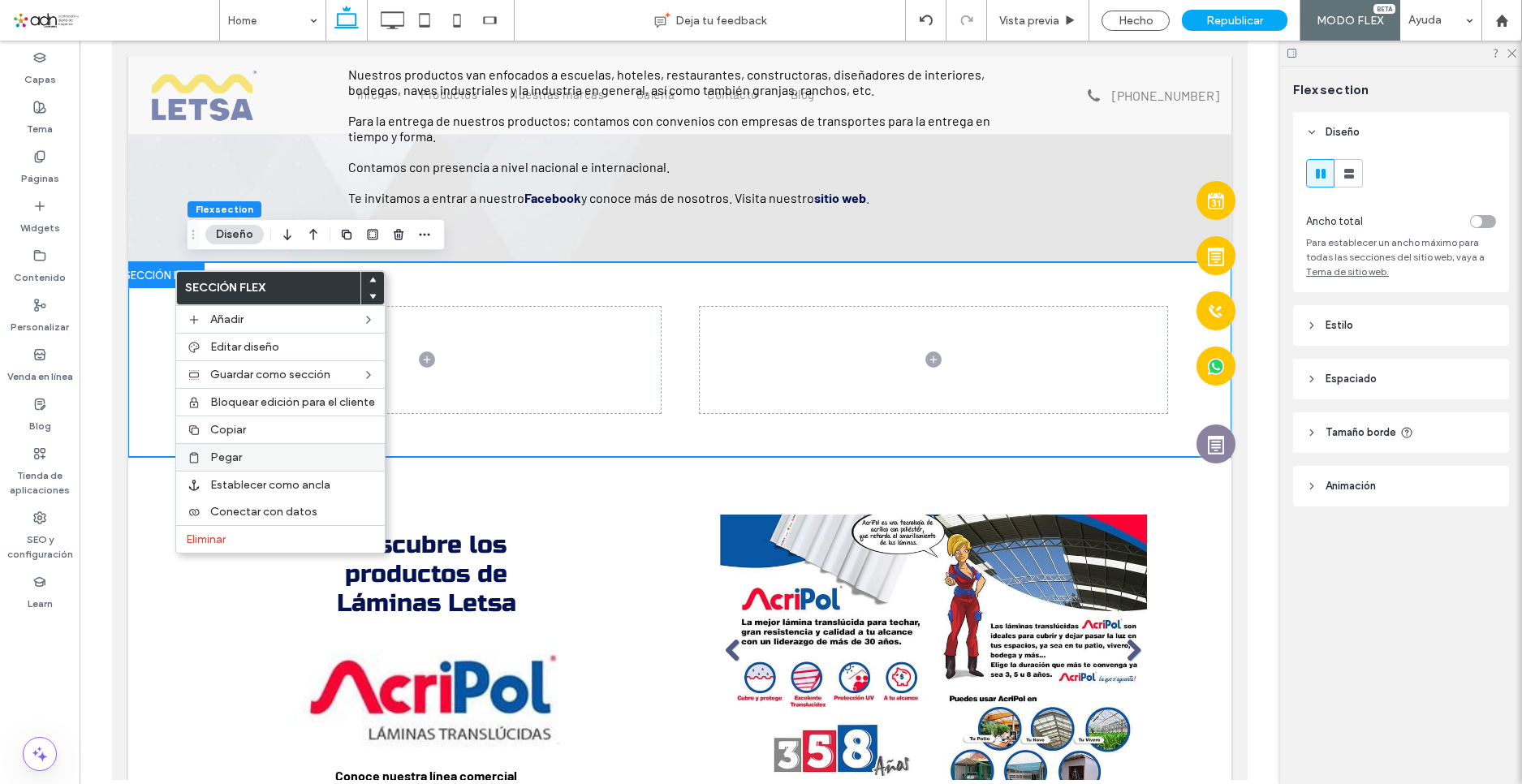
click at [234, 458] on span "Pegar" at bounding box center [225, 457] width 31 height 13
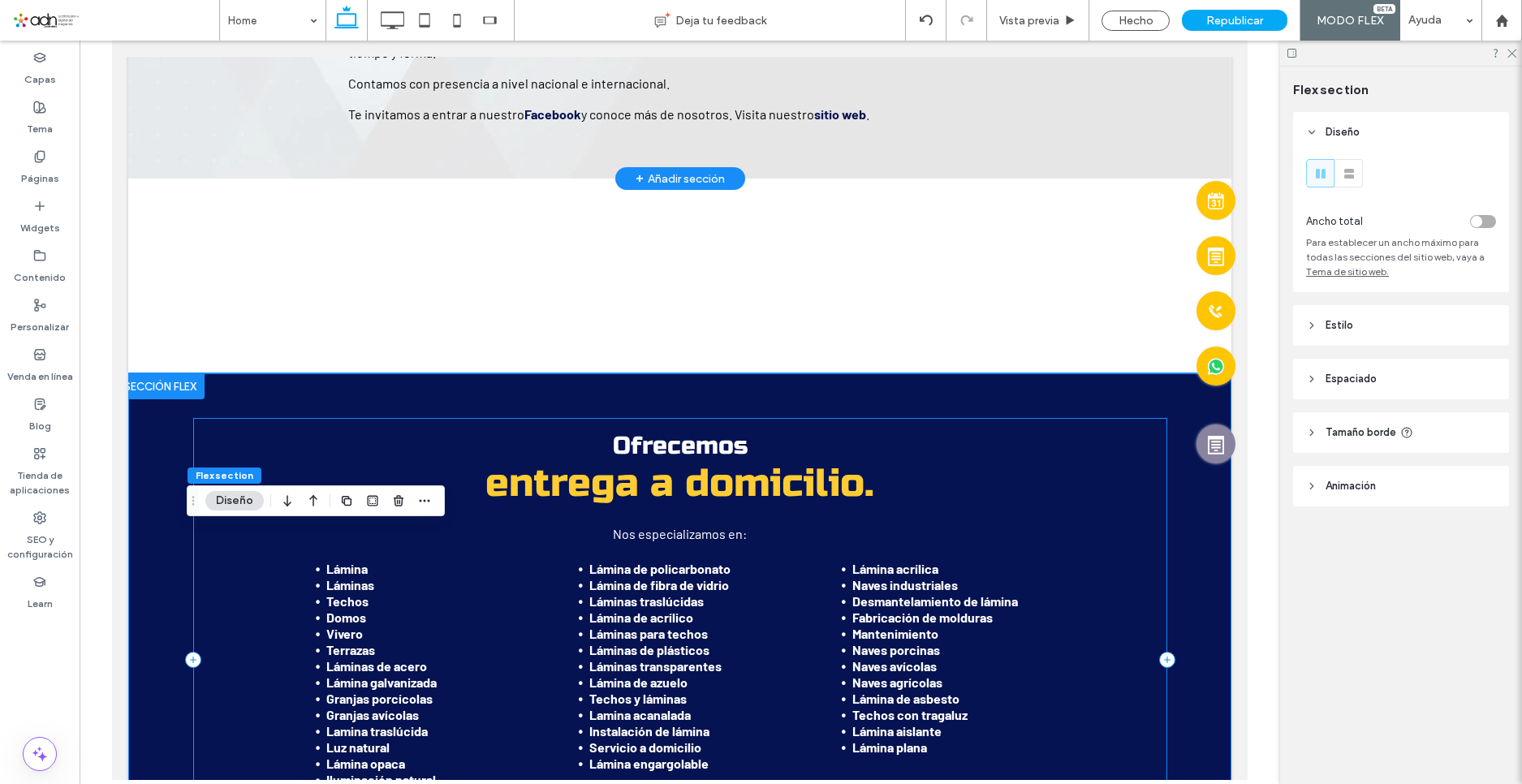
scroll to position [730, 0]
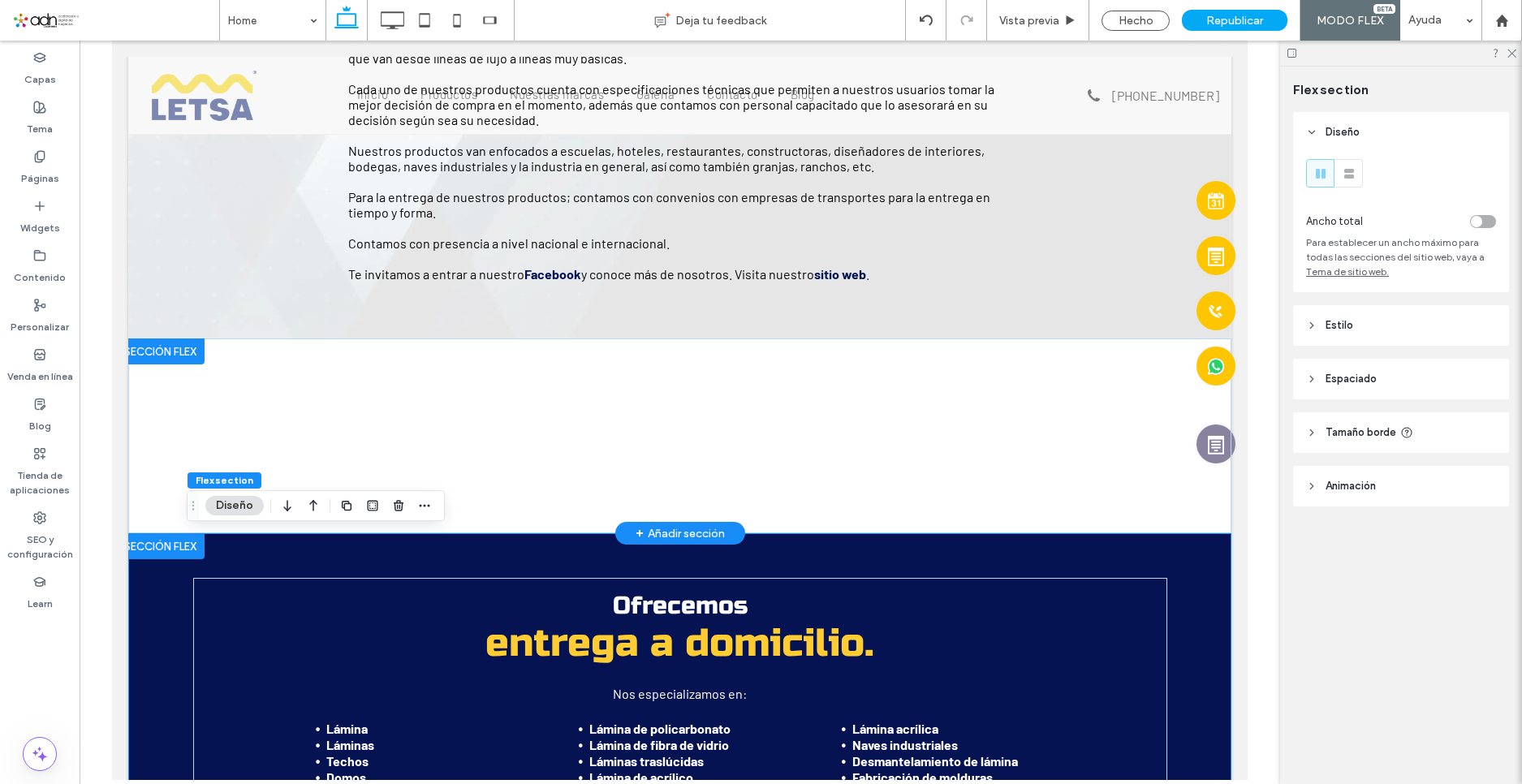
click at [169, 348] on div at bounding box center [160, 351] width 89 height 26
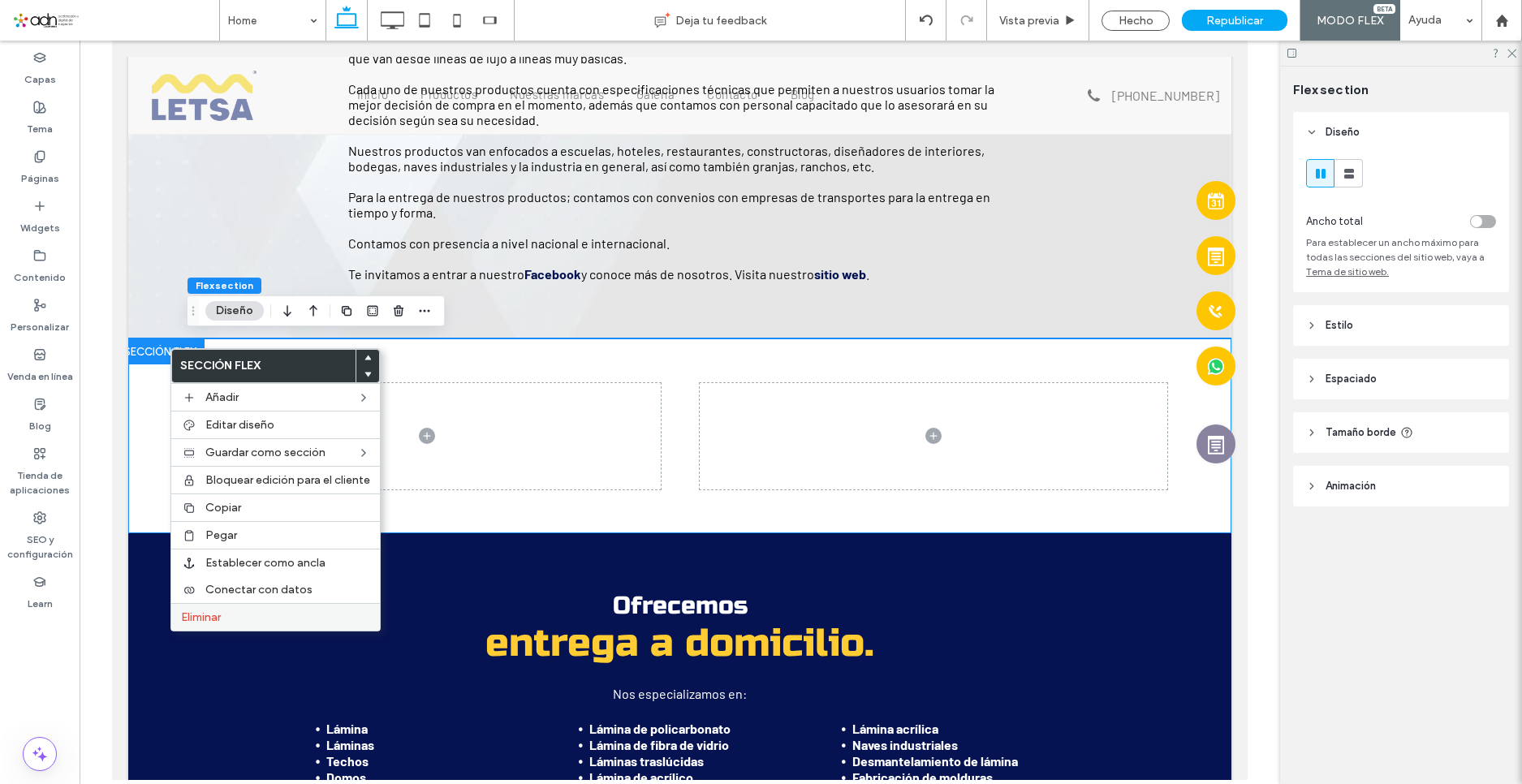
click at [220, 615] on span "Eliminar" at bounding box center [201, 616] width 39 height 13
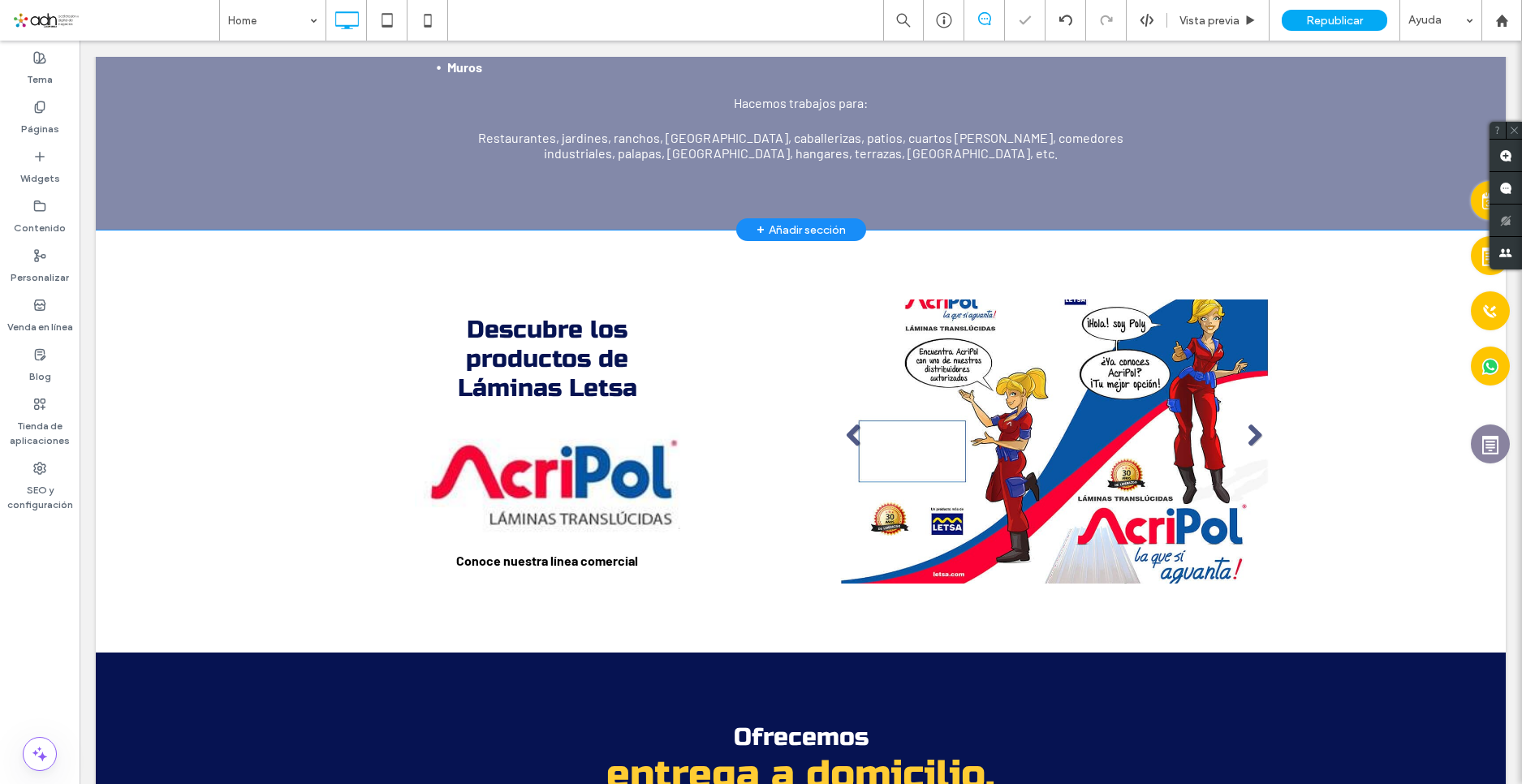
scroll to position [1786, 0]
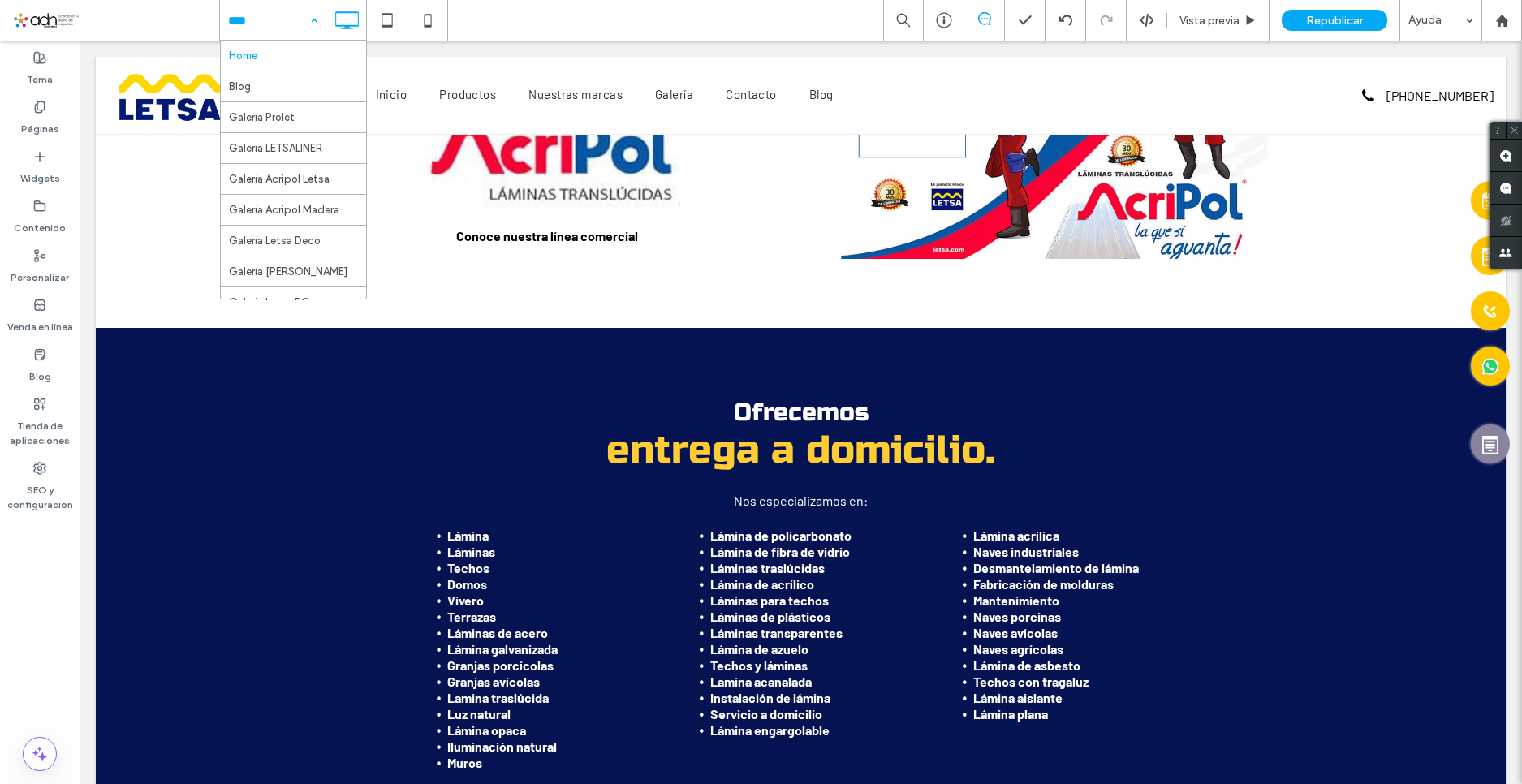
click at [265, 22] on input at bounding box center [268, 20] width 81 height 40
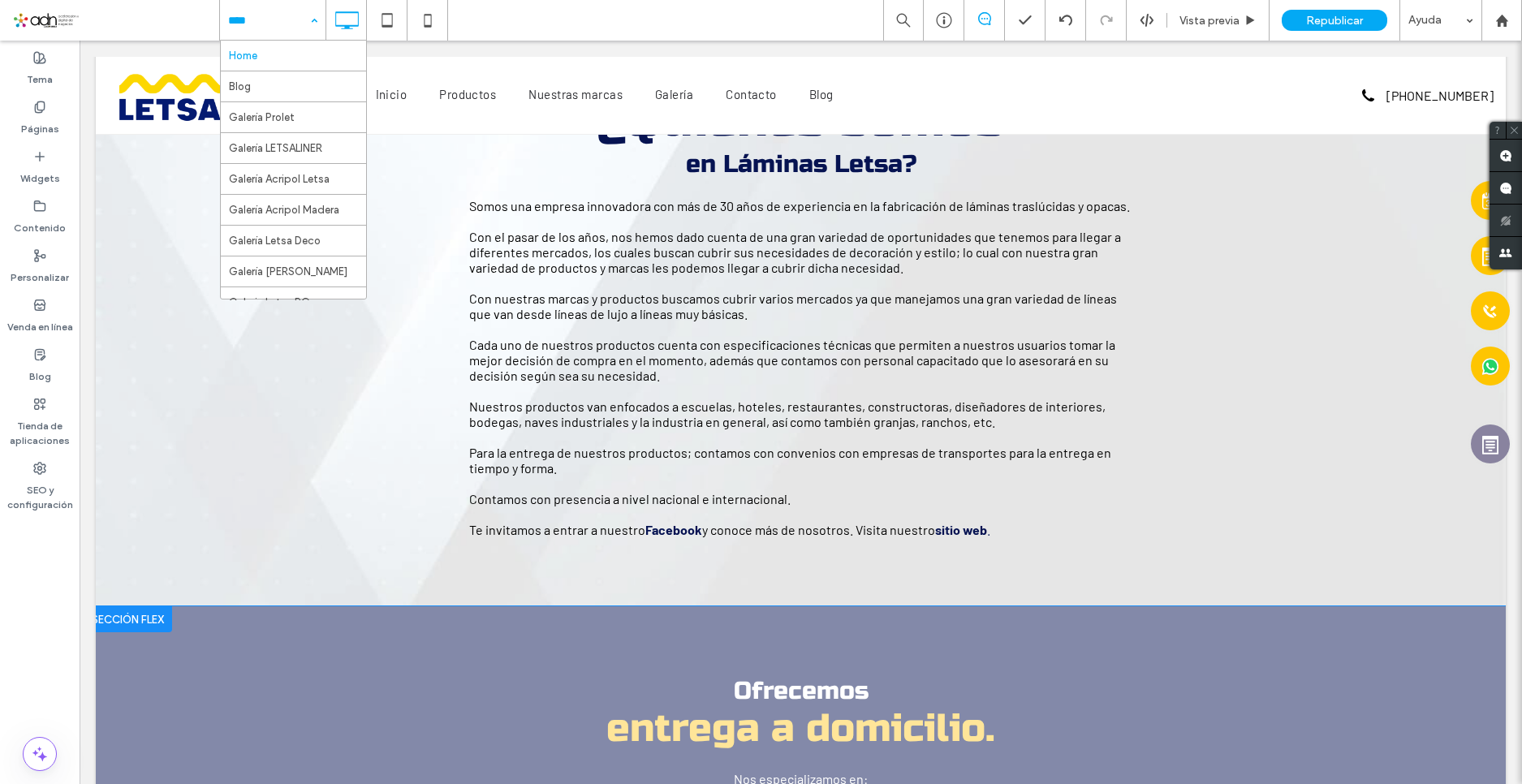
scroll to position [0, 0]
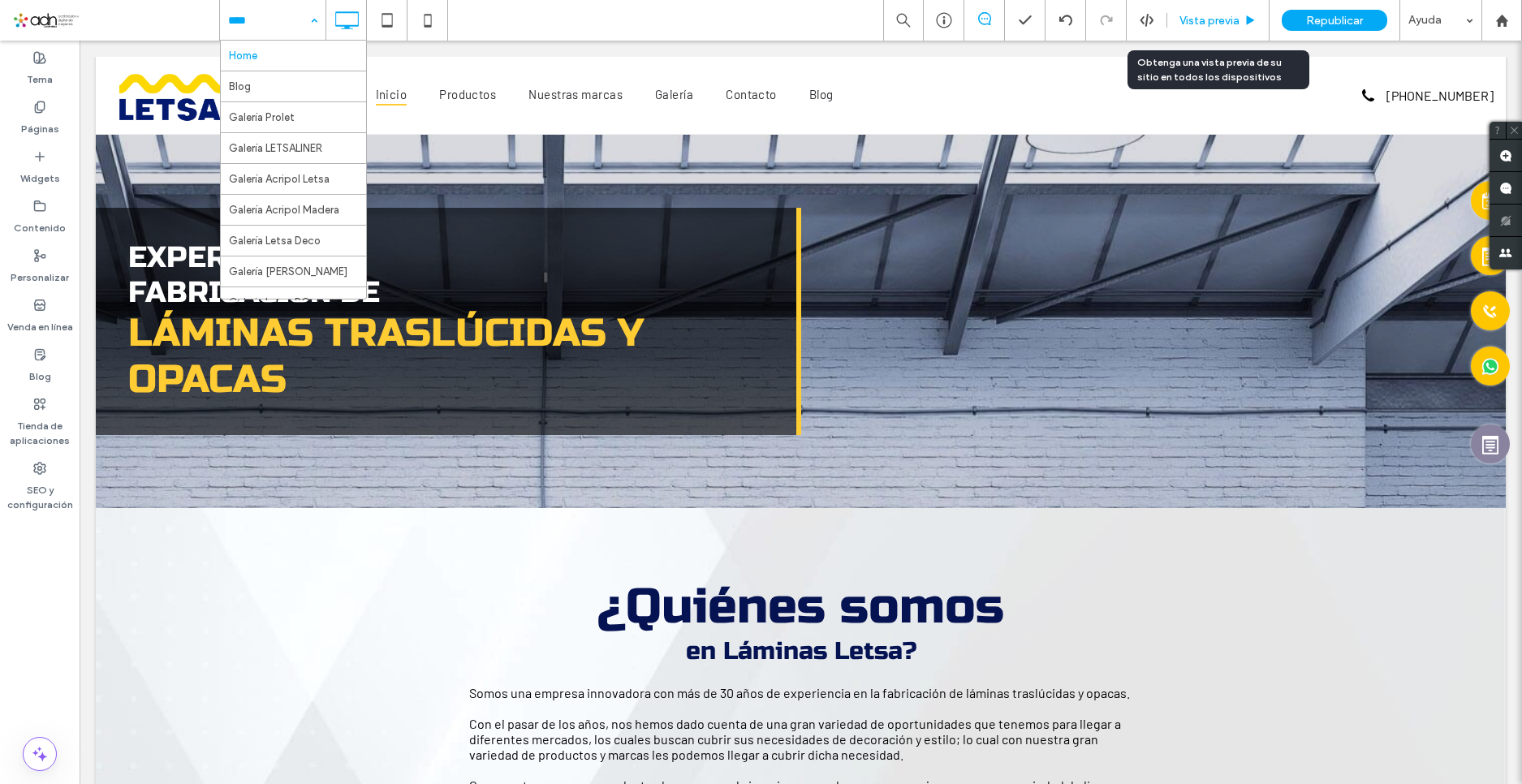
click at [1207, 21] on span "Vista previa" at bounding box center [1210, 20] width 60 height 13
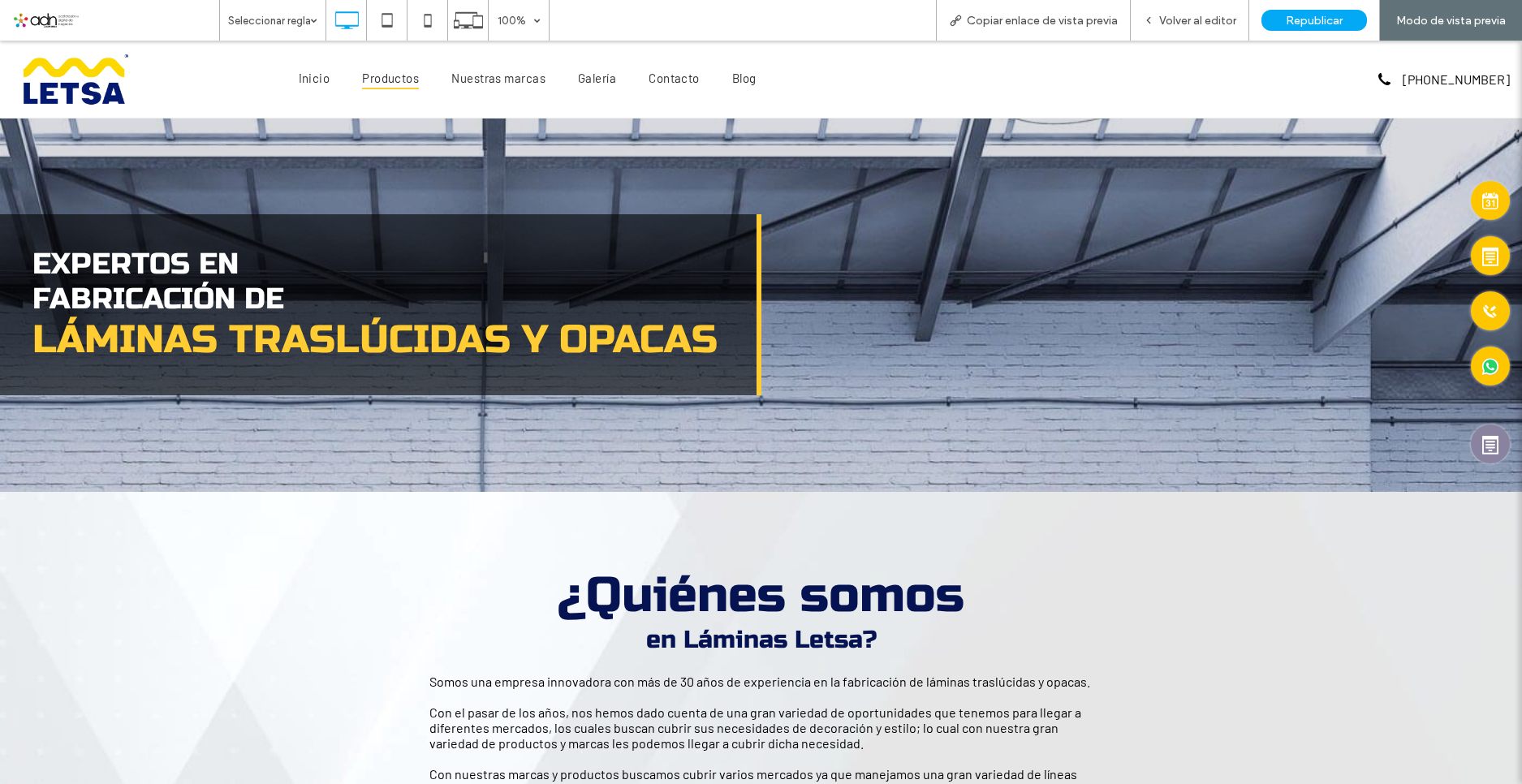
click at [383, 81] on span "Productos" at bounding box center [390, 77] width 57 height 22
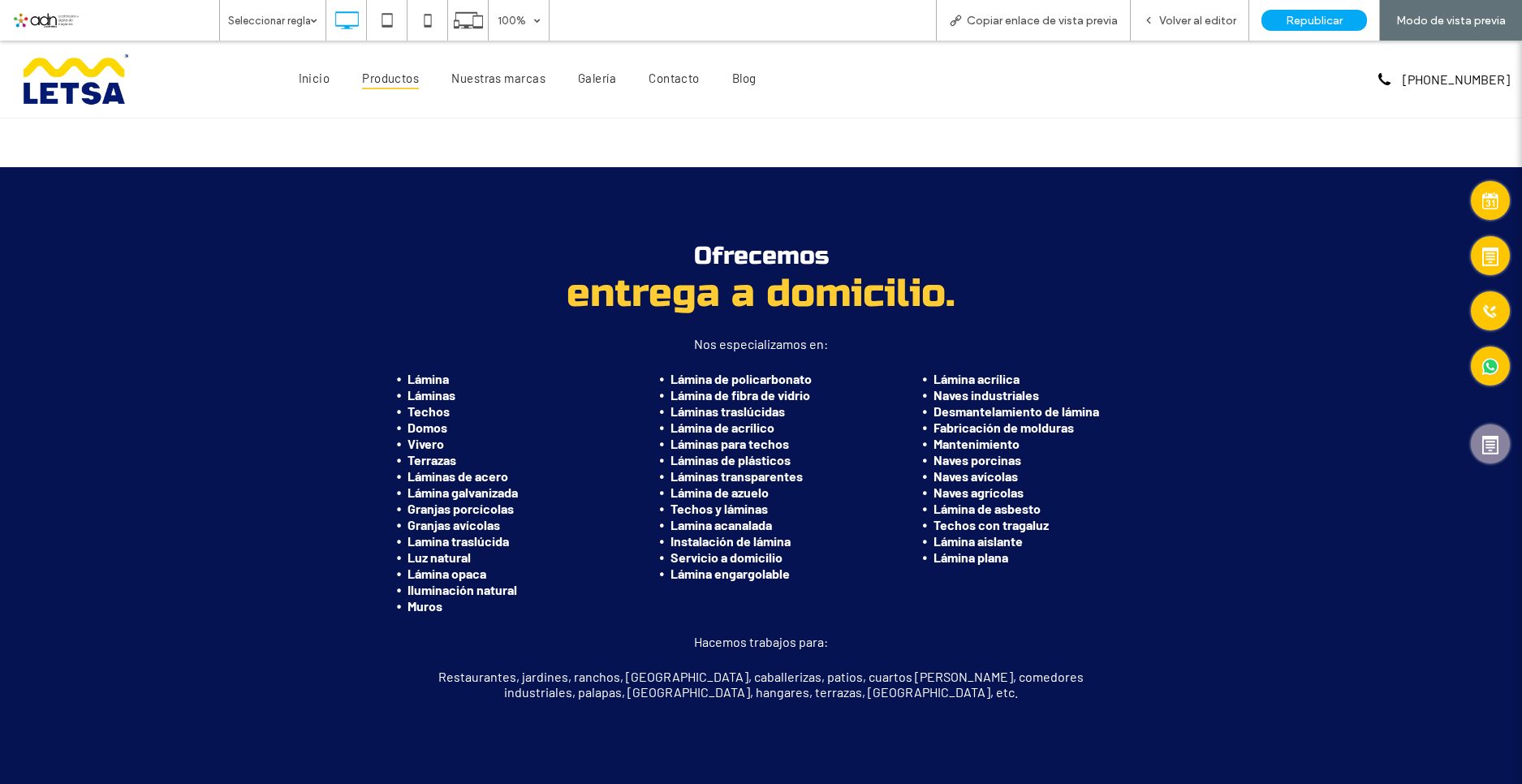
scroll to position [2003, 0]
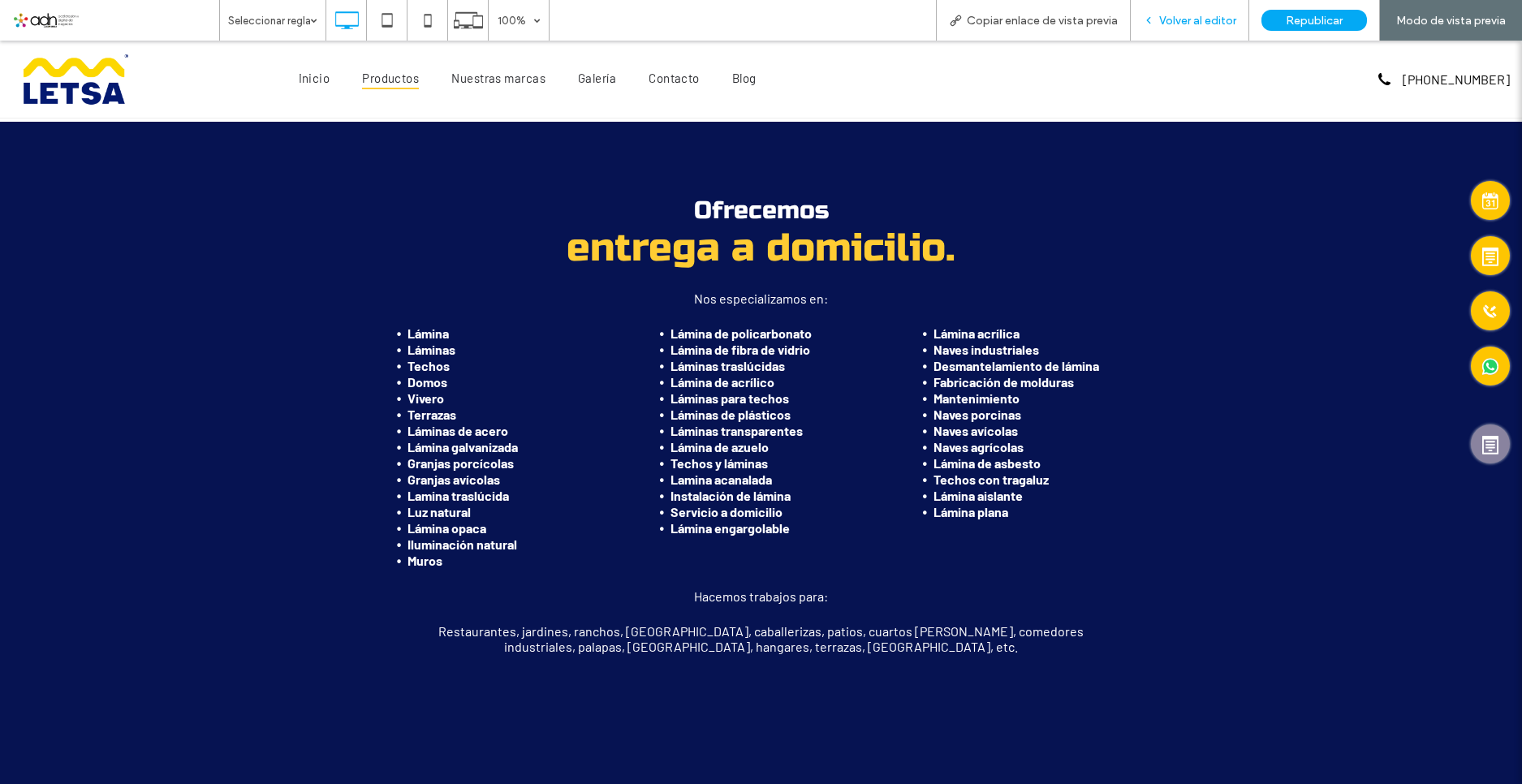
click at [1178, 21] on span "Volver al editor" at bounding box center [1198, 20] width 77 height 13
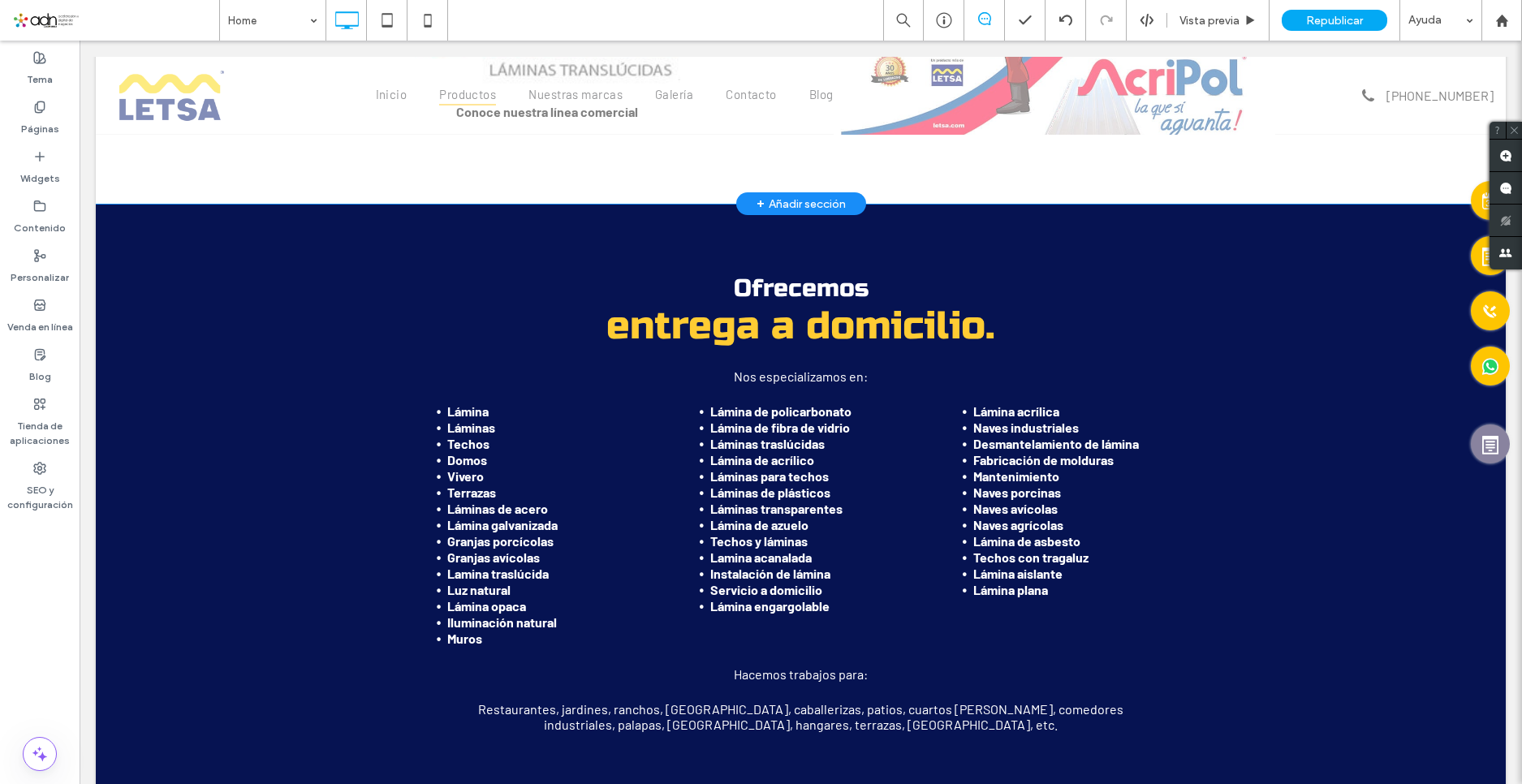
scroll to position [1905, 0]
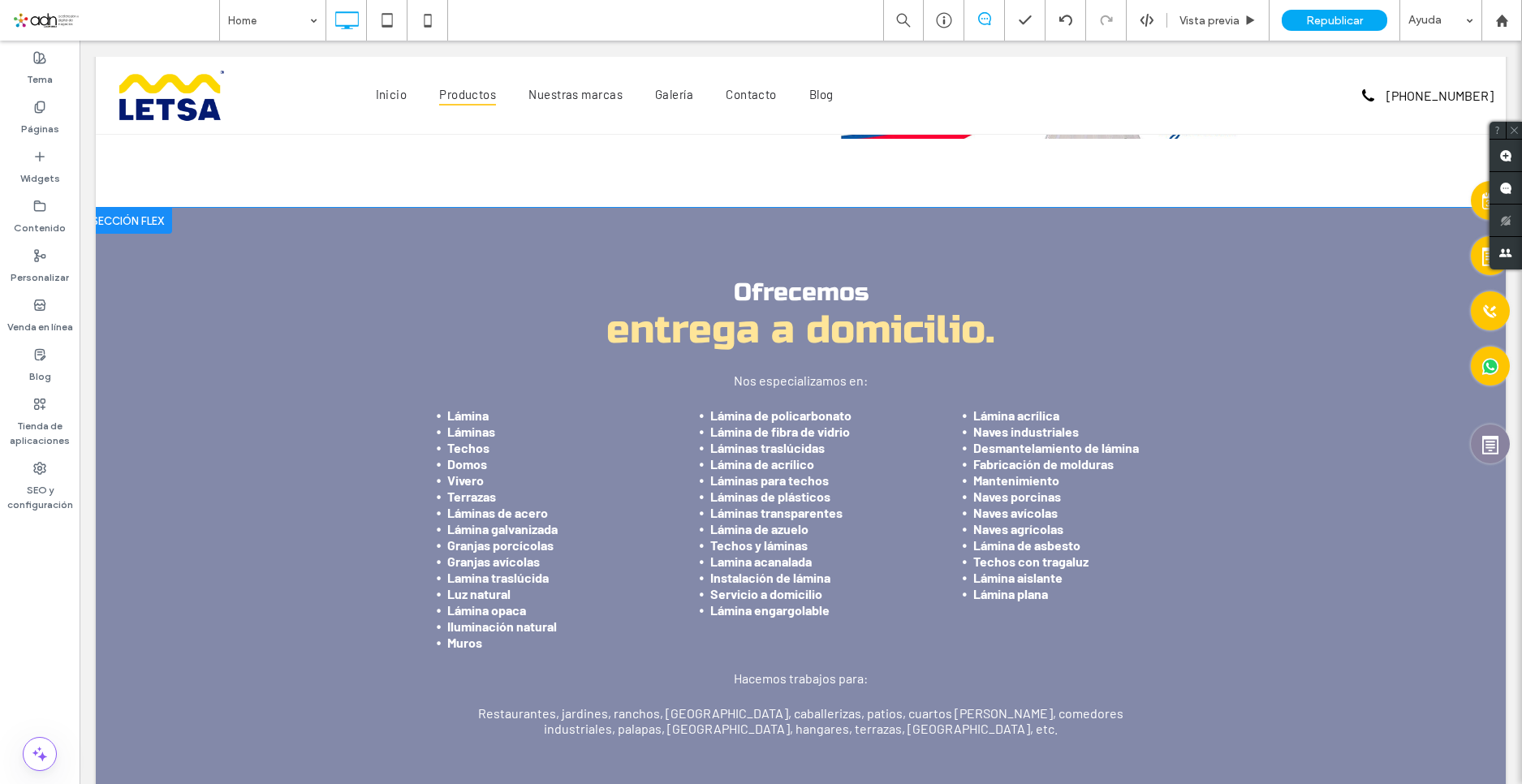
click at [147, 219] on div at bounding box center [127, 221] width 89 height 26
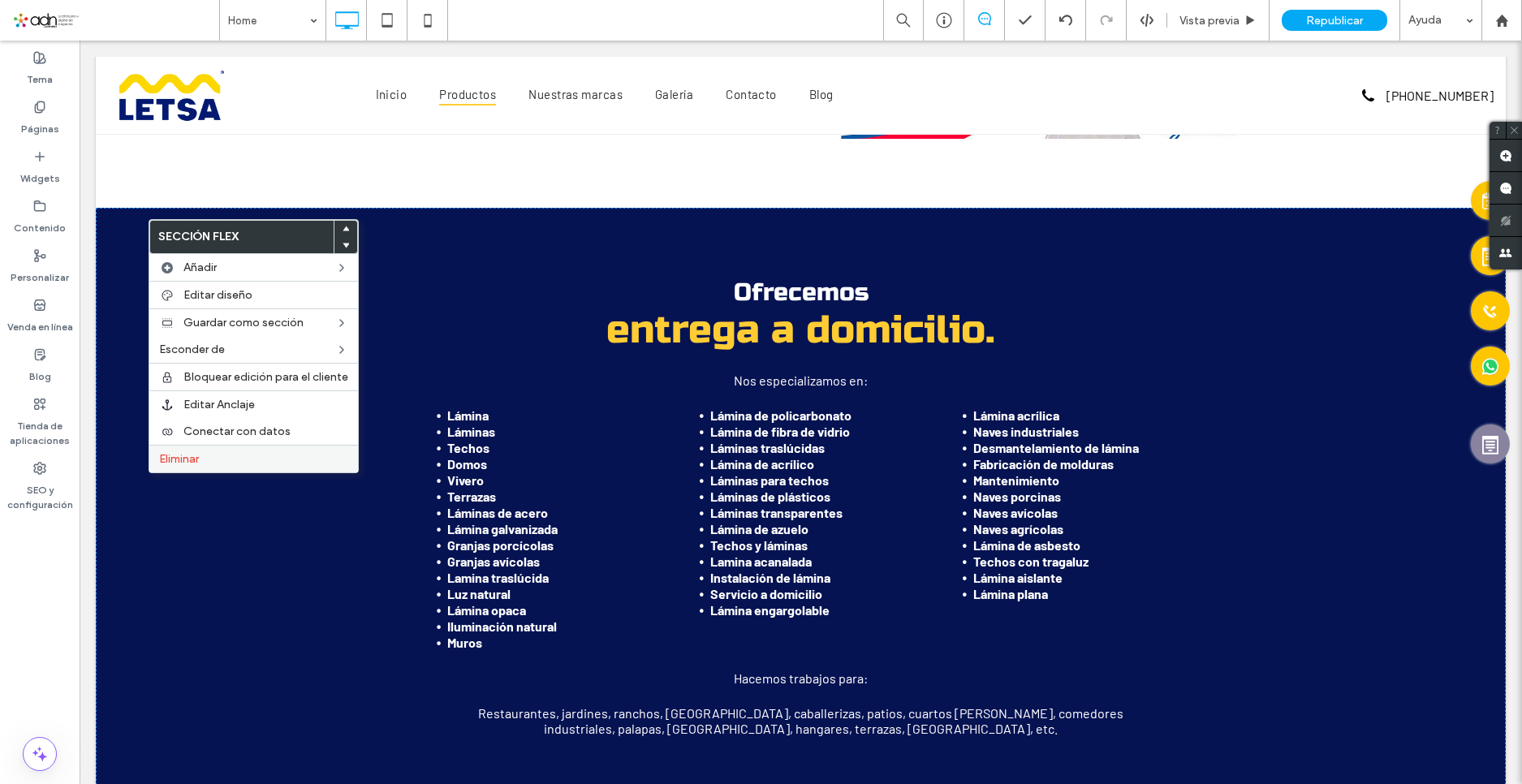
click at [208, 457] on label "Eliminar" at bounding box center [253, 458] width 189 height 13
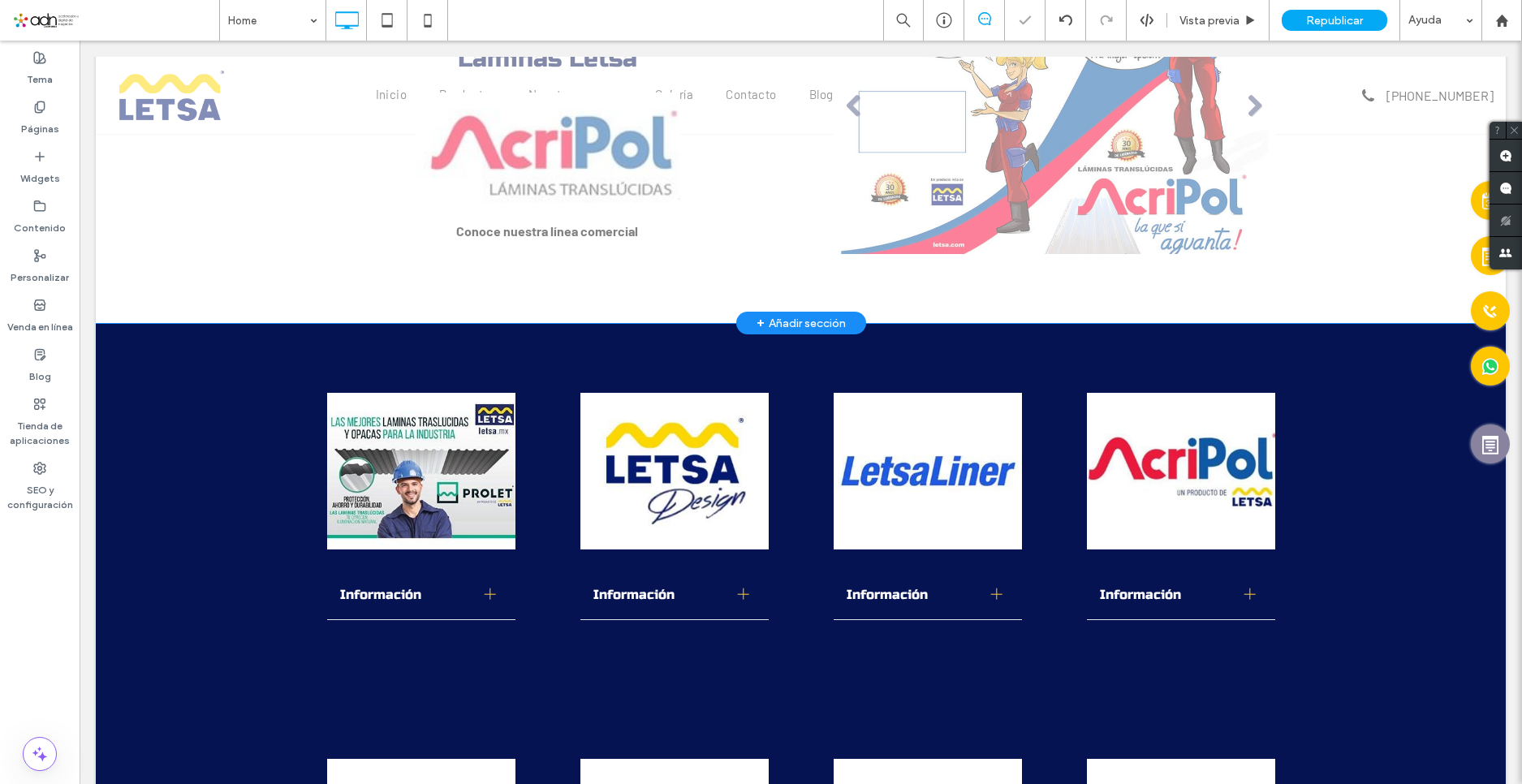
scroll to position [1581, 0]
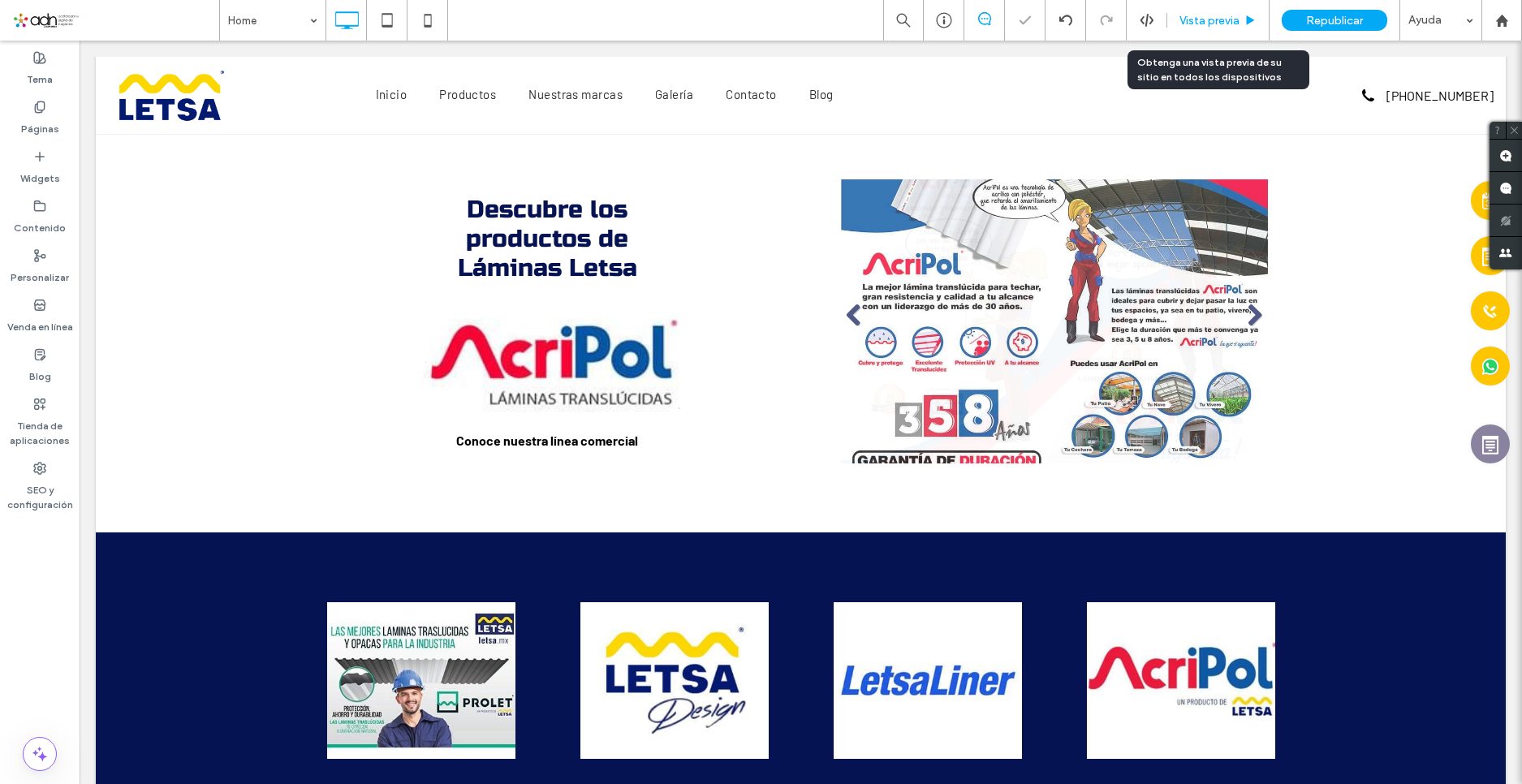
click at [1202, 13] on span "Vista previa" at bounding box center [1210, 20] width 60 height 13
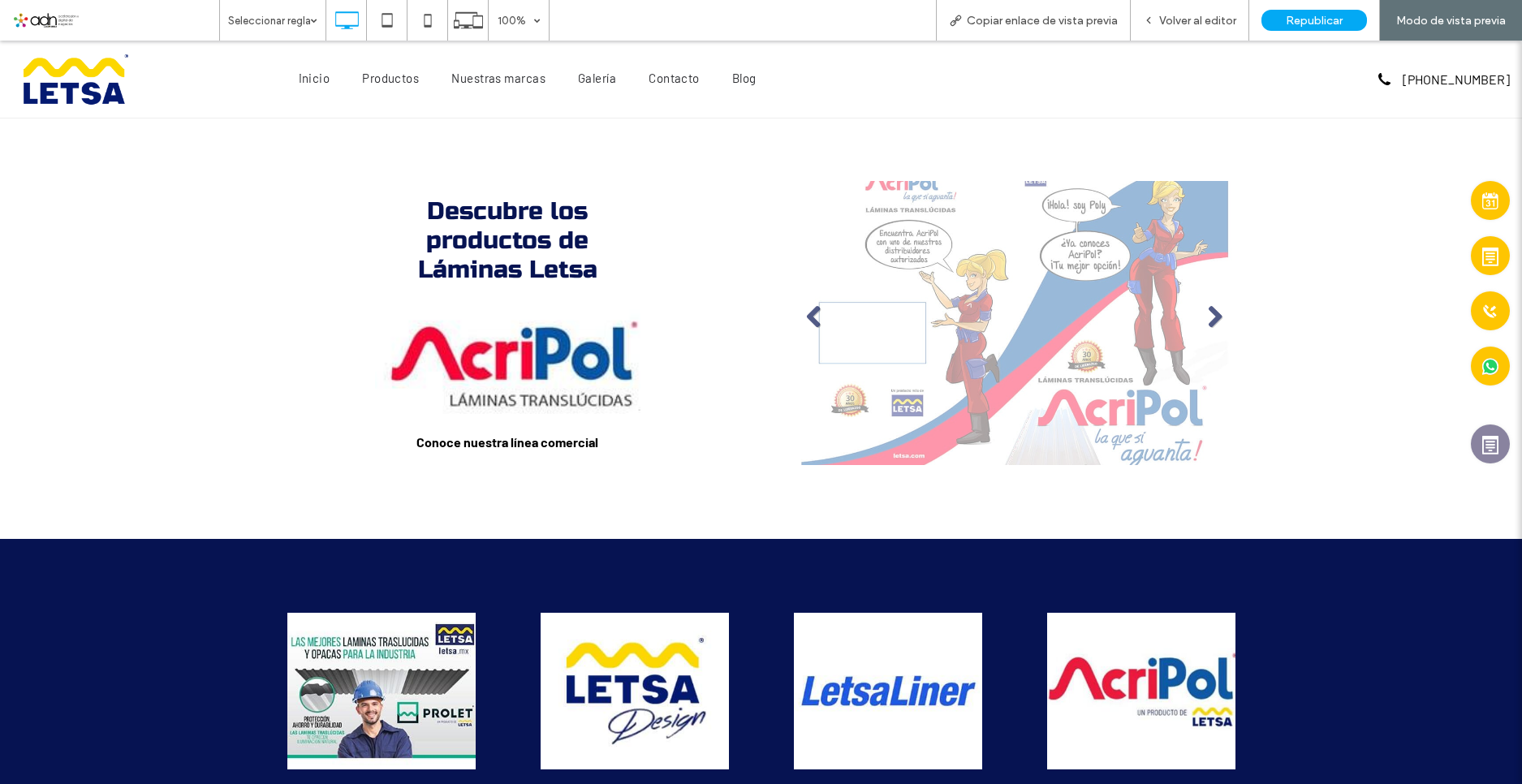
scroll to position [1588, 0]
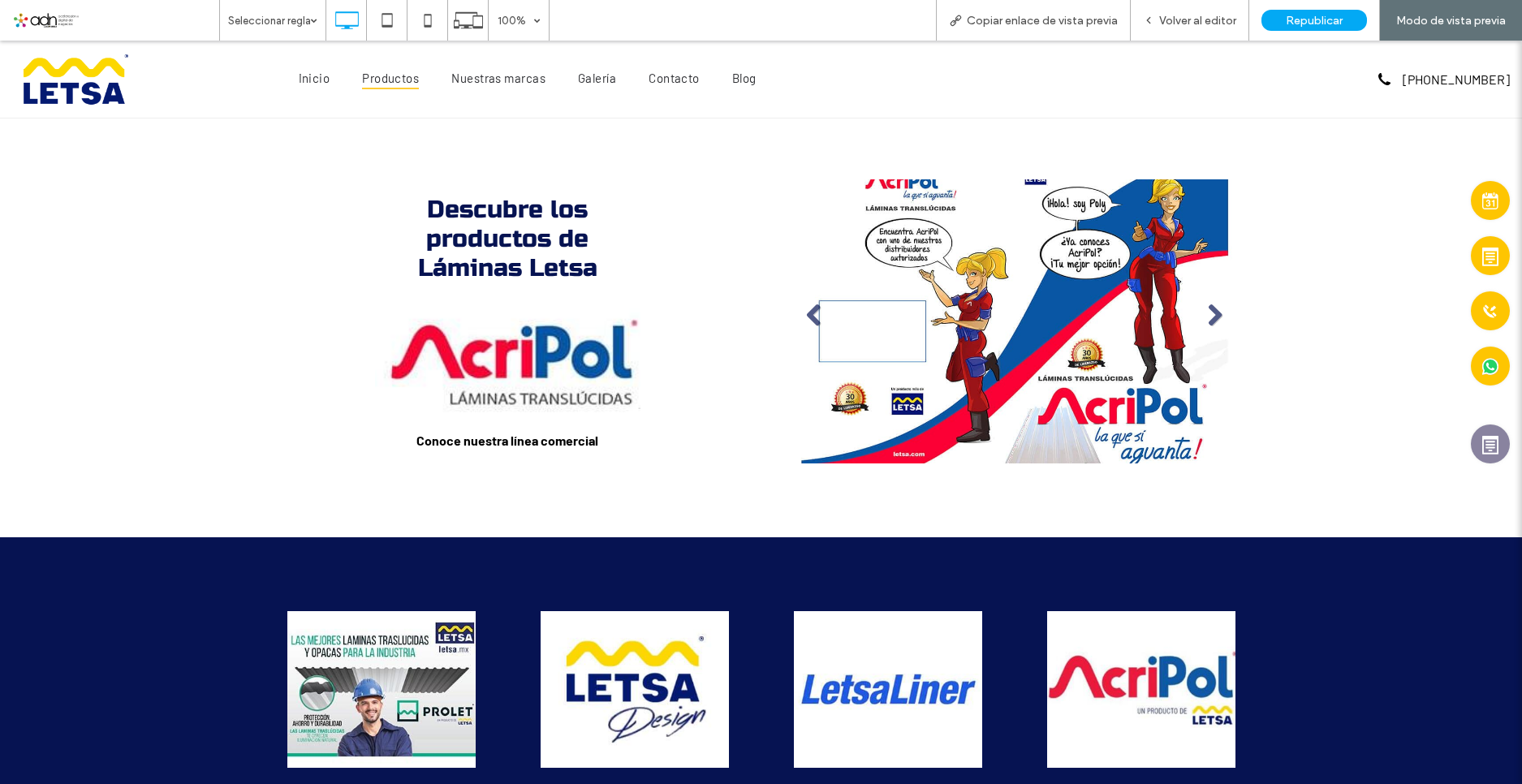
click at [391, 78] on span "Productos" at bounding box center [390, 77] width 57 height 22
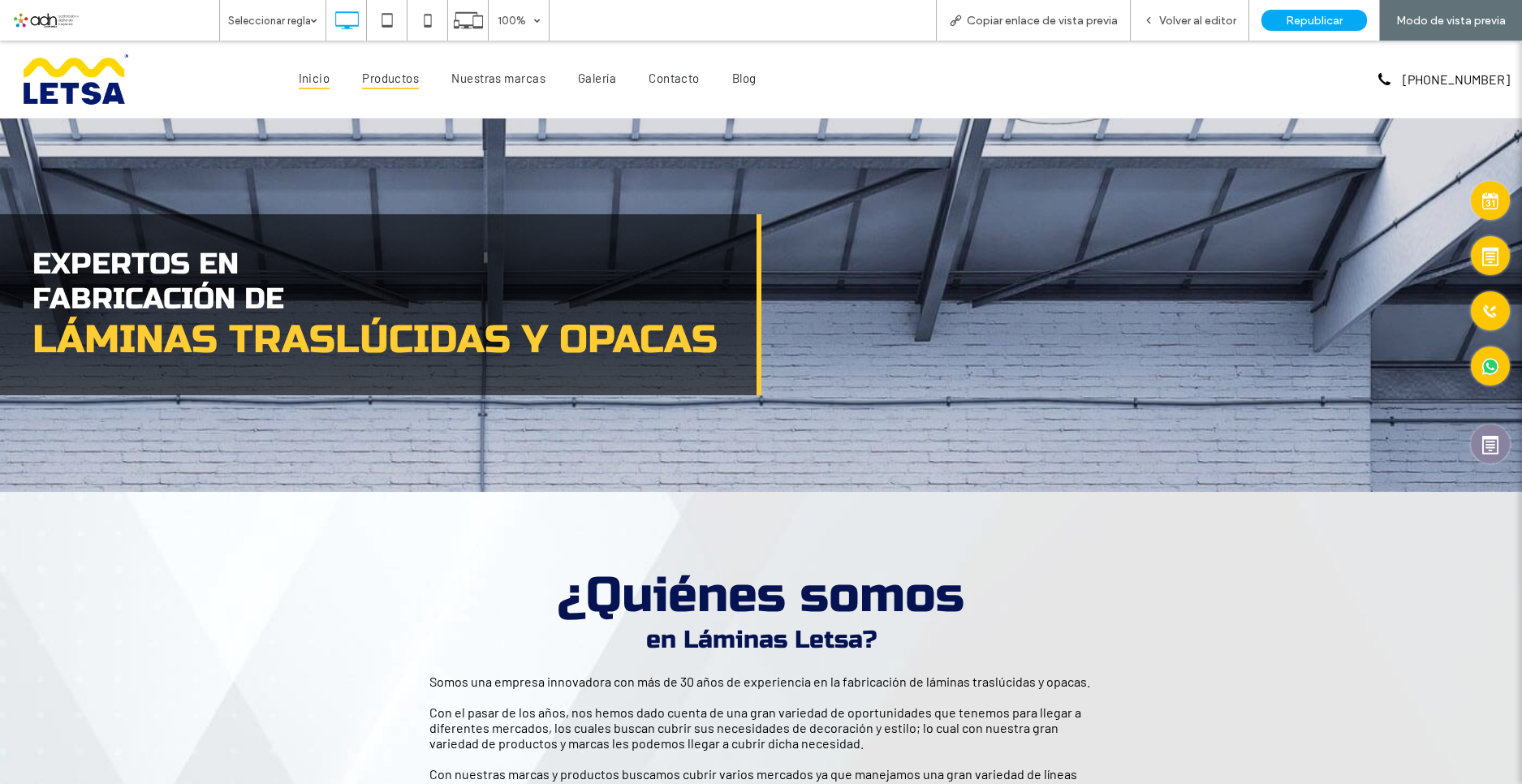
scroll to position [0, 0]
click at [319, 81] on span "Inicio" at bounding box center [314, 77] width 31 height 22
click at [397, 75] on span "Productos" at bounding box center [390, 77] width 57 height 22
click at [507, 78] on span "Nuestras marcas" at bounding box center [498, 77] width 94 height 22
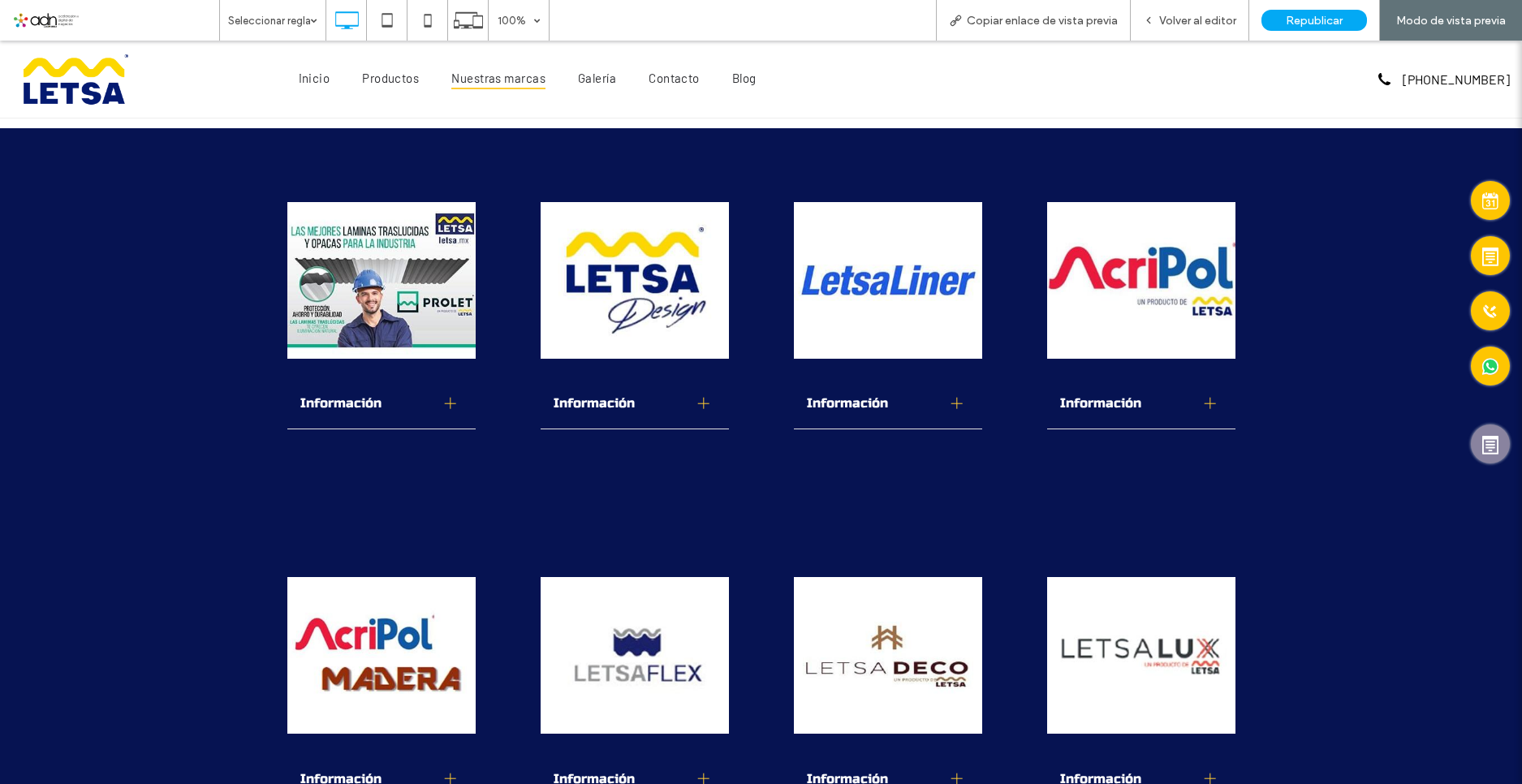
scroll to position [2003, 0]
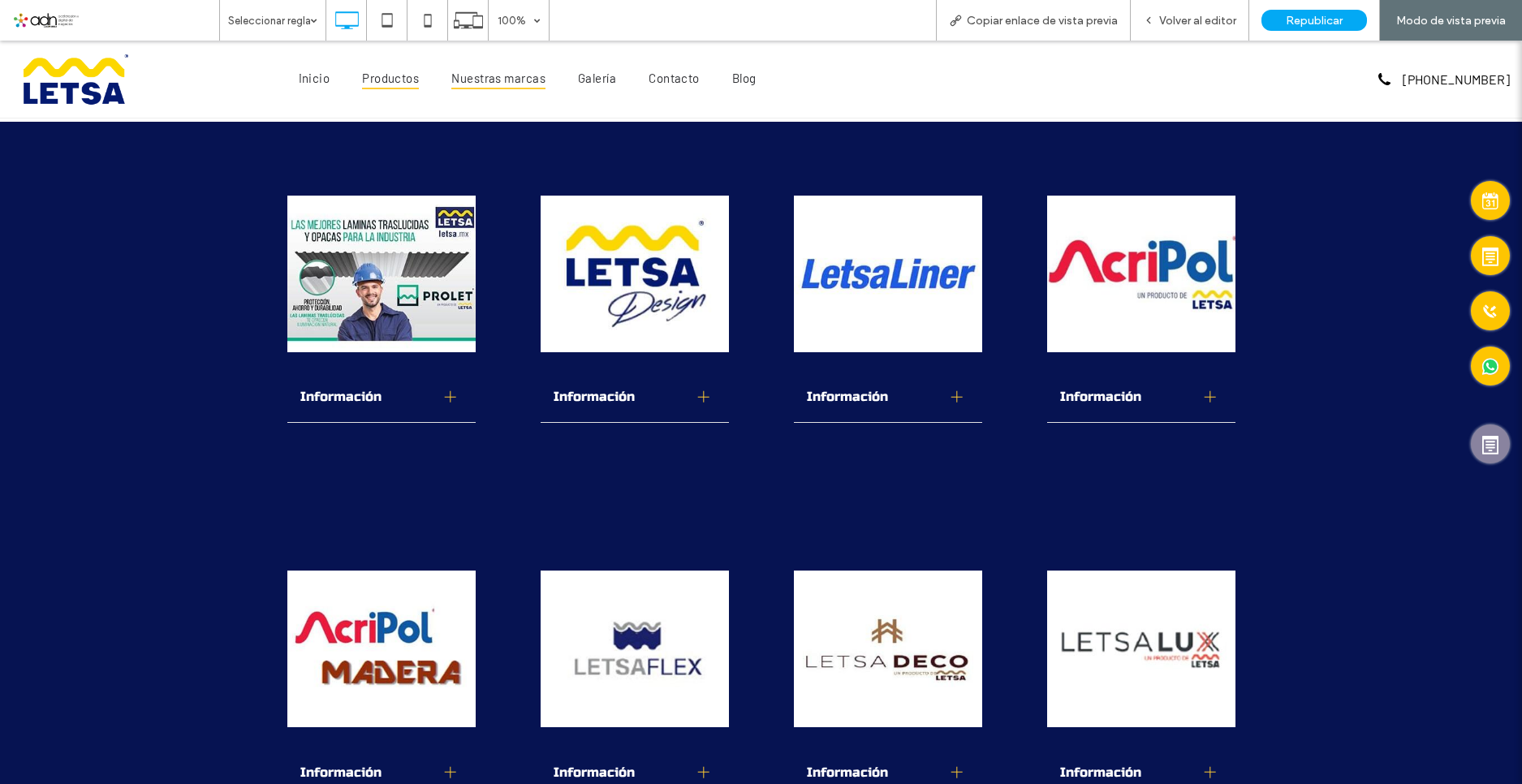
click at [391, 83] on span "Productos" at bounding box center [390, 77] width 57 height 22
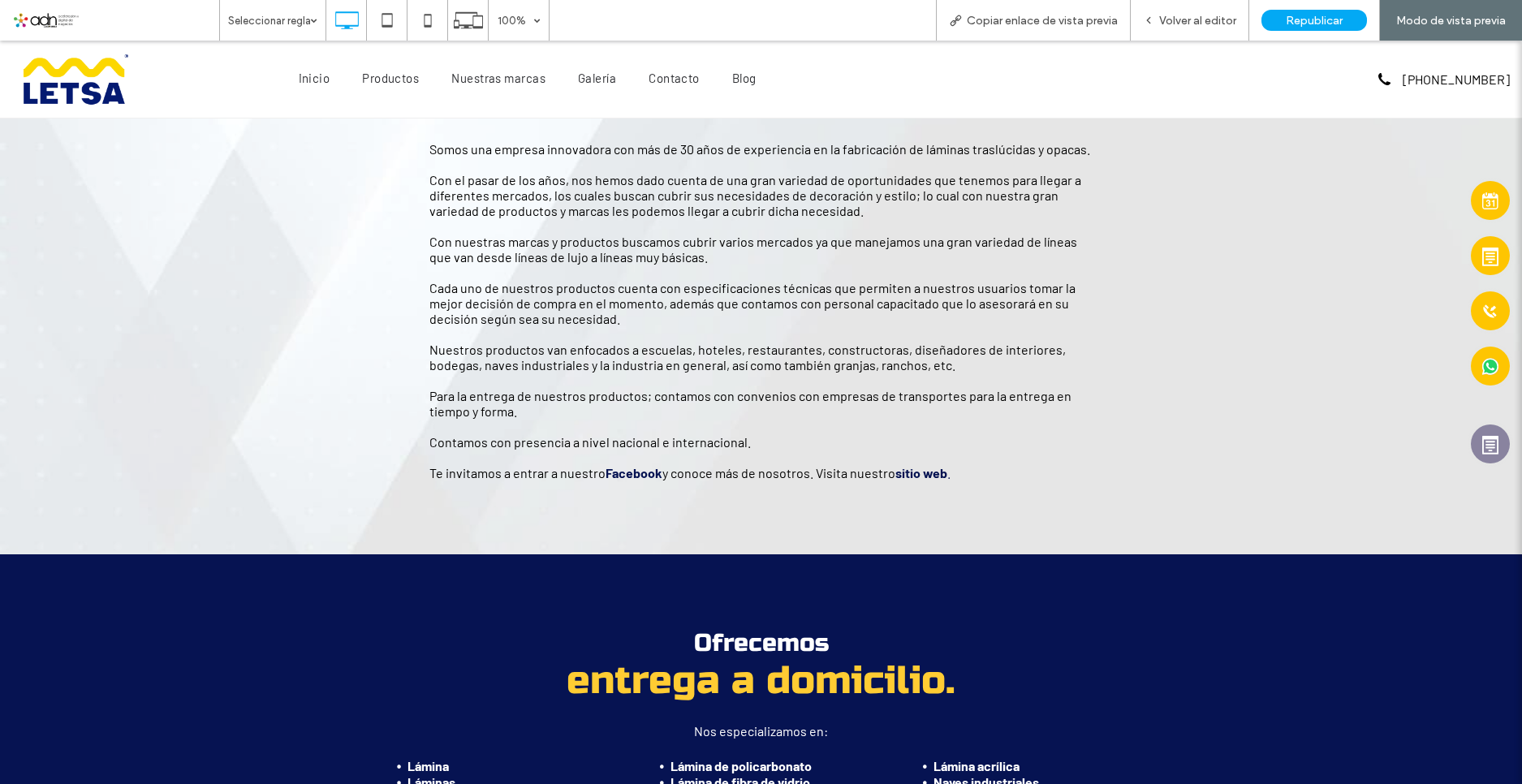
scroll to position [623, 0]
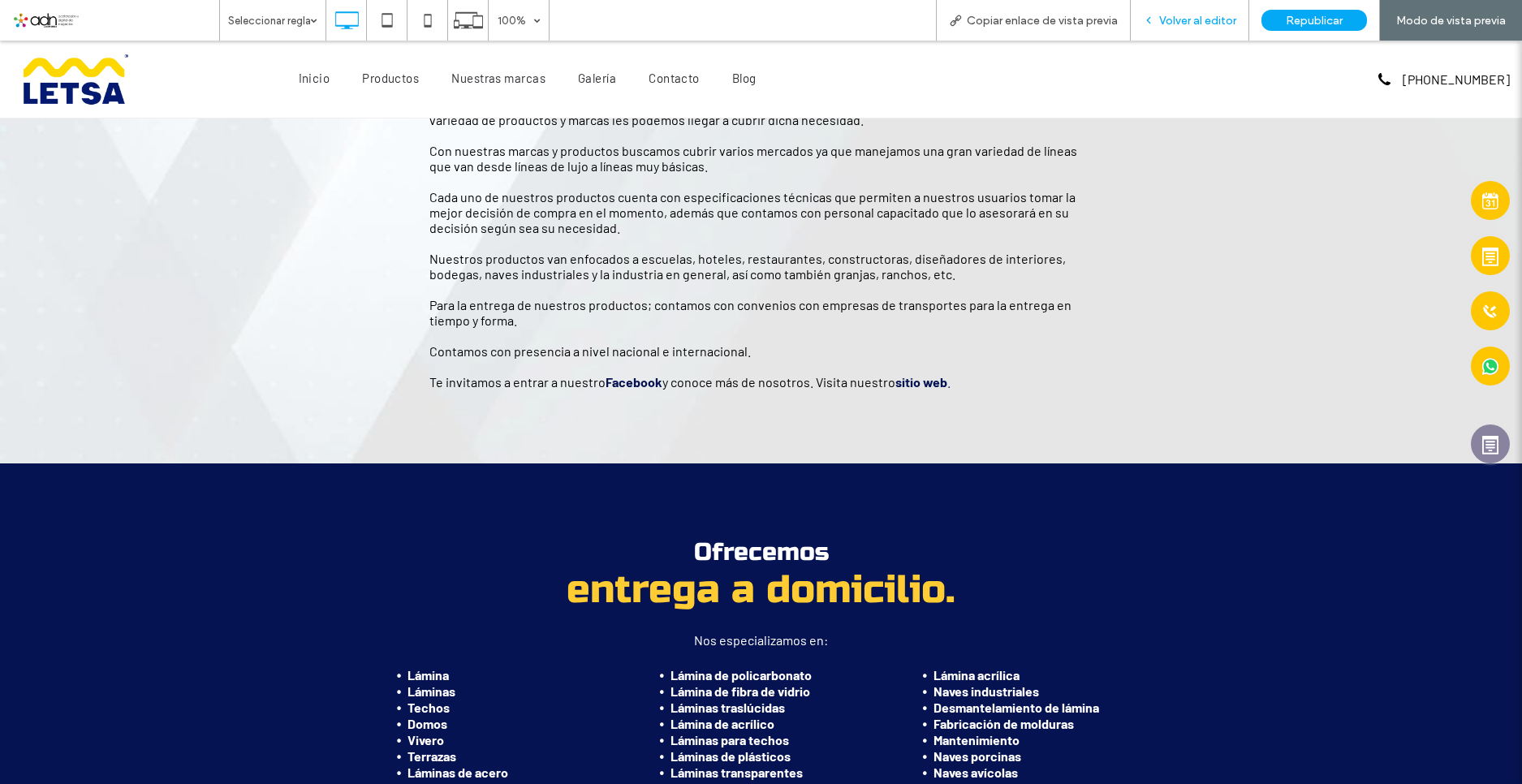
click at [1214, 29] on div "Volver al editor" at bounding box center [1190, 20] width 118 height 40
click at [1176, 18] on span "Volver al editor" at bounding box center [1198, 20] width 77 height 13
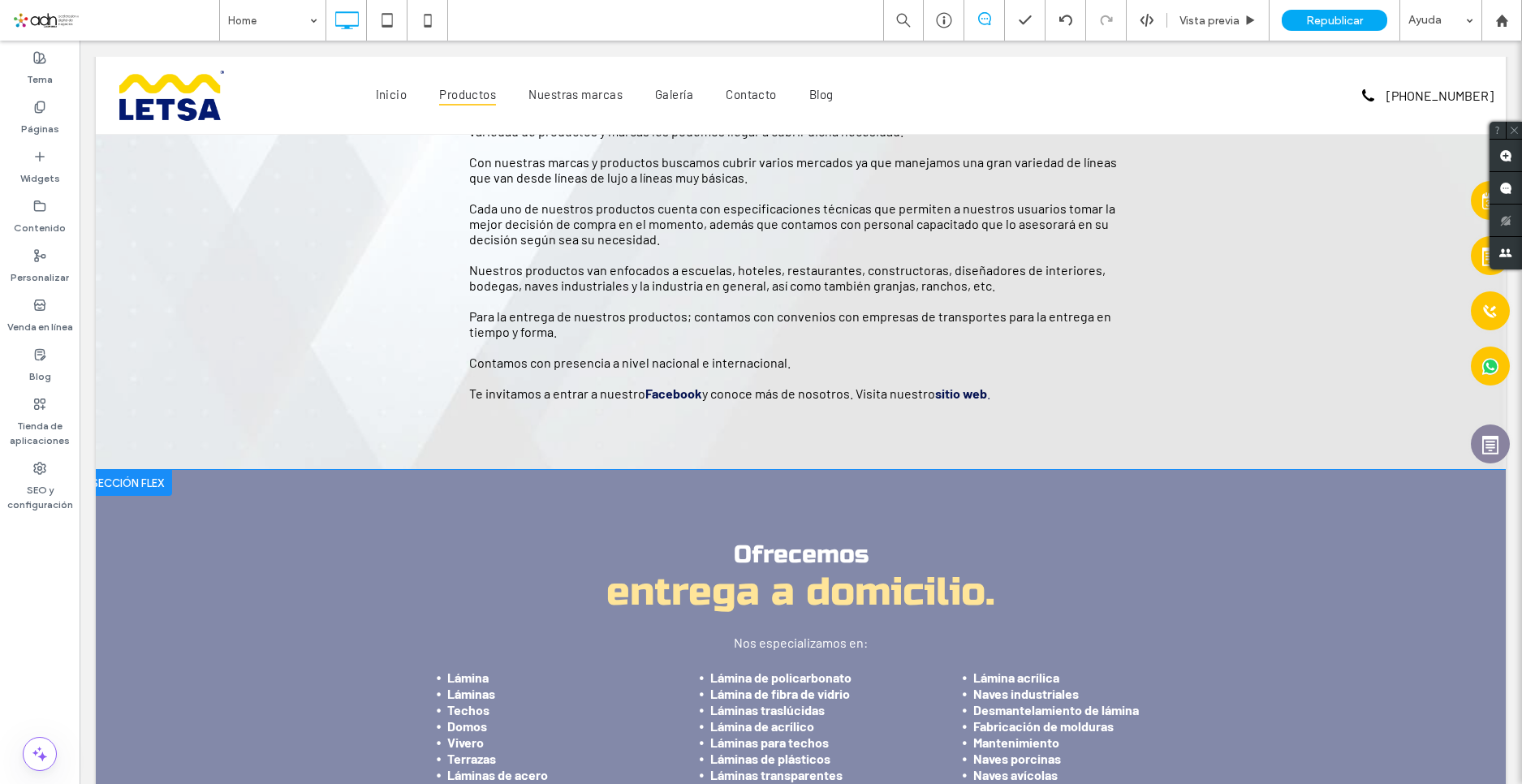
click at [127, 476] on div at bounding box center [127, 483] width 89 height 26
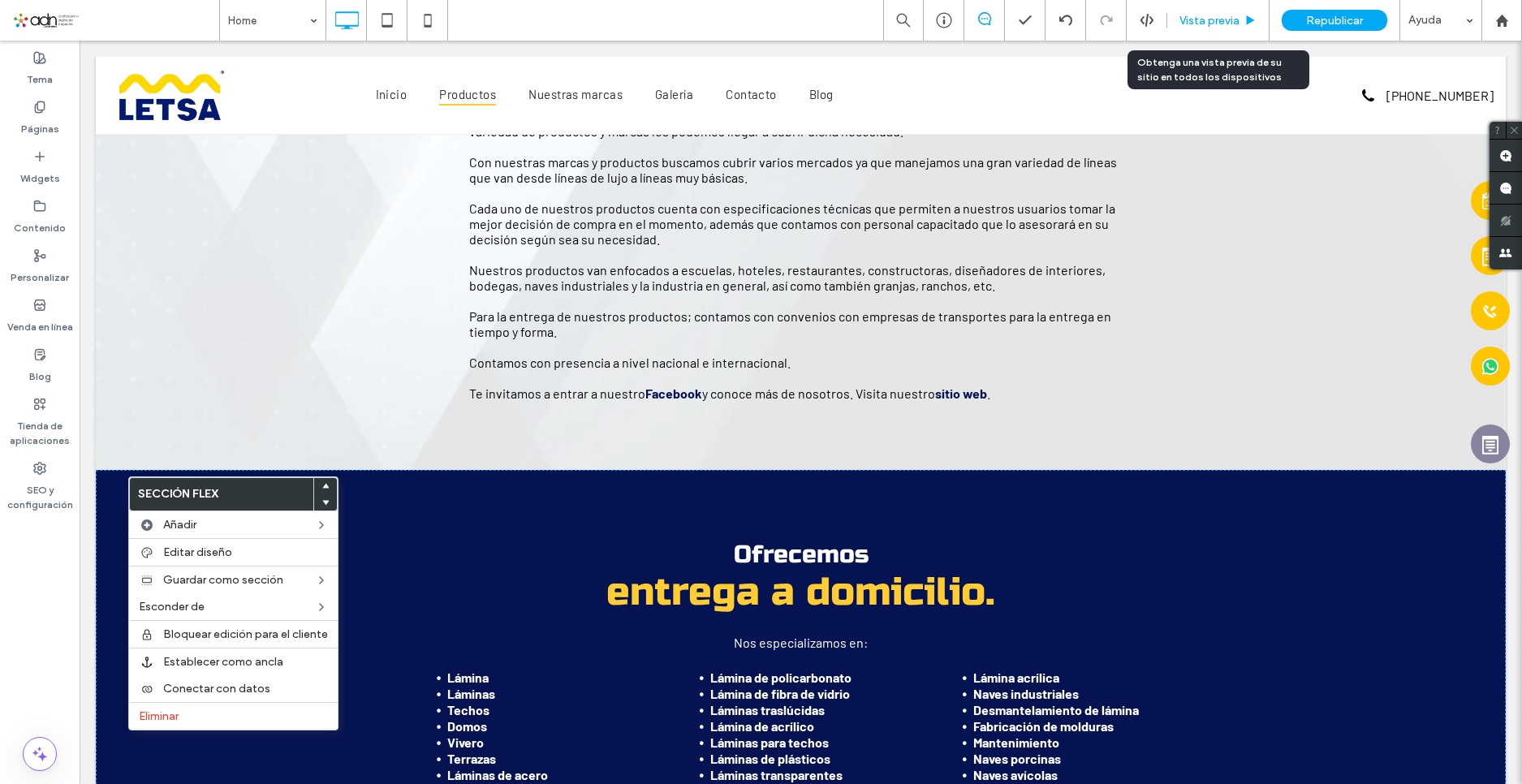
click at [1220, 17] on span "Vista previa" at bounding box center [1210, 20] width 60 height 13
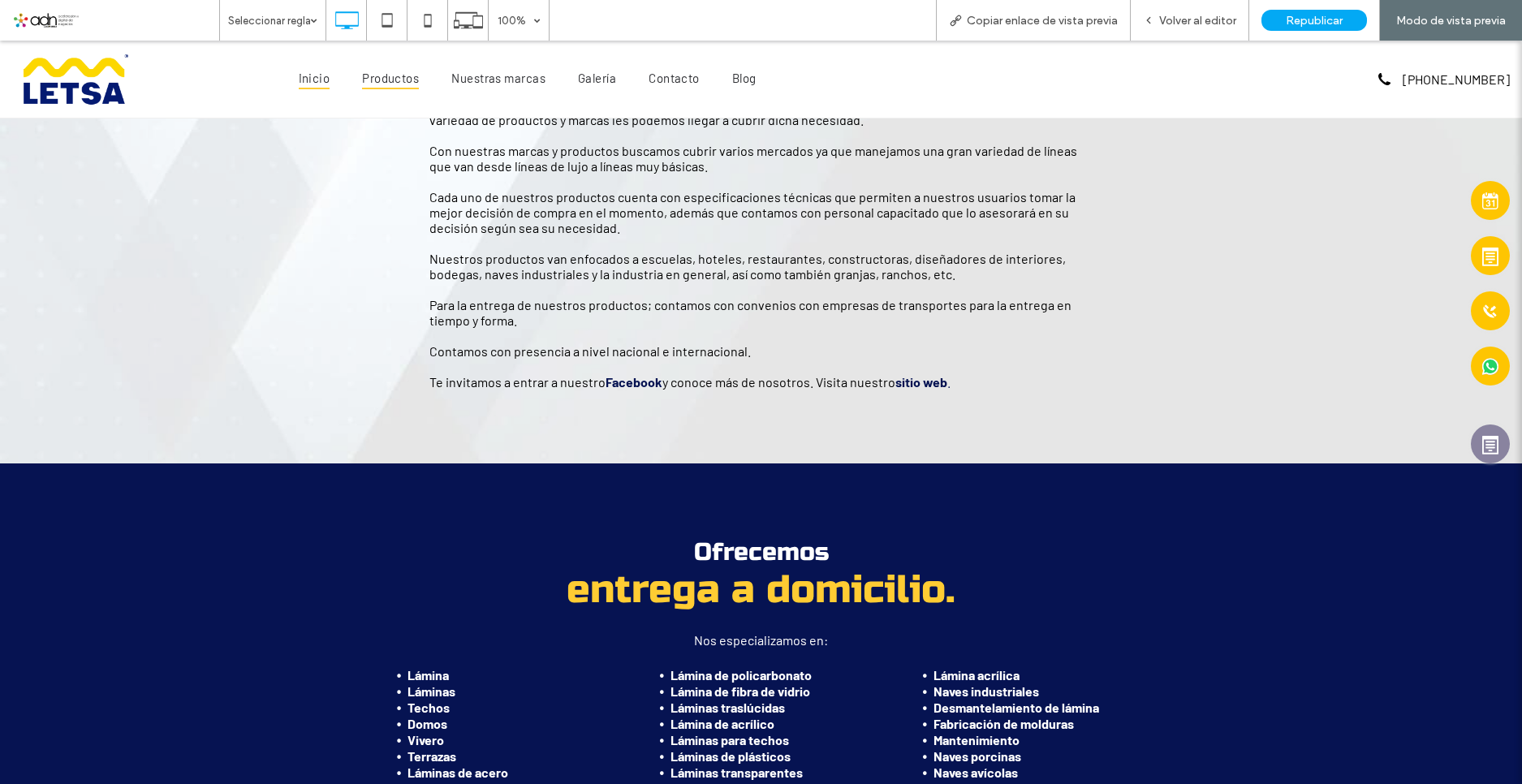
click at [315, 87] on span "Inicio" at bounding box center [314, 77] width 31 height 22
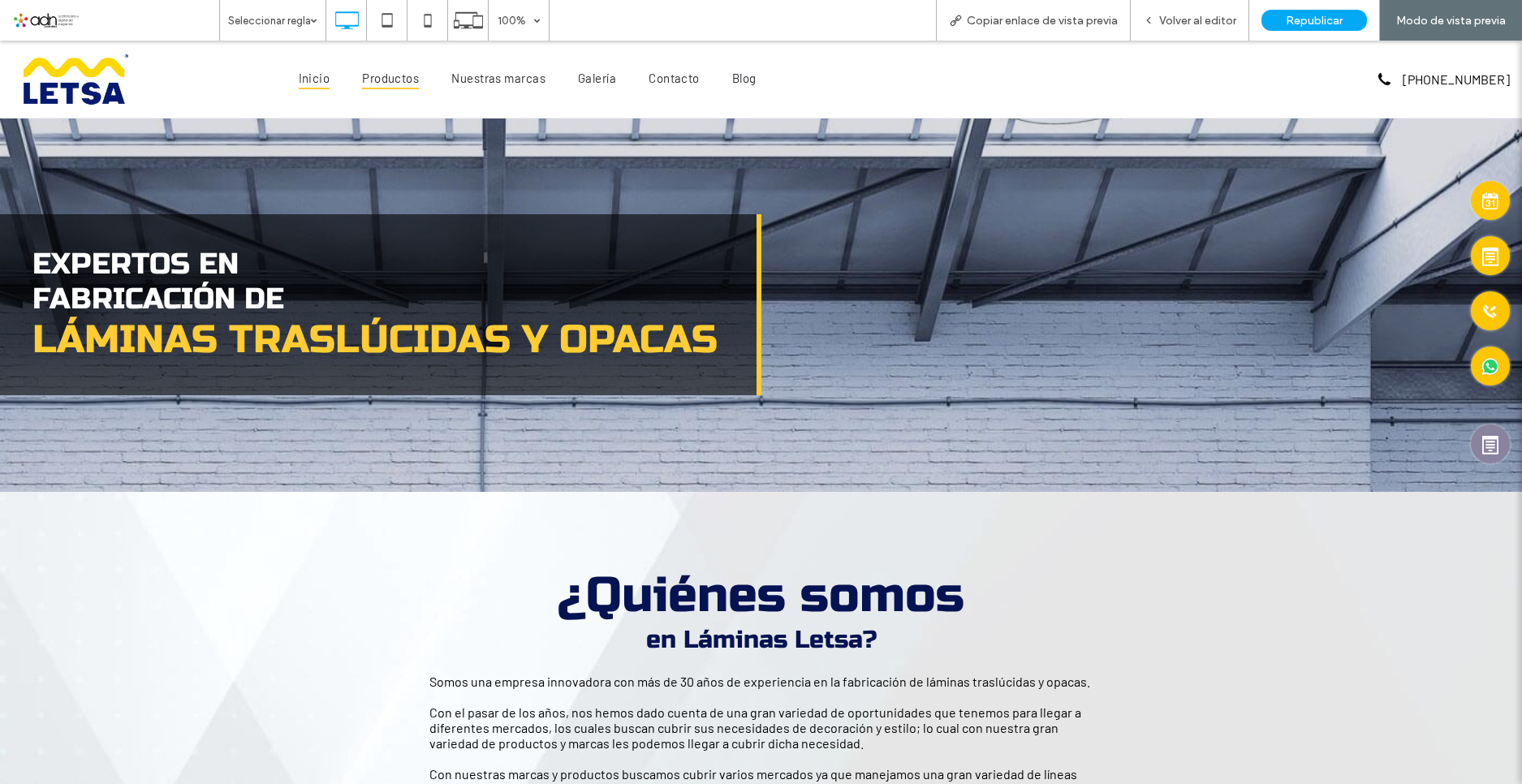
click at [382, 74] on span "Productos" at bounding box center [390, 77] width 57 height 22
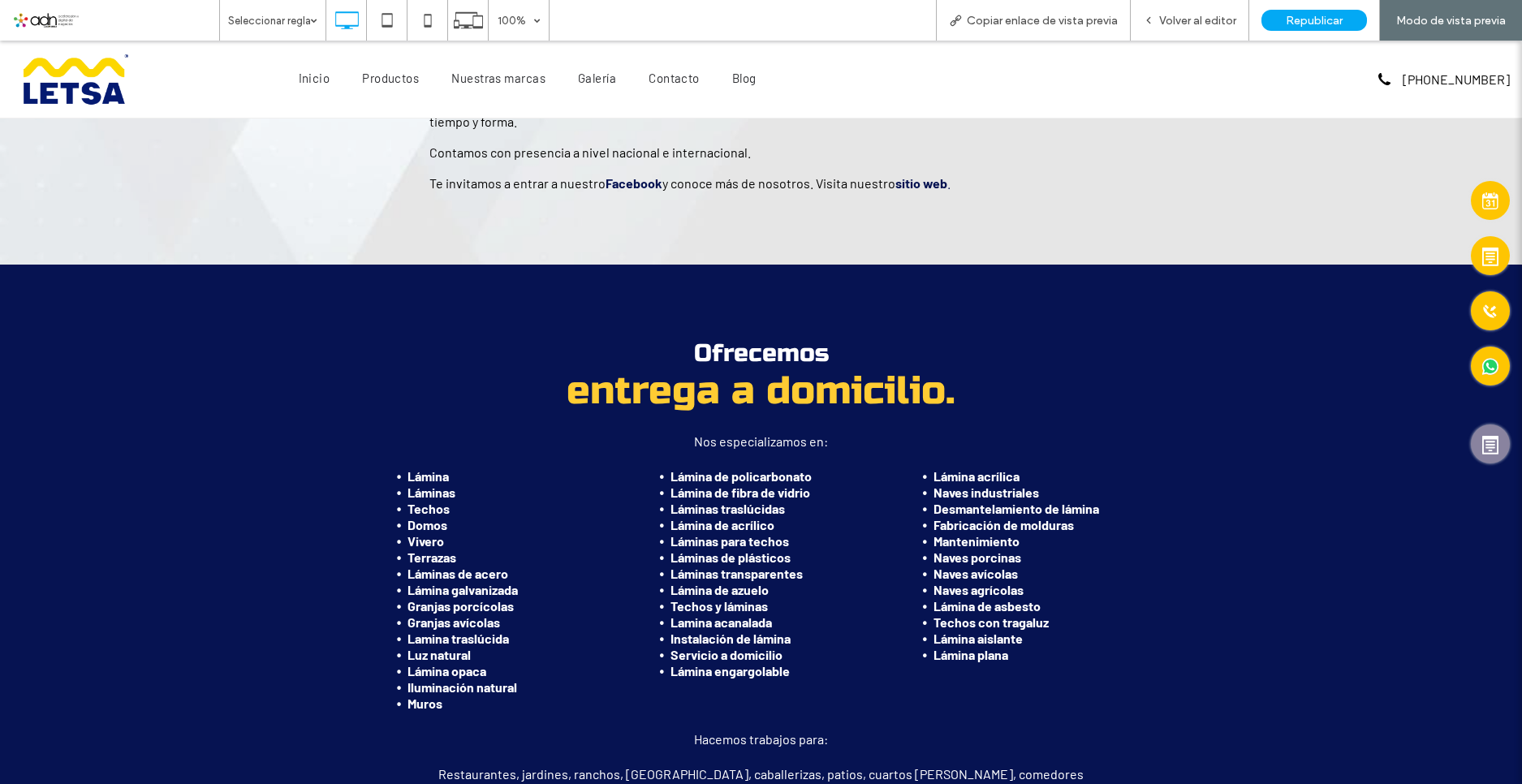
scroll to position [812, 0]
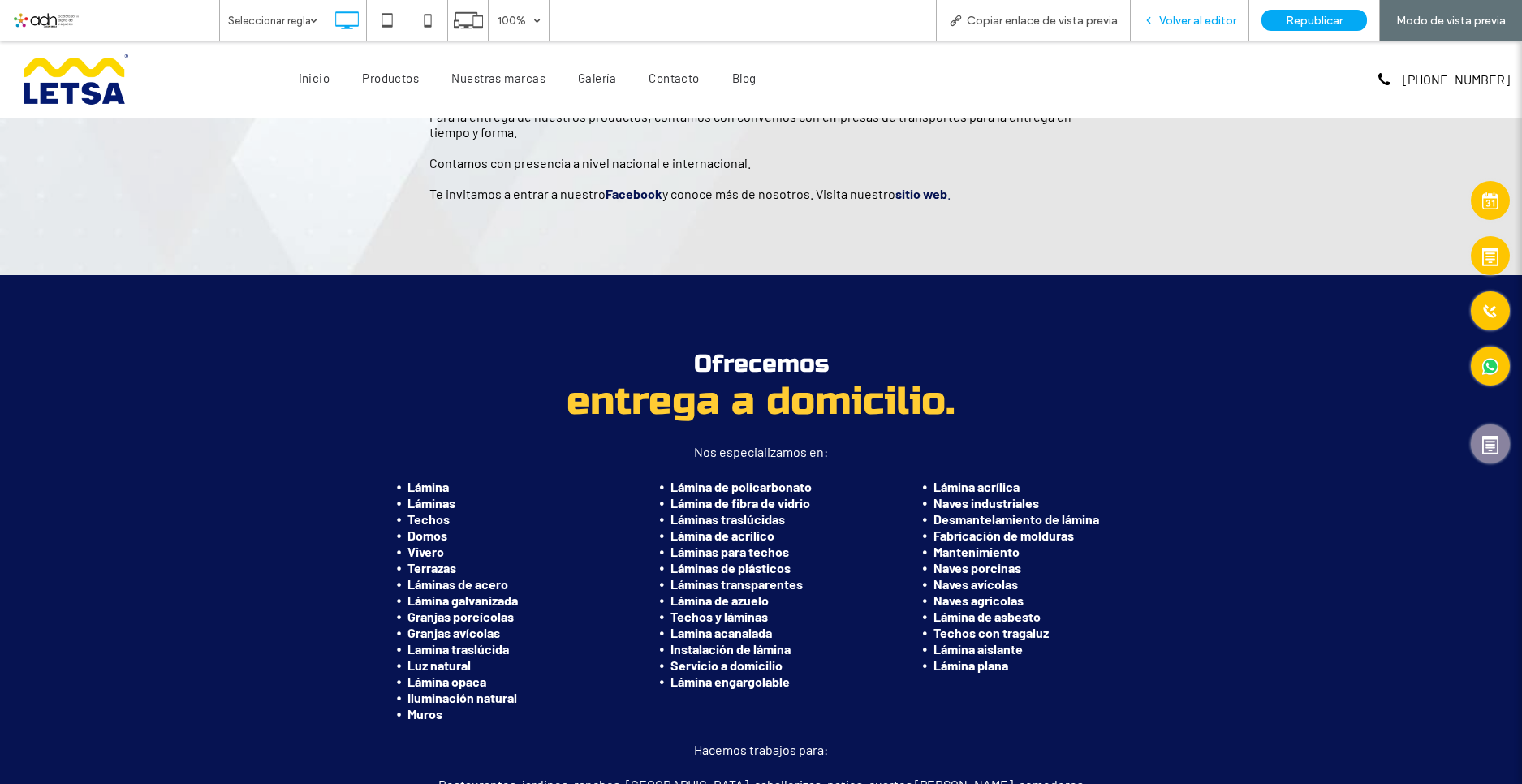
click at [1212, 24] on span "Volver al editor" at bounding box center [1198, 20] width 77 height 13
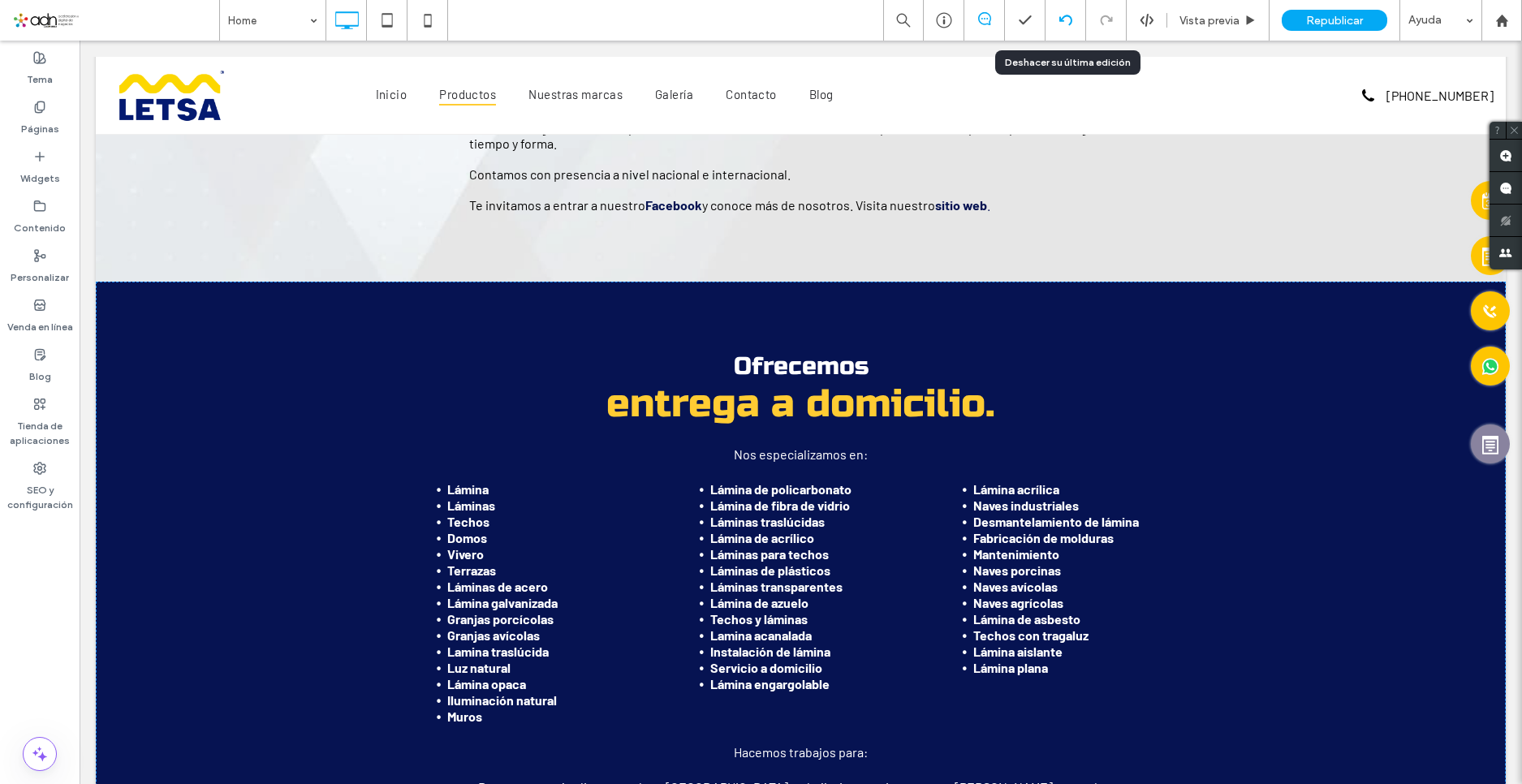
click at [1064, 19] on icon at bounding box center [1066, 20] width 13 height 13
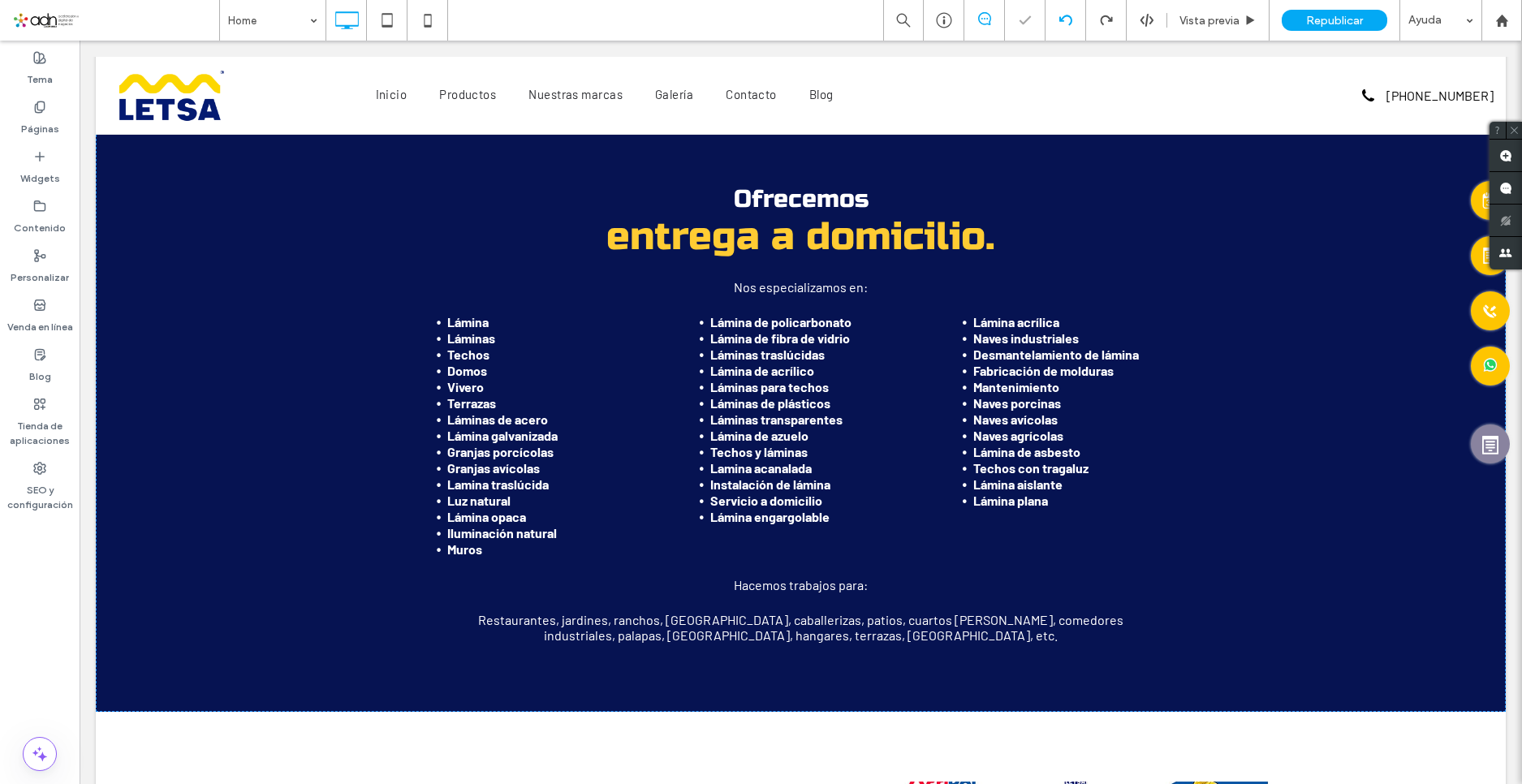
scroll to position [979, 0]
click at [1063, 21] on icon at bounding box center [1066, 20] width 13 height 13
click at [1063, 17] on use at bounding box center [1065, 20] width 13 height 11
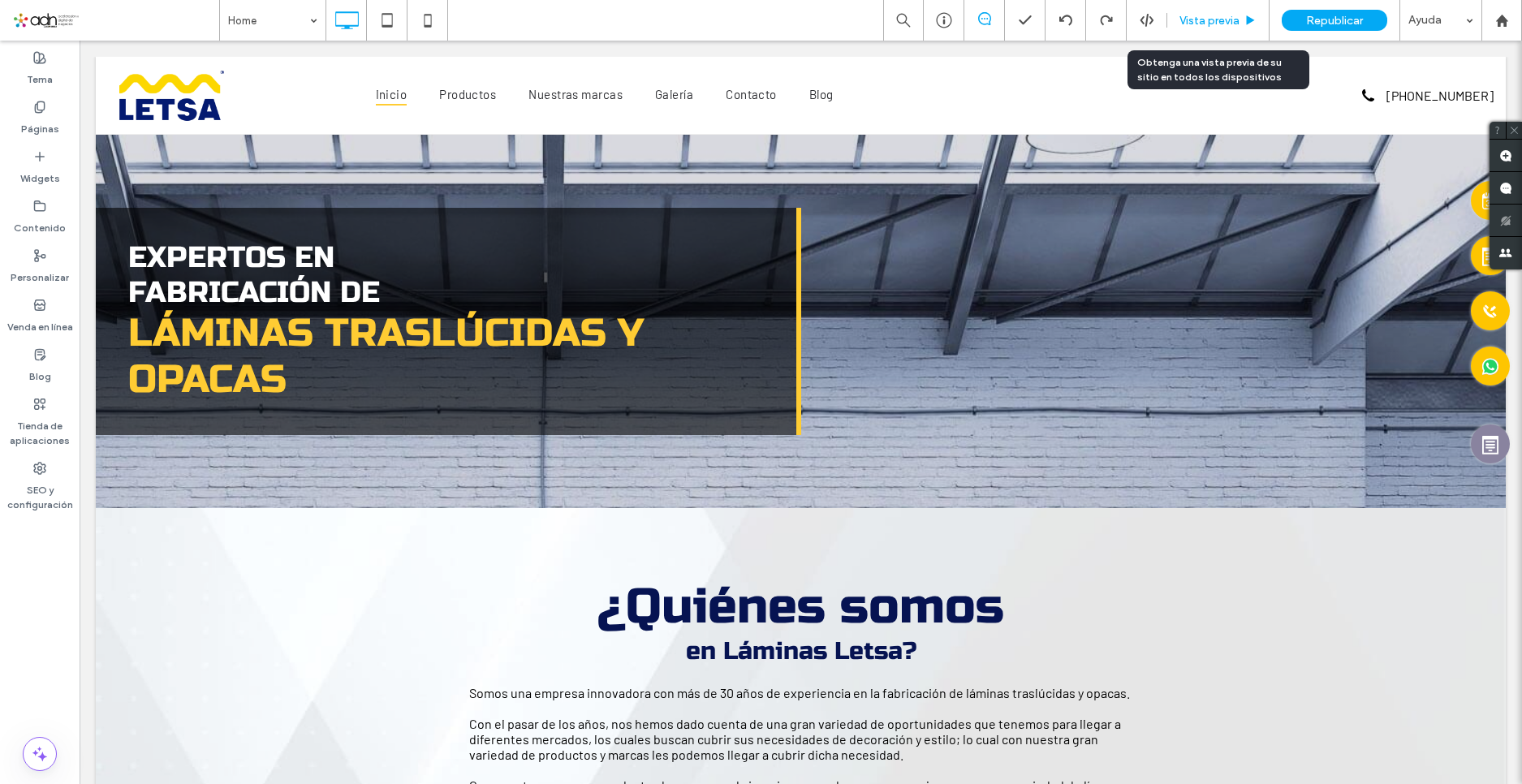
click at [1224, 22] on span "Vista previa" at bounding box center [1210, 20] width 60 height 13
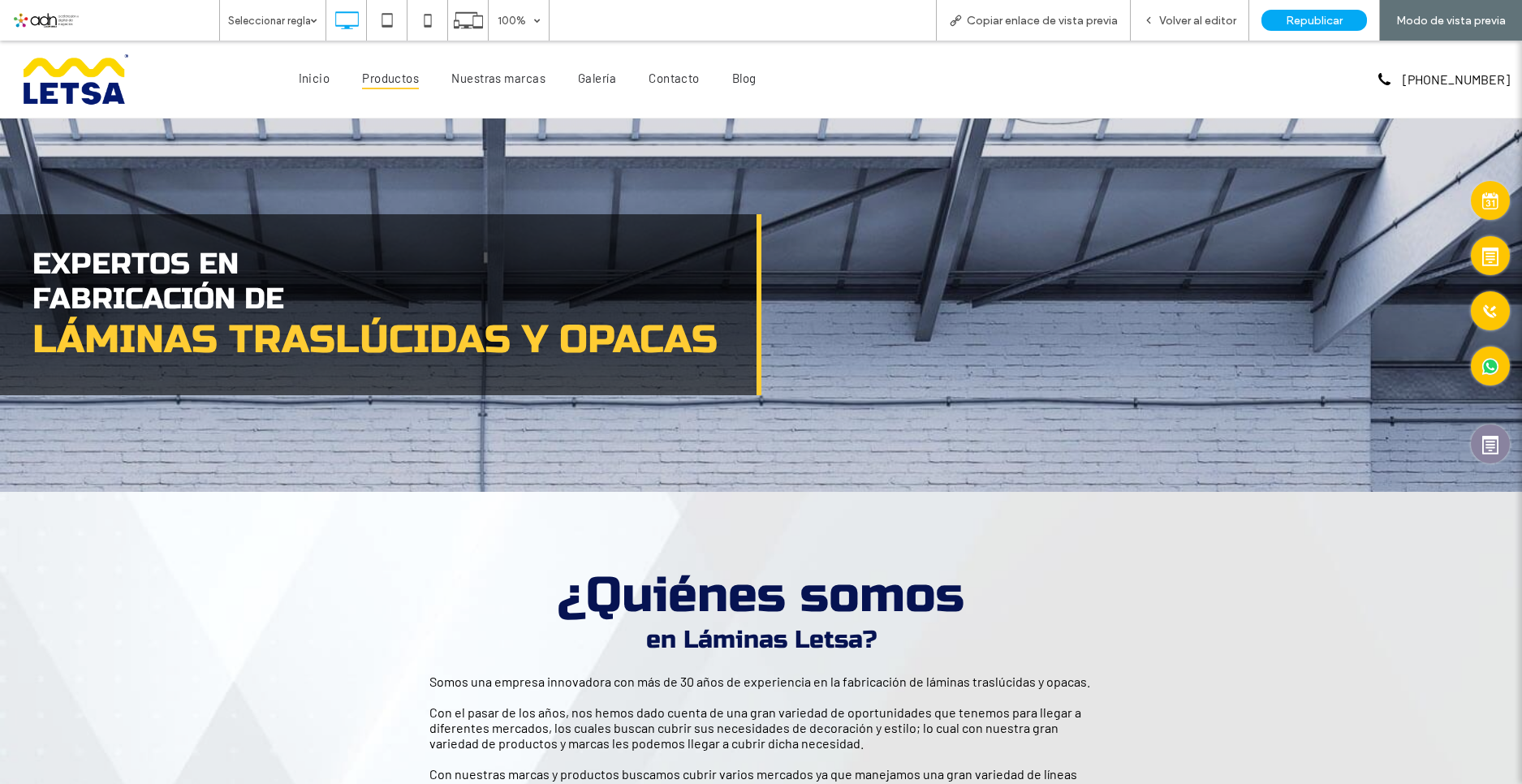
click at [410, 78] on span "Productos" at bounding box center [390, 77] width 57 height 22
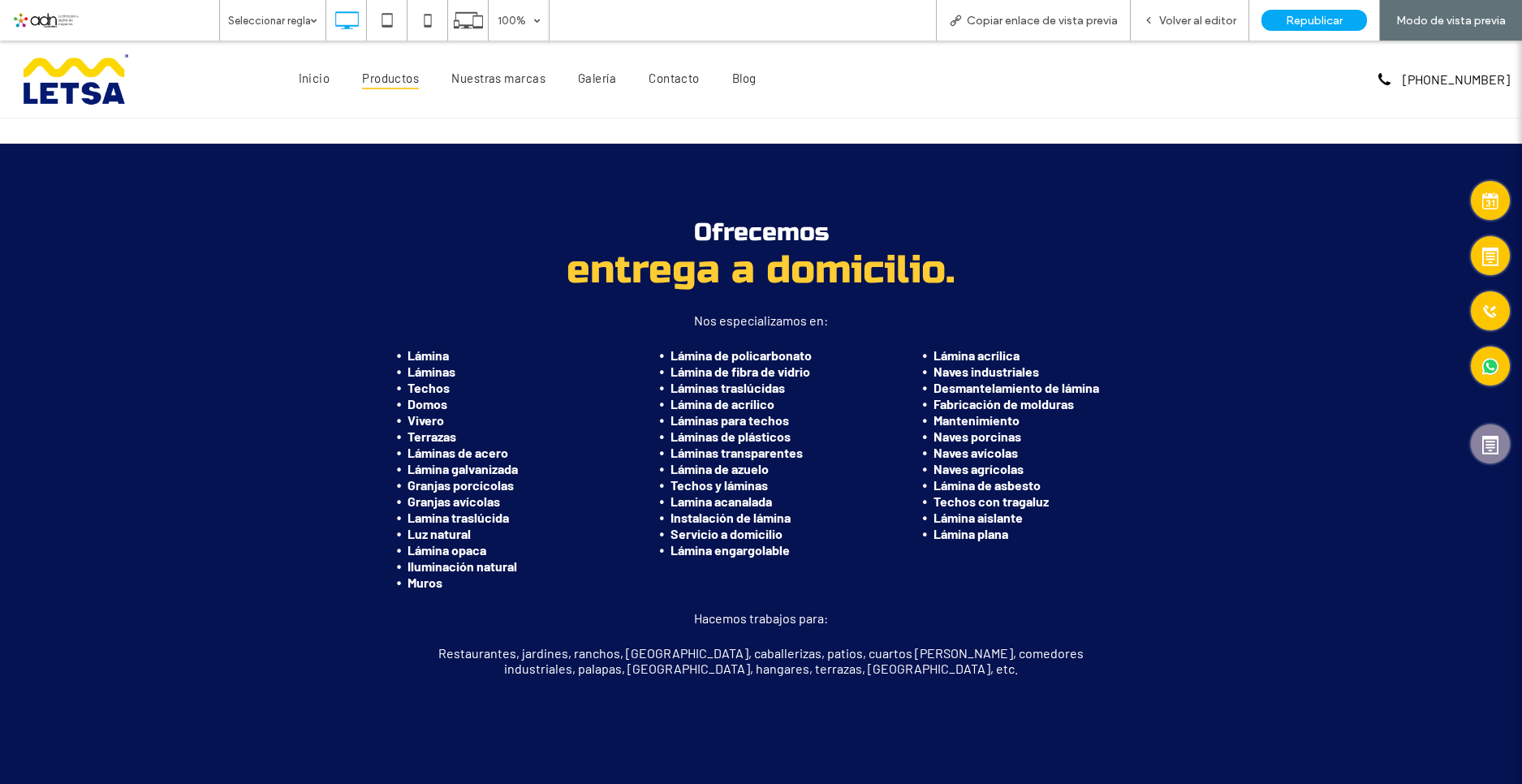
scroll to position [1592, 0]
